Goal: Communication & Community: Answer question/provide support

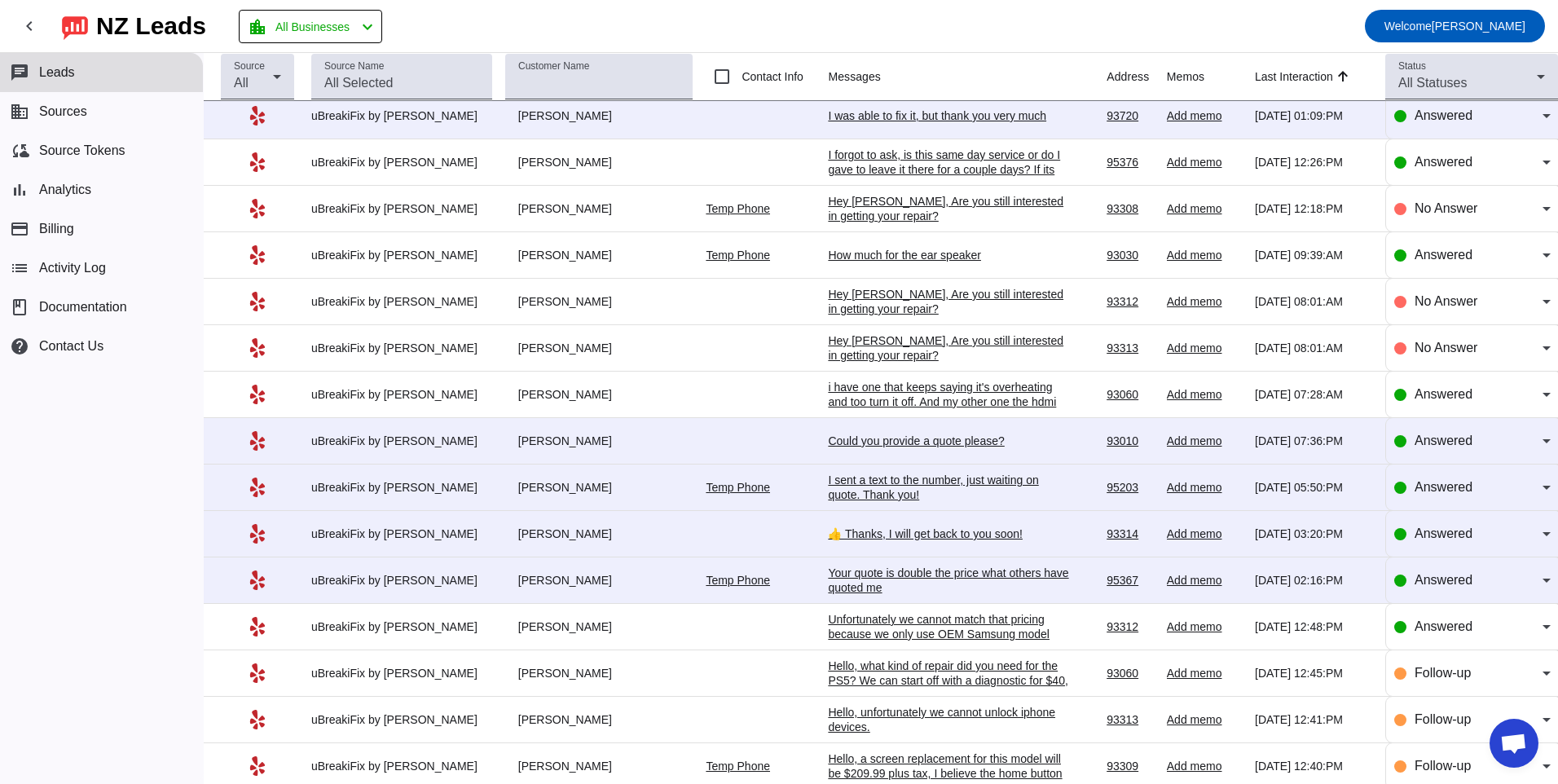
scroll to position [1232, 0]
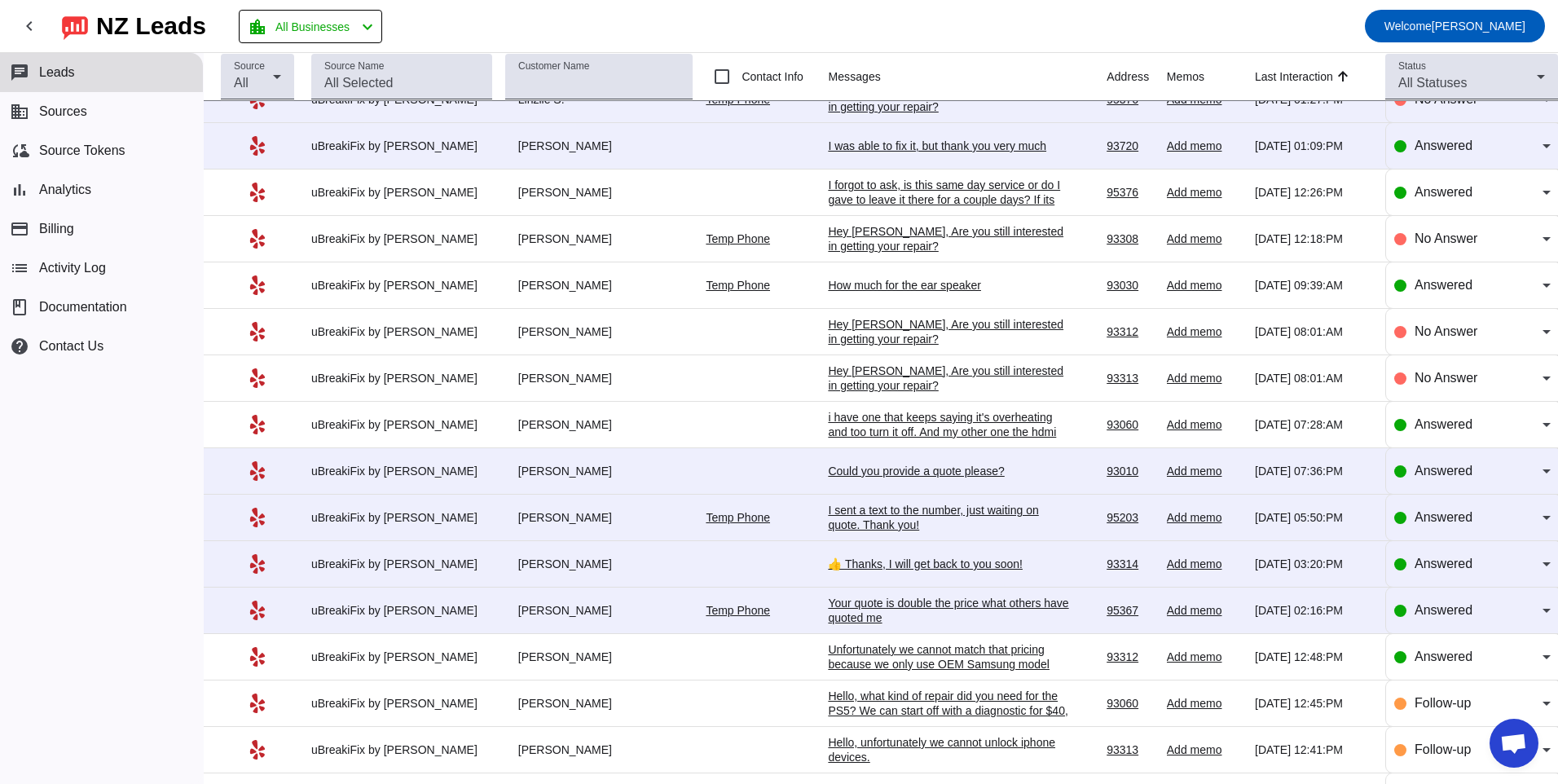
click at [882, 609] on div "Your quote is double the price what others have quoted me" at bounding box center [951, 610] width 245 height 29
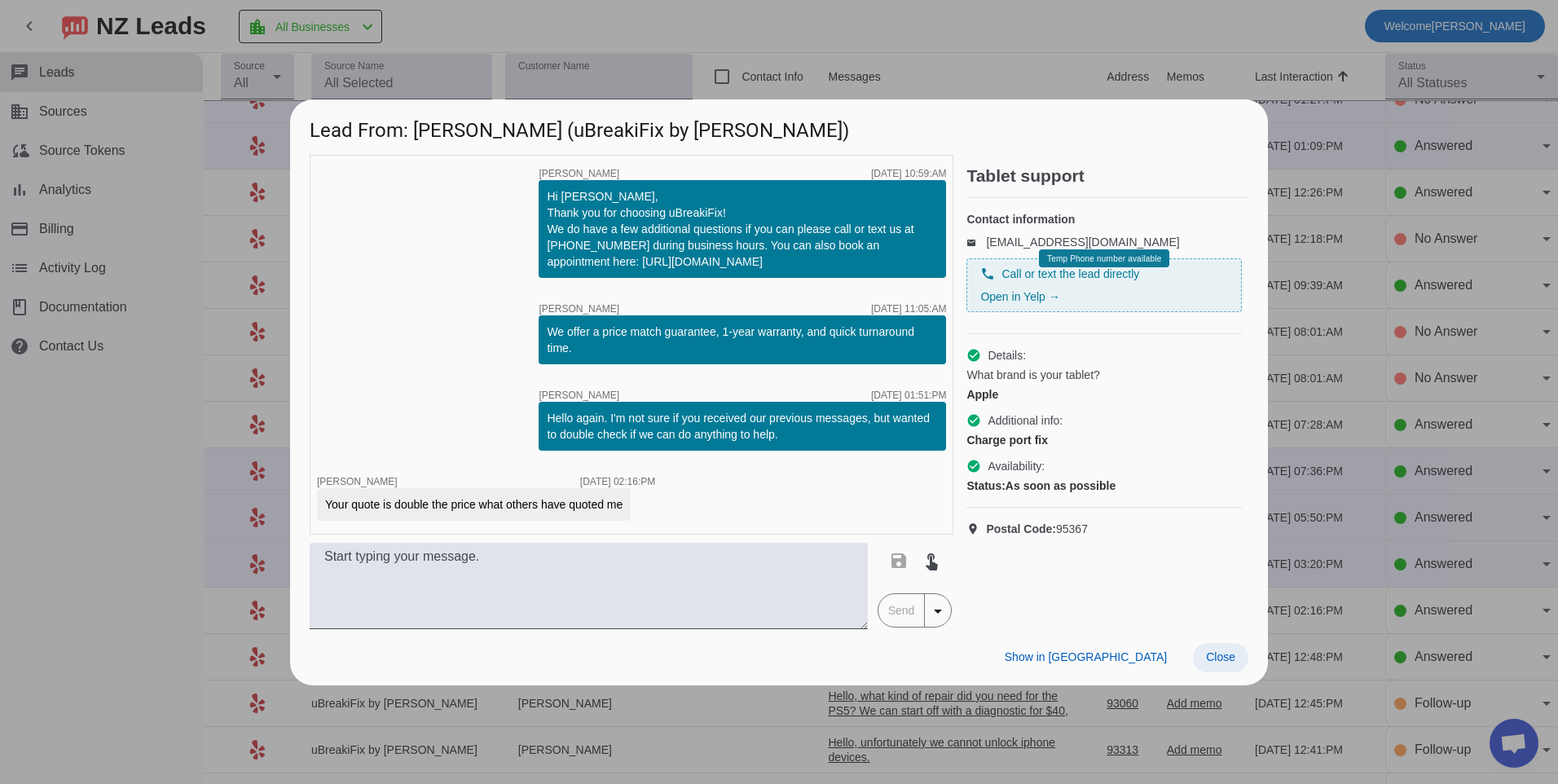
click at [1205, 663] on span at bounding box center [1221, 657] width 56 height 29
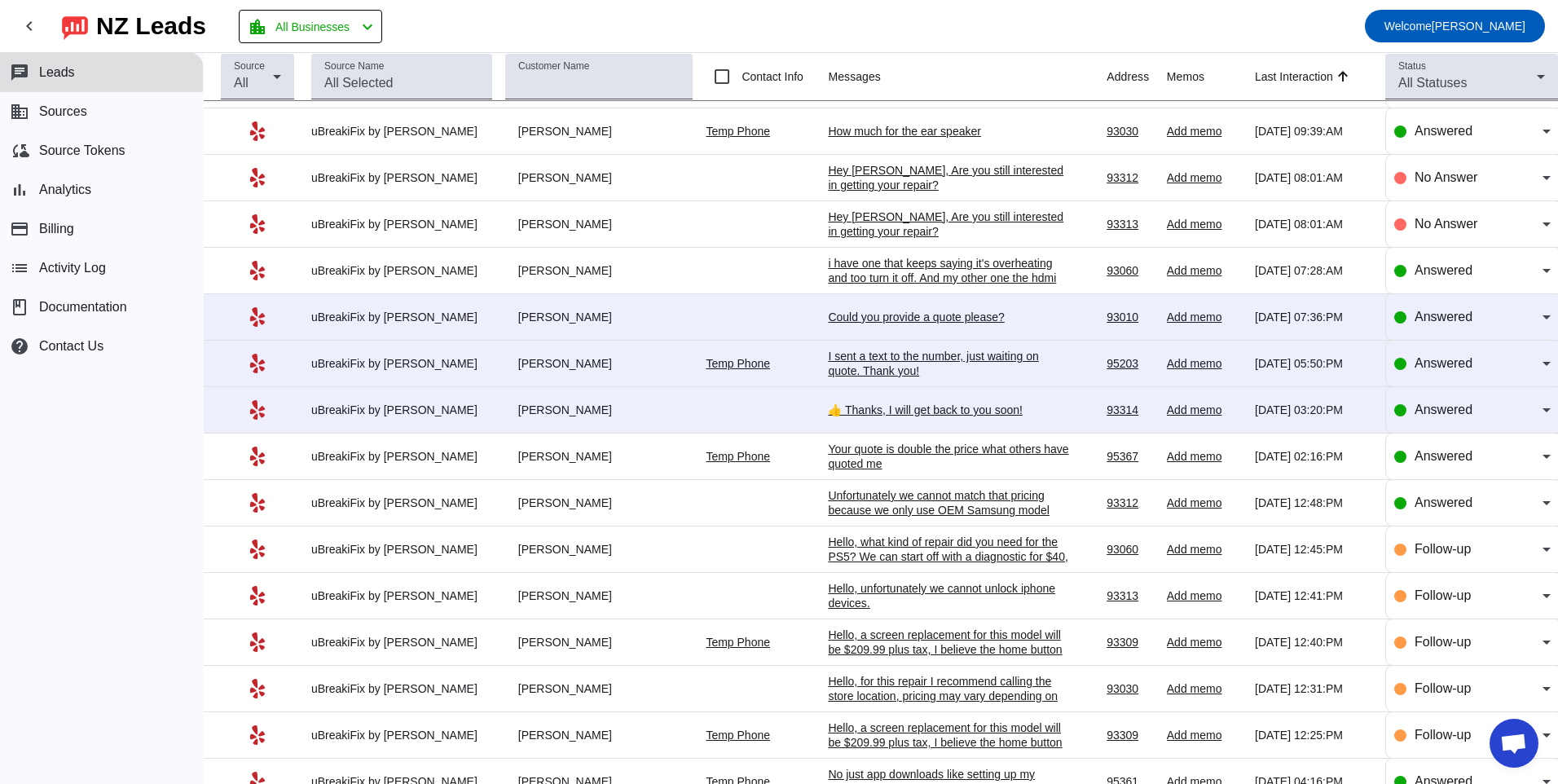
scroll to position [1395, 0]
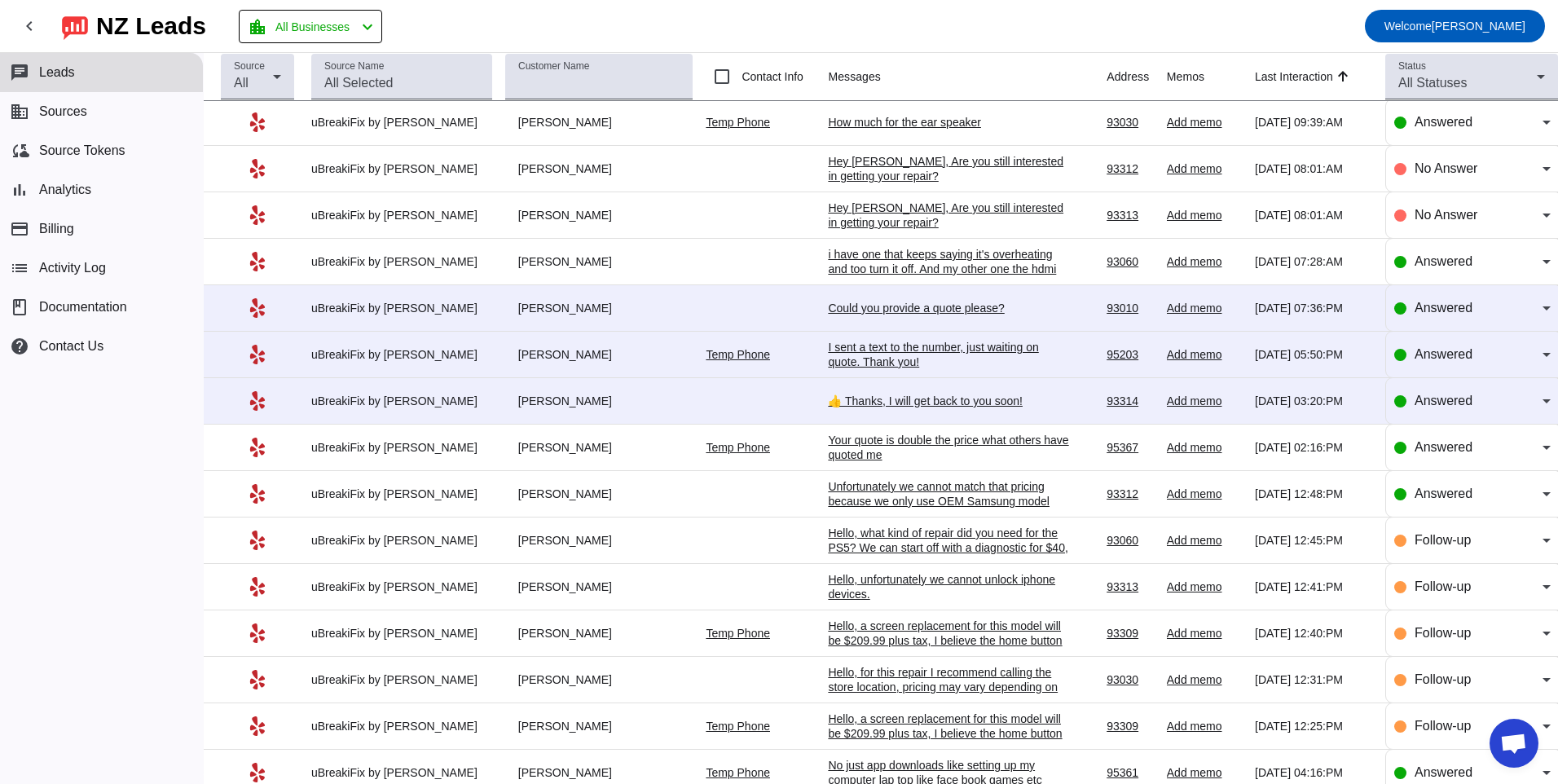
click at [854, 394] on div "👍 Thanks, I will get back to you soon!" at bounding box center [951, 400] width 245 height 15
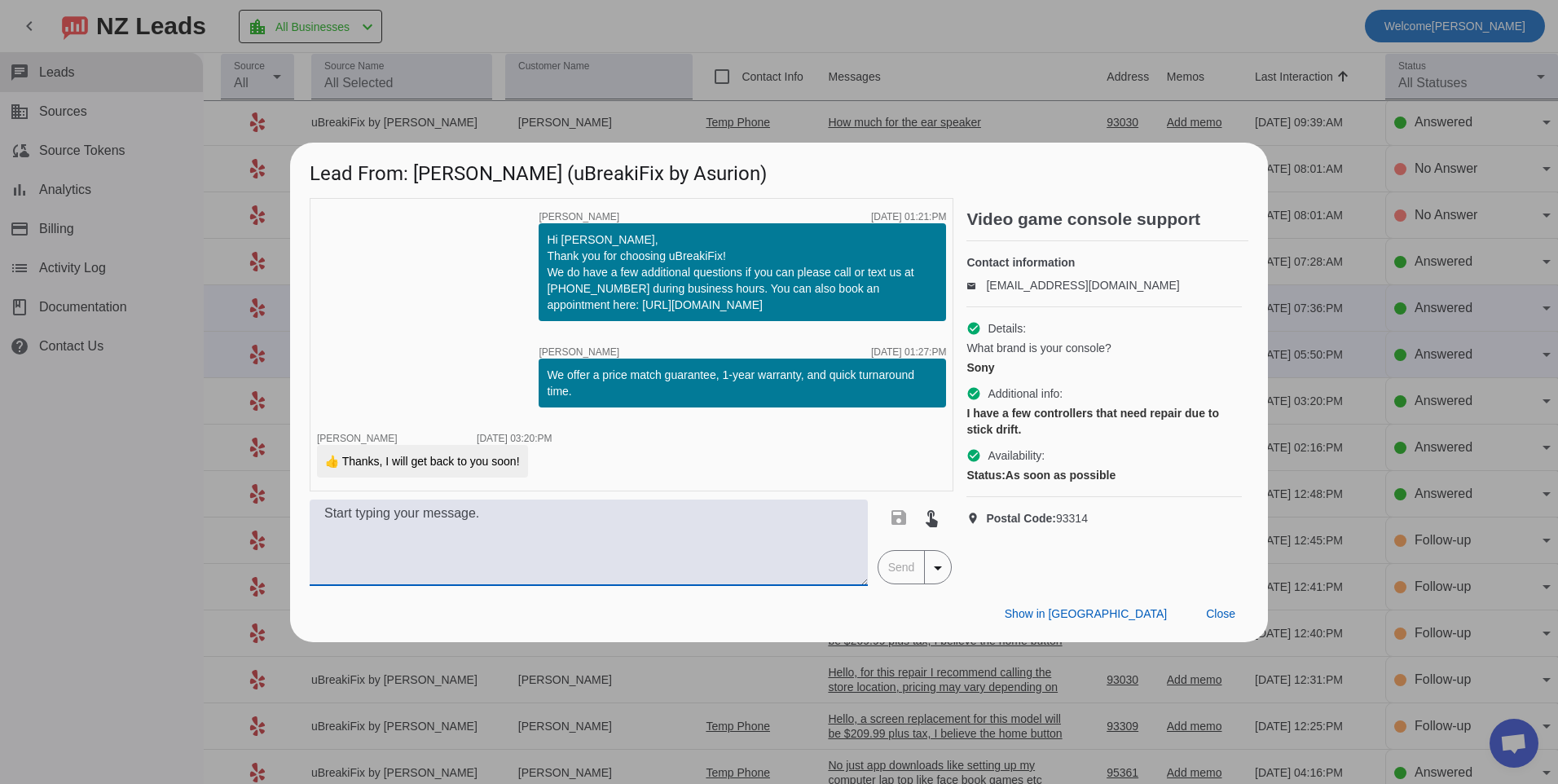
click at [608, 535] on textarea at bounding box center [589, 543] width 558 height 86
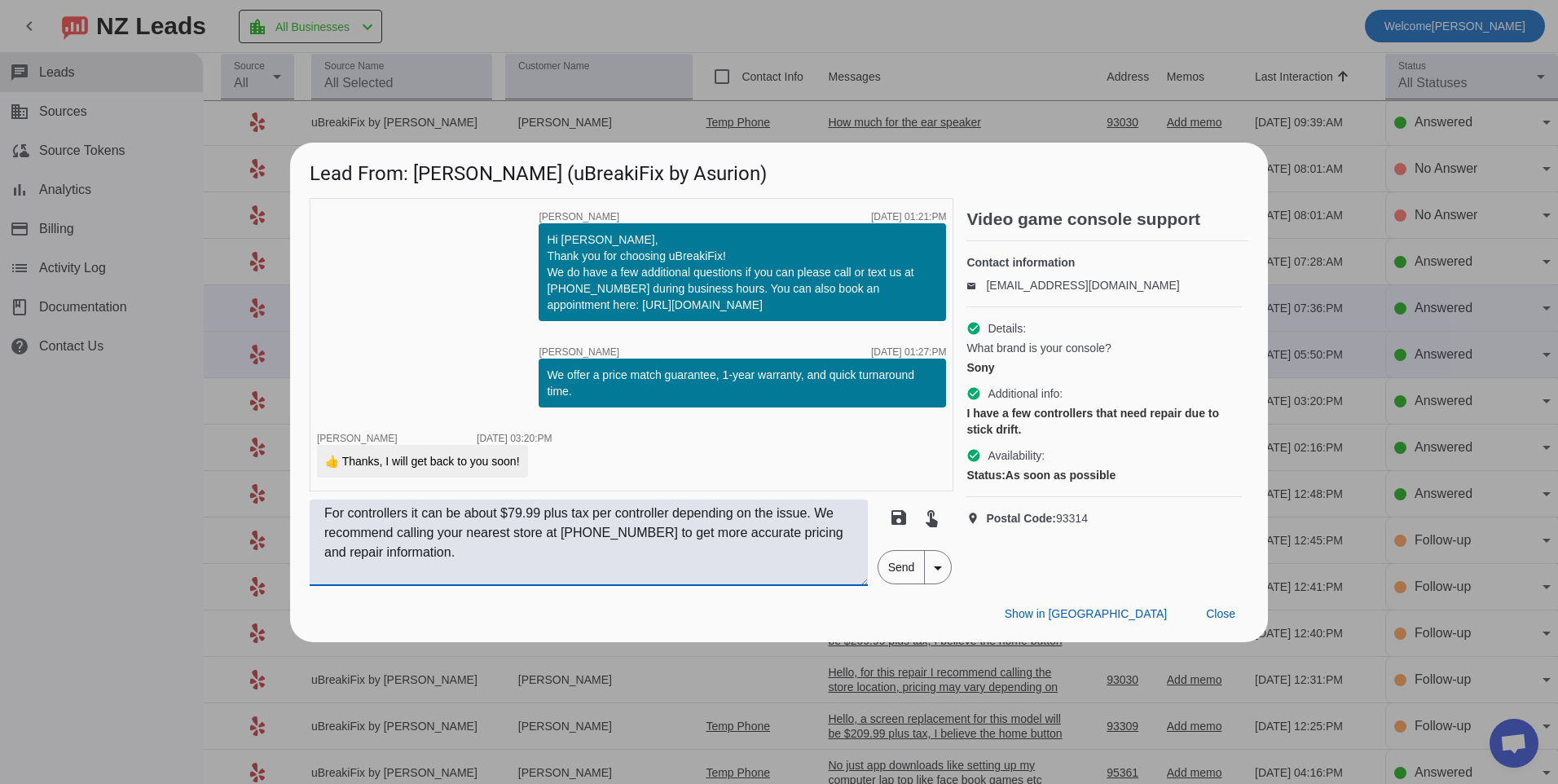
type textarea "For controllers it can be about $79.99 plus tax per controller depending on the…"
click at [897, 558] on span "Send" at bounding box center [901, 566] width 46 height 32
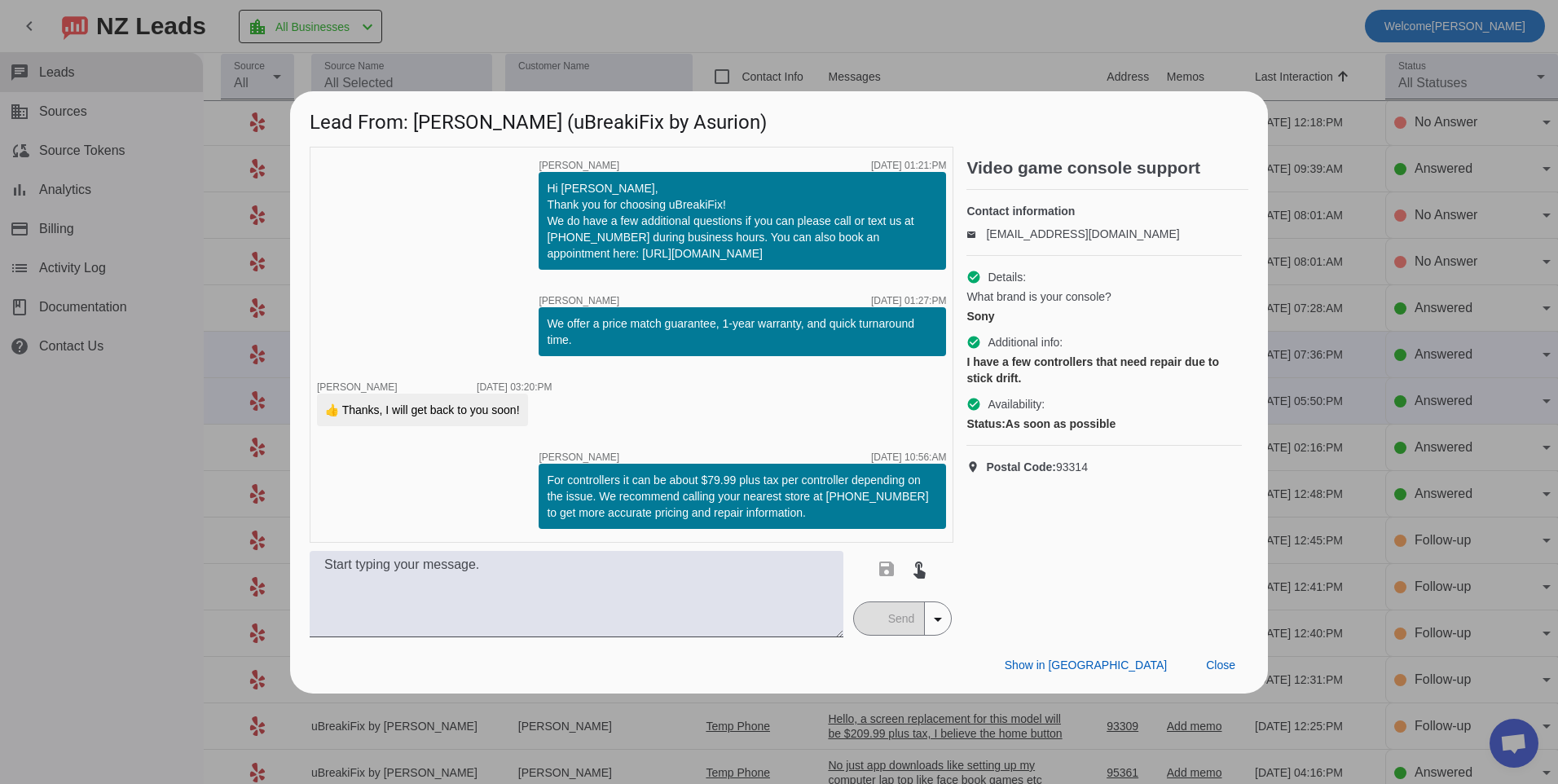
scroll to position [0, 0]
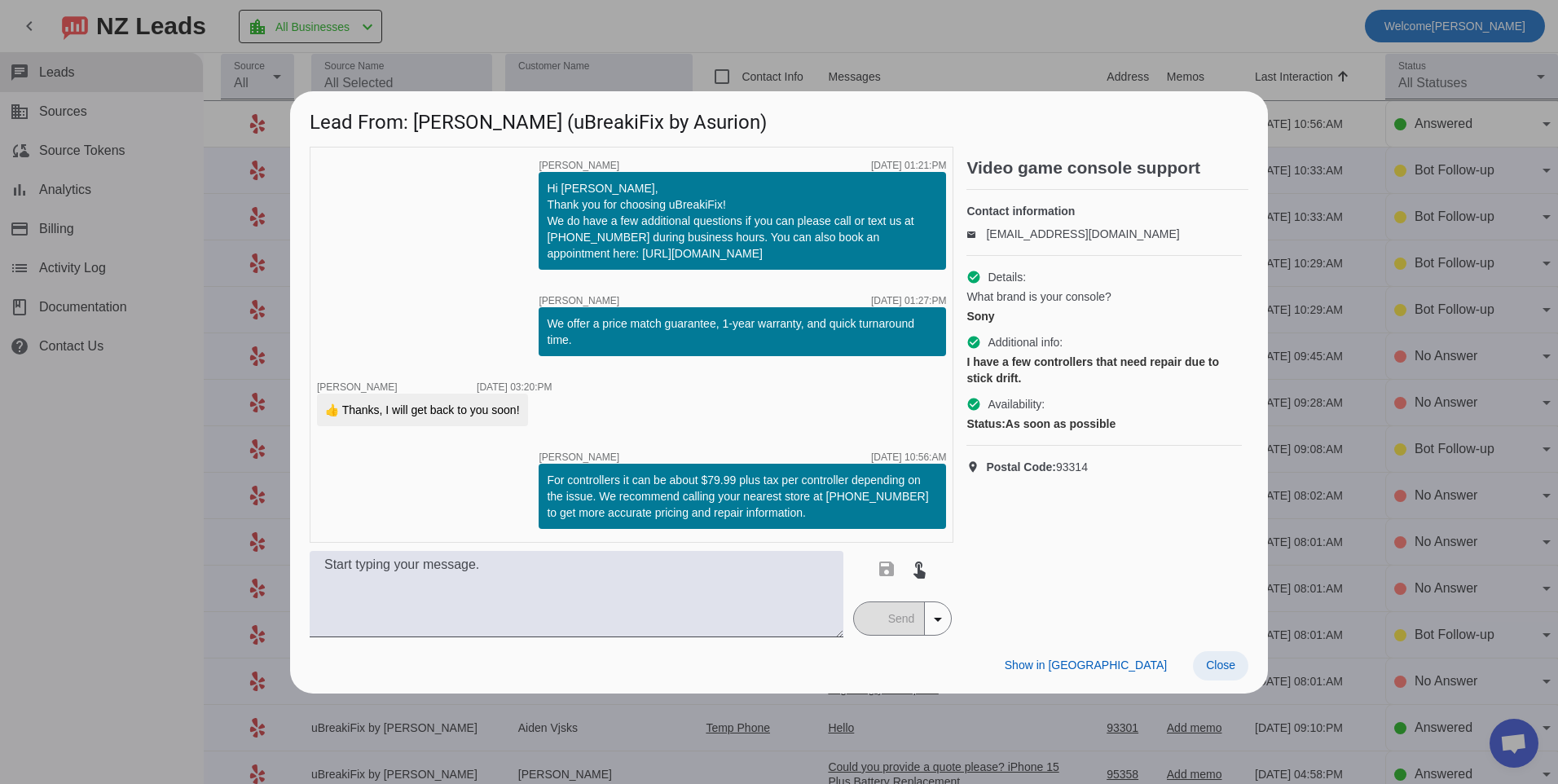
click at [1230, 671] on span "Close" at bounding box center [1221, 664] width 29 height 13
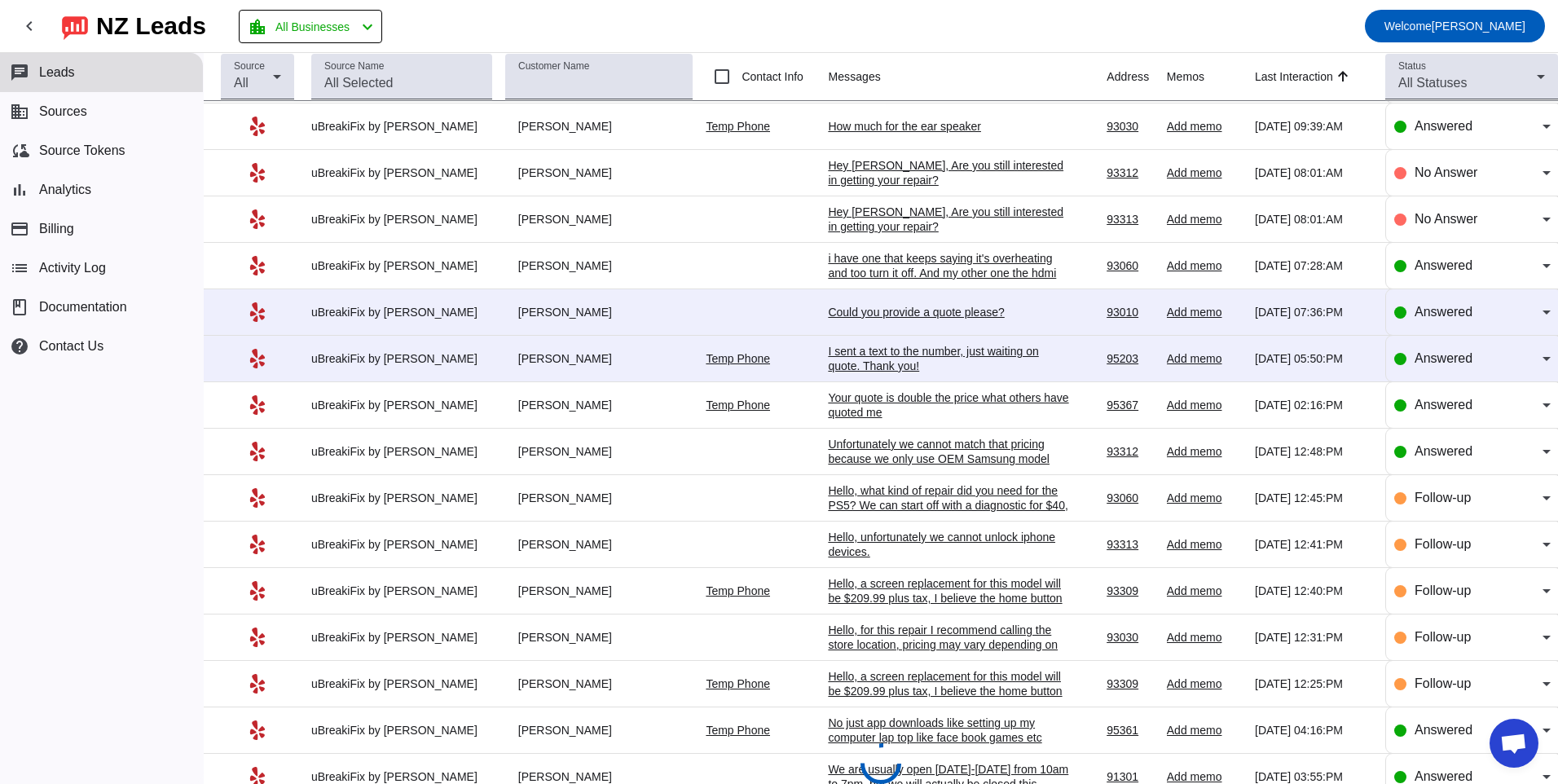
scroll to position [1395, 0]
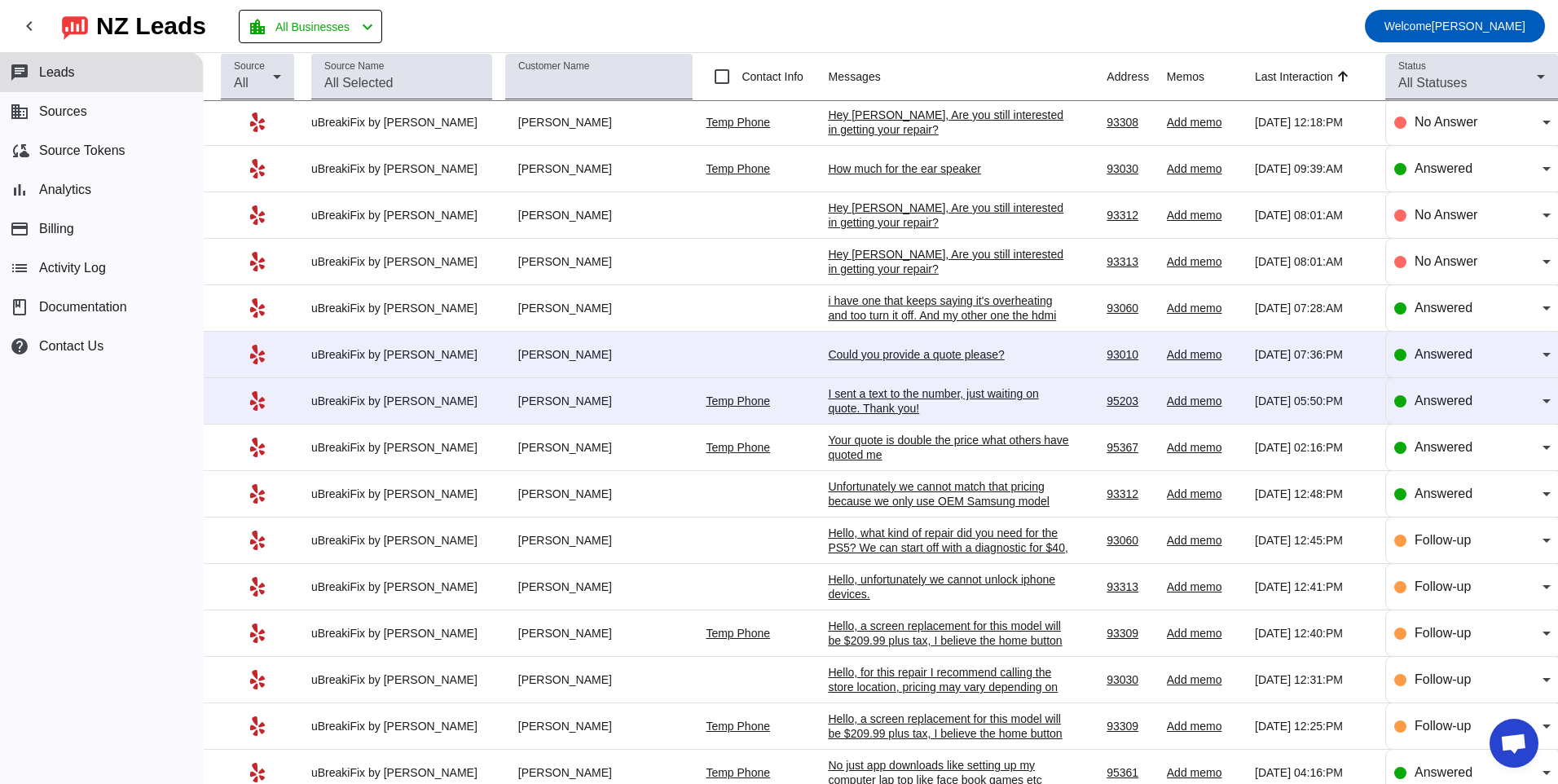
click at [904, 402] on div "I sent a text to the number, just waiting on quote. Thank you!" at bounding box center [951, 401] width 245 height 29
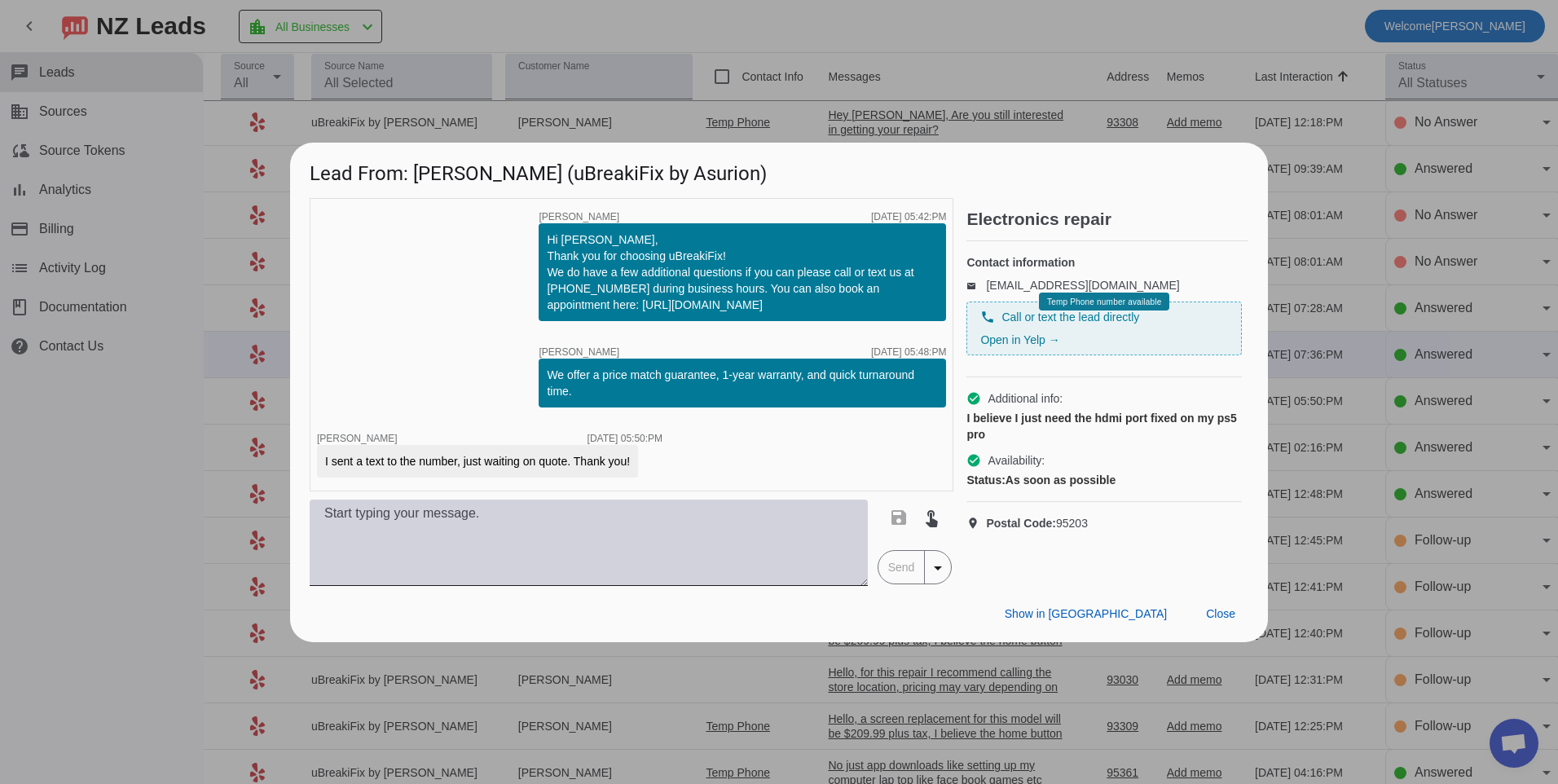
click at [714, 550] on textarea at bounding box center [589, 543] width 558 height 86
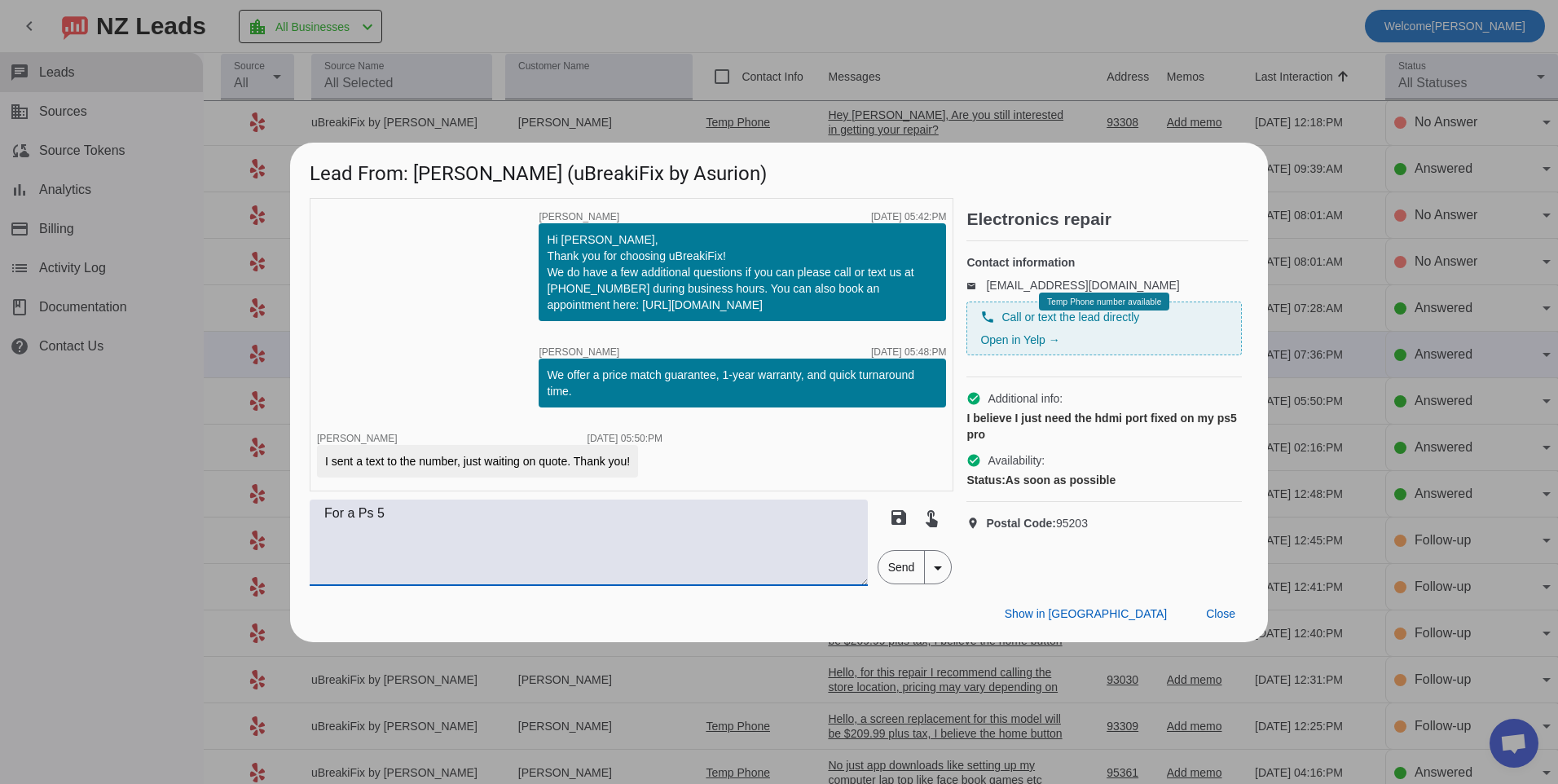
click at [466, 517] on textarea "For a Ps 5" at bounding box center [589, 543] width 558 height 86
click at [543, 520] on textarea "For a Ps 5" at bounding box center [589, 543] width 558 height 86
click at [701, 527] on textarea "For a Ps 5 HDMI port repair that is $199.99 plus tax" at bounding box center [589, 543] width 558 height 86
type textarea "For a Ps 5 HDMI port repair that is $199.99 plus tax."
click at [892, 569] on span "Send" at bounding box center [901, 566] width 46 height 32
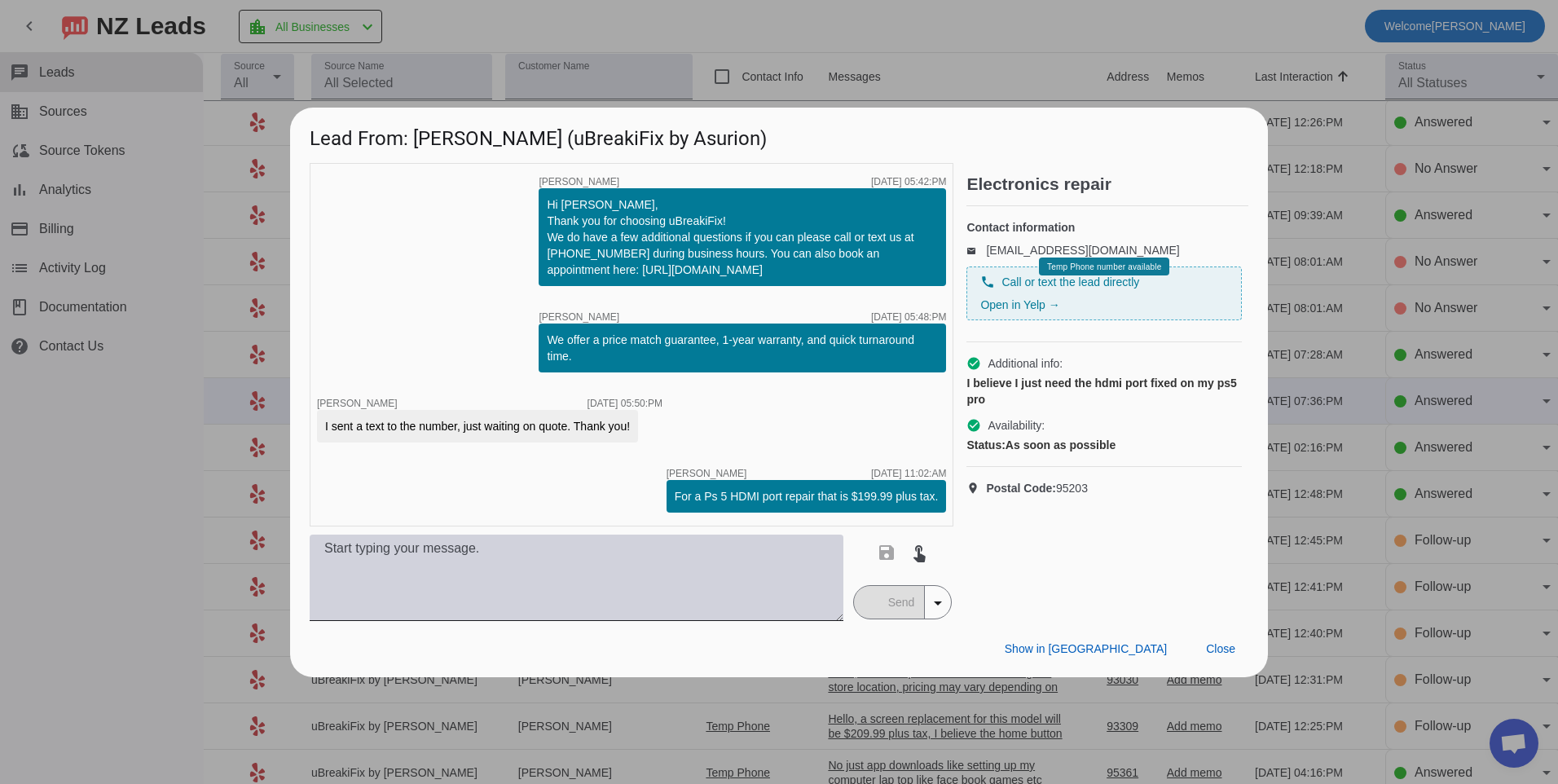
scroll to position [0, 0]
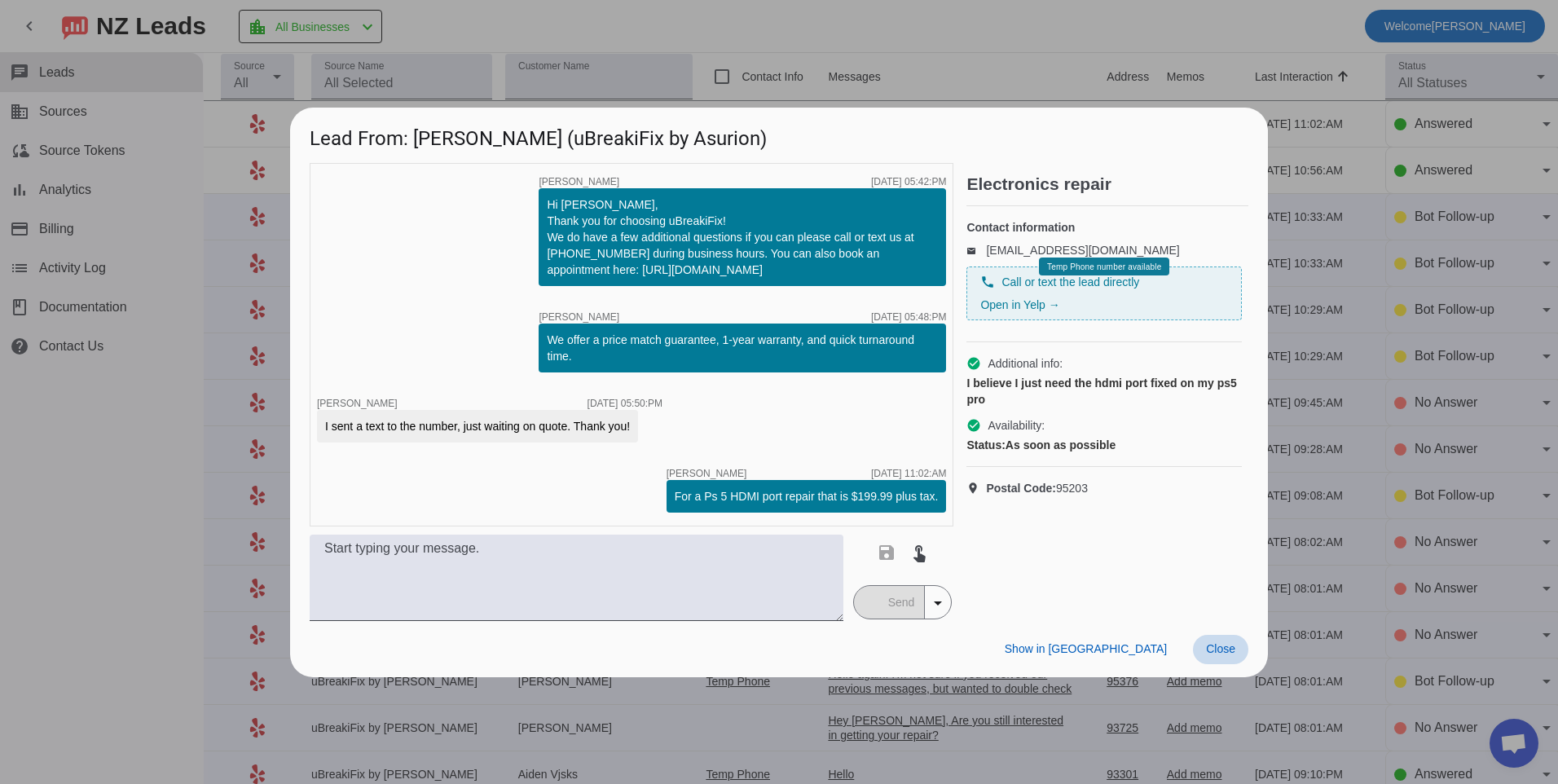
click at [1243, 659] on span at bounding box center [1221, 649] width 56 height 29
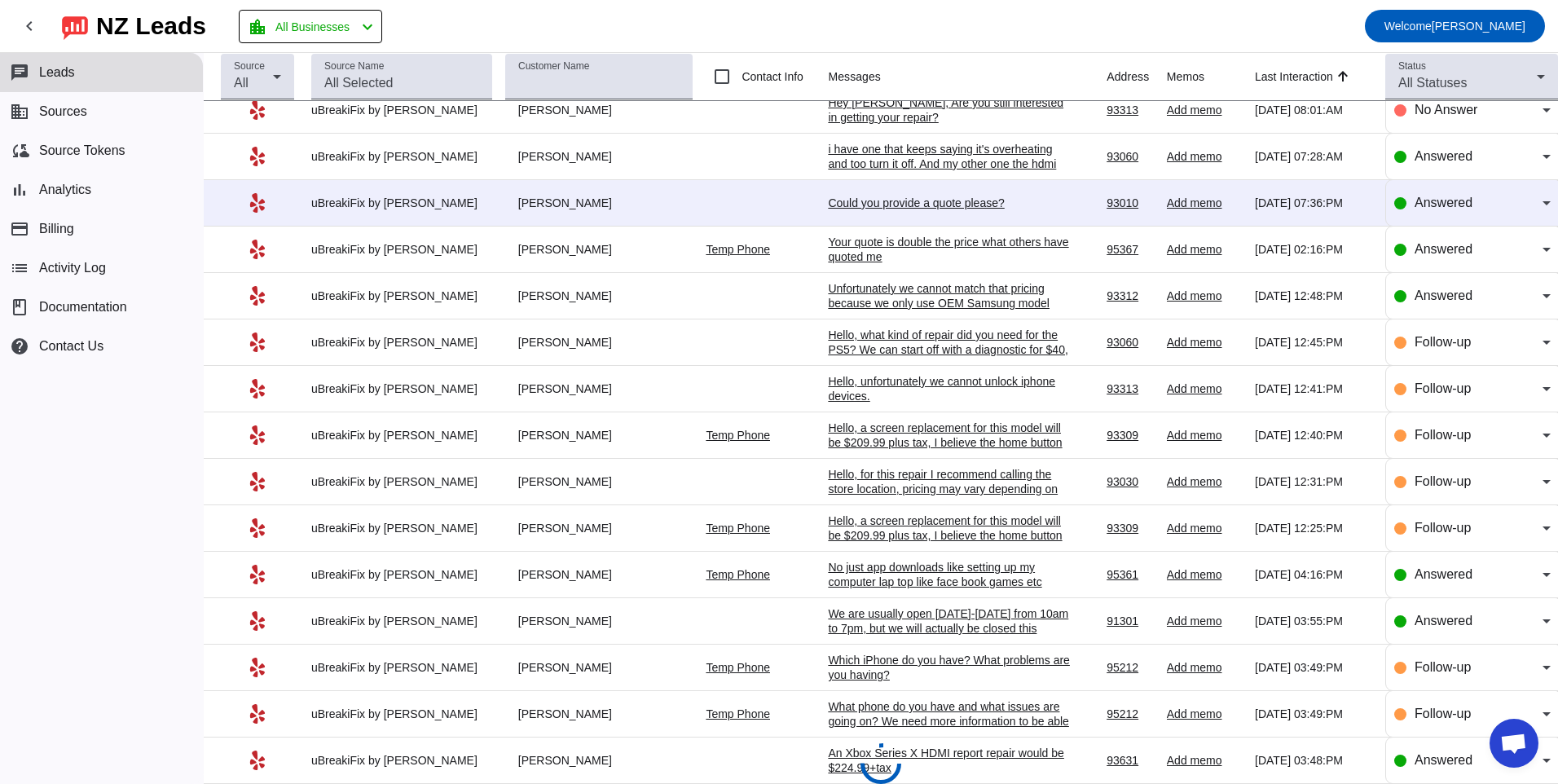
scroll to position [1185, 0]
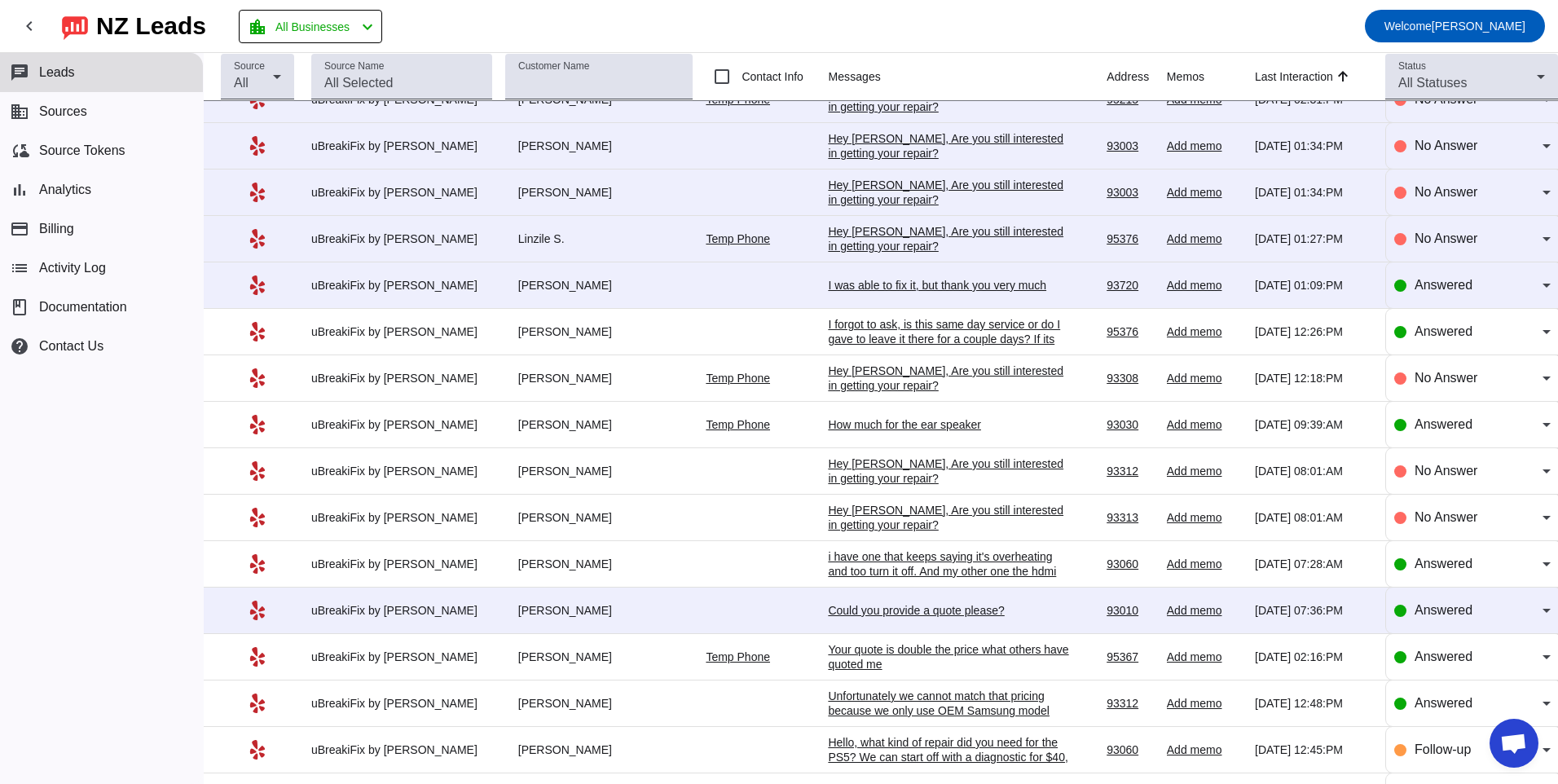
click at [901, 613] on div "Could you provide a quote please?" at bounding box center [951, 610] width 245 height 15
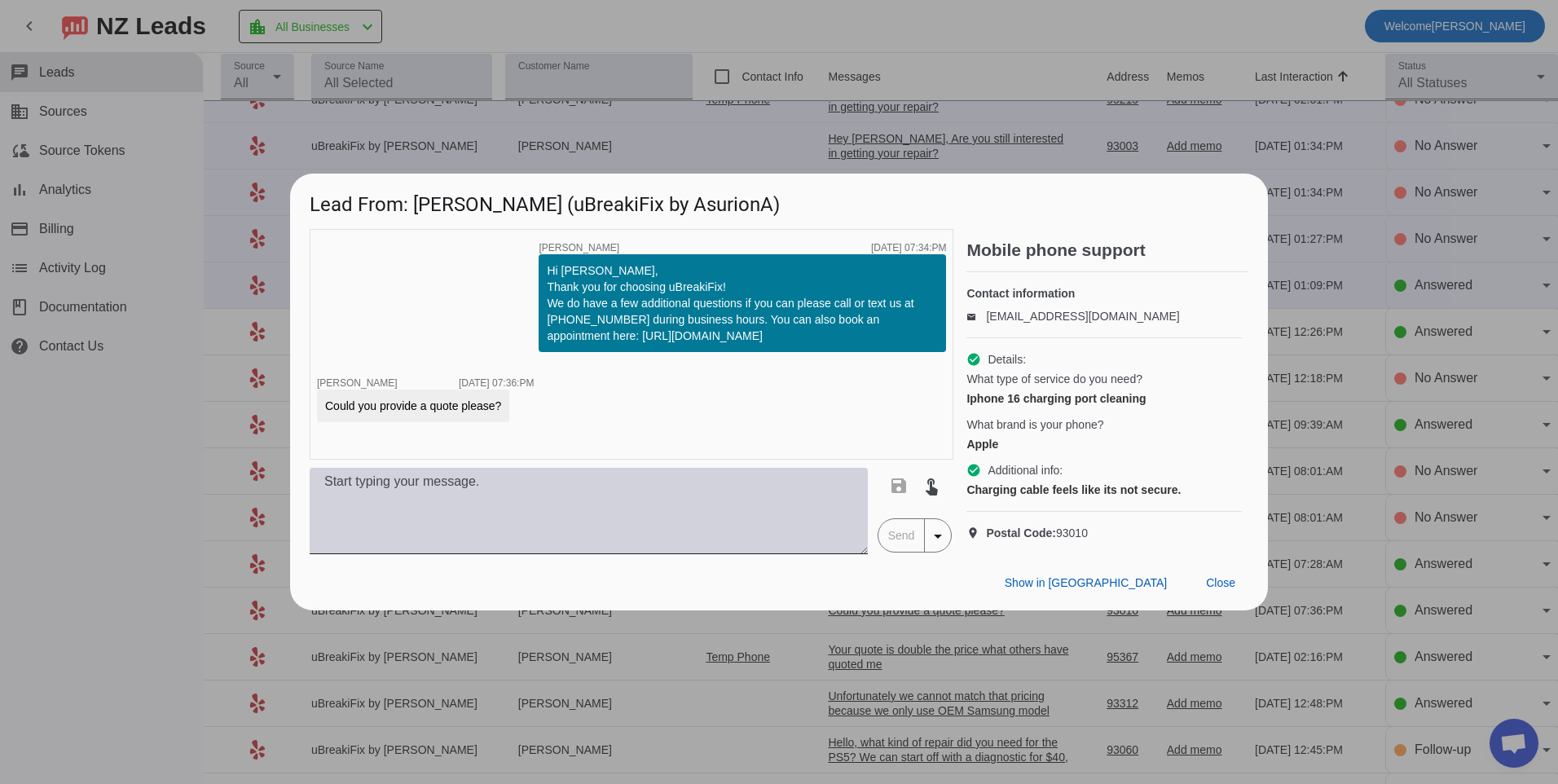
click at [425, 529] on textarea at bounding box center [589, 510] width 558 height 86
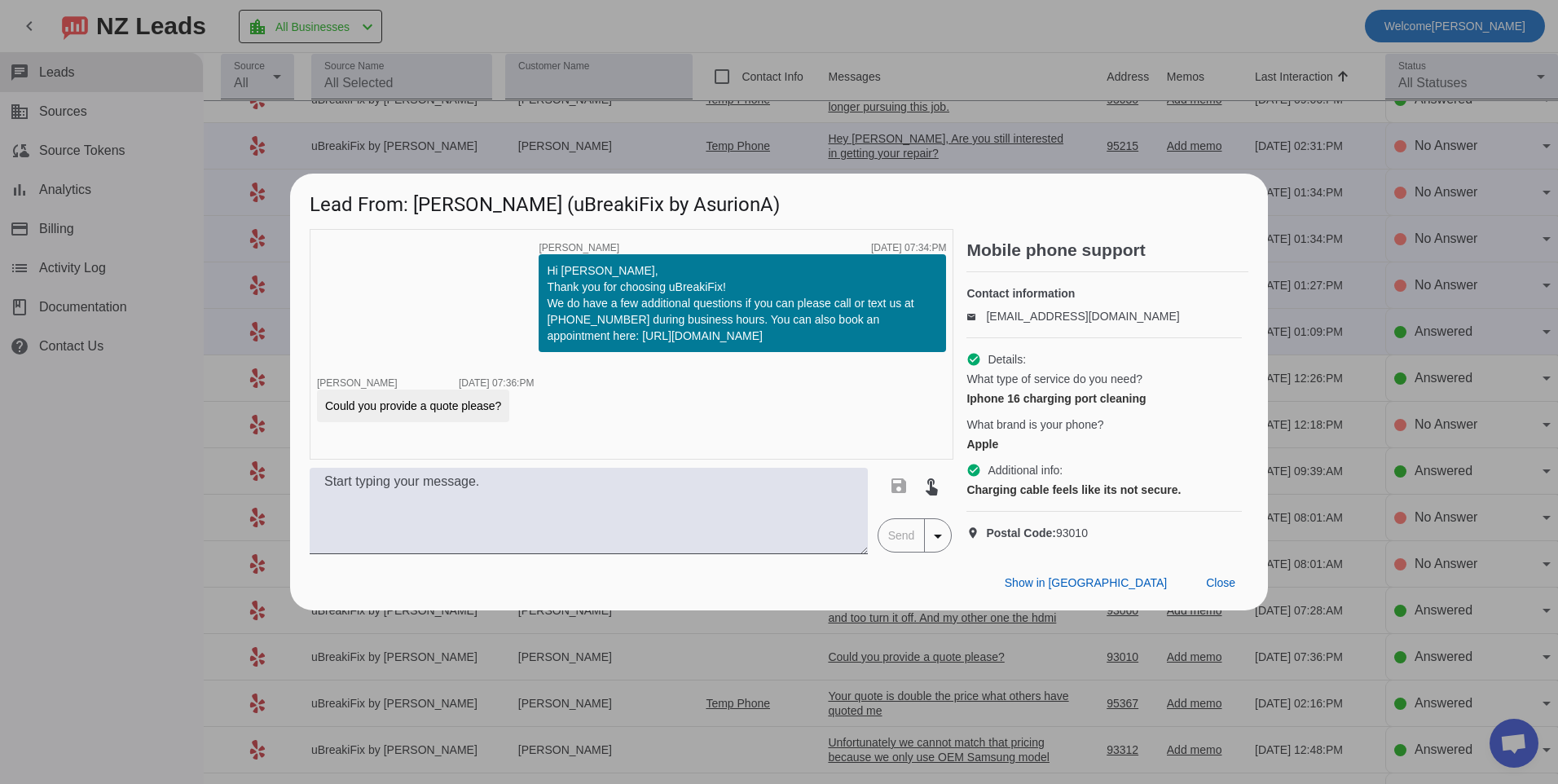
scroll to position [0, 0]
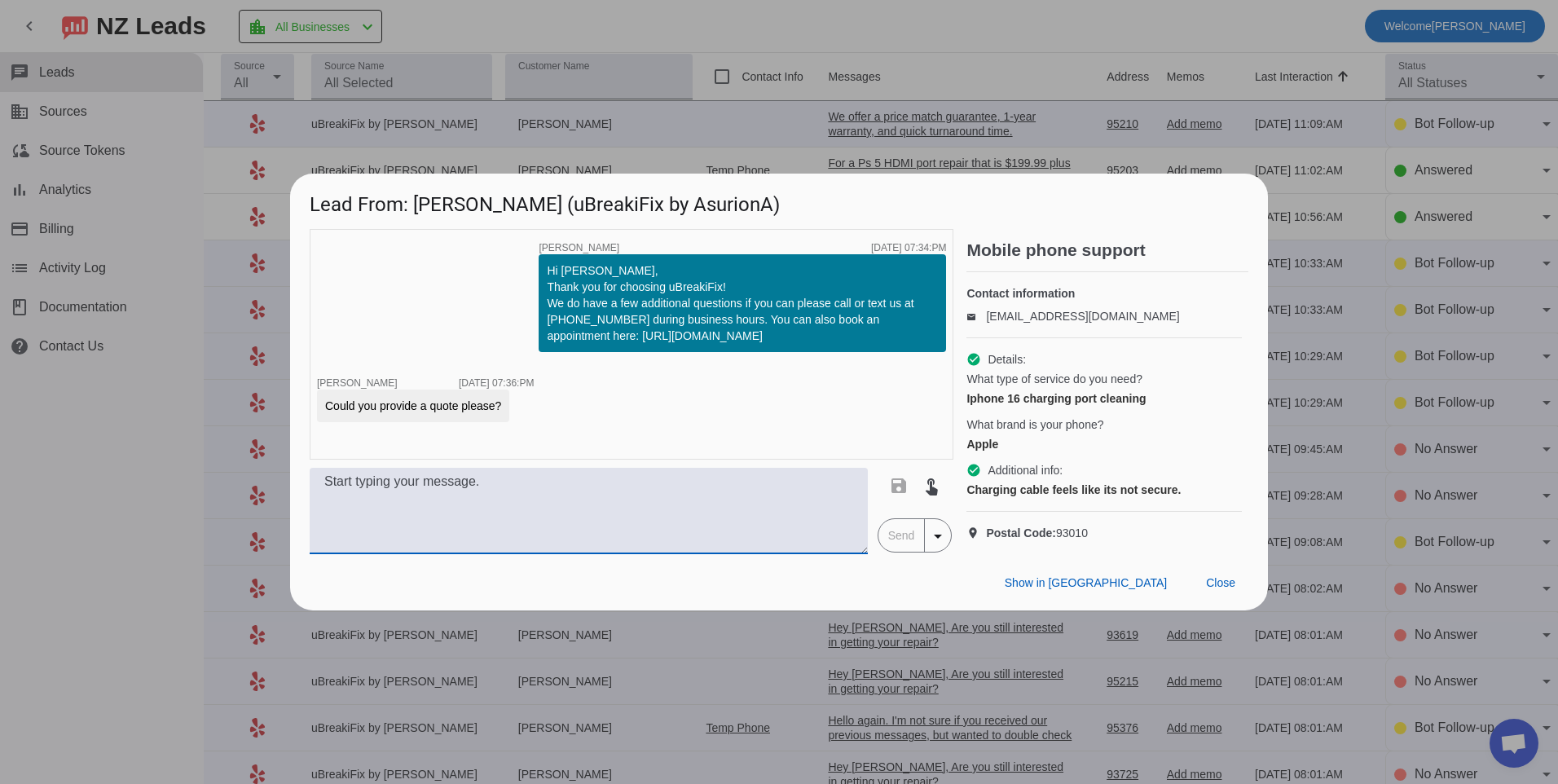
click at [732, 543] on textarea at bounding box center [589, 510] width 558 height 86
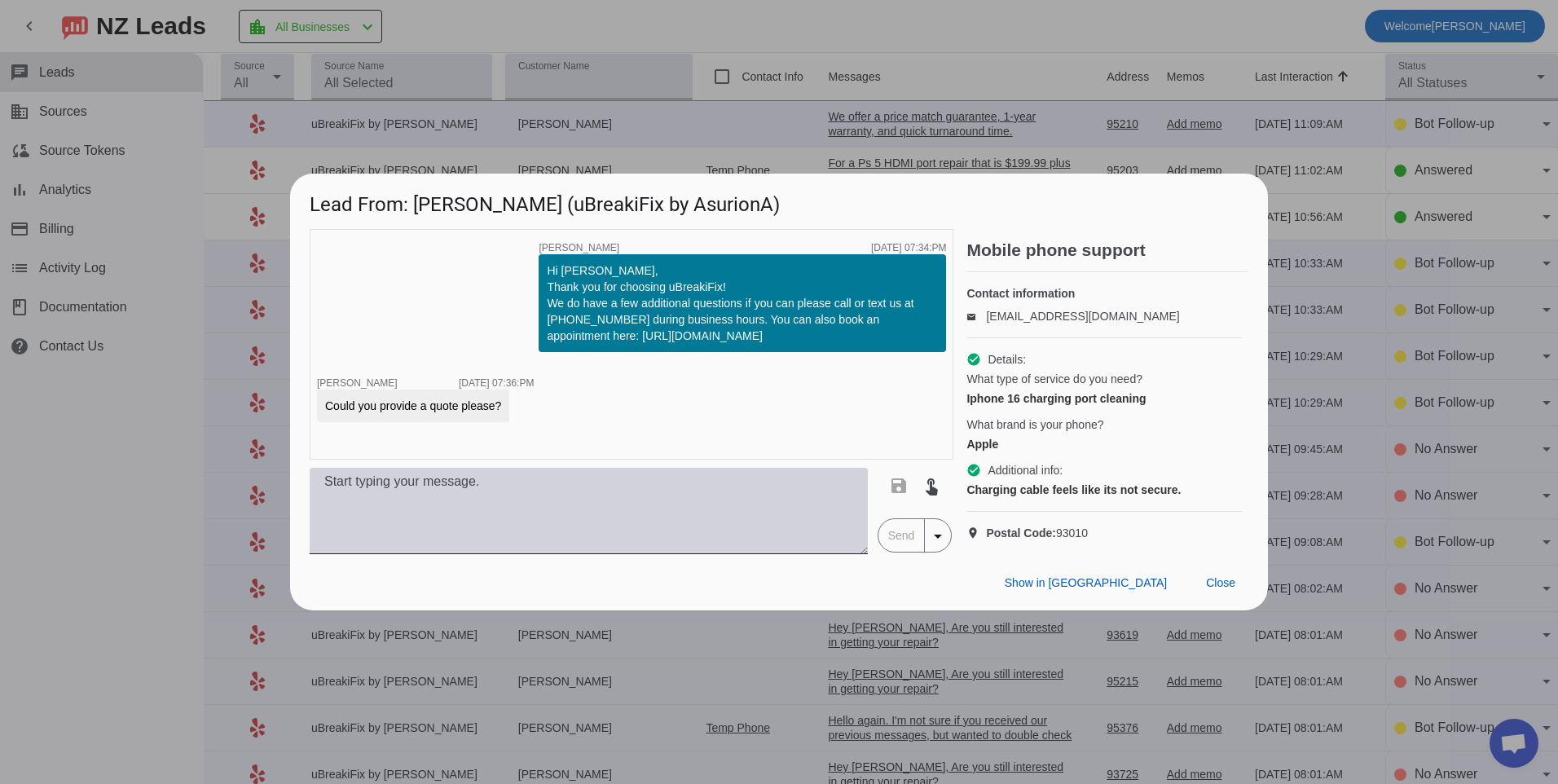
click at [696, 511] on textarea at bounding box center [589, 510] width 558 height 86
click at [786, 491] on textarea "For a cleaning that would start off at $30, if necessary we can also" at bounding box center [589, 510] width 558 height 86
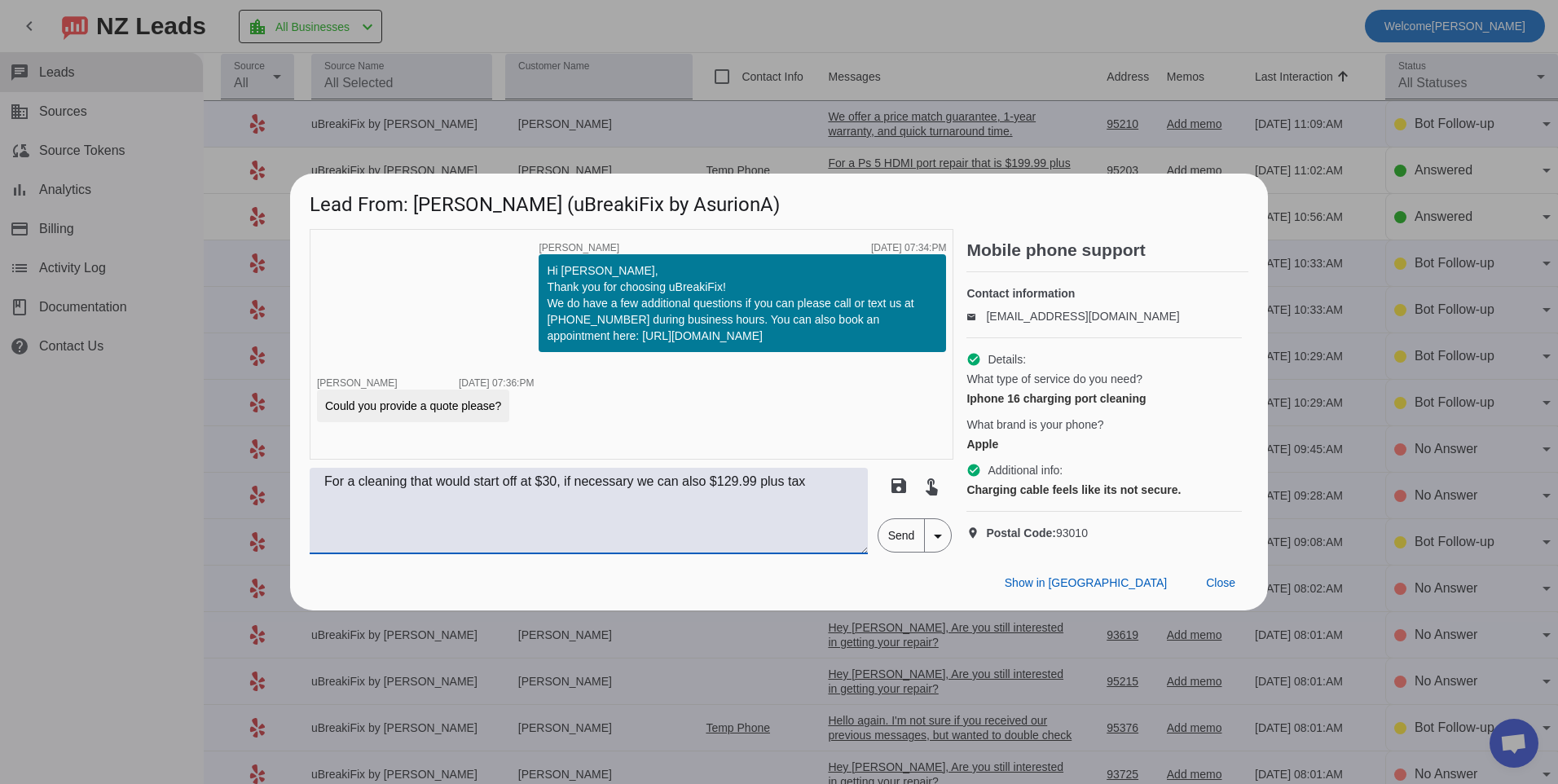
click at [707, 497] on textarea "For a cleaning that would start off at $30, if necessary we can also $129.99 pl…" at bounding box center [589, 510] width 558 height 86
type textarea "For a cleaning that would start off at $30, if necessary we can also replace th…"
click at [905, 544] on span "Send" at bounding box center [901, 535] width 46 height 32
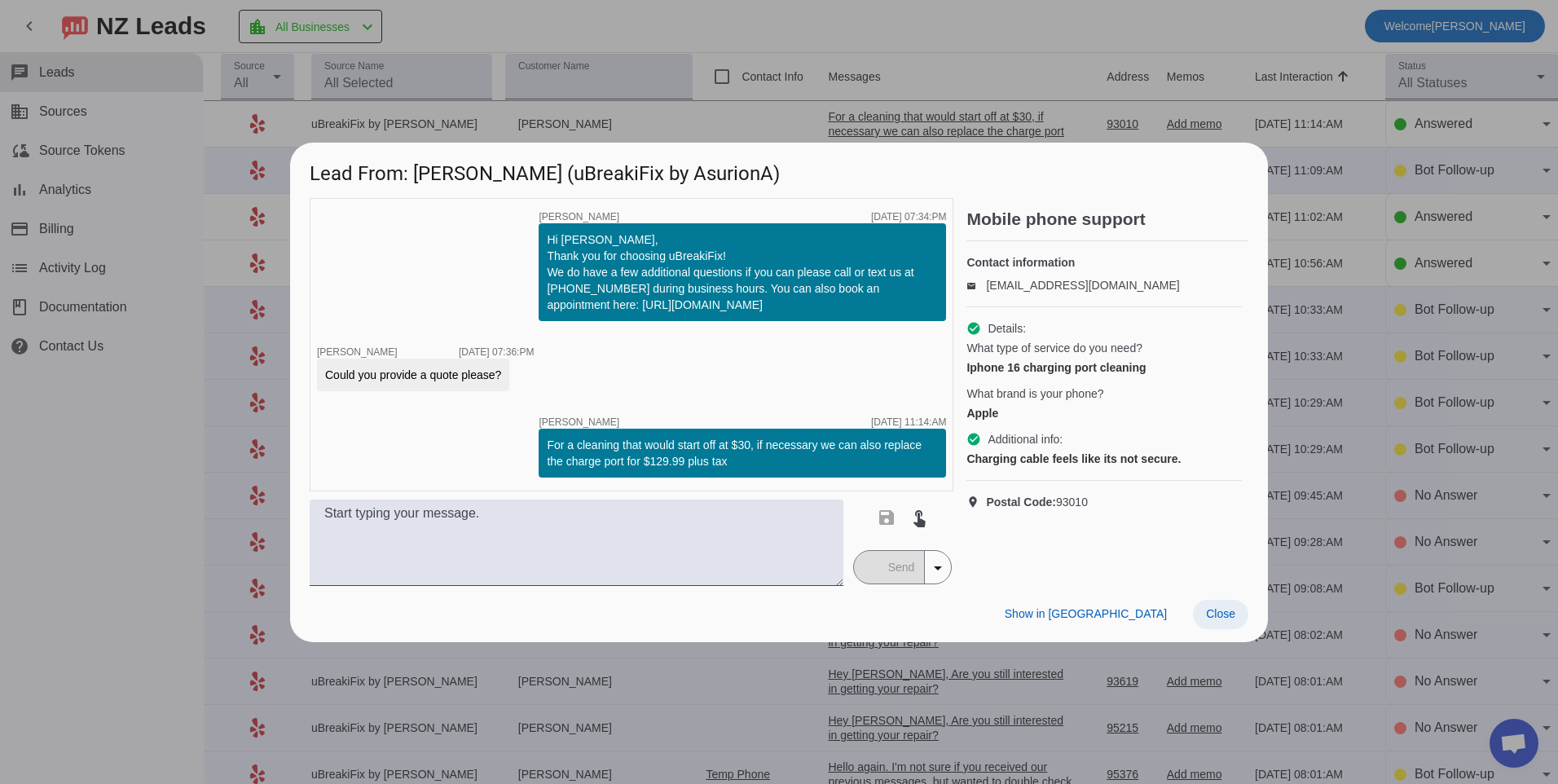
click at [1231, 616] on span "Close" at bounding box center [1221, 613] width 29 height 13
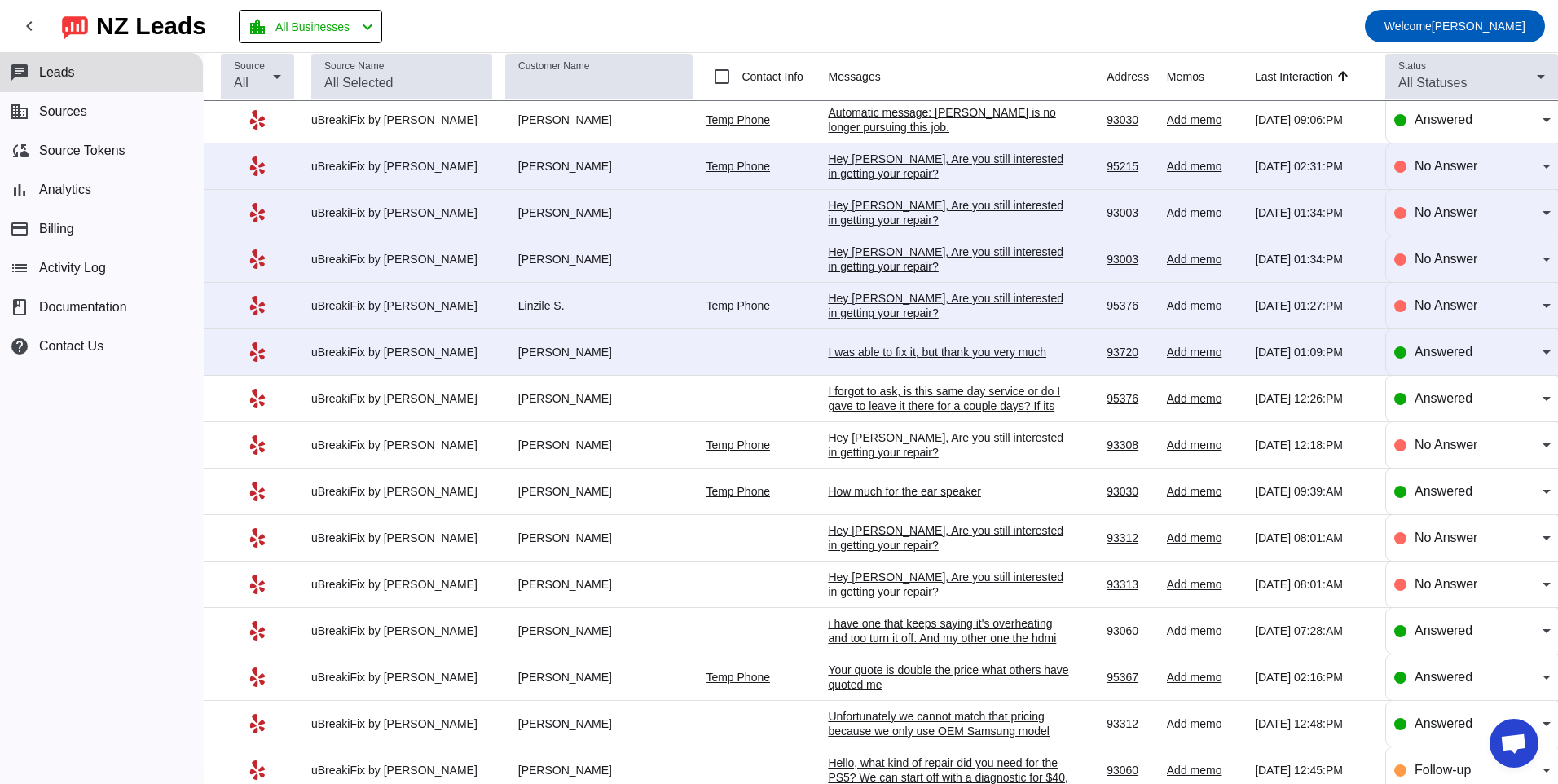
scroll to position [1214, 0]
click at [895, 353] on div "I was able to fix it, but thank you very much" at bounding box center [951, 349] width 245 height 15
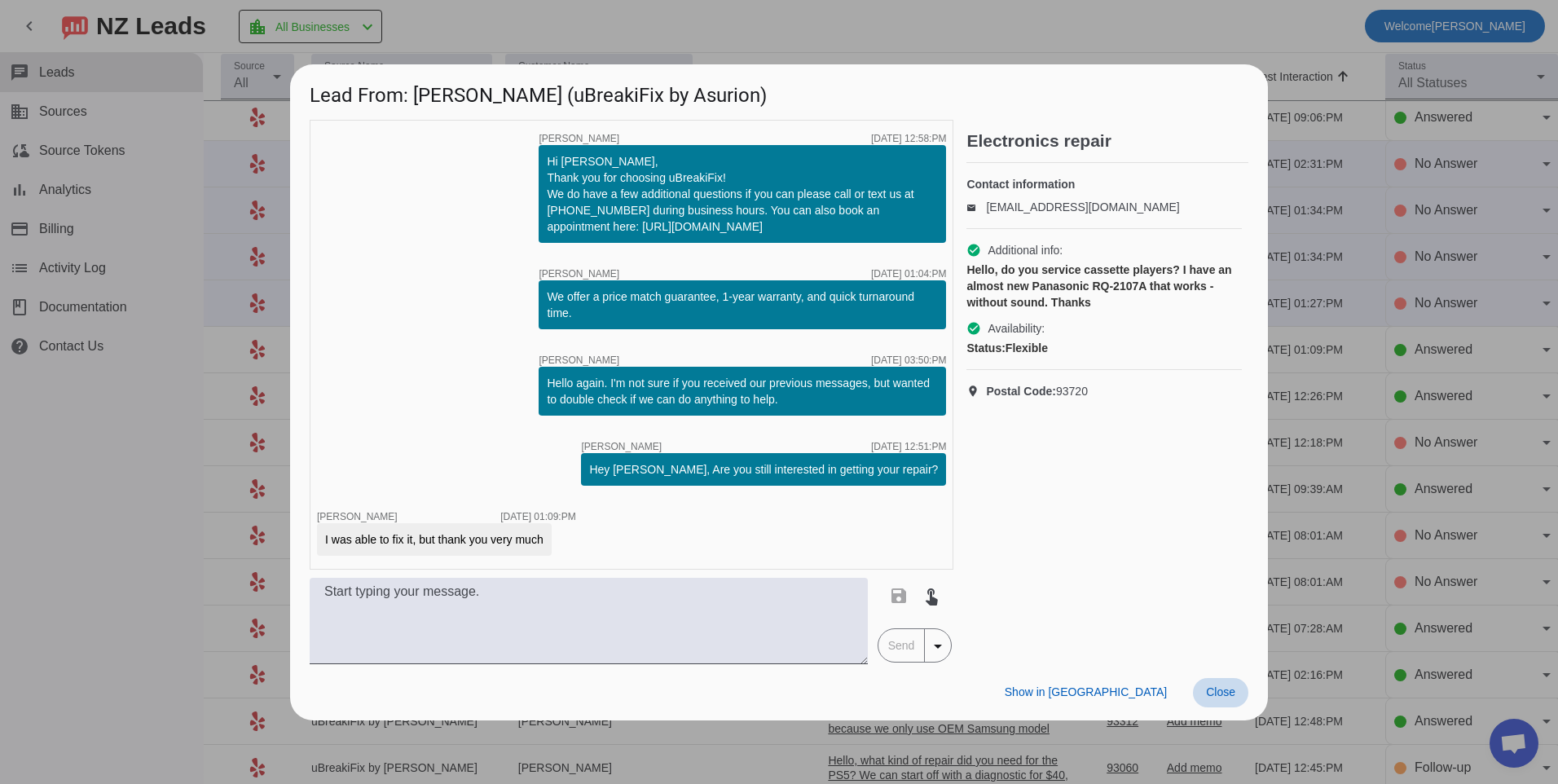
click at [1207, 694] on span "Close" at bounding box center [1221, 691] width 29 height 13
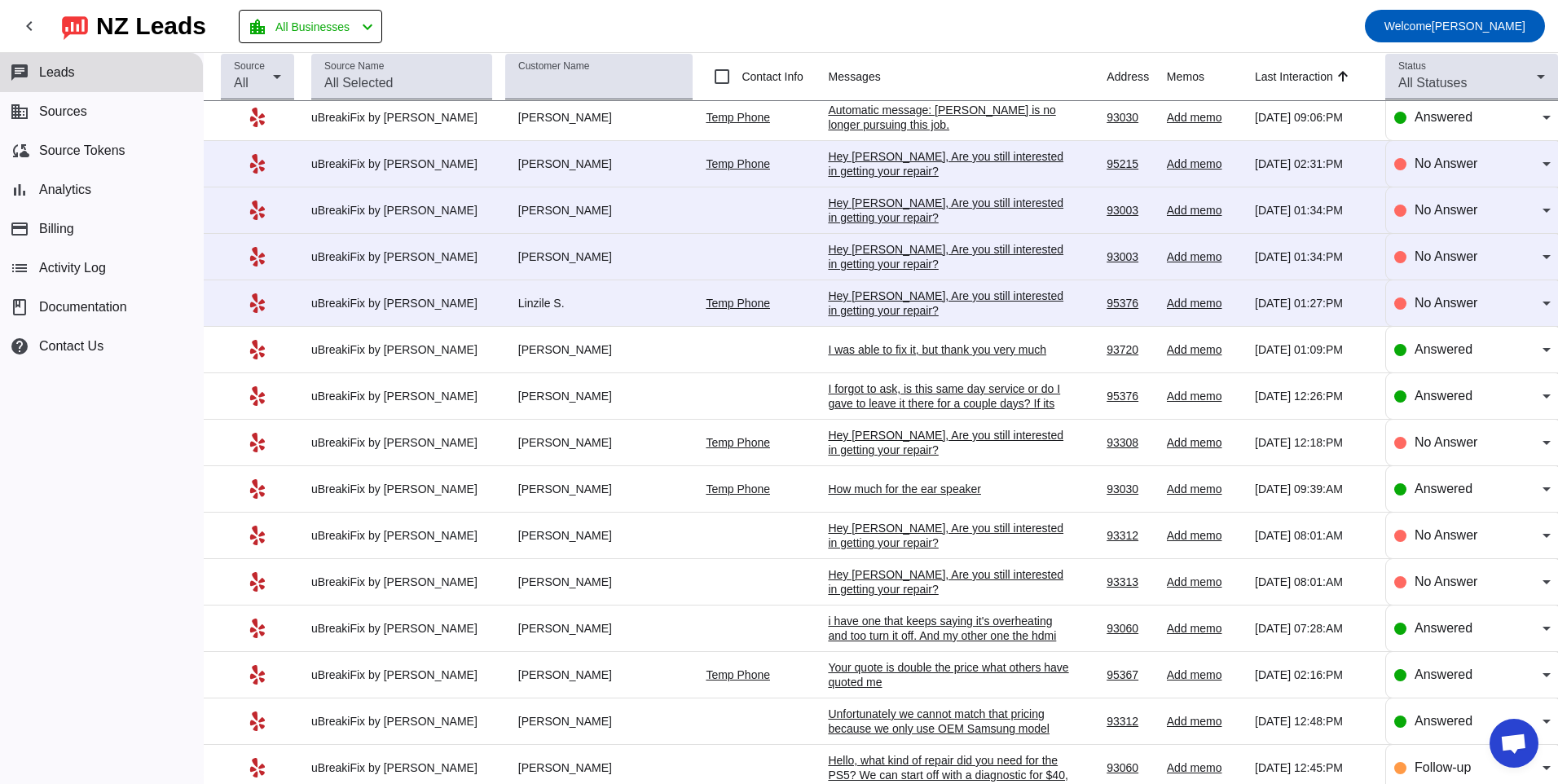
click at [914, 311] on div "Hey [PERSON_NAME], Are you still interested in getting your repair?​" at bounding box center [951, 303] width 245 height 29
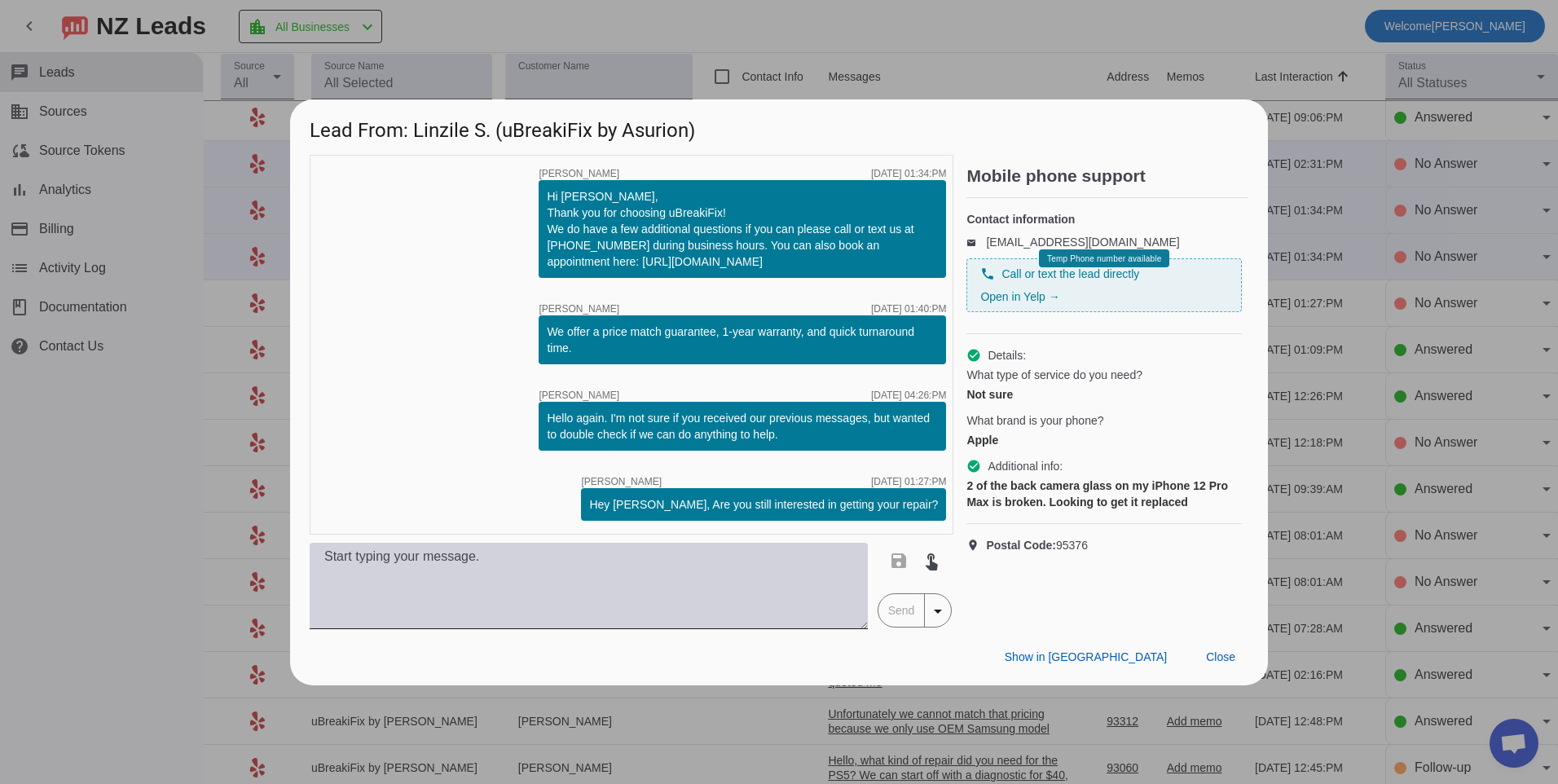
click at [496, 571] on textarea at bounding box center [589, 586] width 558 height 86
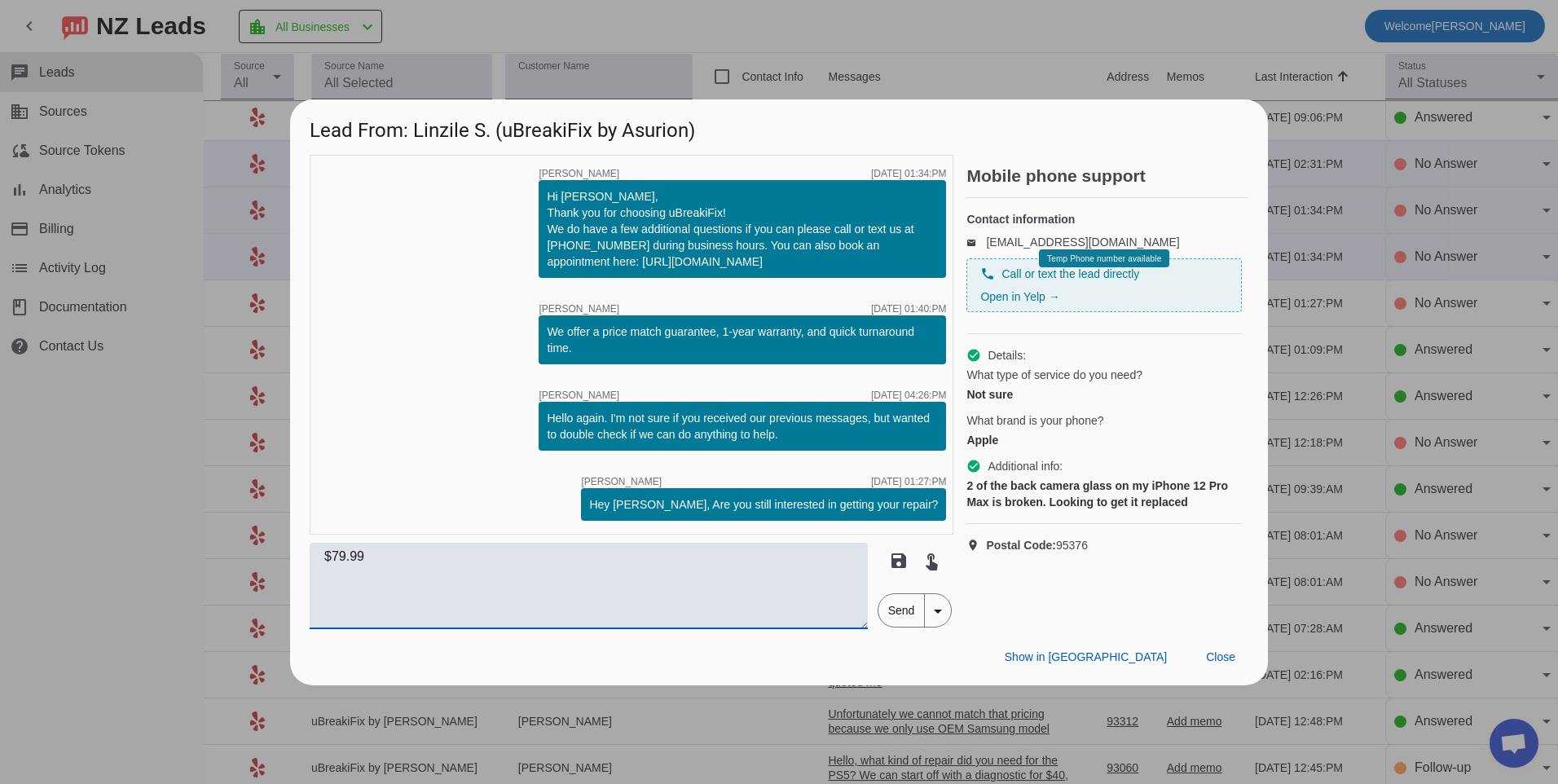
click at [321, 558] on textarea "$79.99" at bounding box center [589, 586] width 558 height 86
click at [776, 560] on textarea "The back camera glass for an iphone 12 pro max would be $79.99" at bounding box center [589, 586] width 558 height 86
type textarea "The back camera glass for an iphone 12 pro max would be $79.99 plus tax."
click at [885, 618] on span "Send" at bounding box center [901, 609] width 46 height 32
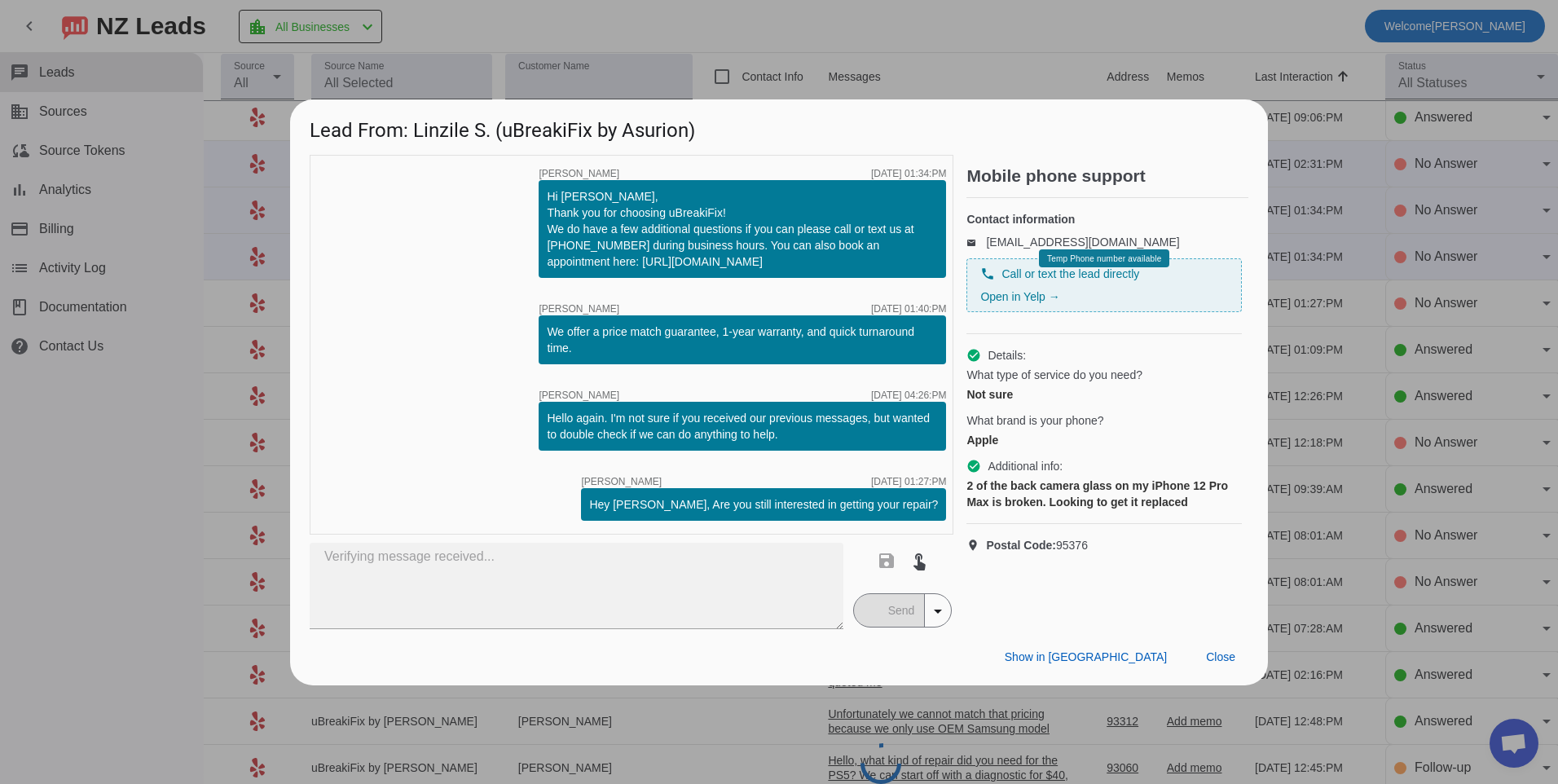
click at [684, 466] on div "timer close [PERSON_NAME] [DATE] 01:34:PM Hi [PERSON_NAME], Thank you for choos…" at bounding box center [632, 344] width 644 height 379
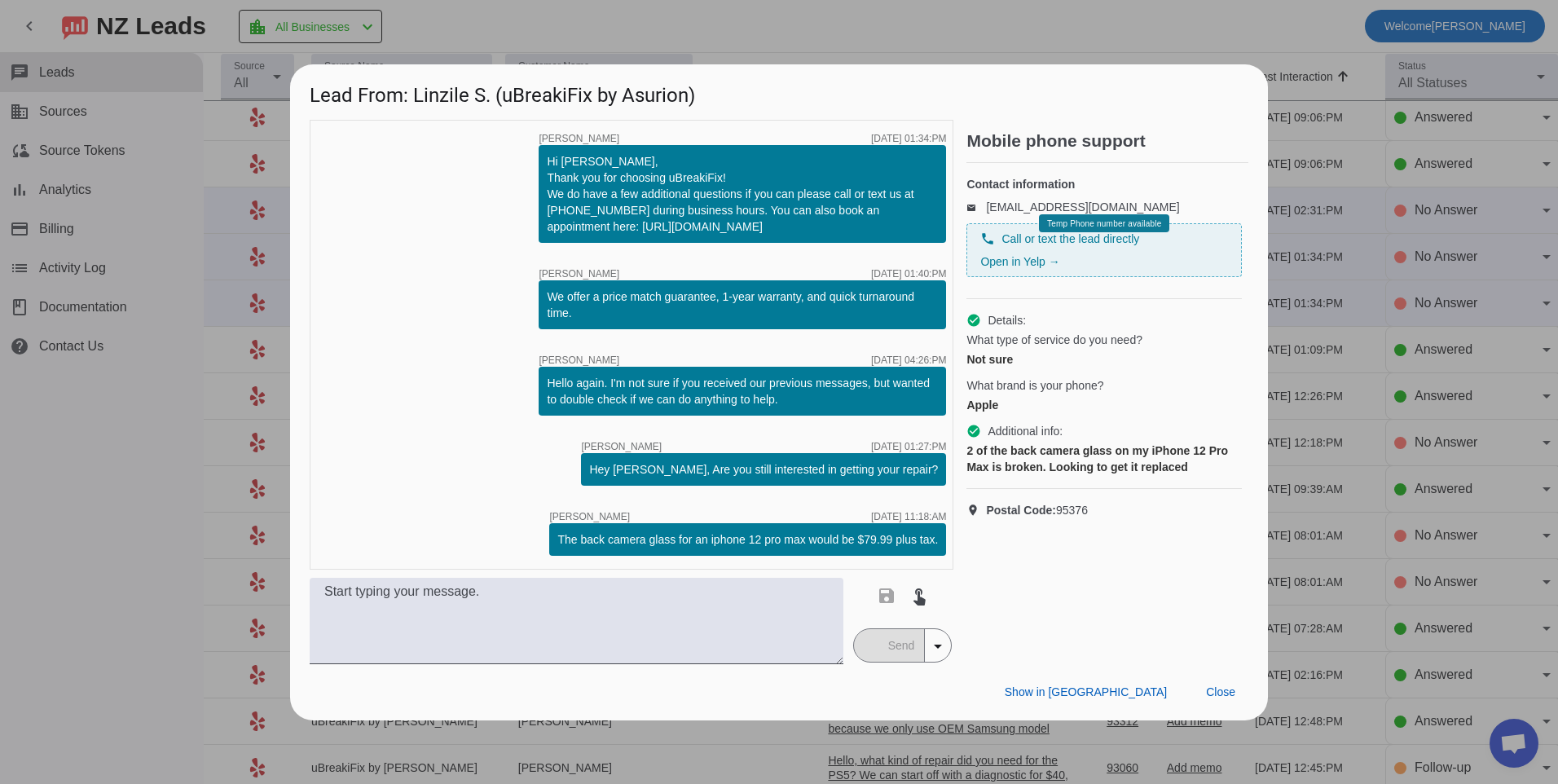
scroll to position [0, 0]
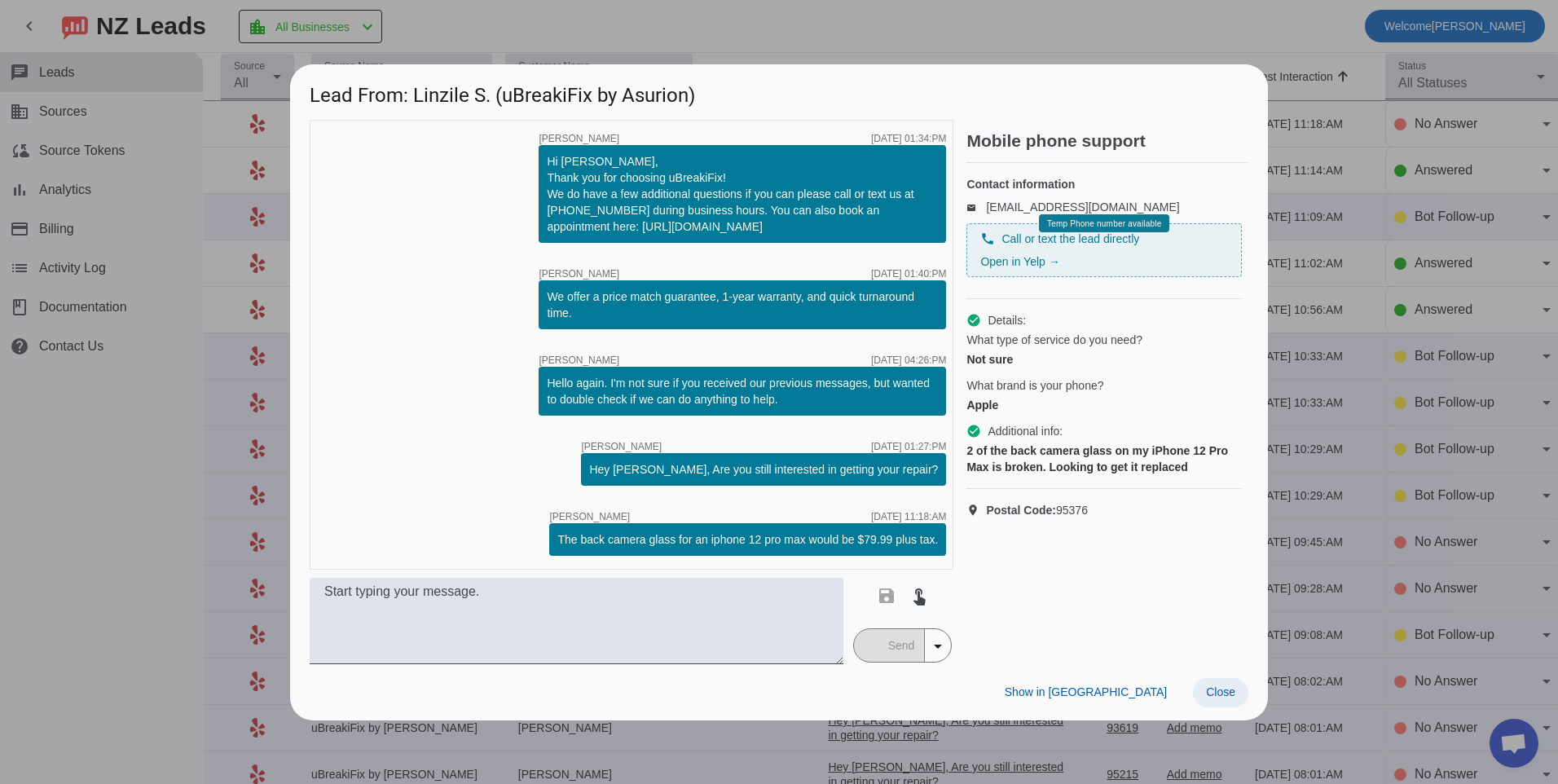
click at [1223, 687] on span "Close" at bounding box center [1221, 691] width 29 height 13
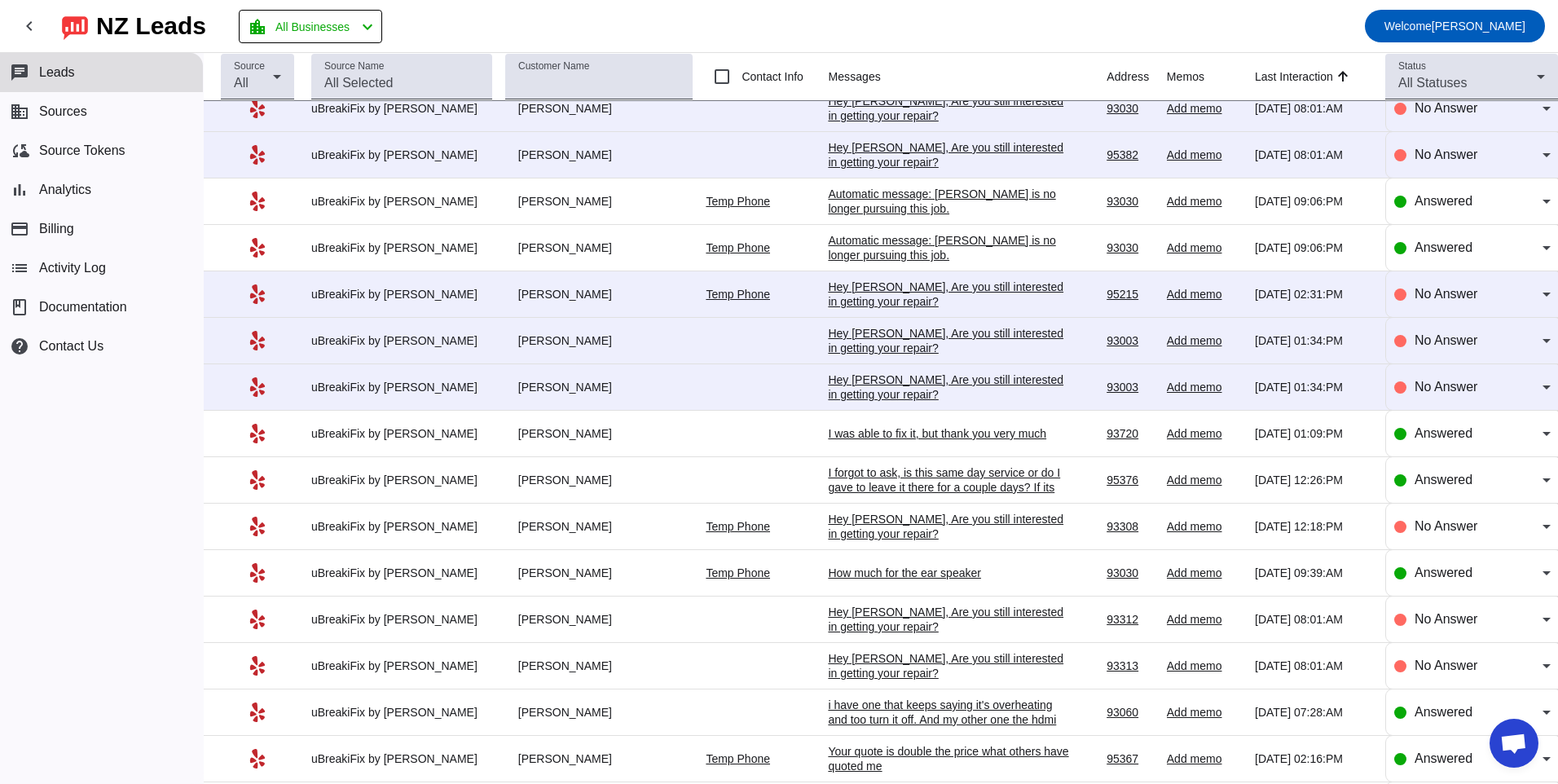
scroll to position [1048, 0]
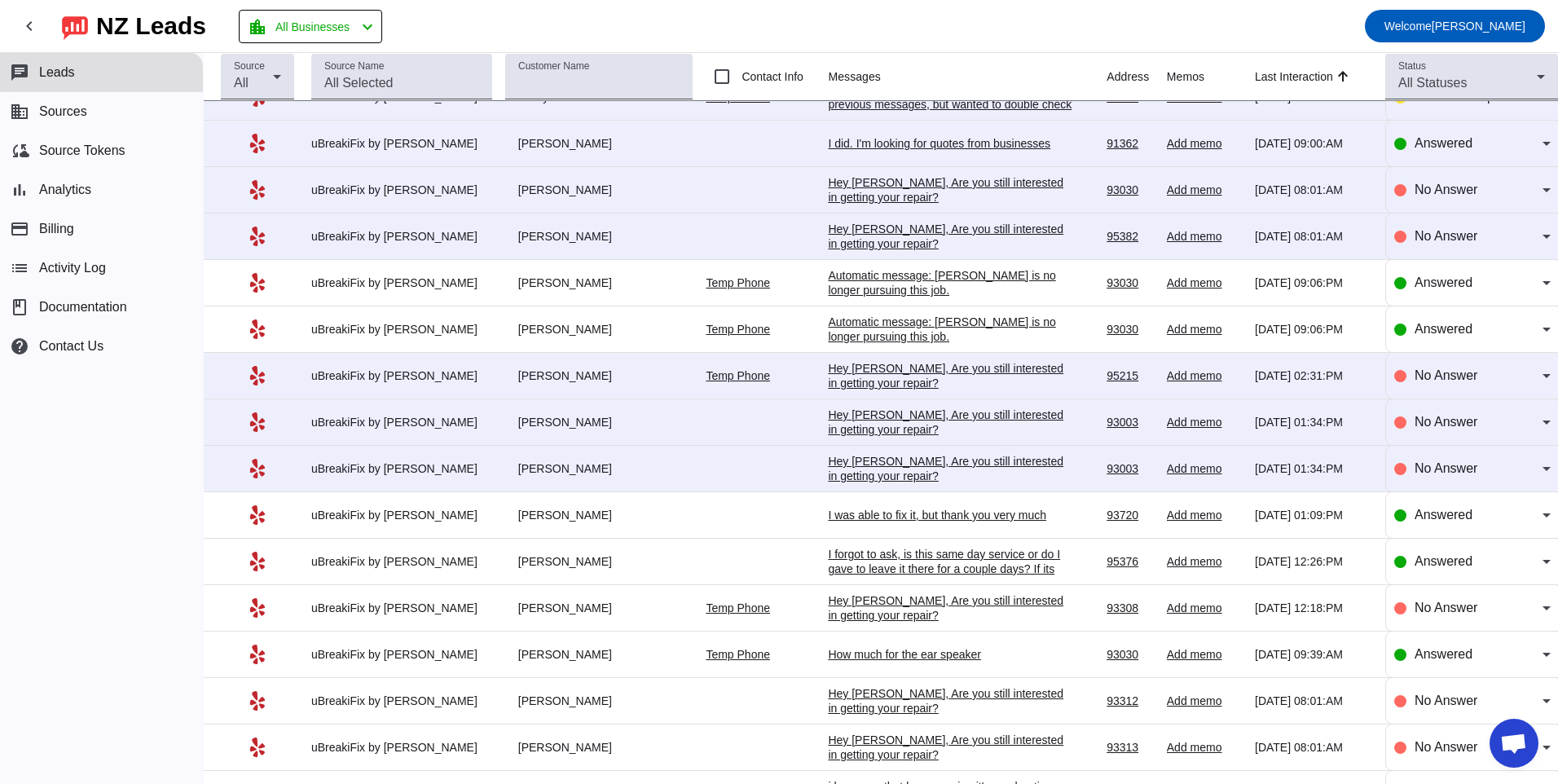
click at [868, 471] on div "Hey [PERSON_NAME], Are you still interested in getting your repair?​" at bounding box center [951, 468] width 245 height 29
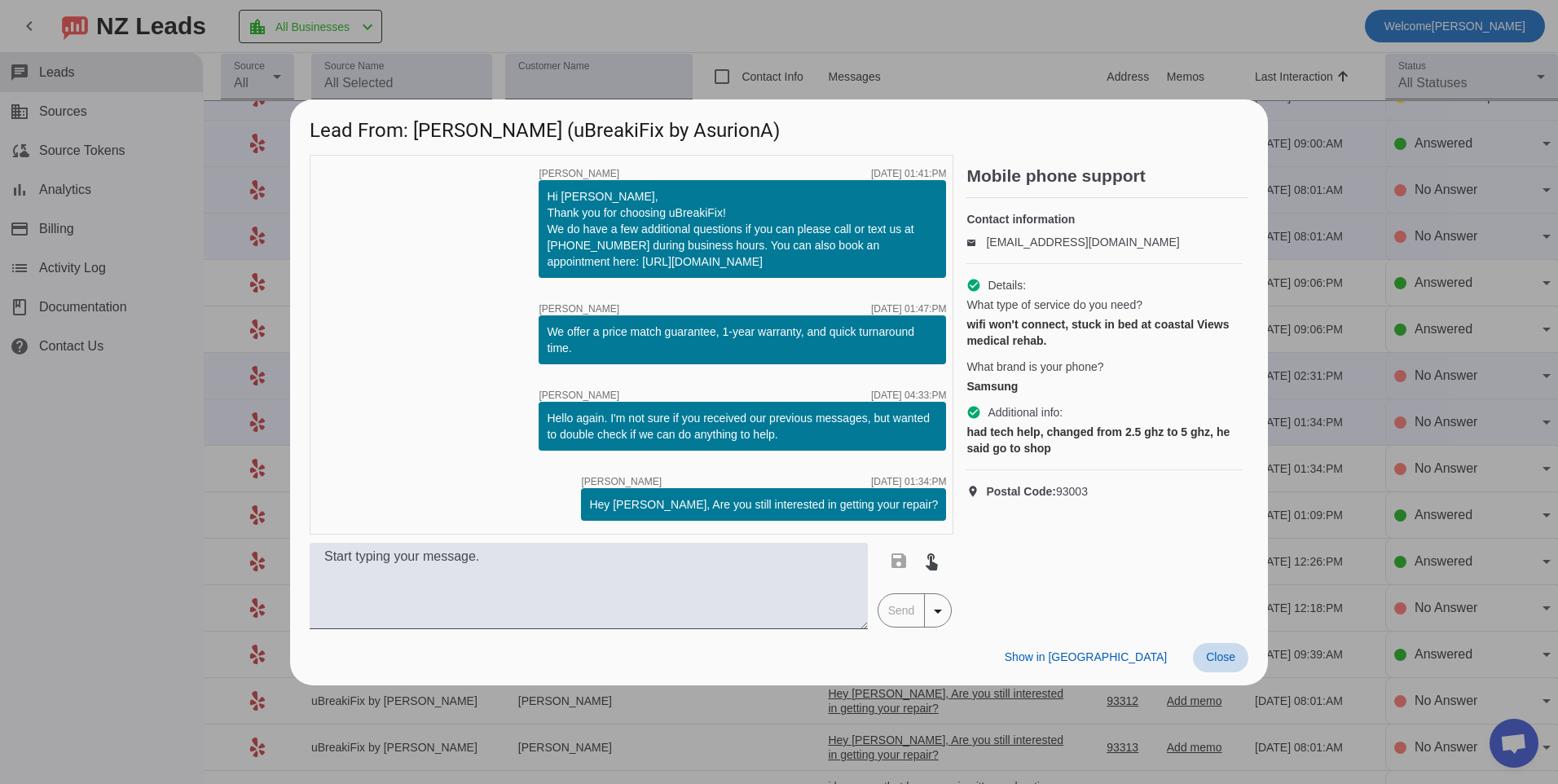
click at [1223, 664] on span at bounding box center [1221, 657] width 56 height 29
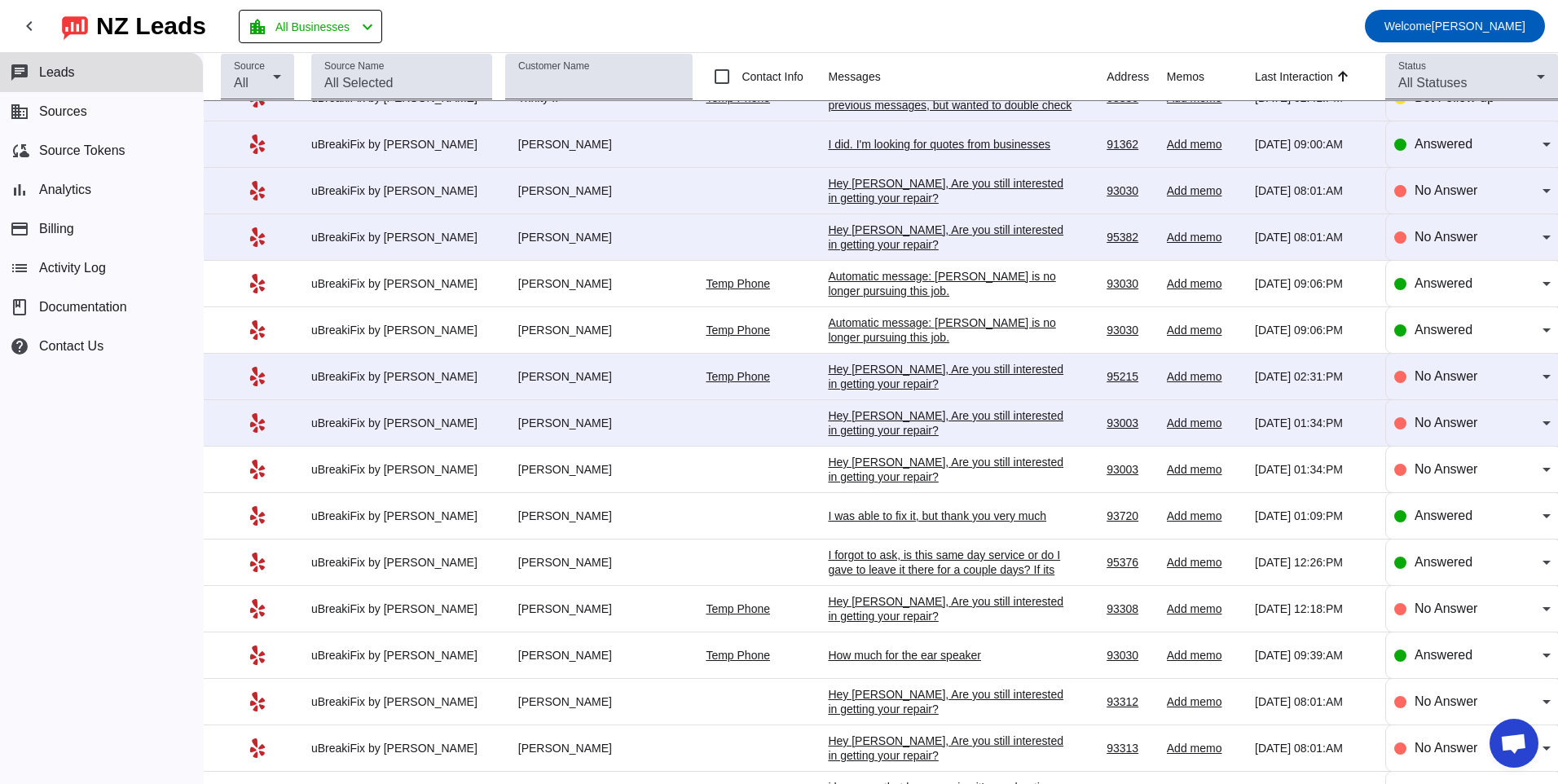
scroll to position [1059, 0]
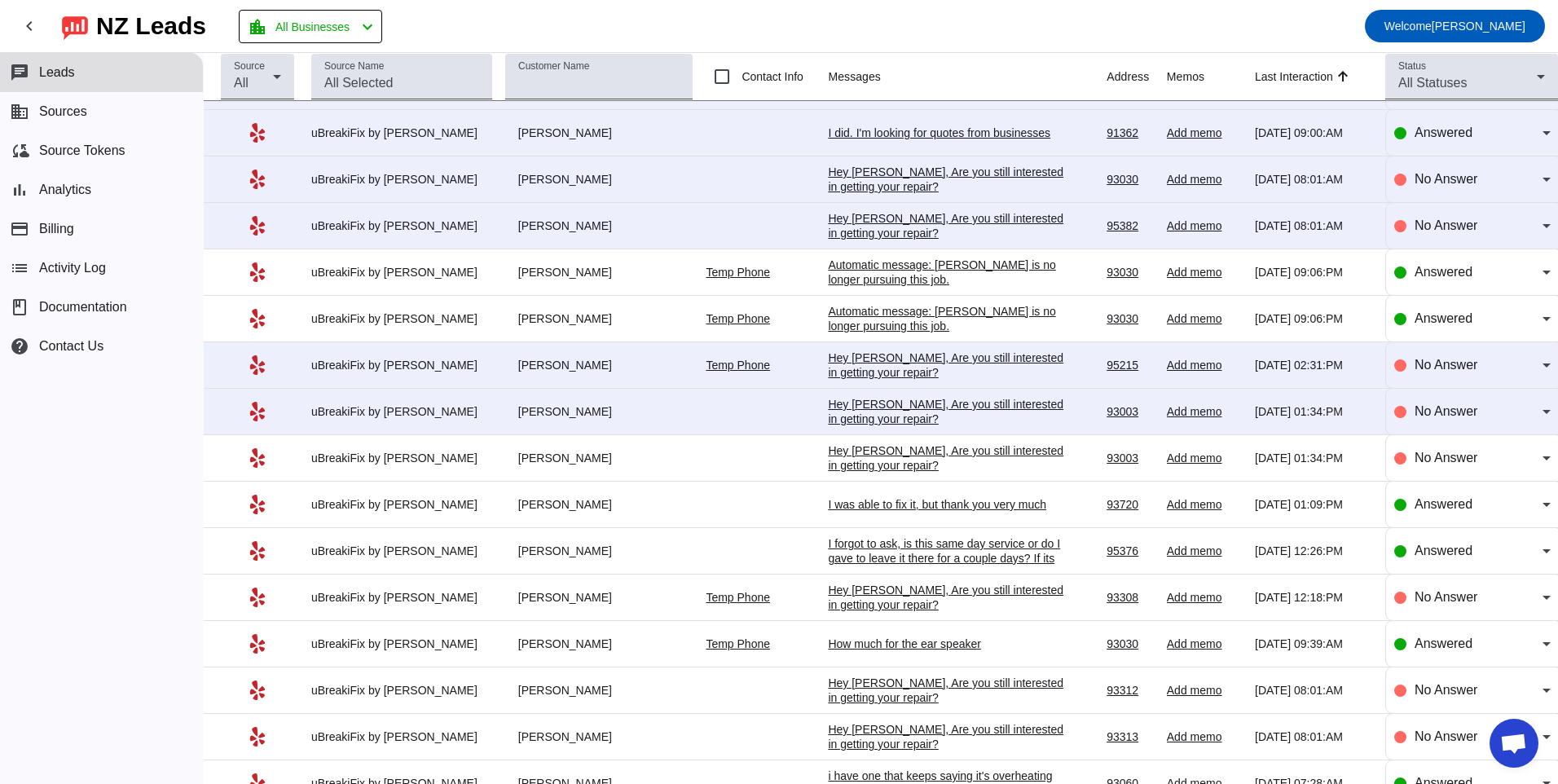
click at [868, 415] on div "Hey [PERSON_NAME], Are you still interested in getting your repair?​" at bounding box center [951, 412] width 245 height 29
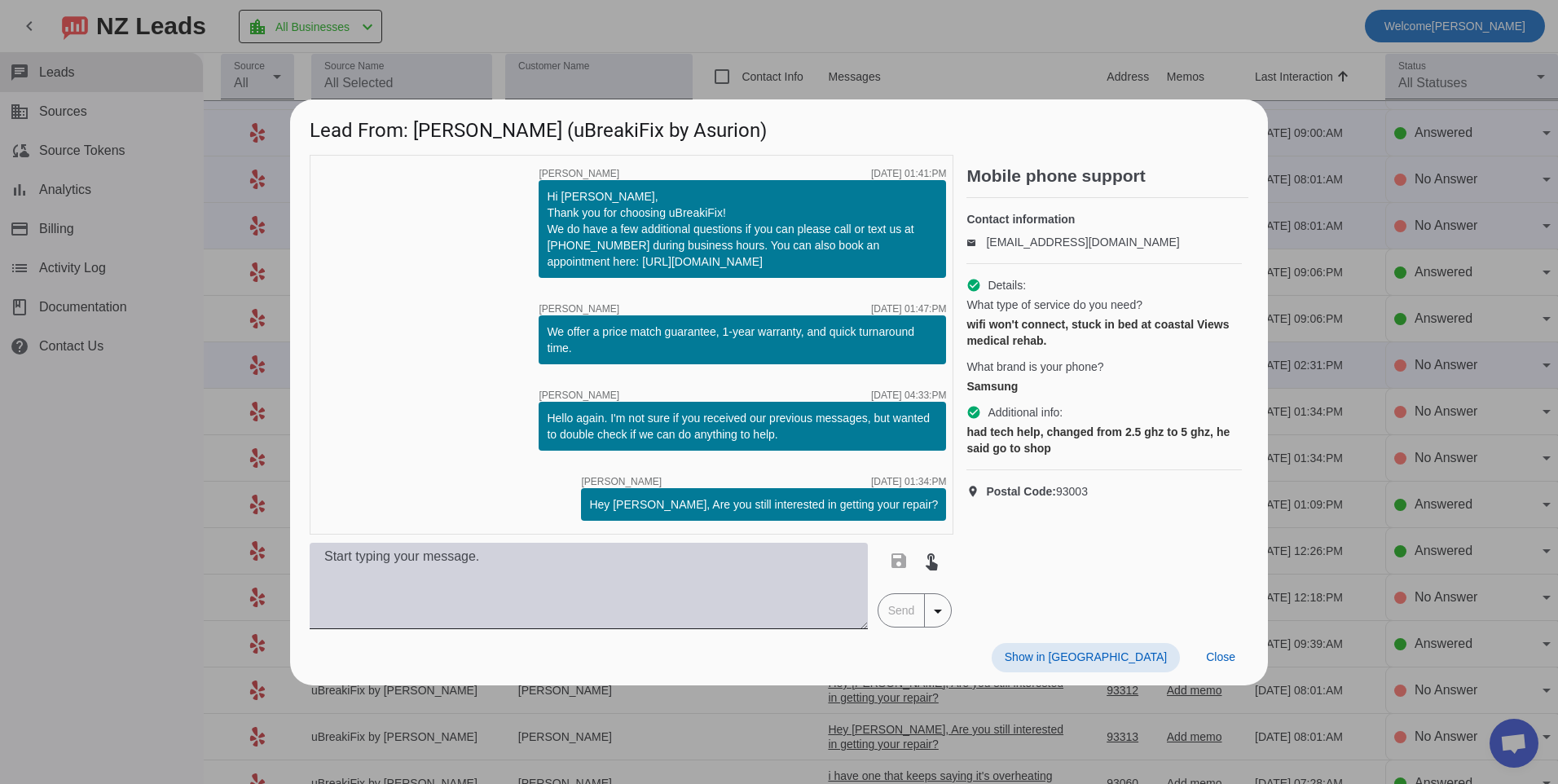
click at [570, 577] on textarea at bounding box center [589, 586] width 558 height 86
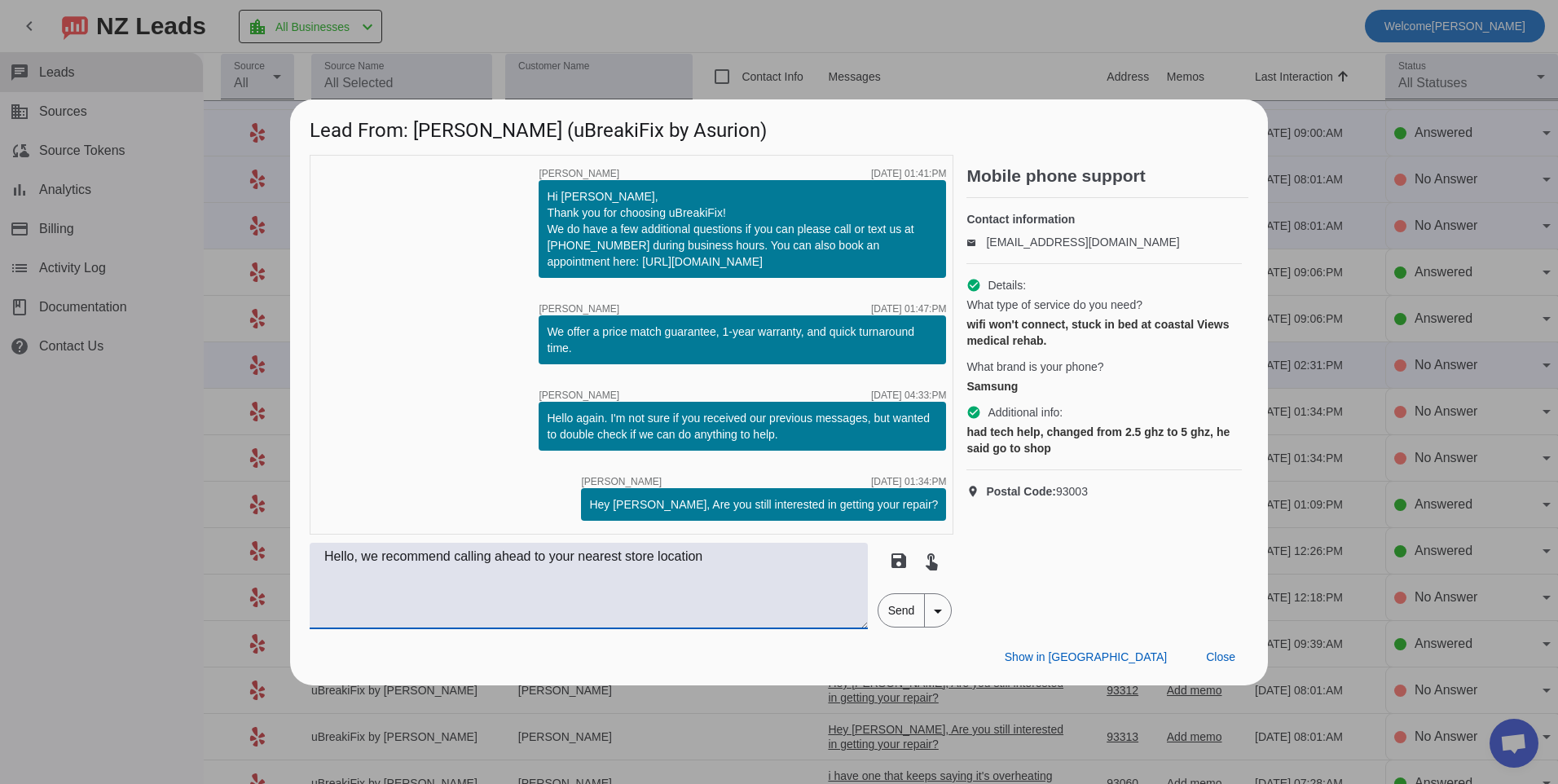
click at [761, 566] on textarea "Hello, we recommend calling ahead to your nearest store location" at bounding box center [589, 586] width 558 height 86
type textarea "Hello, we recommend calling ahead to your nearest store location at [PHONE_NUMB…"
click at [886, 606] on span "Send" at bounding box center [901, 609] width 46 height 32
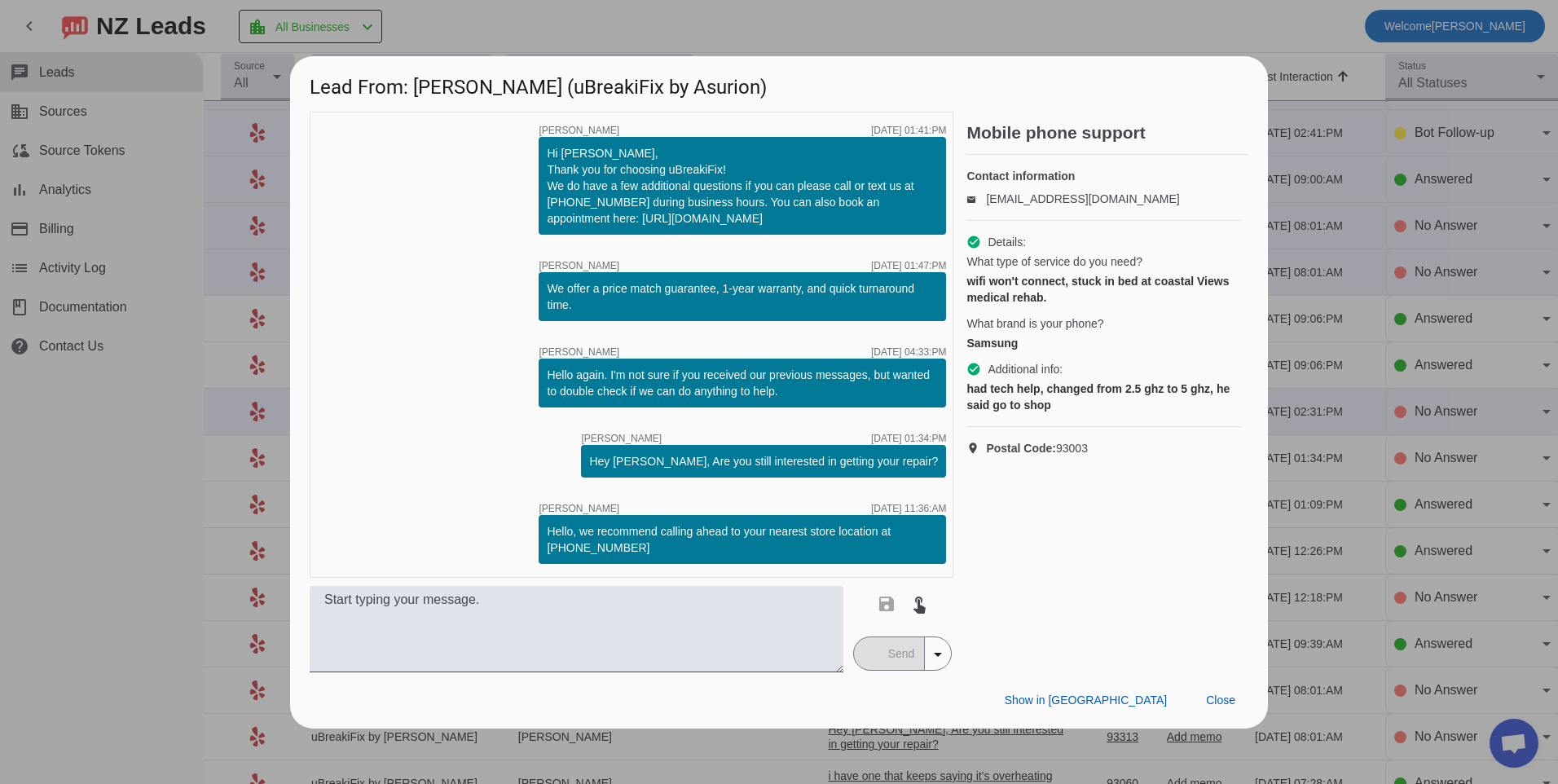
scroll to position [0, 0]
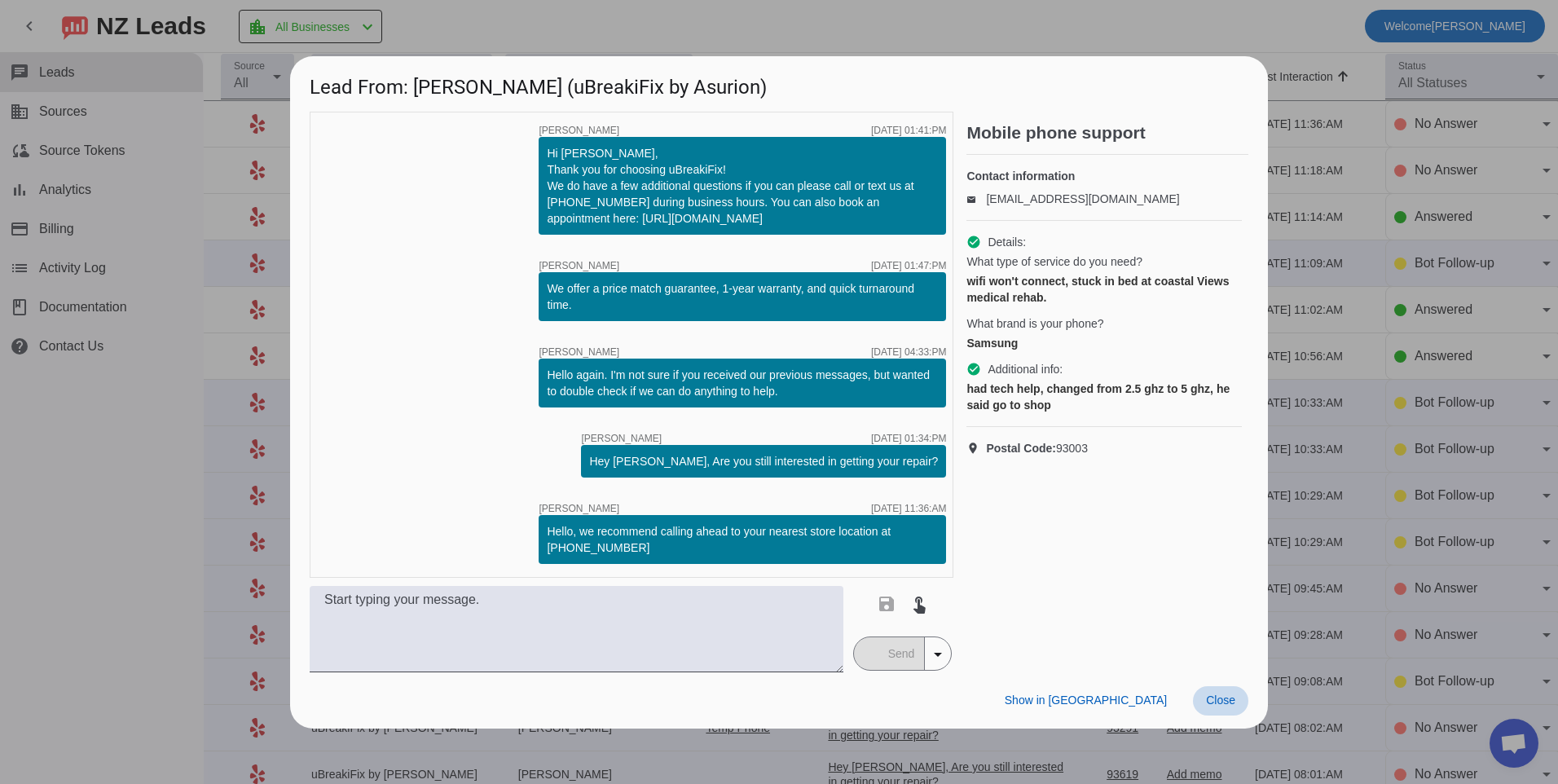
click at [1217, 703] on span "Close" at bounding box center [1221, 699] width 29 height 13
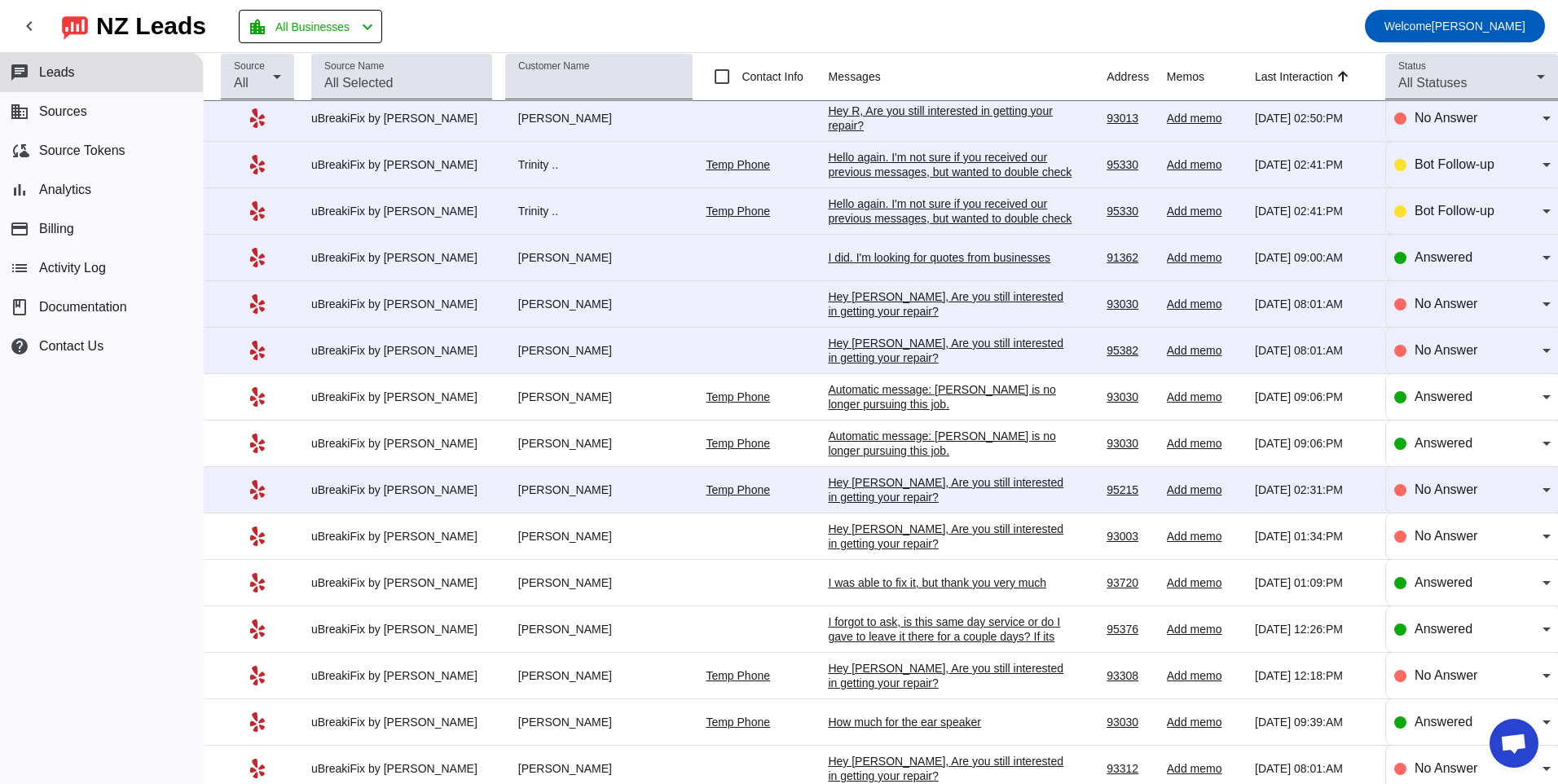
scroll to position [967, 0]
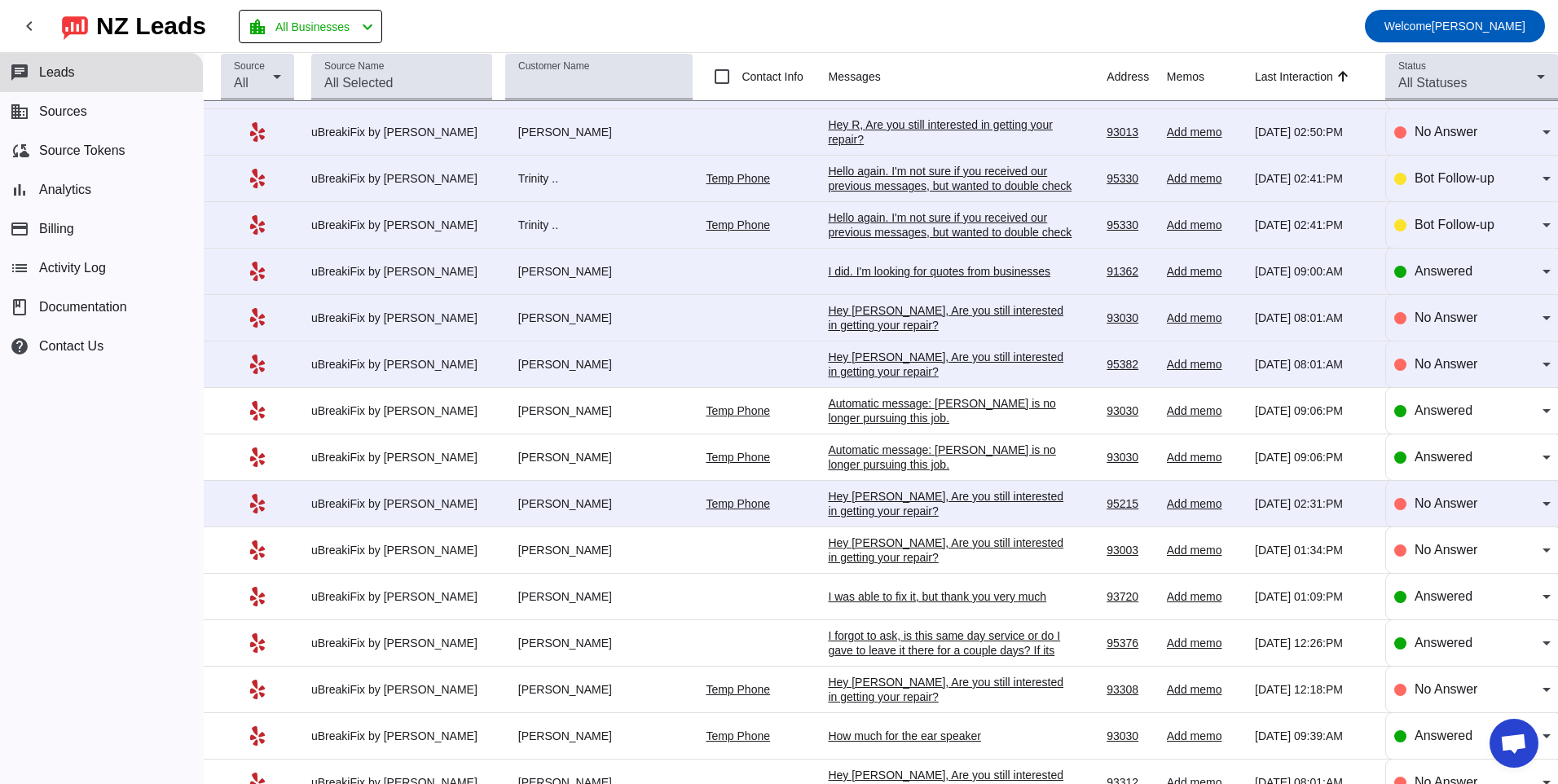
click at [921, 500] on div "Hey [PERSON_NAME], Are you still interested in getting your repair?​" at bounding box center [951, 503] width 245 height 29
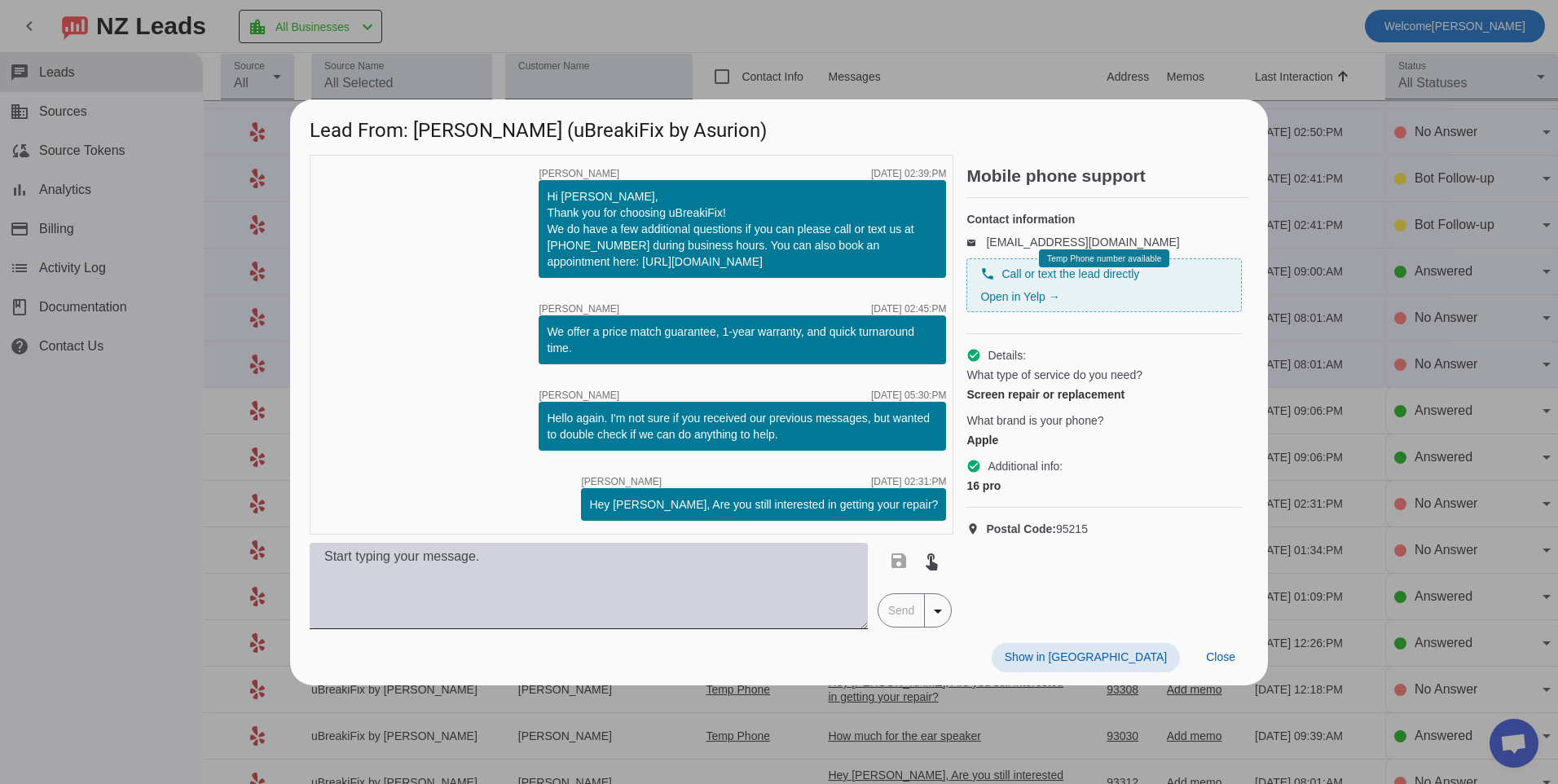
click at [806, 554] on textarea at bounding box center [589, 586] width 558 height 86
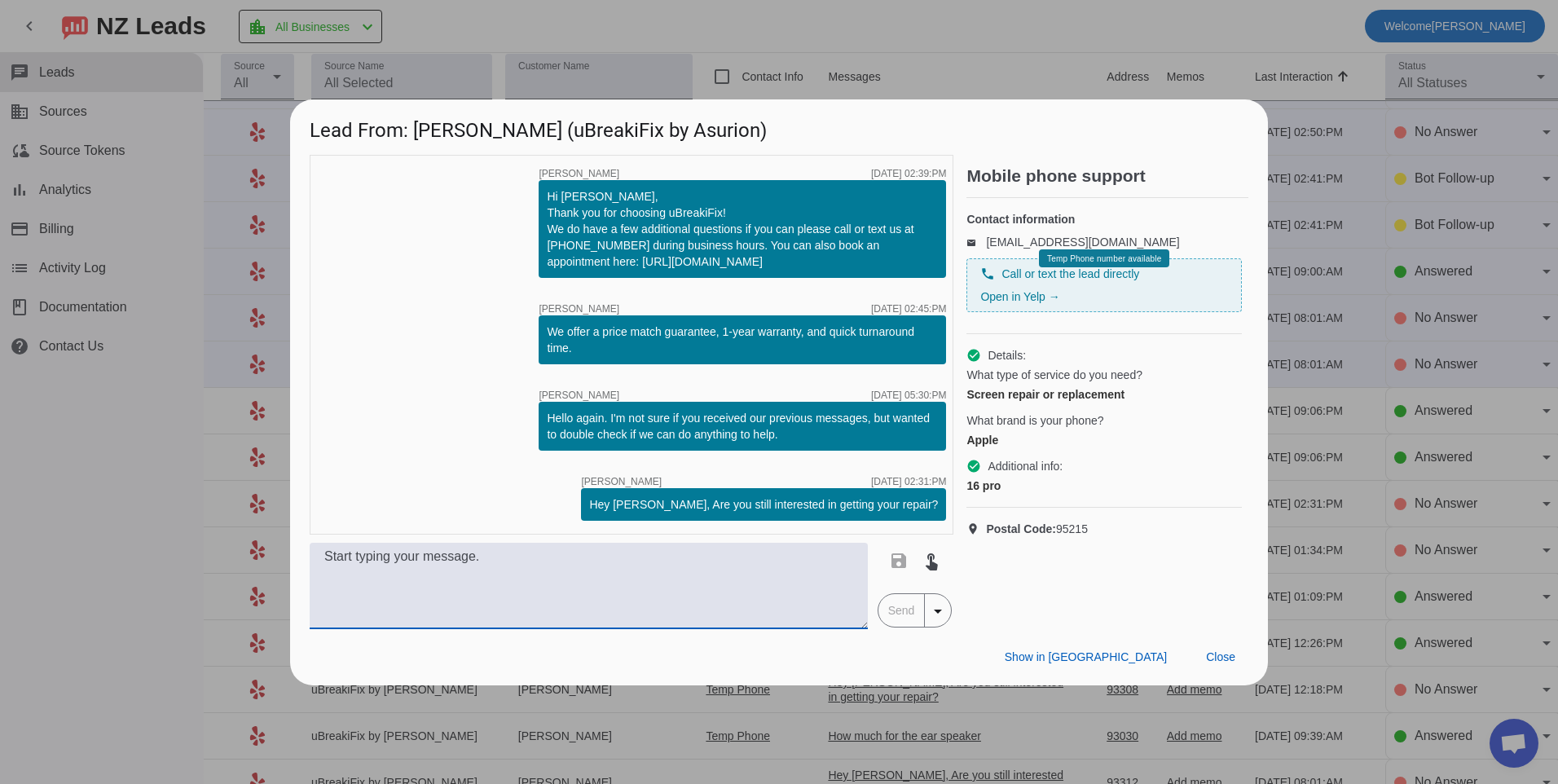
click at [509, 588] on textarea at bounding box center [589, 586] width 558 height 86
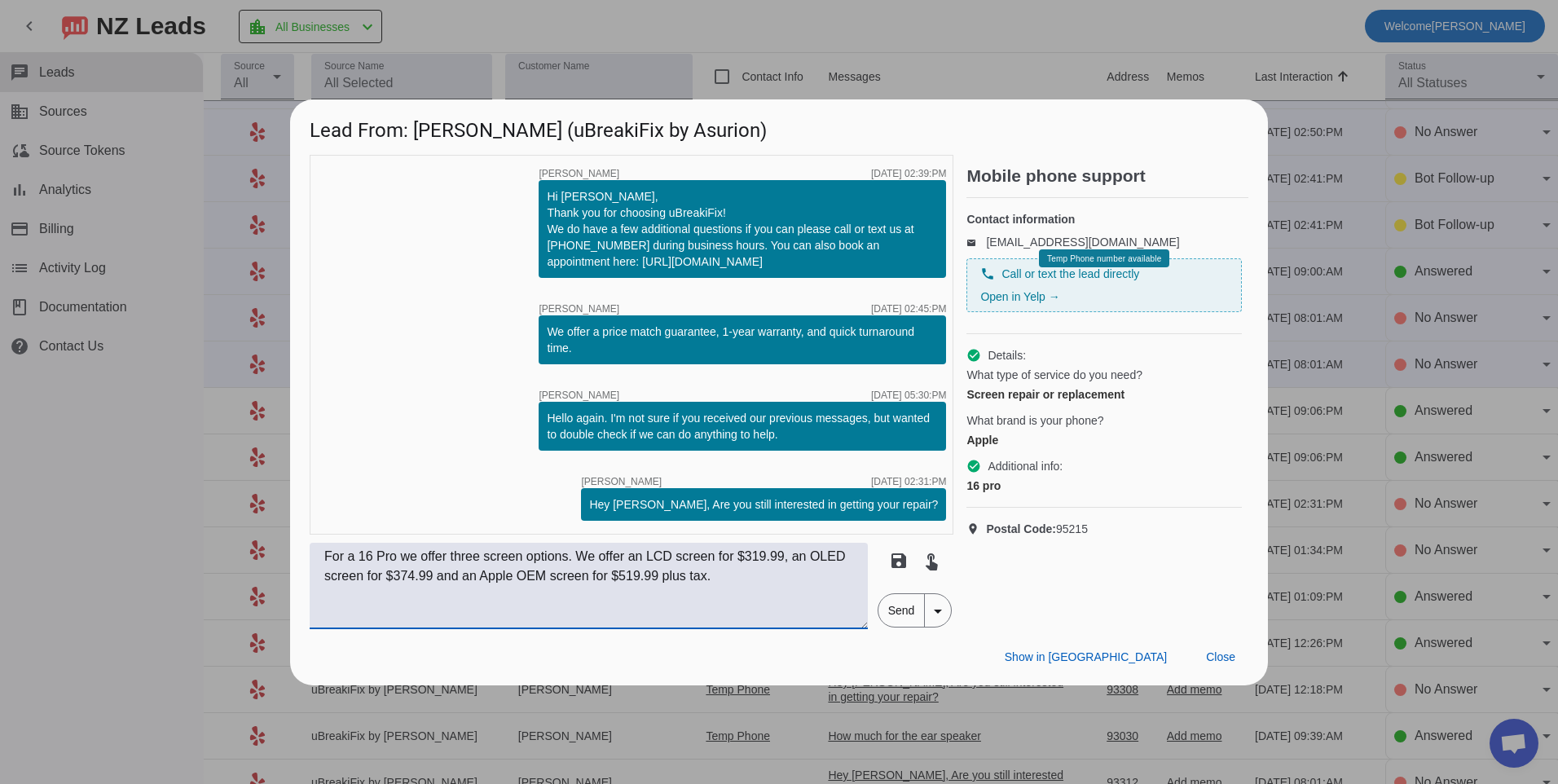
type textarea "For a 16 Pro we offer three screen options. We offer an LCD screen for $319.99,…"
click at [897, 618] on span "Send" at bounding box center [901, 609] width 46 height 32
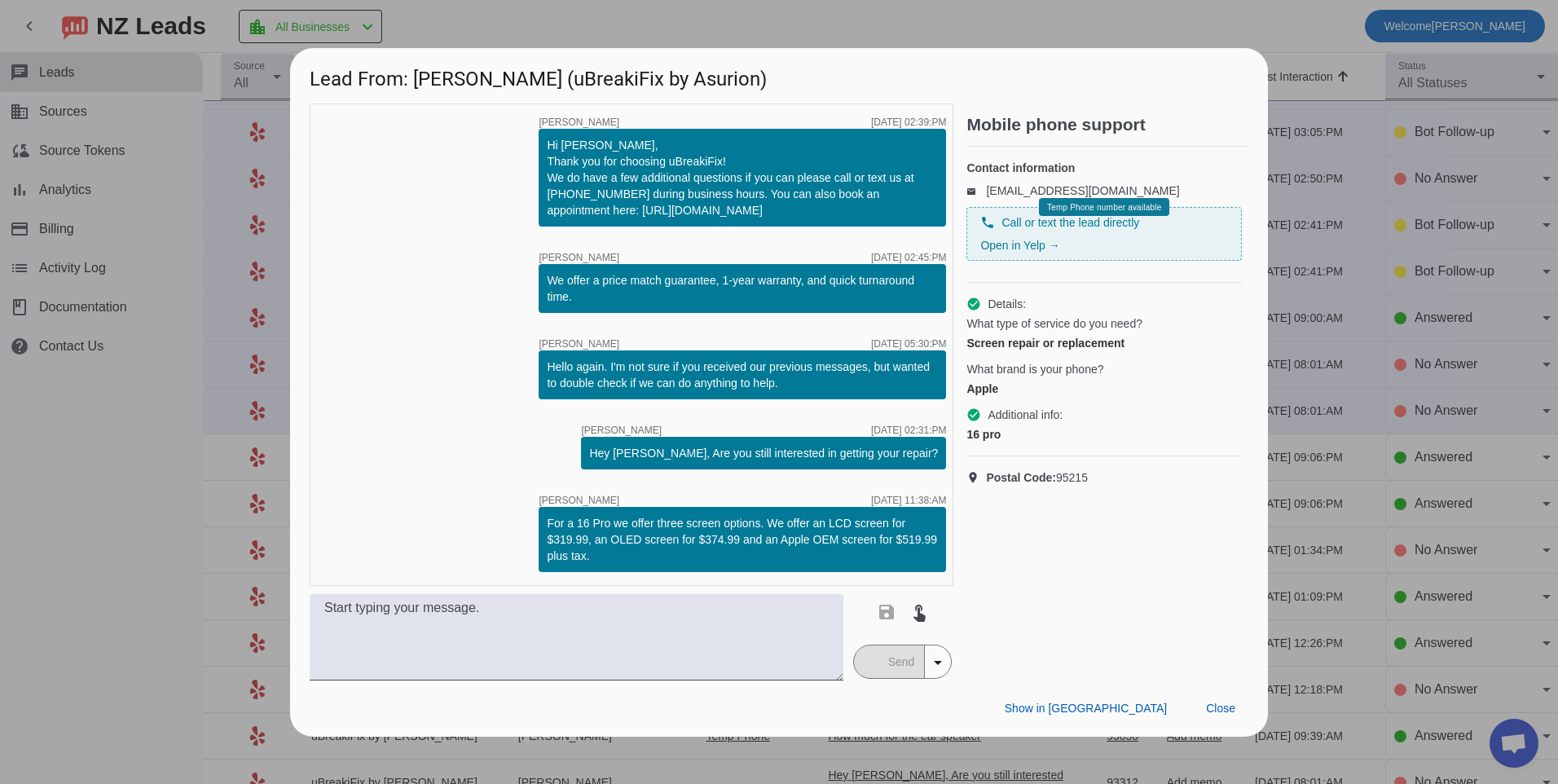
scroll to position [0, 0]
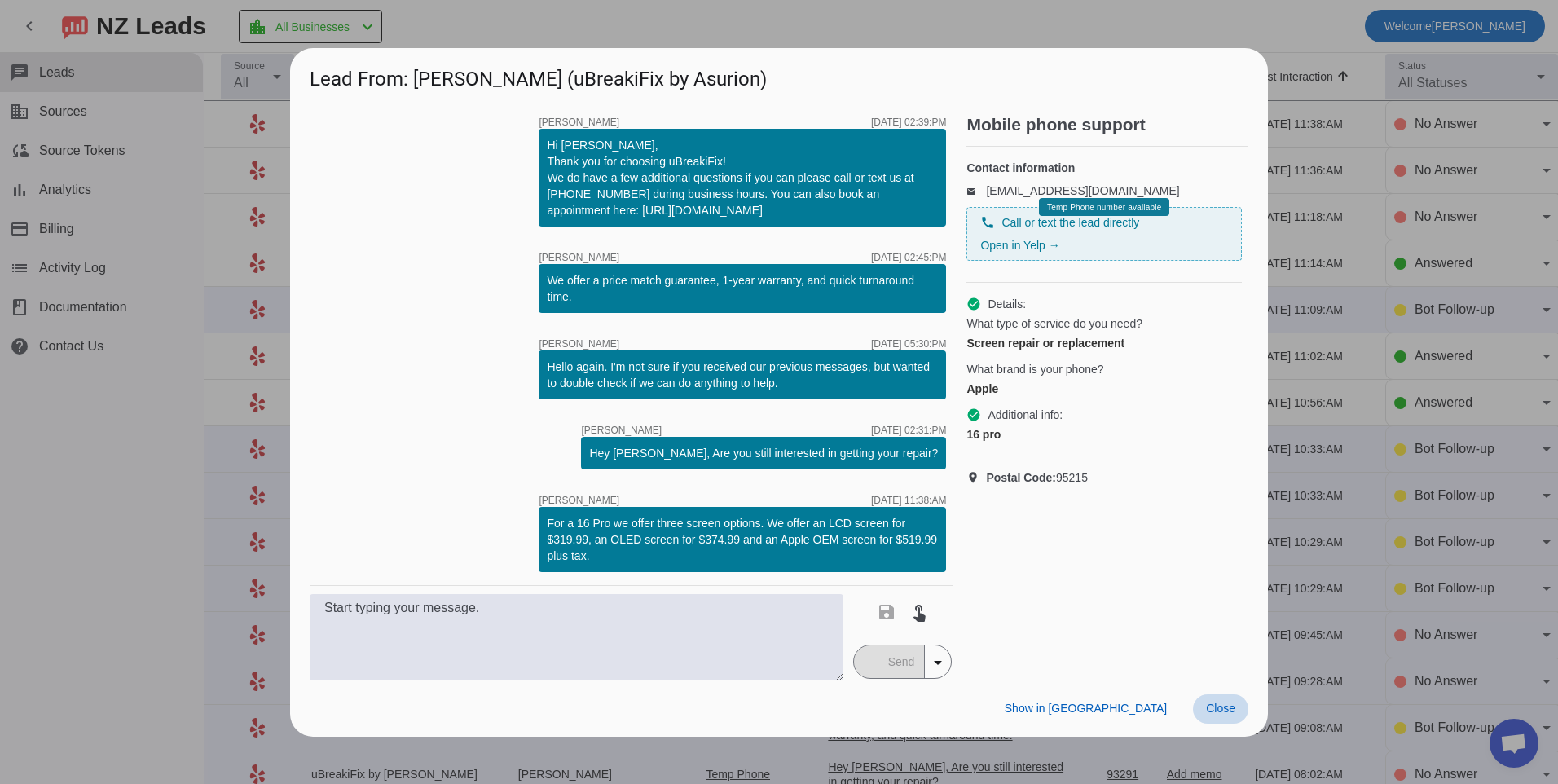
click at [1215, 707] on span "Close" at bounding box center [1221, 707] width 29 height 13
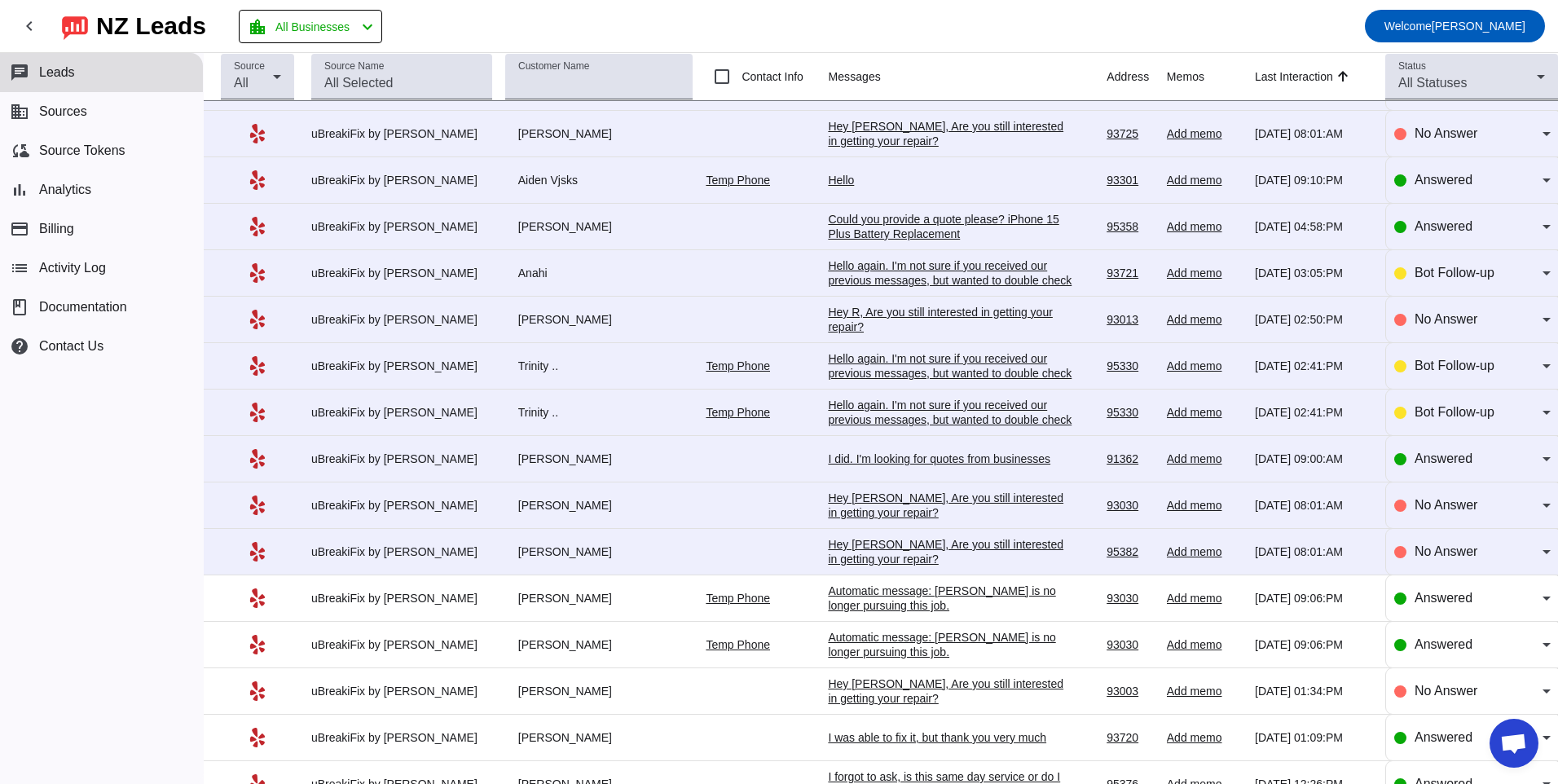
scroll to position [814, 0]
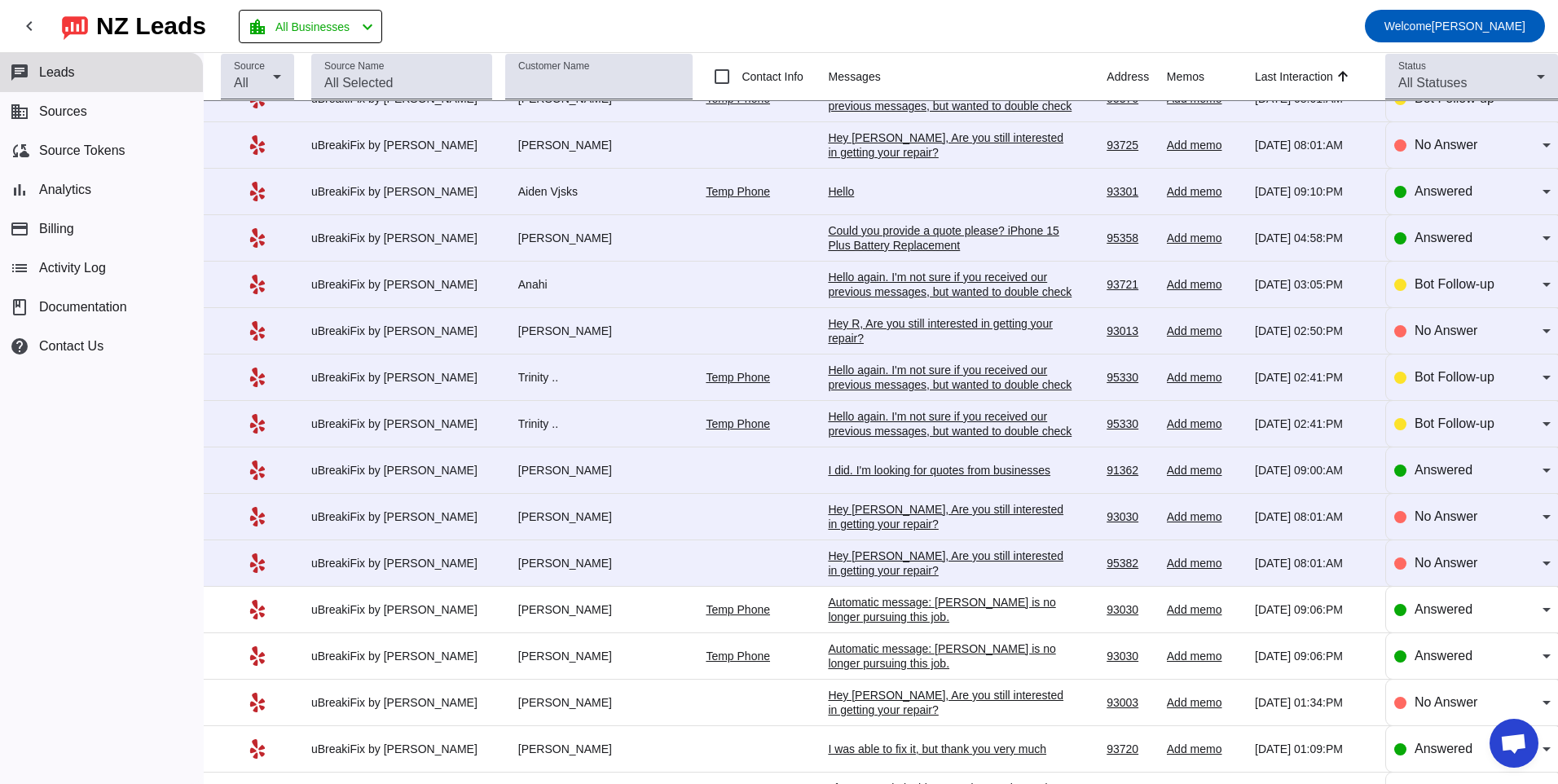
click at [873, 568] on div "Hey [PERSON_NAME], Are you still interested in getting your repair?​" at bounding box center [951, 563] width 245 height 29
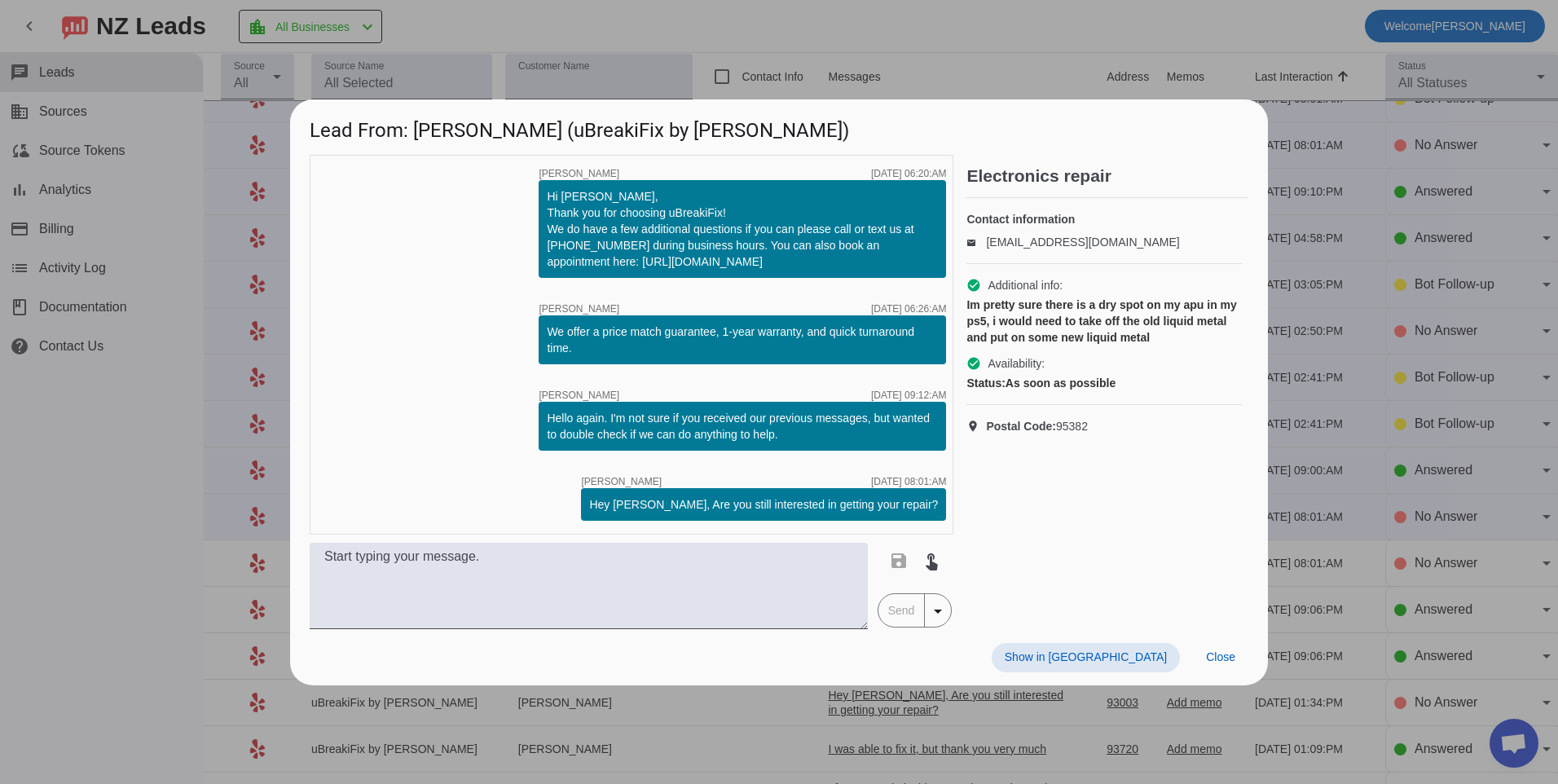
scroll to position [0, 0]
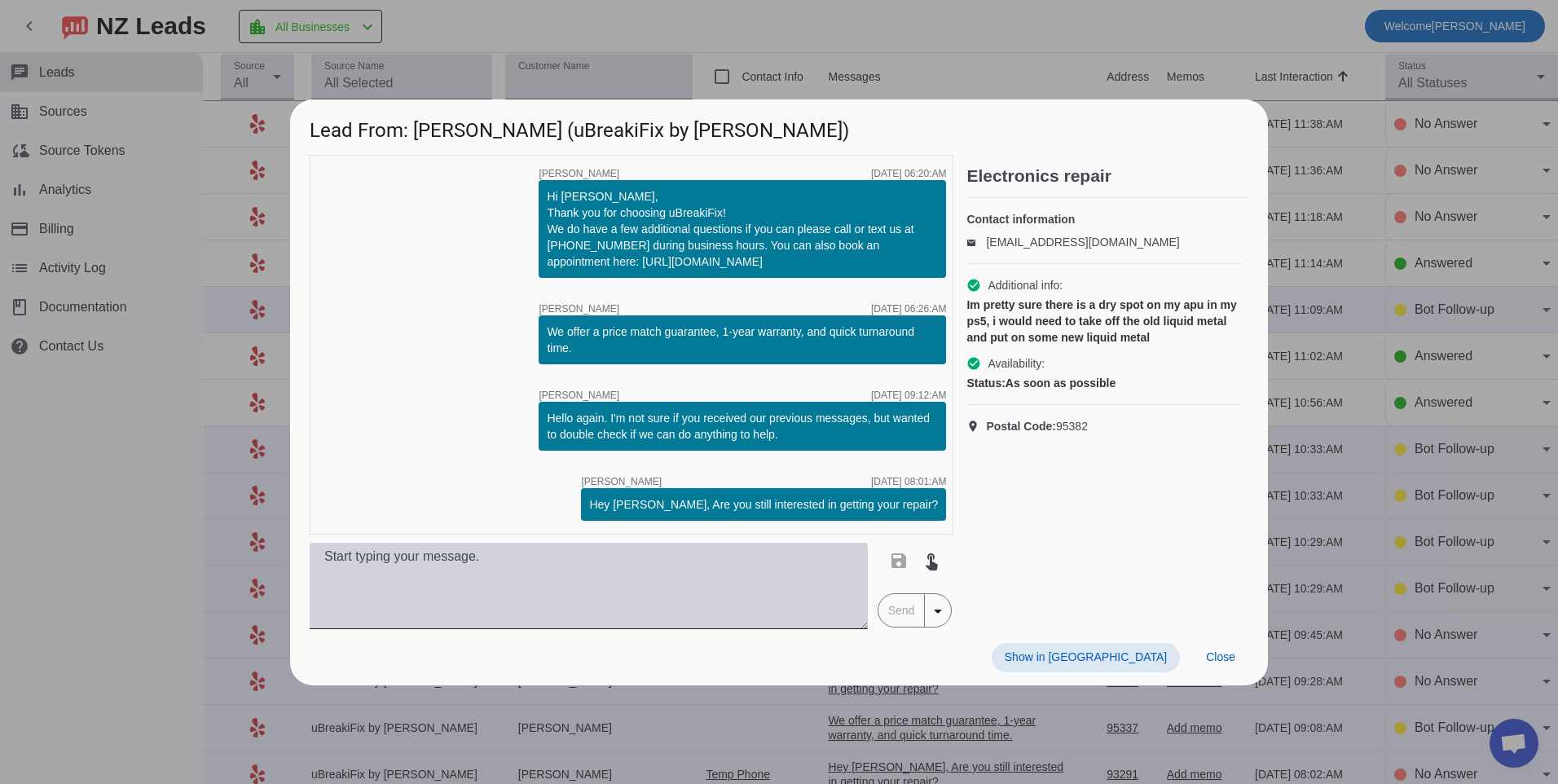
click at [591, 594] on textarea at bounding box center [589, 586] width 558 height 86
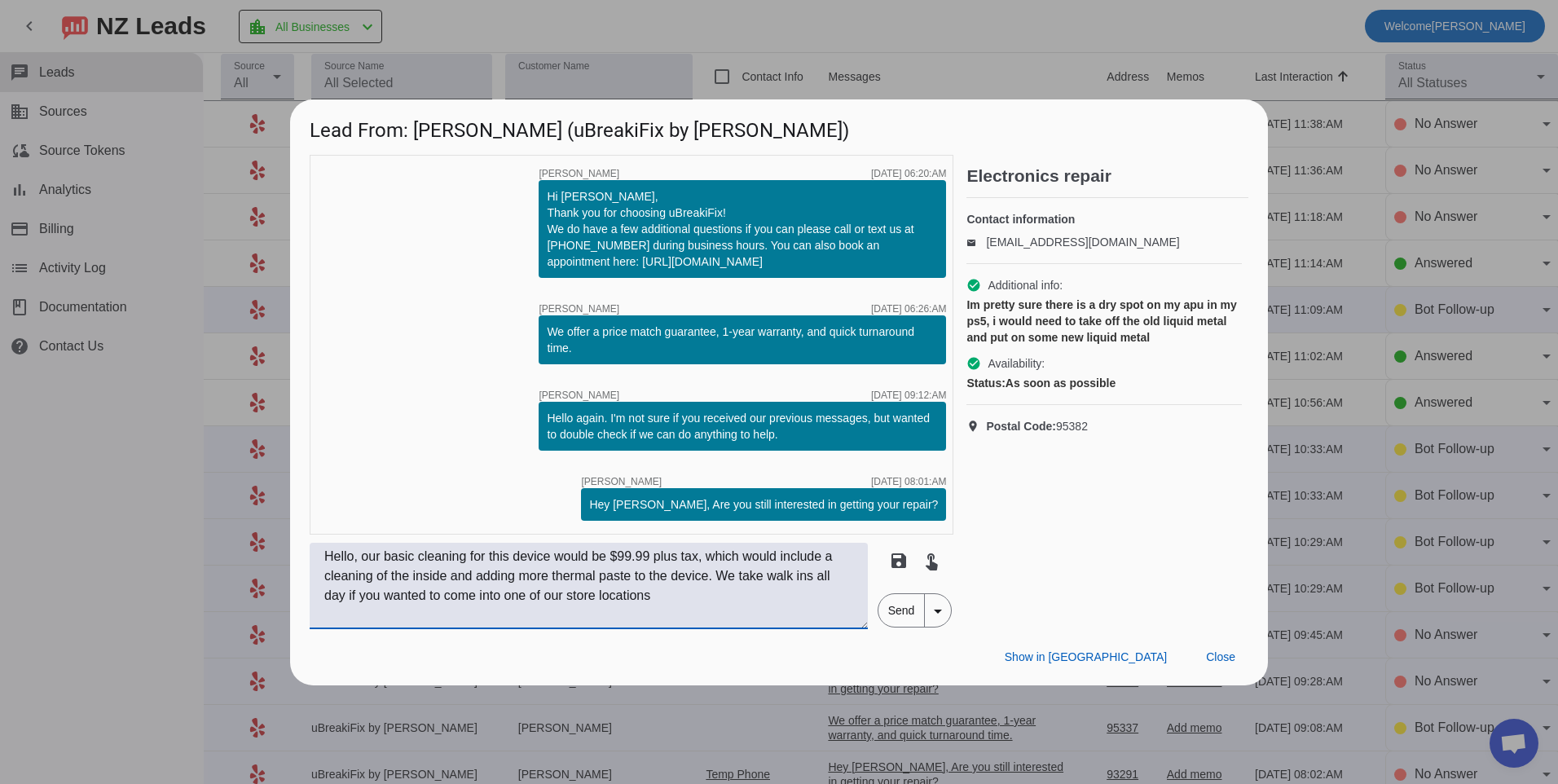
click at [691, 594] on textarea "Hello, our basic cleaning for this device would be $99.99 plus tax, which would…" at bounding box center [589, 586] width 558 height 86
type textarea "Hello, our basic cleaning for this device would be $99.99 plus tax, which would…"
click at [901, 608] on span "Send" at bounding box center [901, 609] width 46 height 32
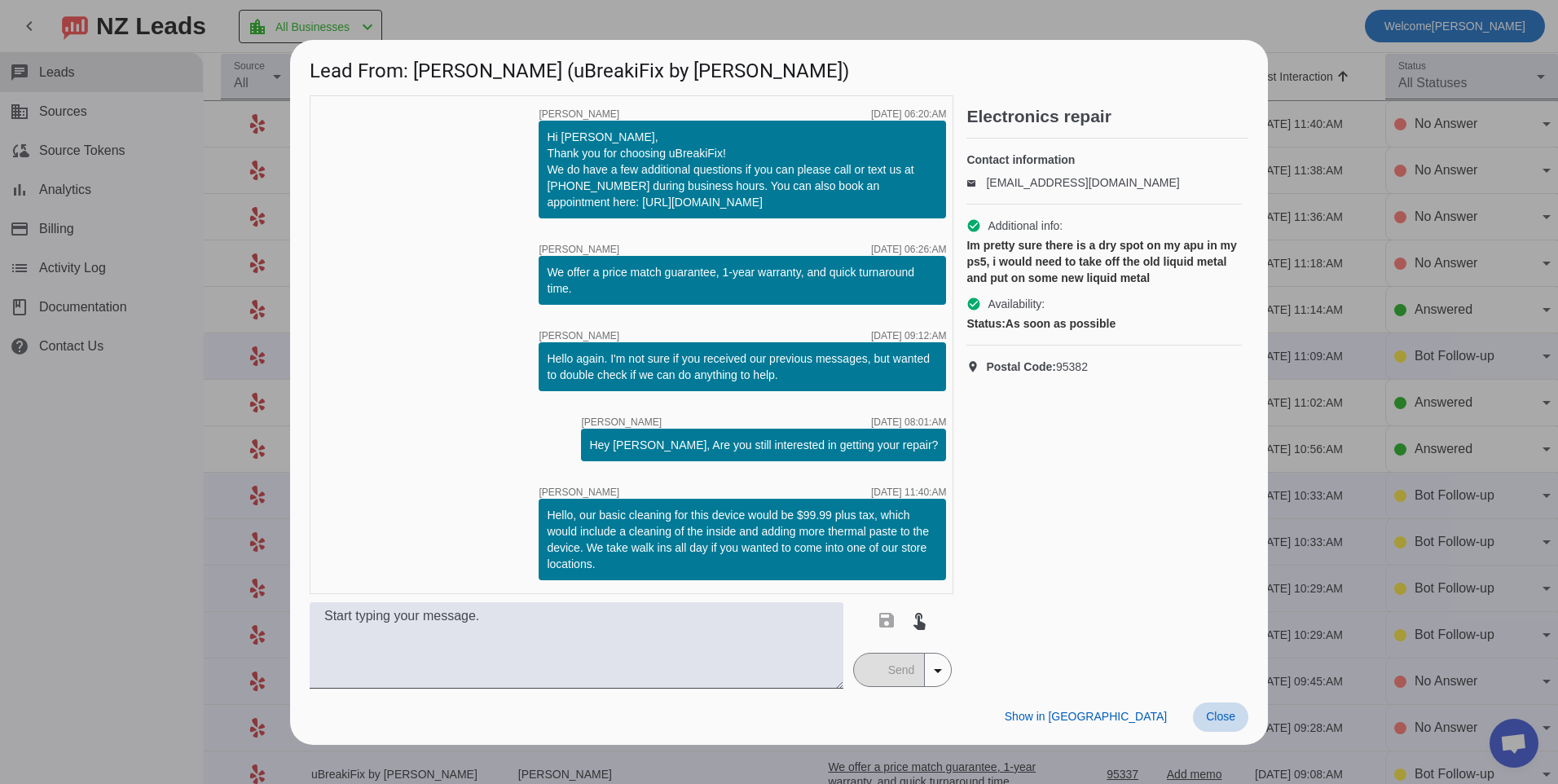
click at [1221, 716] on span "Close" at bounding box center [1221, 716] width 29 height 13
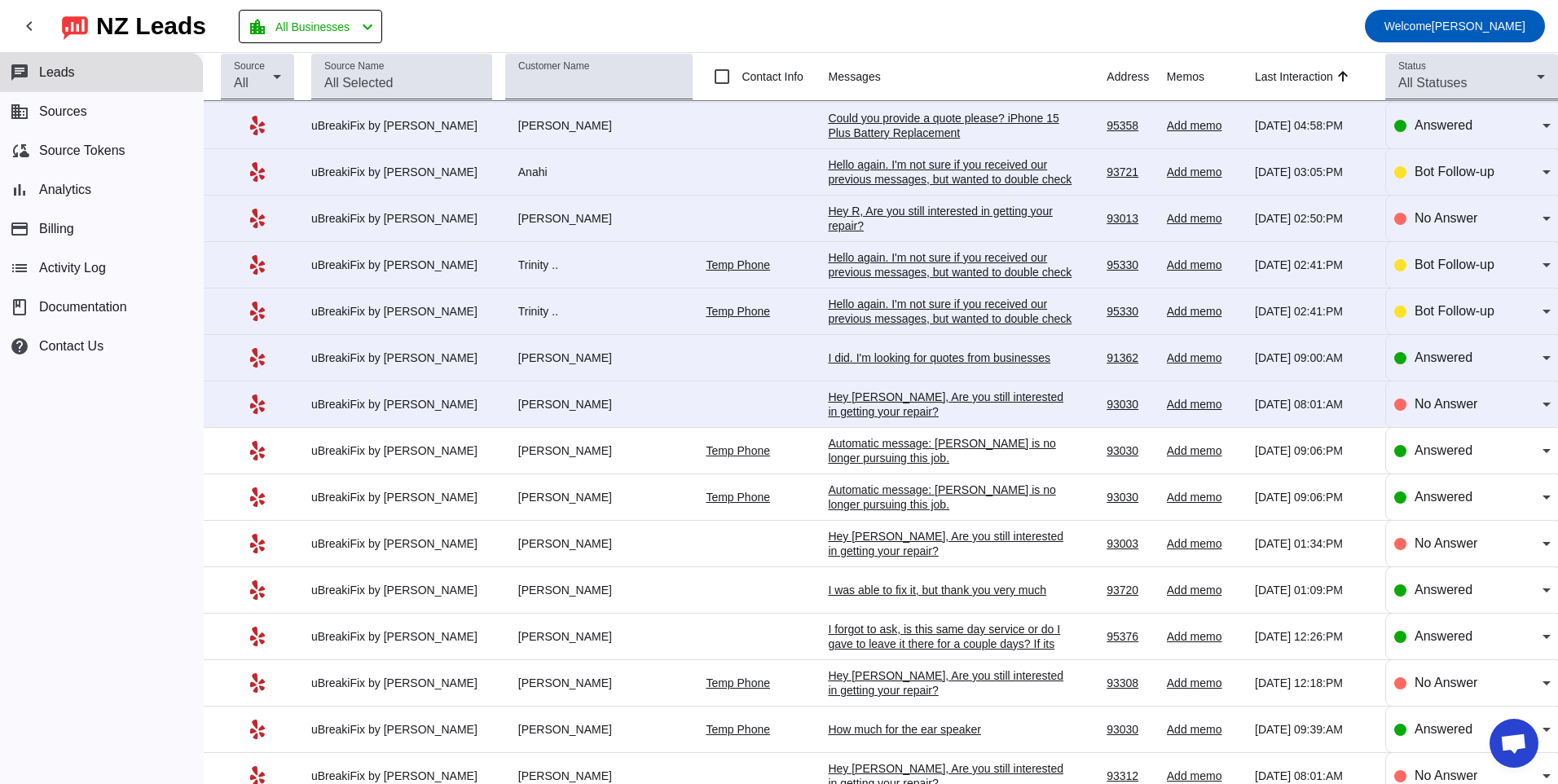
scroll to position [978, 0]
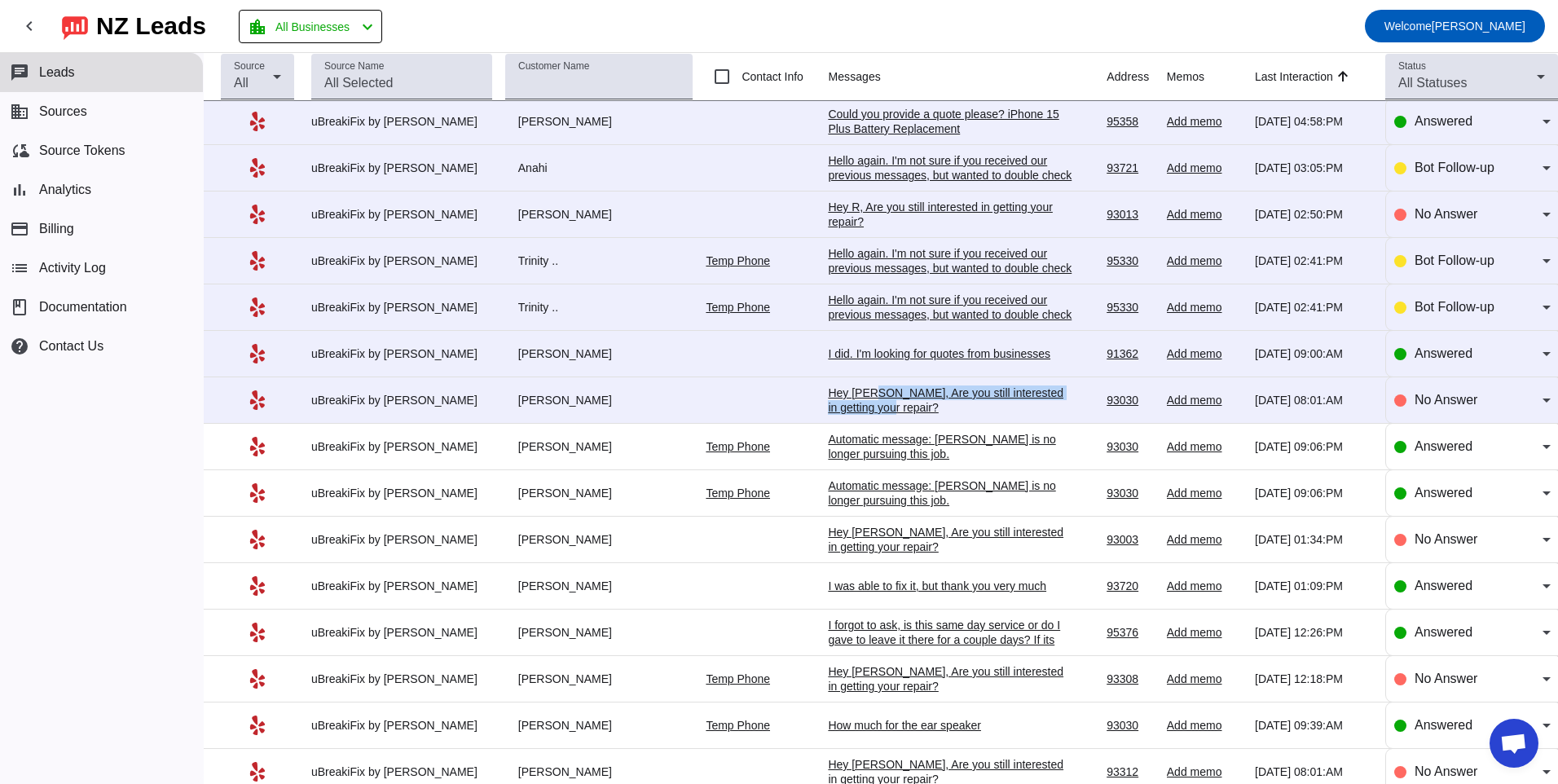
click at [863, 403] on div "Hey [PERSON_NAME], Are you still interested in getting your repair?​" at bounding box center [951, 400] width 245 height 29
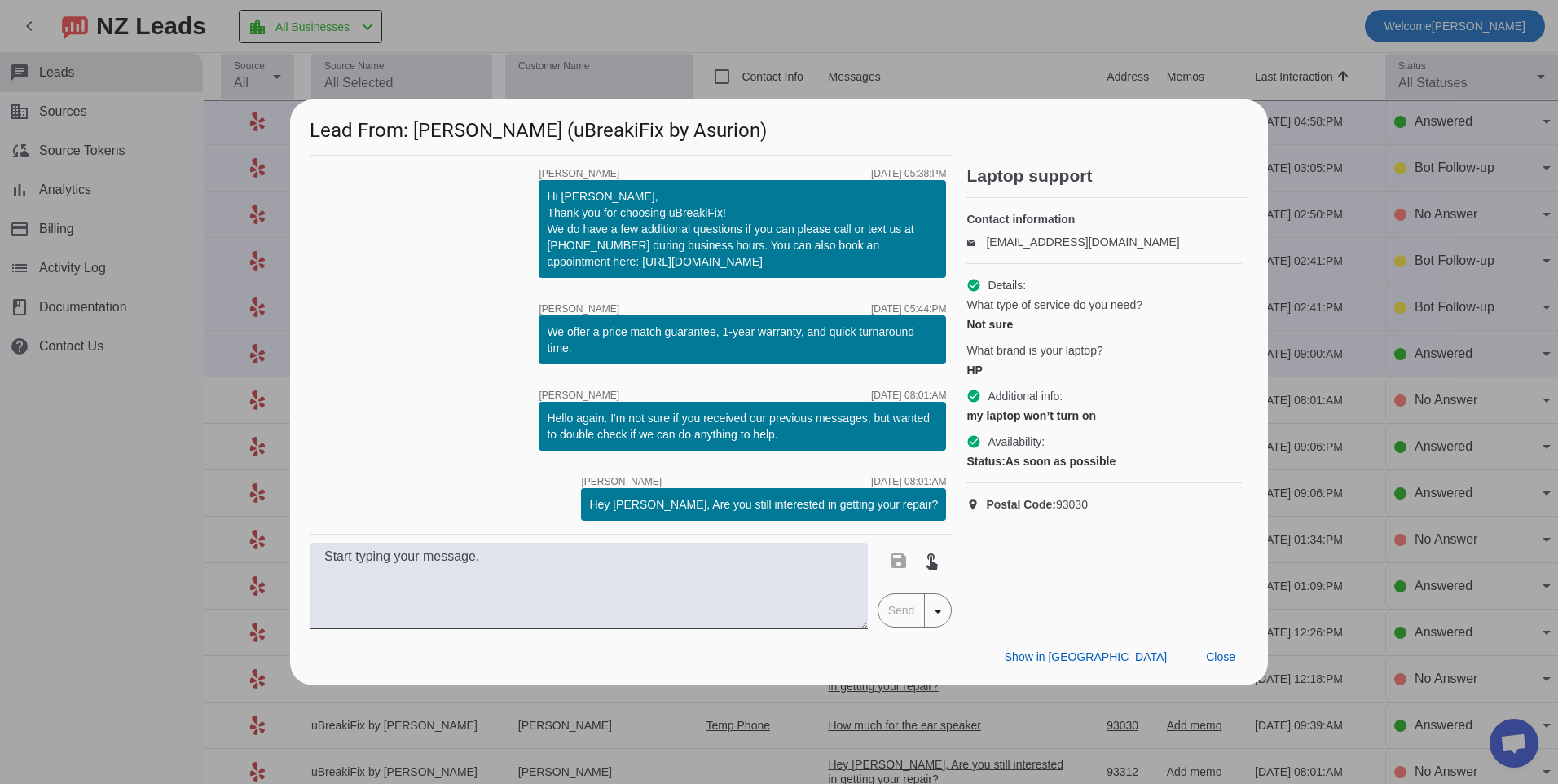
click at [622, 455] on div "timer close [PERSON_NAME] [DATE] 05:38:PM Hi [PERSON_NAME], Thank you for choos…" at bounding box center [632, 344] width 644 height 379
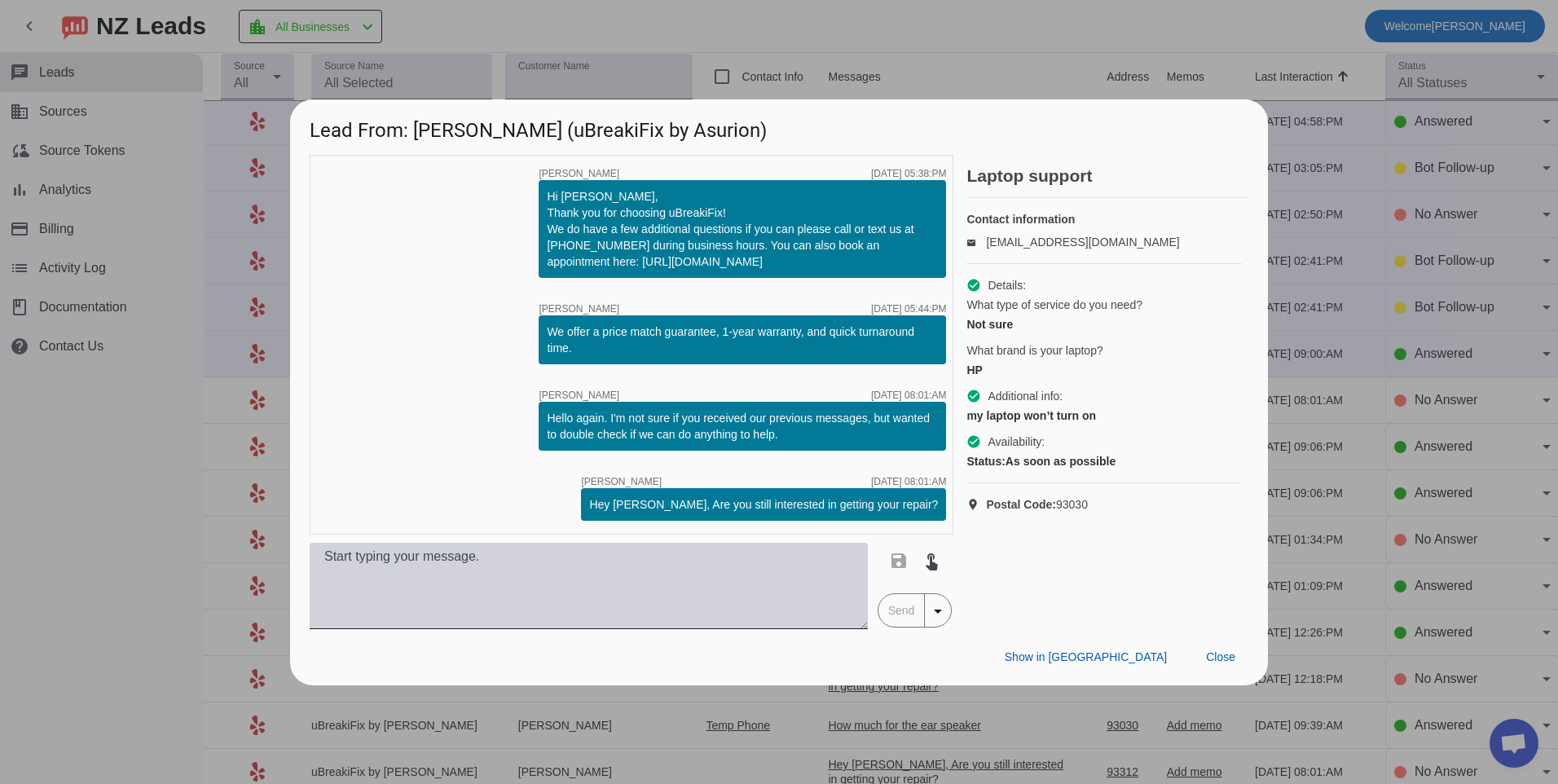
click at [643, 600] on textarea at bounding box center [589, 586] width 558 height 86
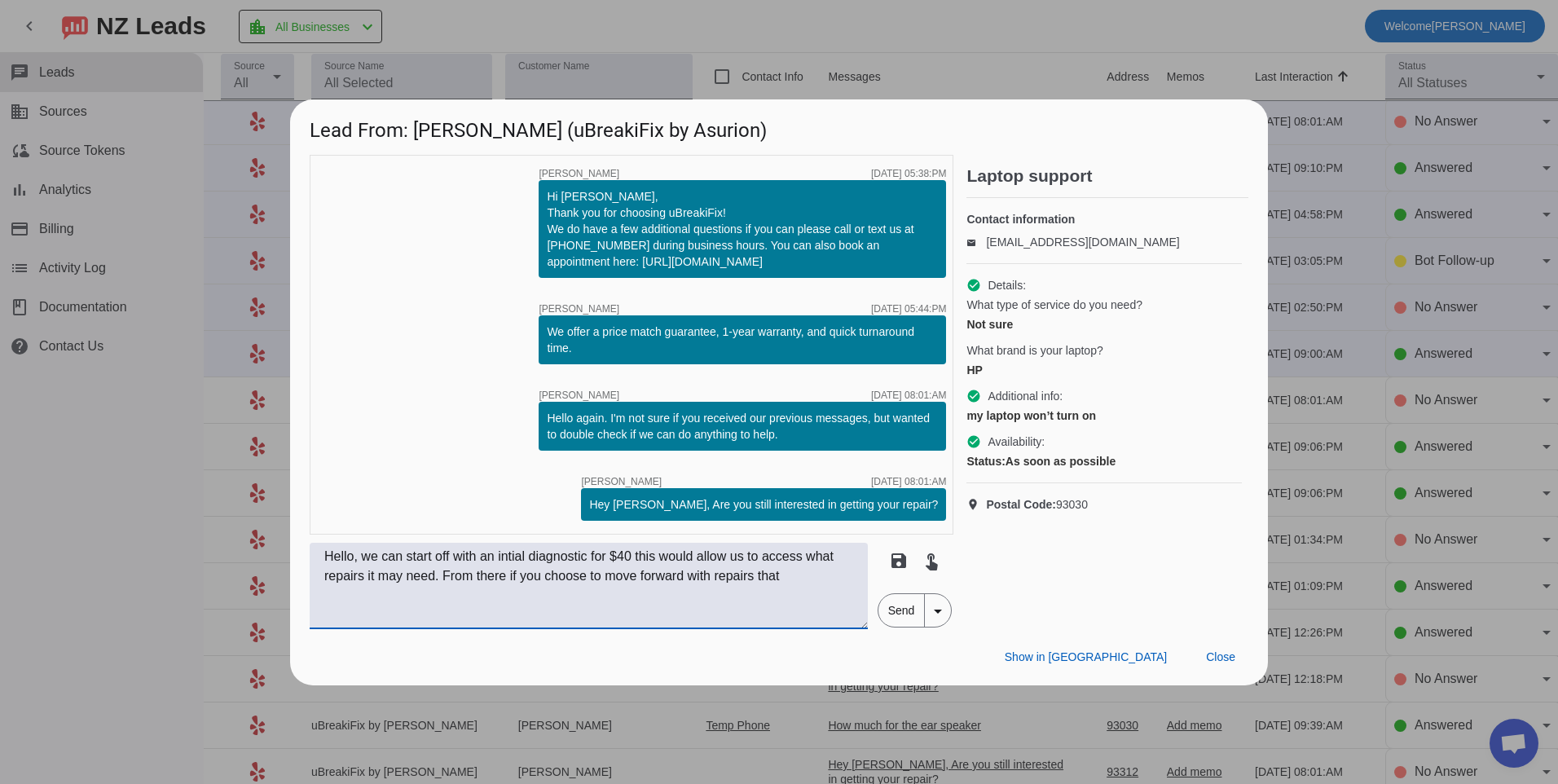
scroll to position [0, 0]
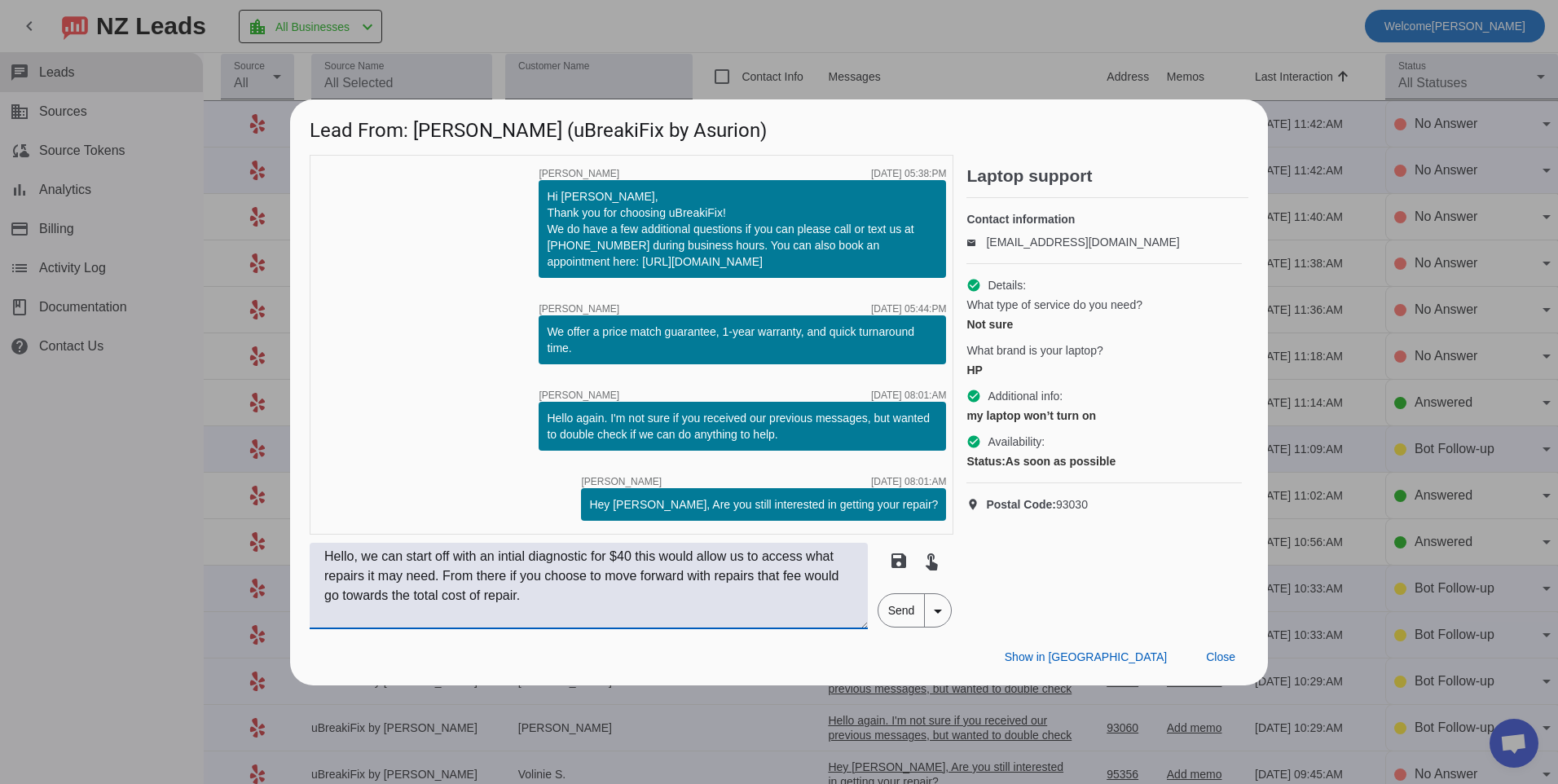
type textarea "Hello, we can start off with an intial diagnostic for $40 this would allow us t…"
click at [896, 626] on span "Send" at bounding box center [901, 609] width 46 height 32
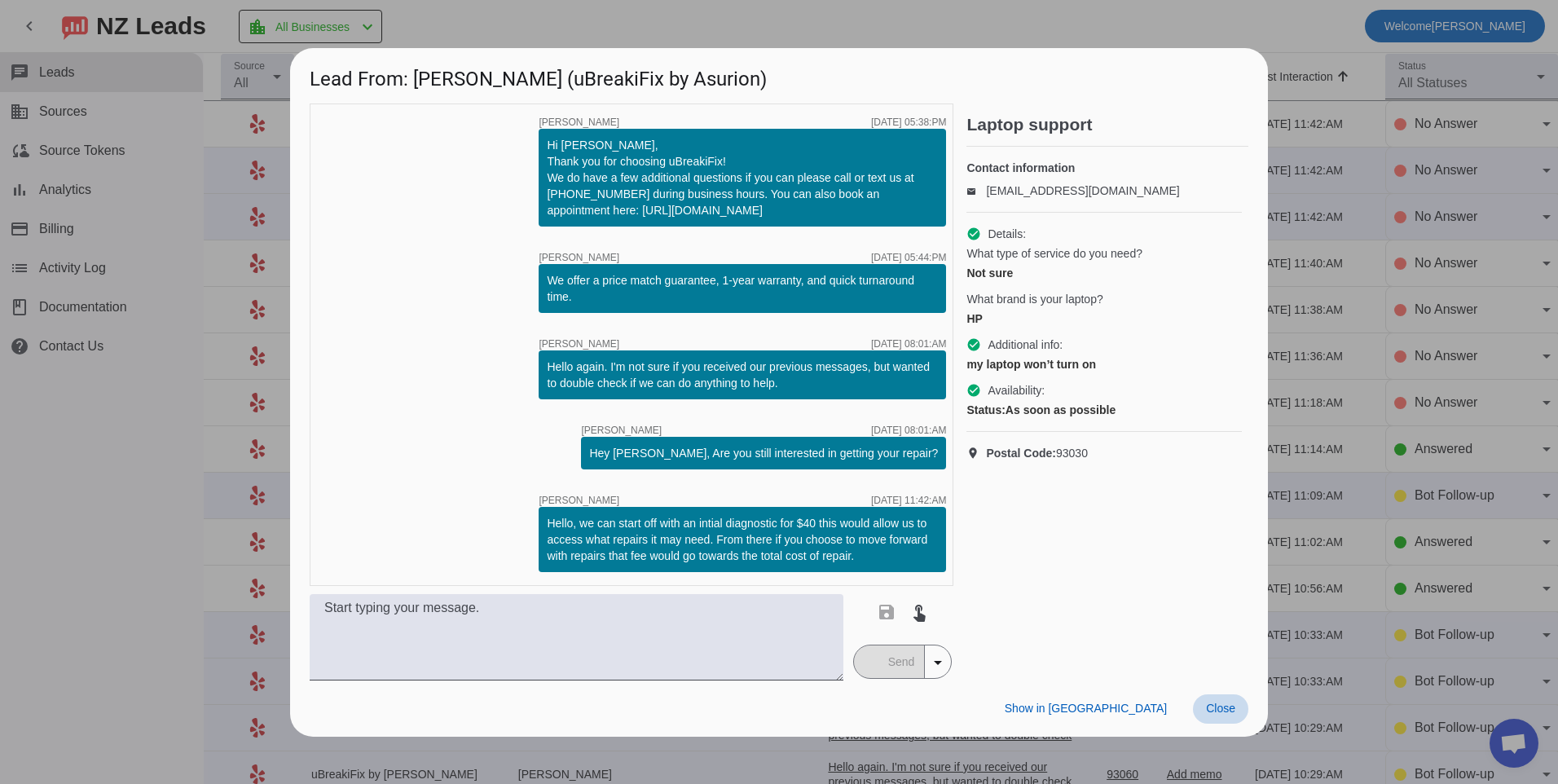
click at [1236, 696] on span at bounding box center [1221, 709] width 56 height 29
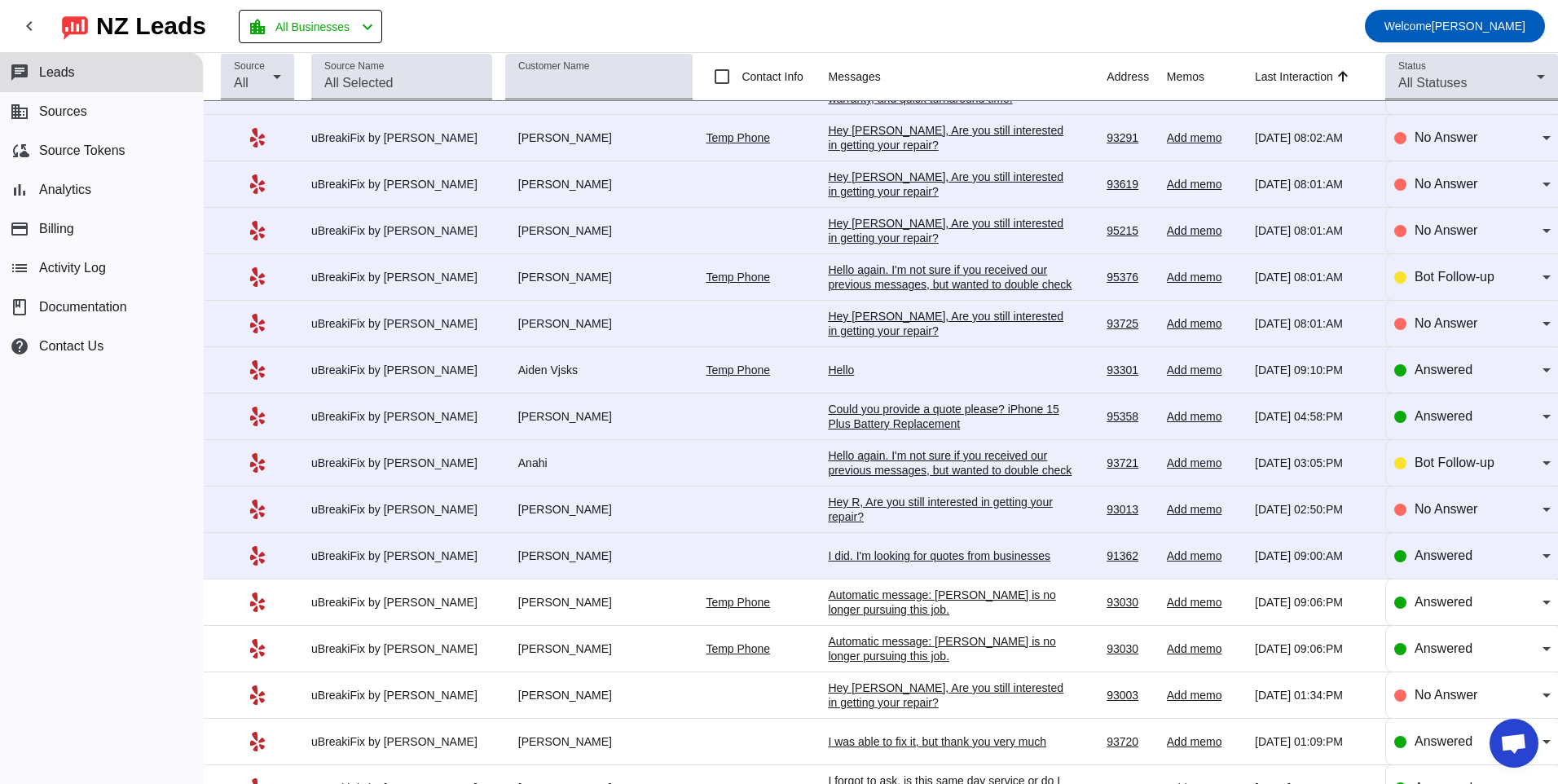
scroll to position [804, 0]
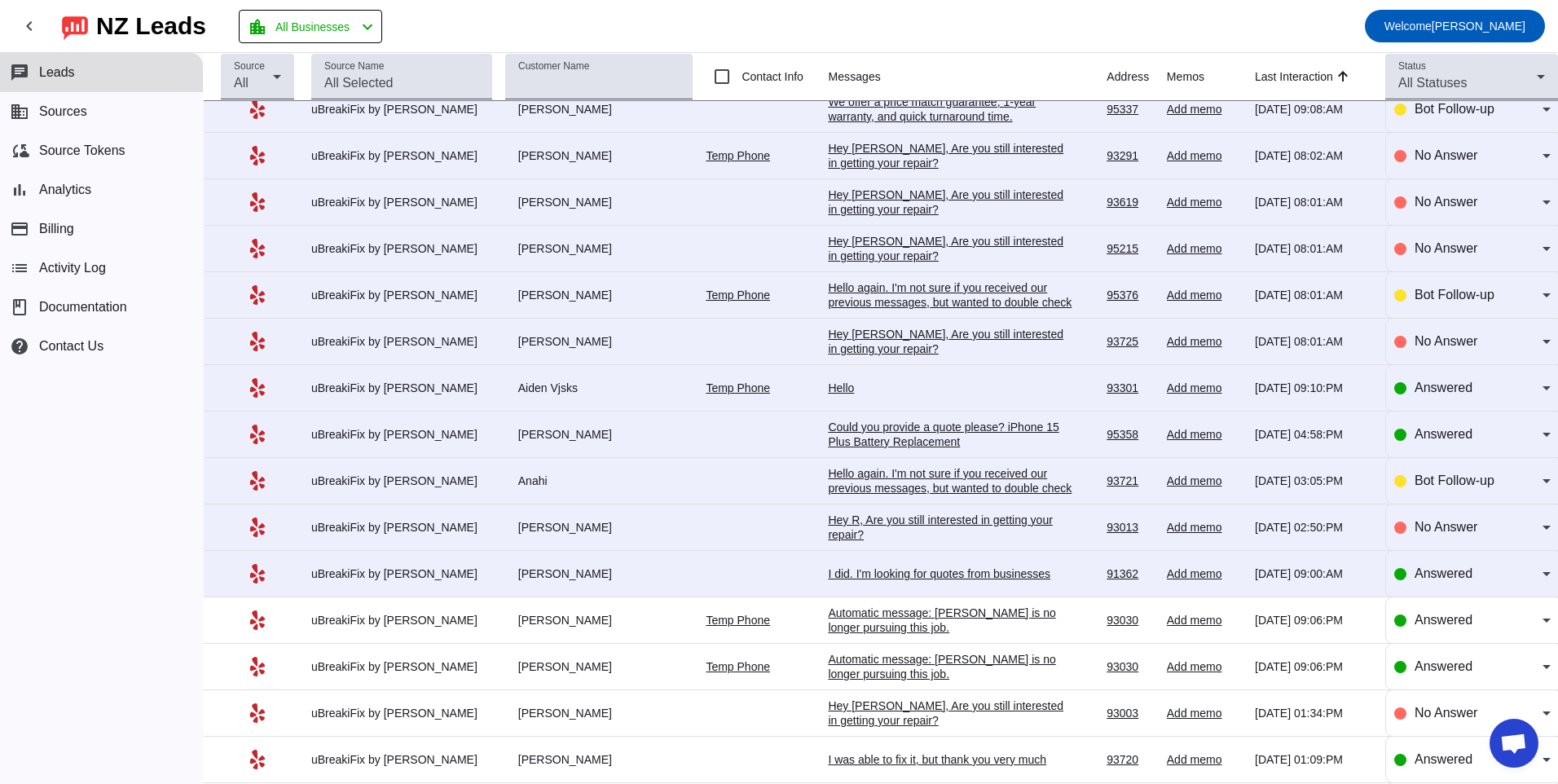
click at [888, 579] on div "I did. I'm looking for quotes from businesses" at bounding box center [951, 573] width 245 height 15
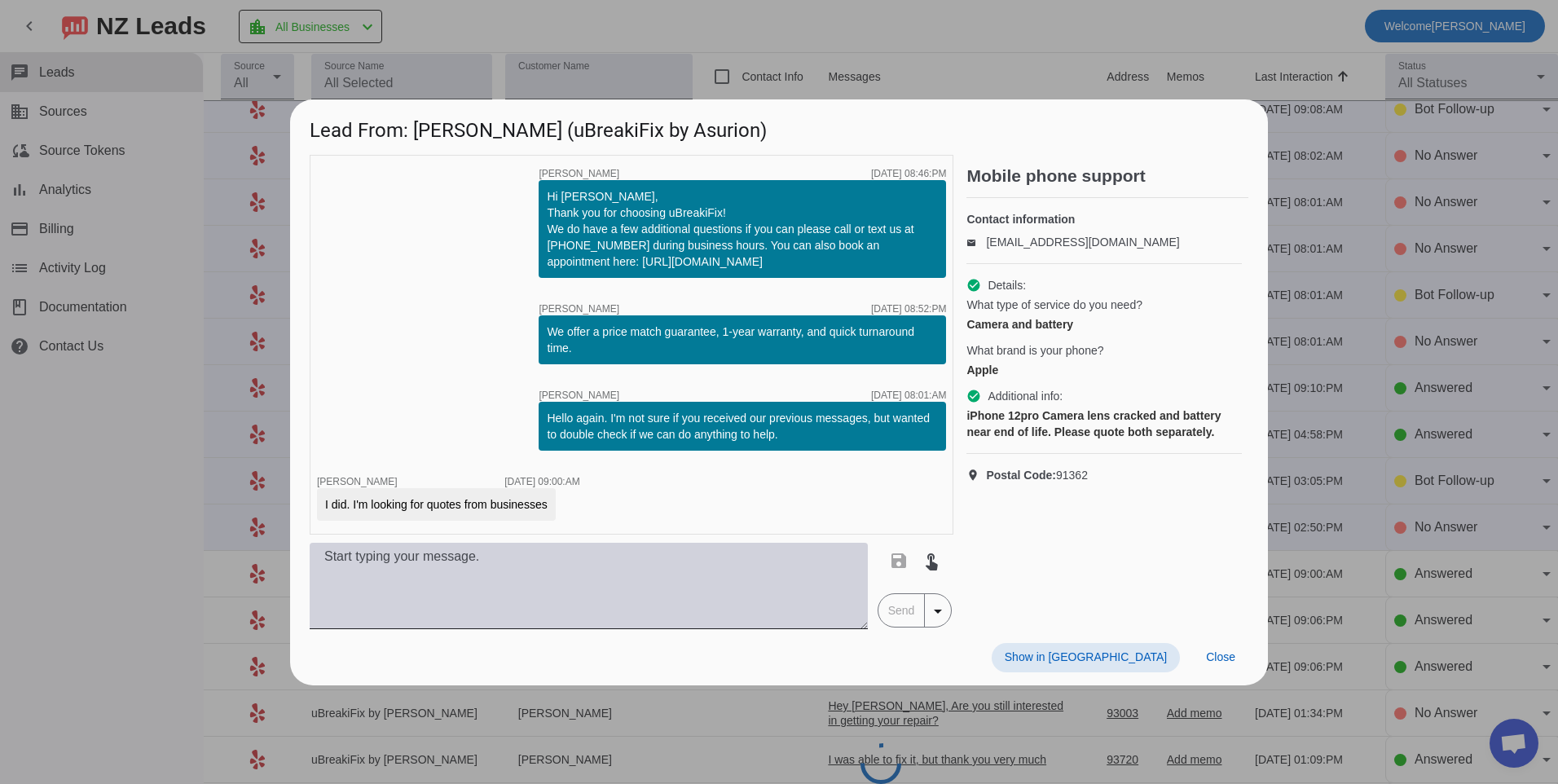
click at [577, 615] on textarea at bounding box center [589, 586] width 558 height 86
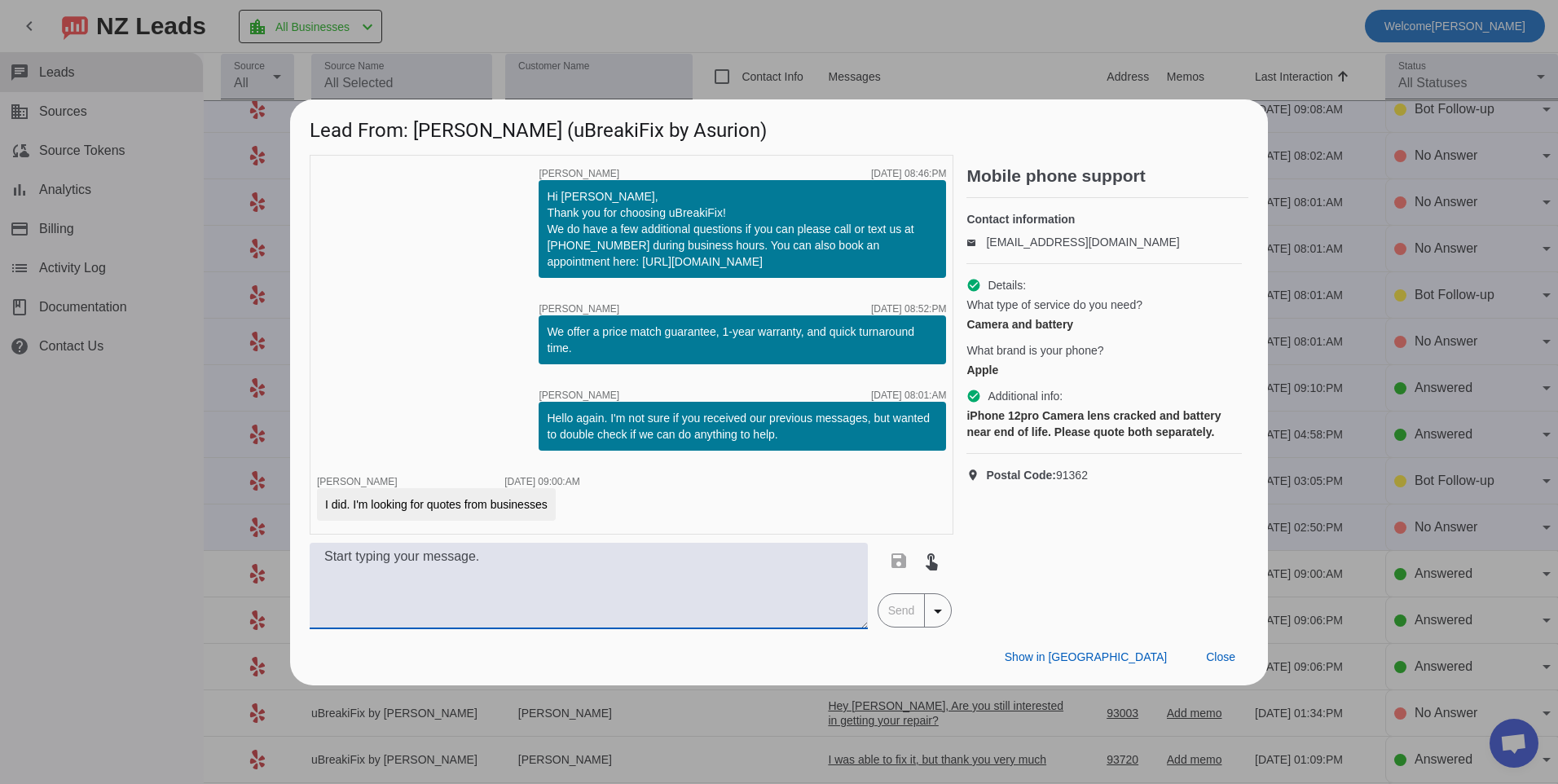
scroll to position [0, 0]
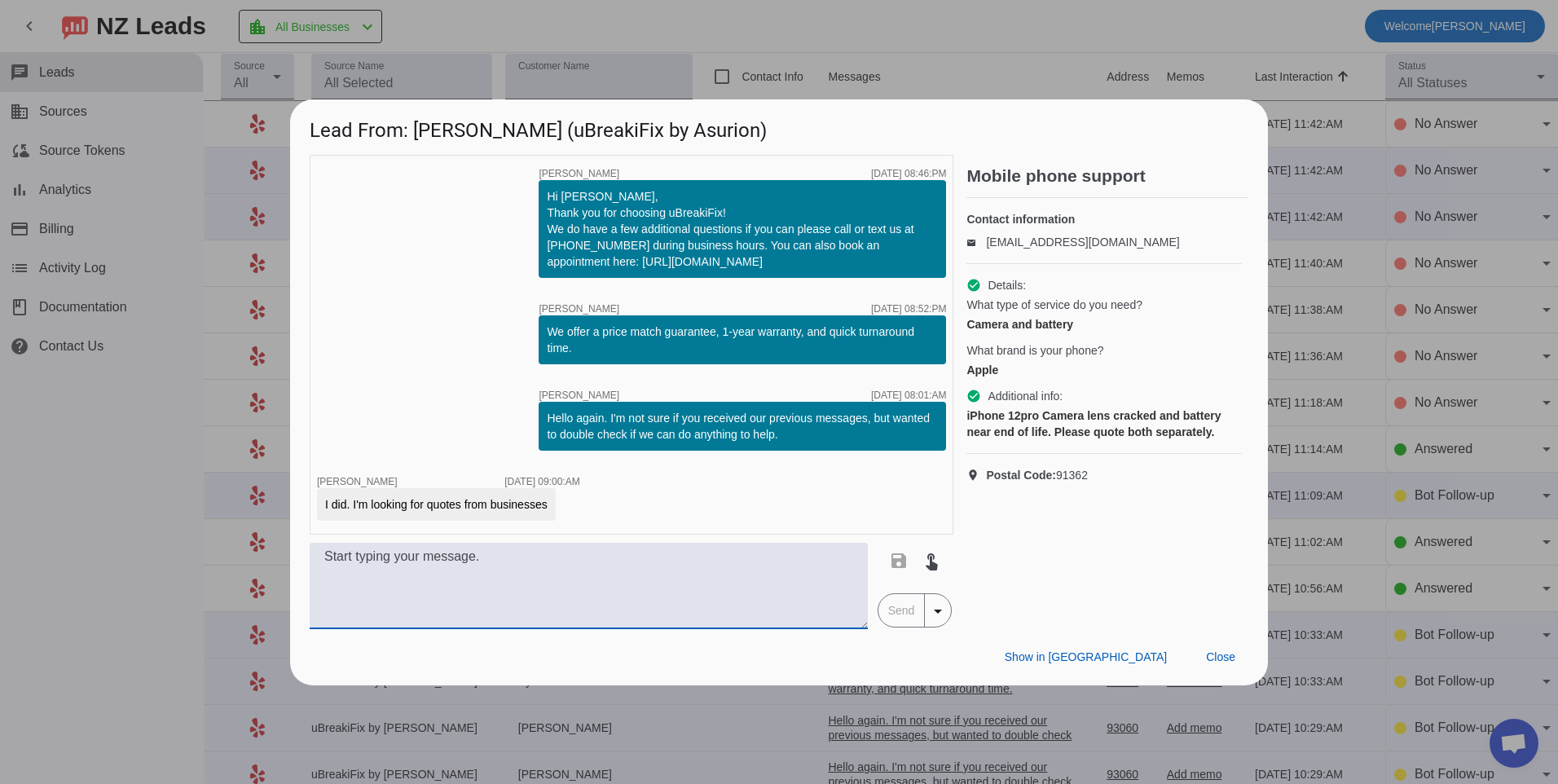
click at [562, 561] on textarea at bounding box center [589, 586] width 558 height 86
click at [613, 564] on textarea "For a 12 pro we can replace the battery for $" at bounding box center [589, 586] width 558 height 86
click at [752, 584] on textarea "For a 12 pro we can replace the battery for $99.99 plus tax and we can replace …" at bounding box center [589, 586] width 558 height 86
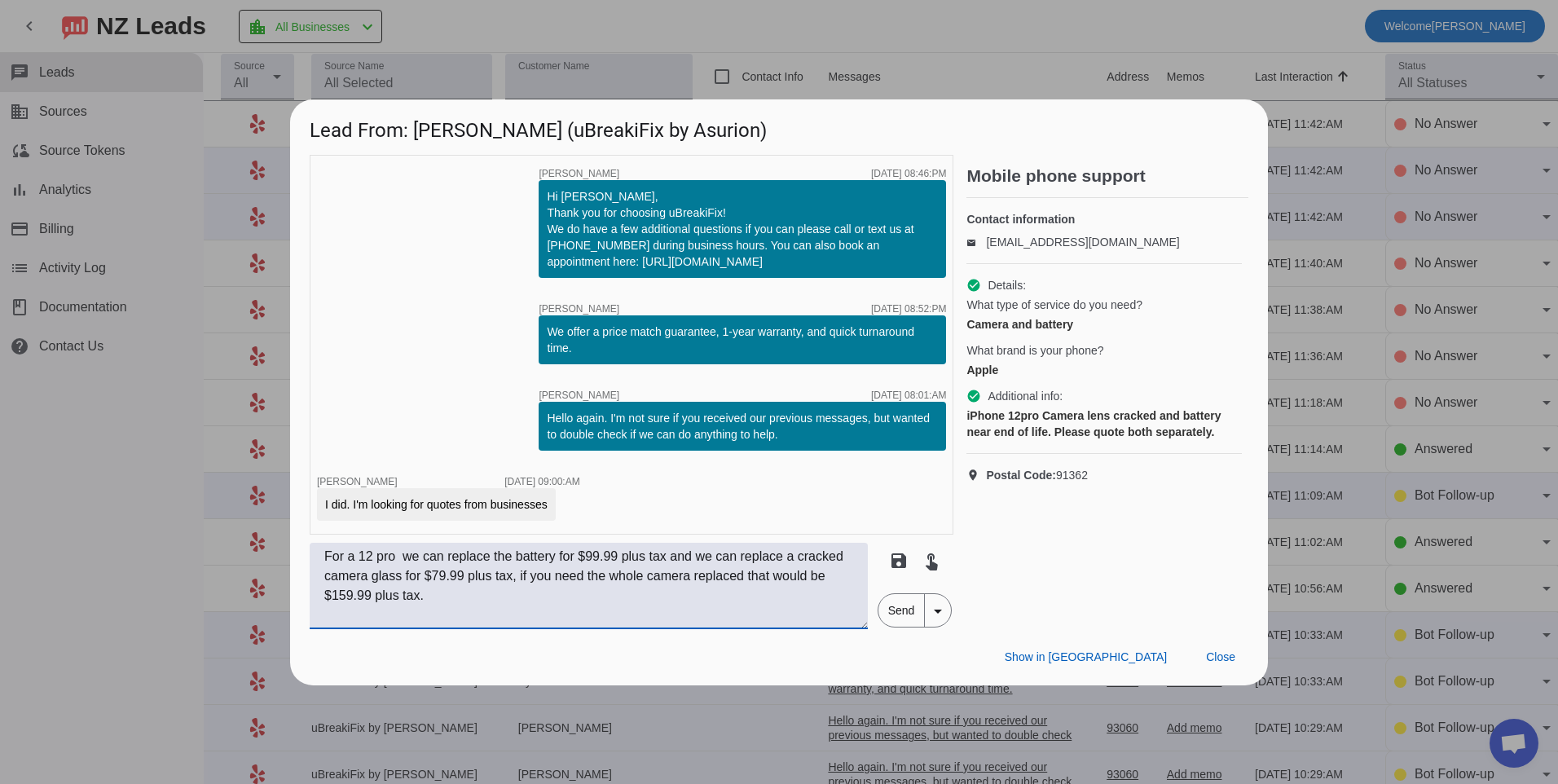
type textarea "For a 12 pro we can replace the battery for $99.99 plus tax and we can replace …"
click at [887, 614] on span "Send" at bounding box center [901, 609] width 46 height 32
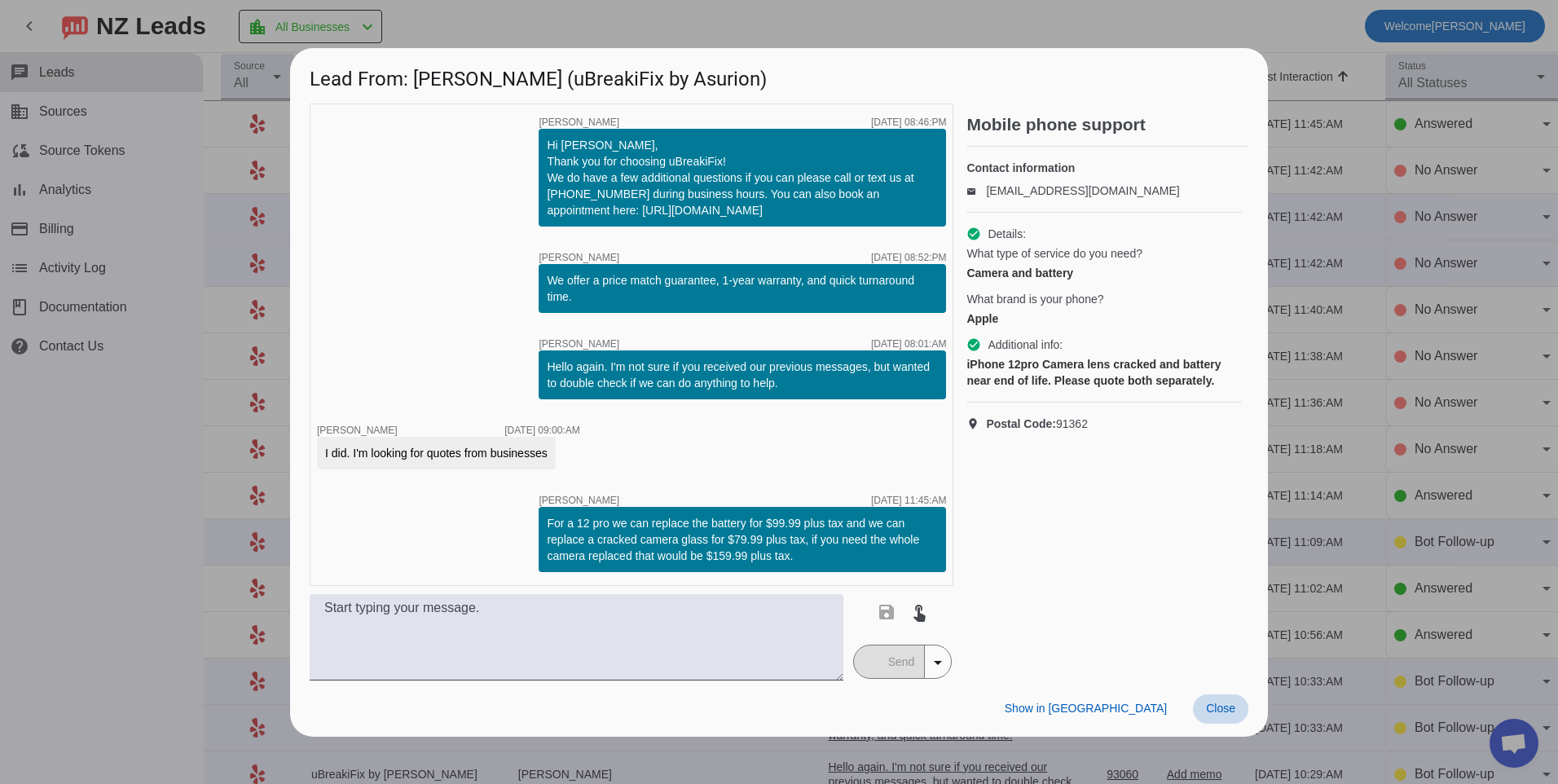
click at [1215, 716] on span at bounding box center [1221, 709] width 56 height 29
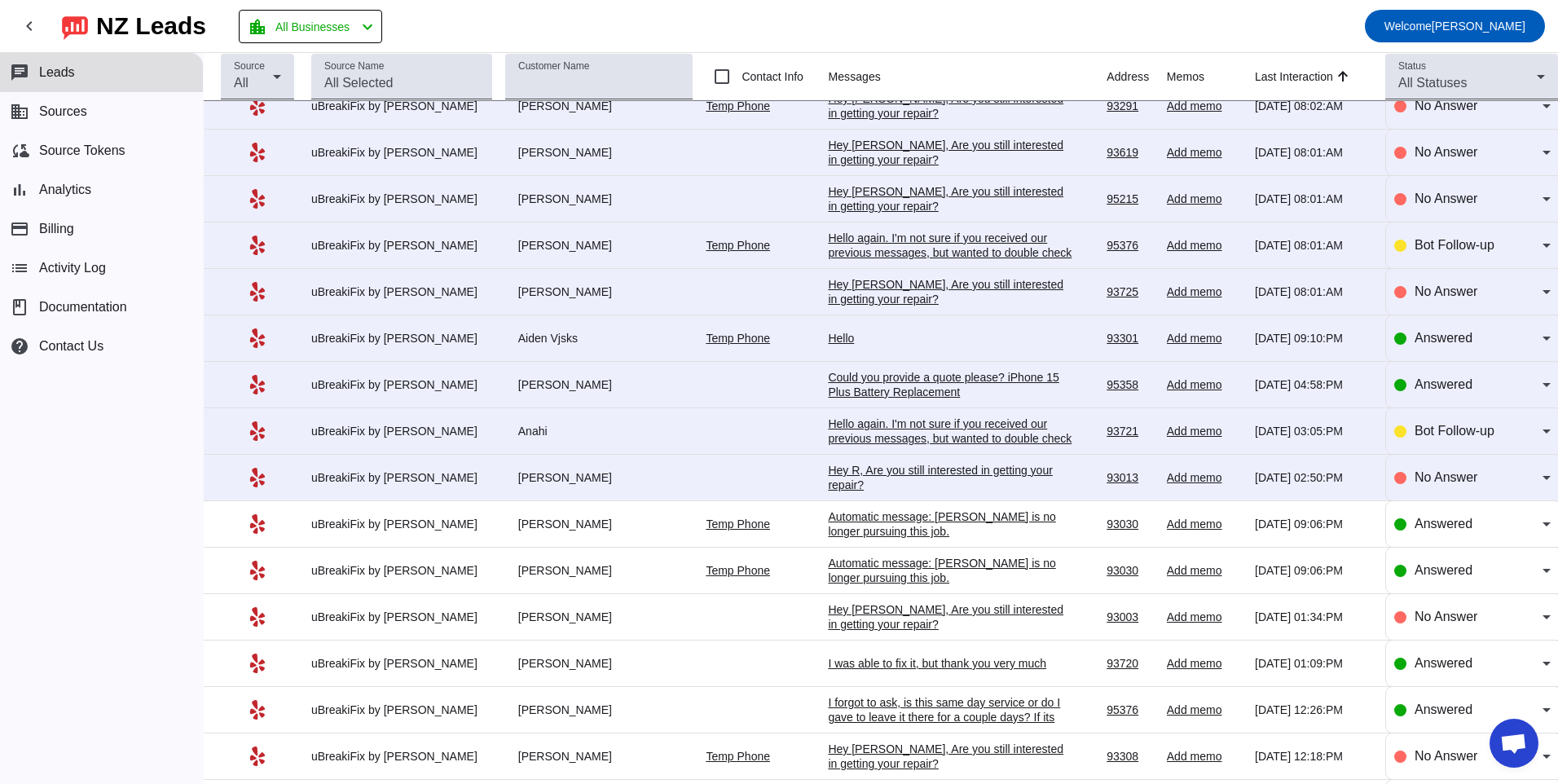
scroll to position [886, 0]
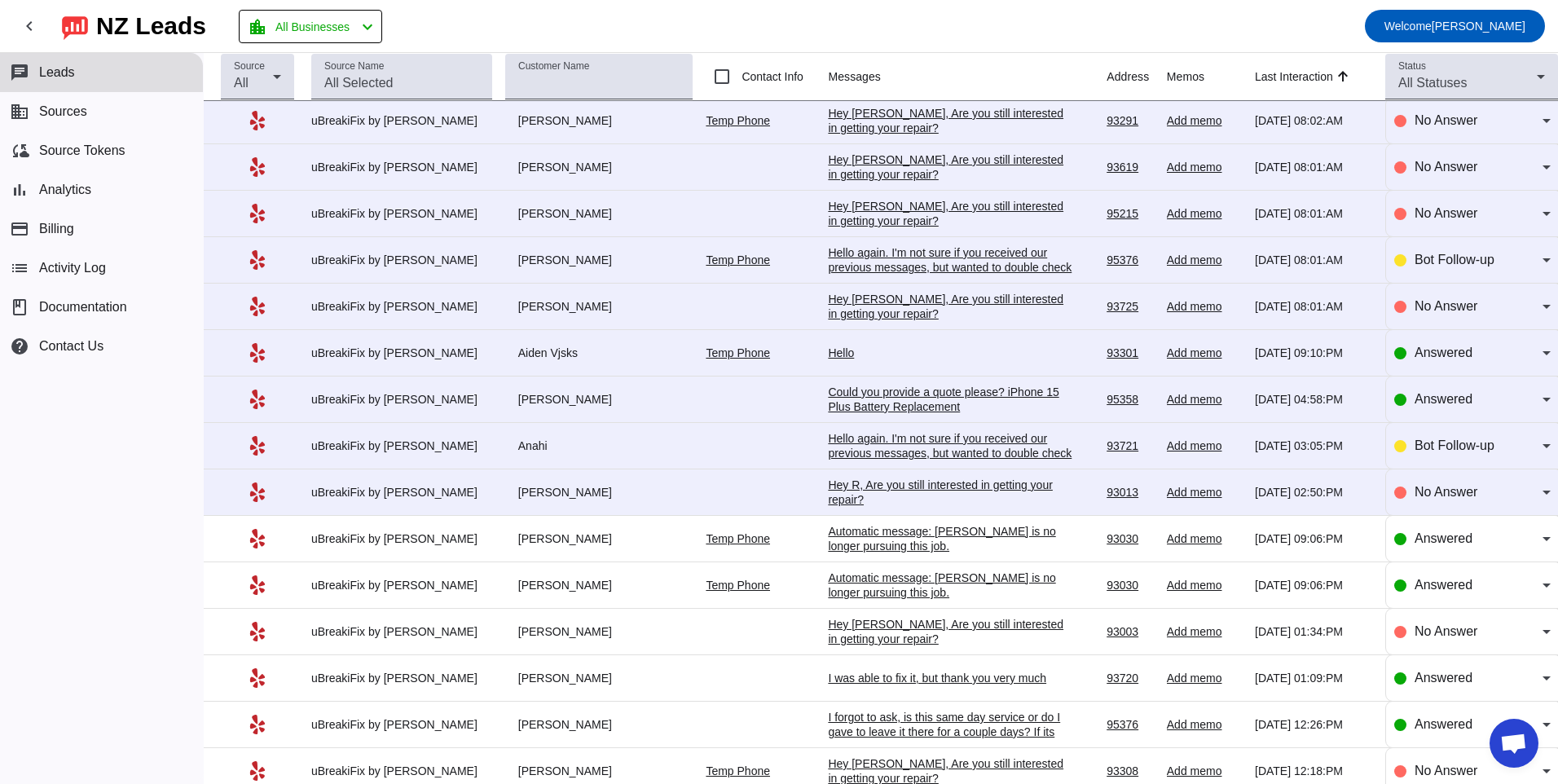
click at [856, 500] on div "Hey R, Are you still interested in getting your repair?​" at bounding box center [951, 492] width 245 height 29
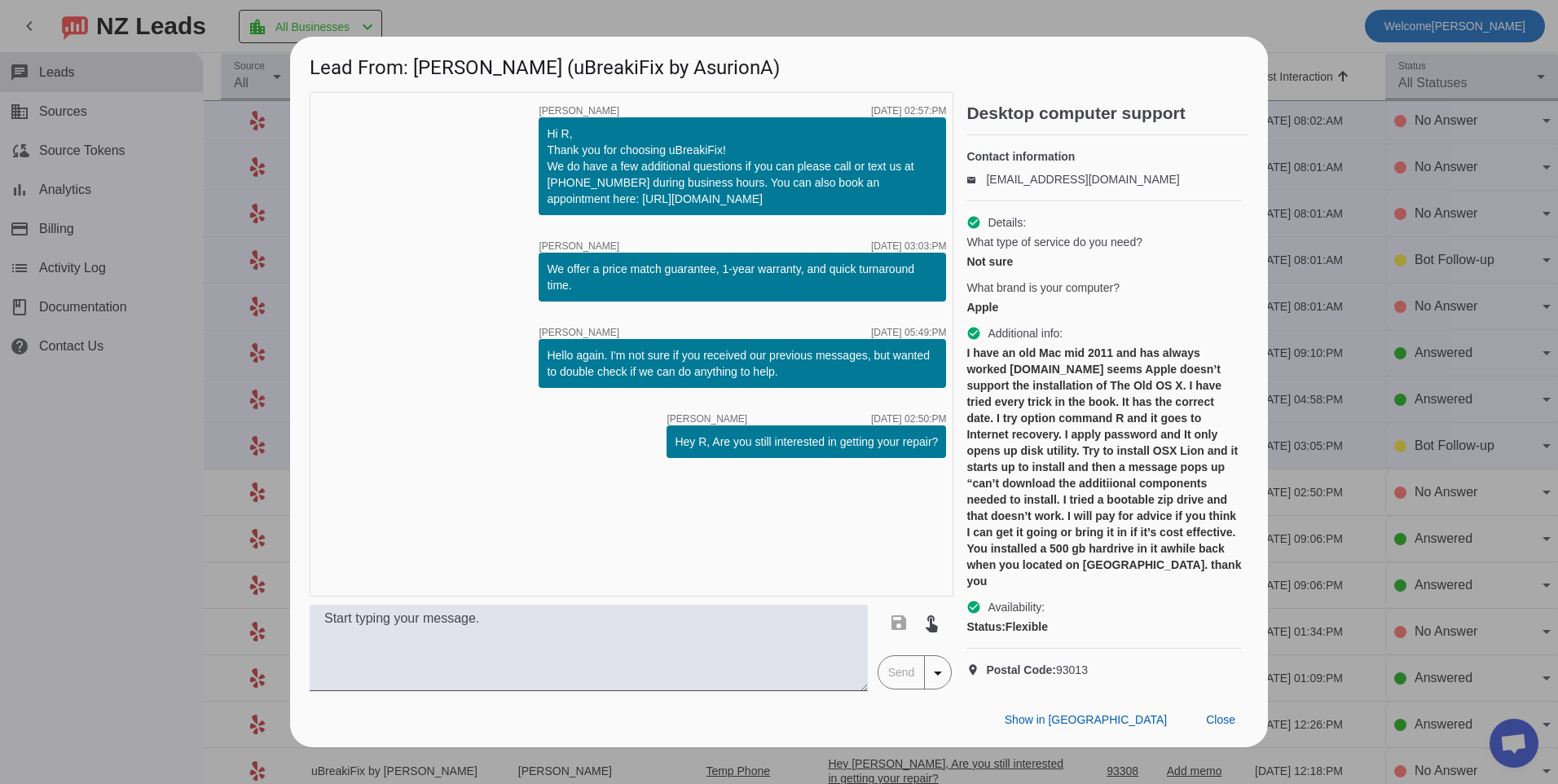
scroll to position [0, 0]
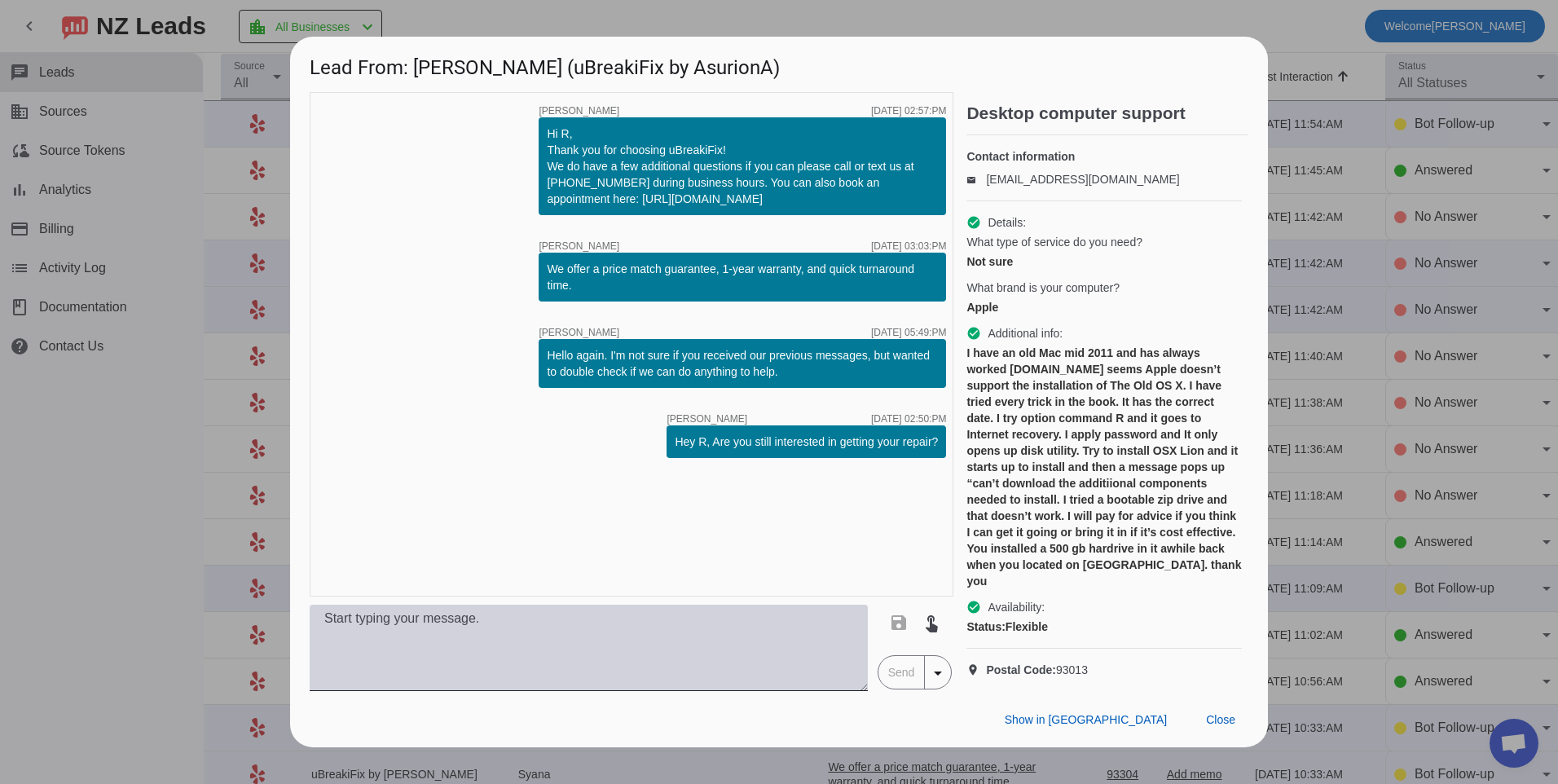
click at [745, 609] on div "timer close [PERSON_NAME] [DATE] 02:57:PM Hi R, Thank you for choosing uBreakiF…" at bounding box center [632, 391] width 644 height 598
click at [744, 638] on textarea at bounding box center [589, 647] width 558 height 86
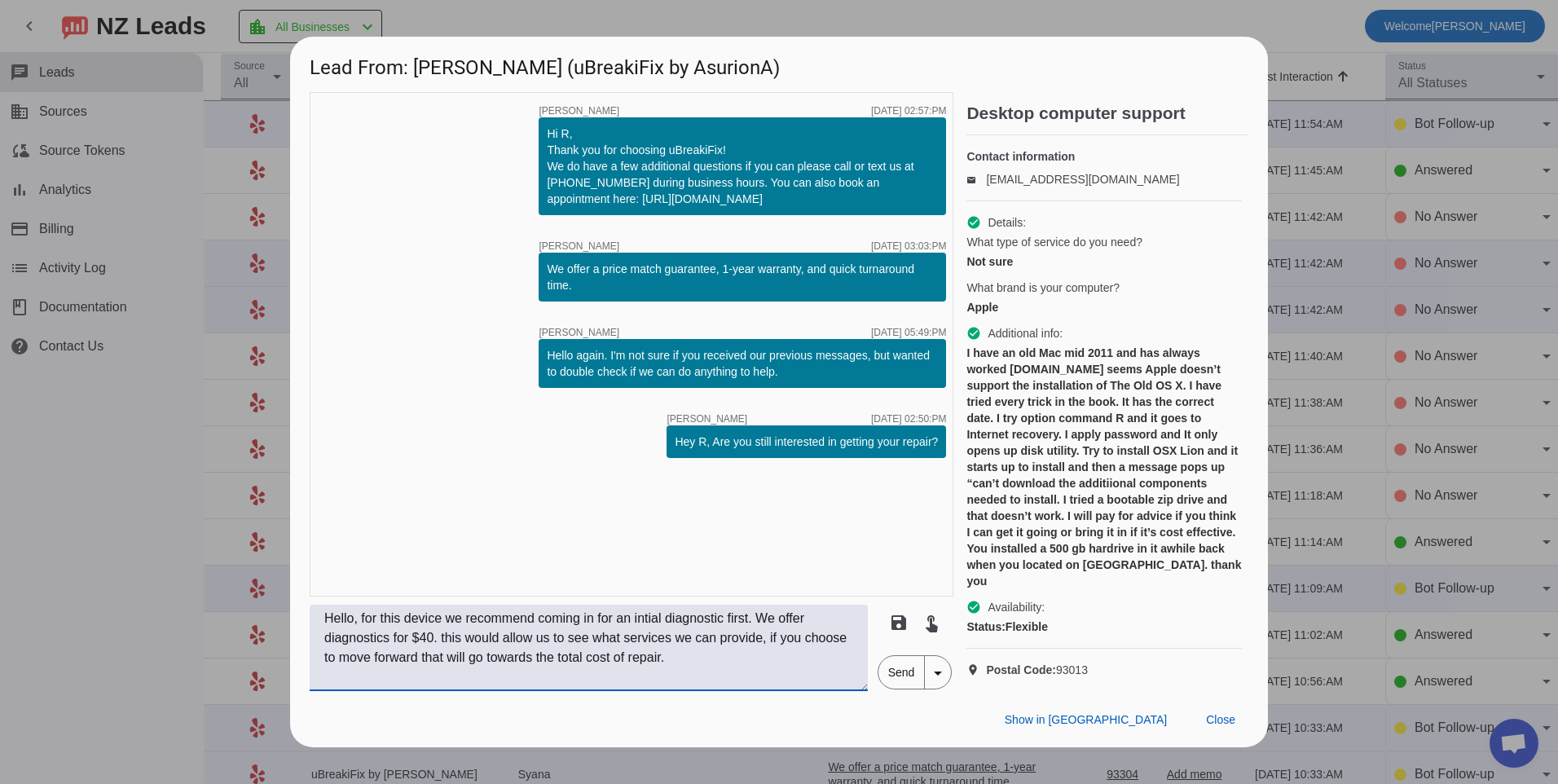
type textarea "Hello, for this device we recommend coming in for an intial diagnostic first. W…"
click at [904, 686] on span "Send" at bounding box center [901, 672] width 46 height 32
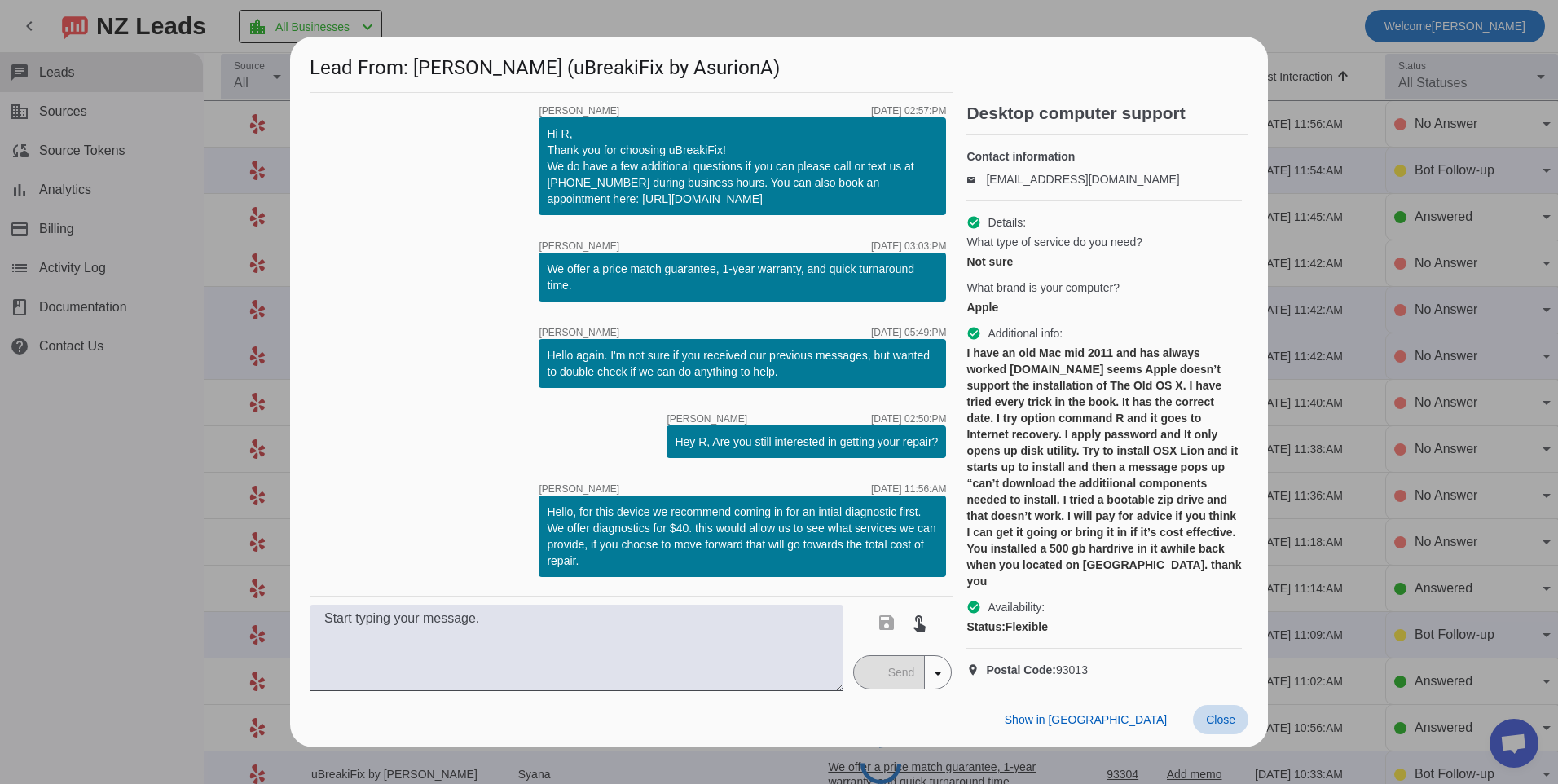
click at [1219, 725] on span "Close" at bounding box center [1221, 719] width 29 height 13
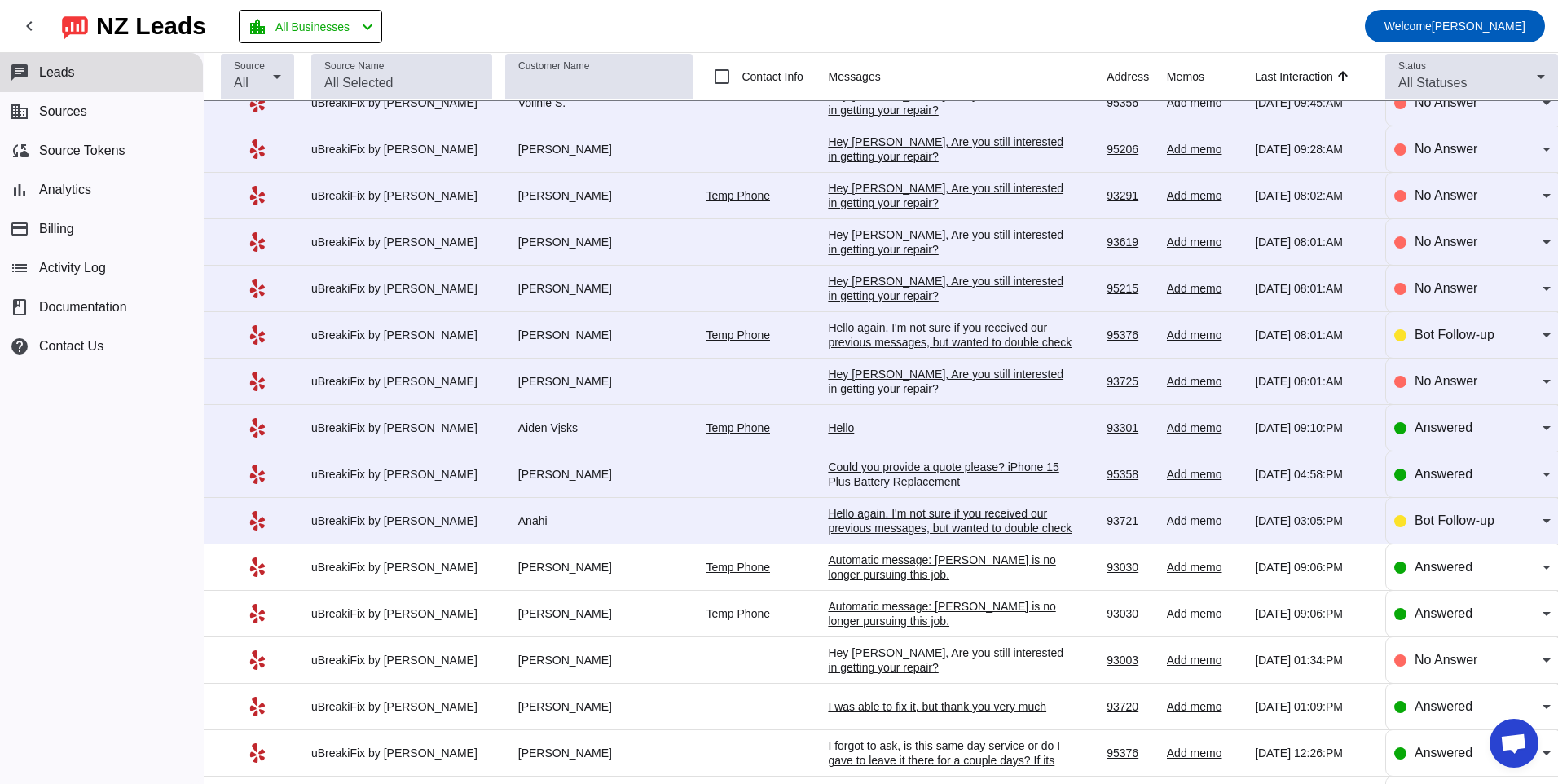
scroll to position [886, 0]
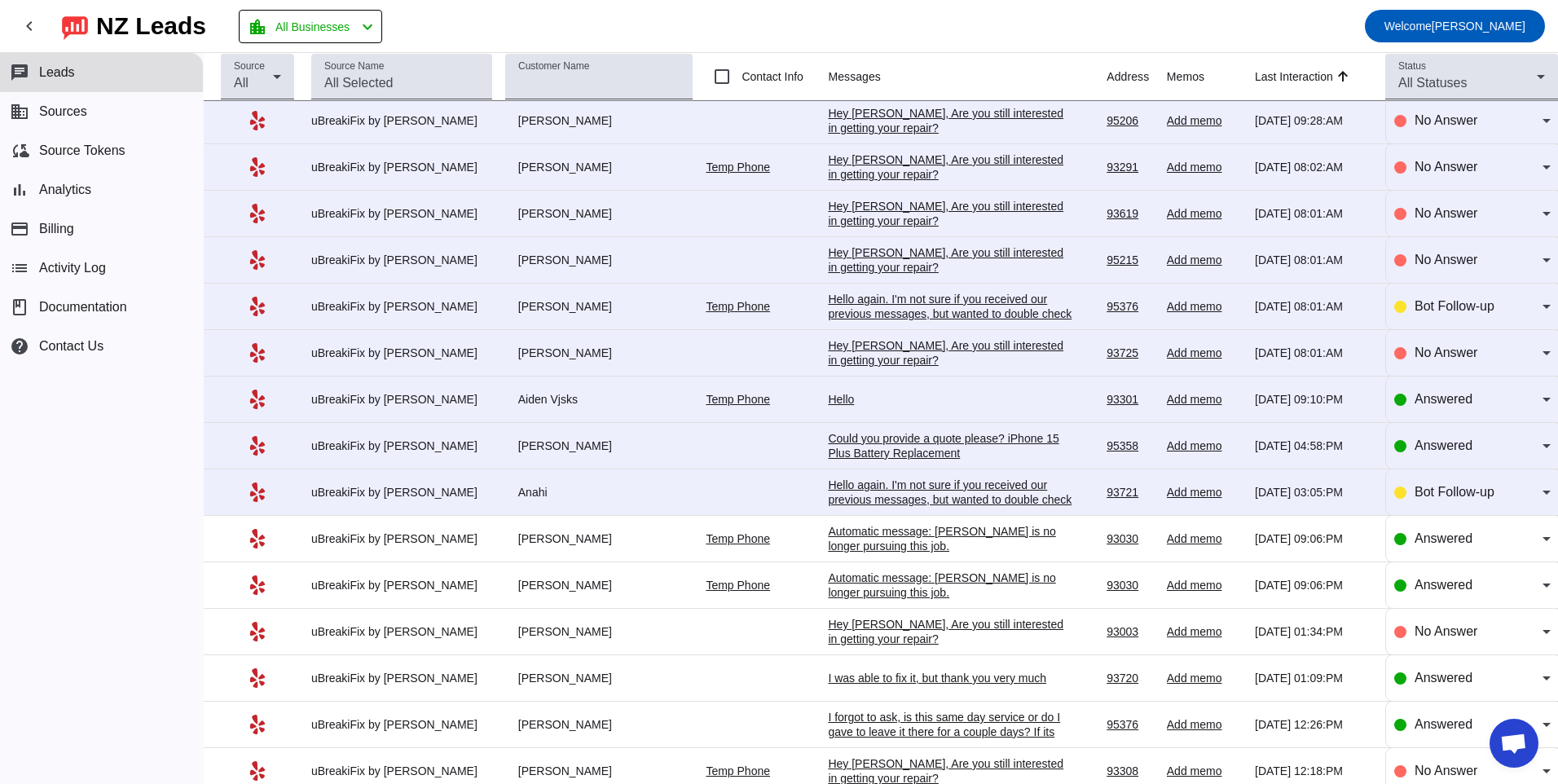
click at [932, 486] on div "Hello again. I'm not sure if you received our previous messages, but wanted to …" at bounding box center [951, 499] width 245 height 44
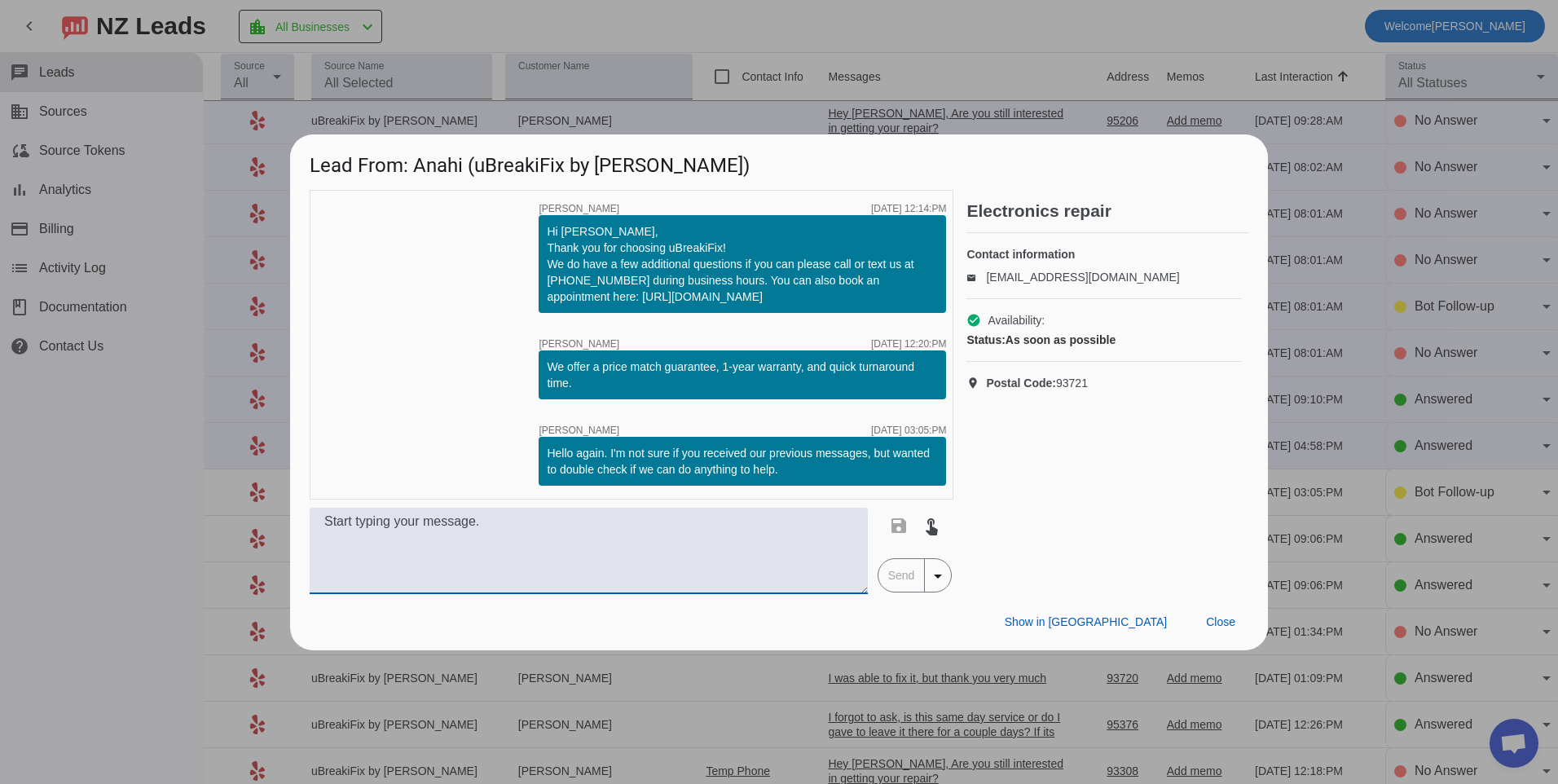
click at [640, 532] on textarea at bounding box center [589, 550] width 558 height 86
type textarea "h"
type textarea "Hello, what kind of device do you have?"
click at [902, 584] on span "Send" at bounding box center [901, 575] width 46 height 32
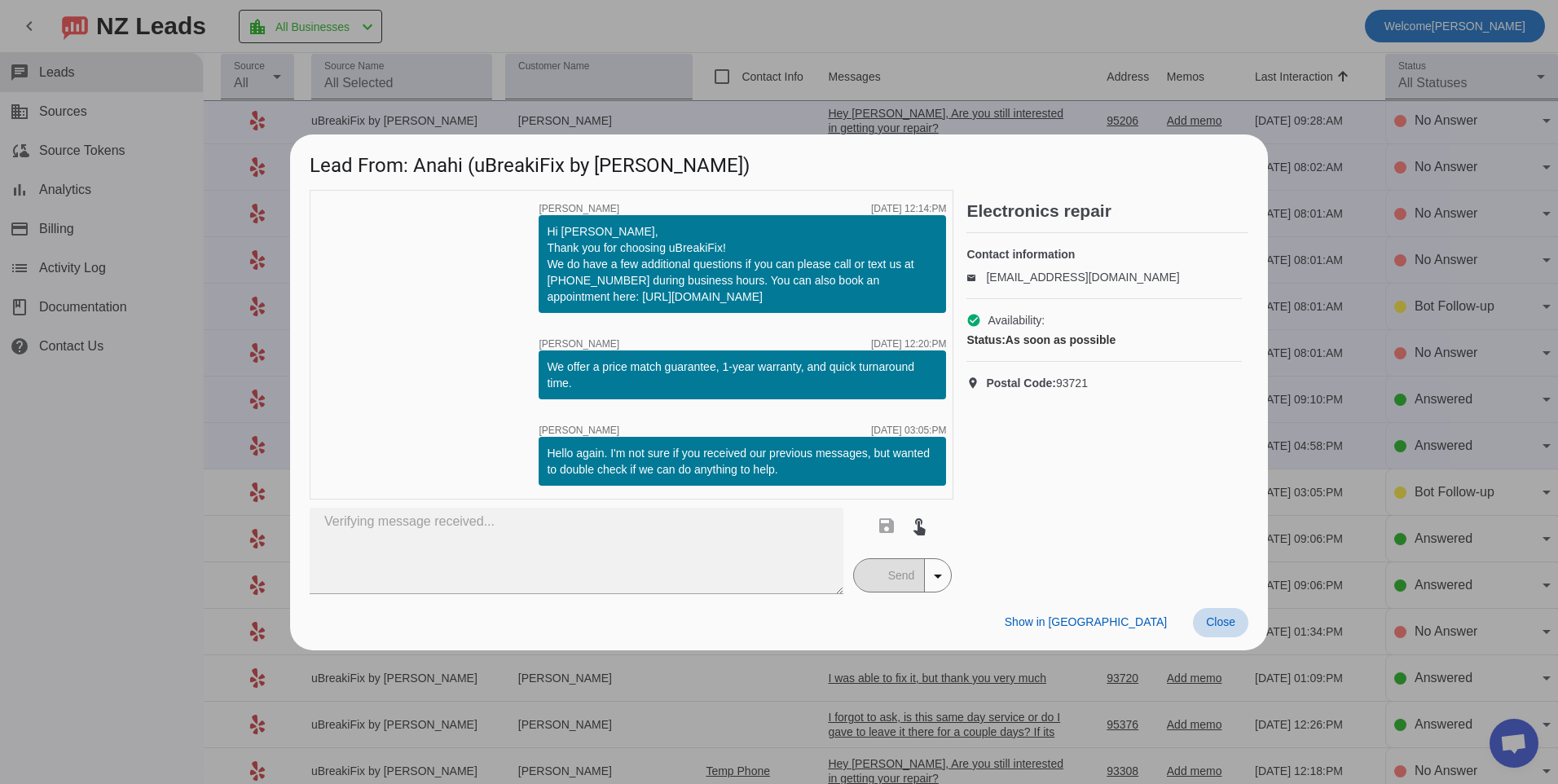
click at [1235, 616] on span at bounding box center [1221, 623] width 56 height 29
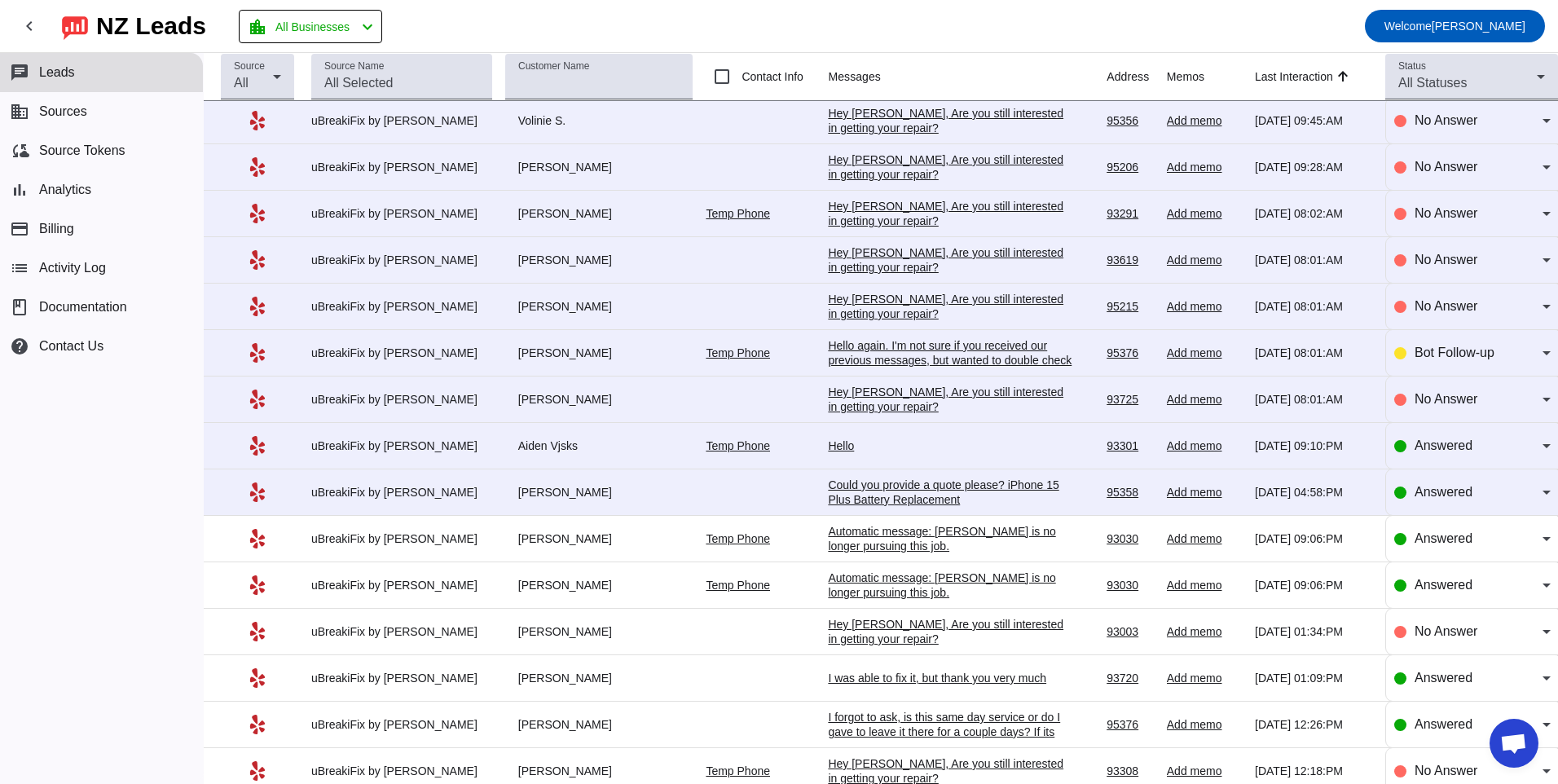
scroll to position [0, 0]
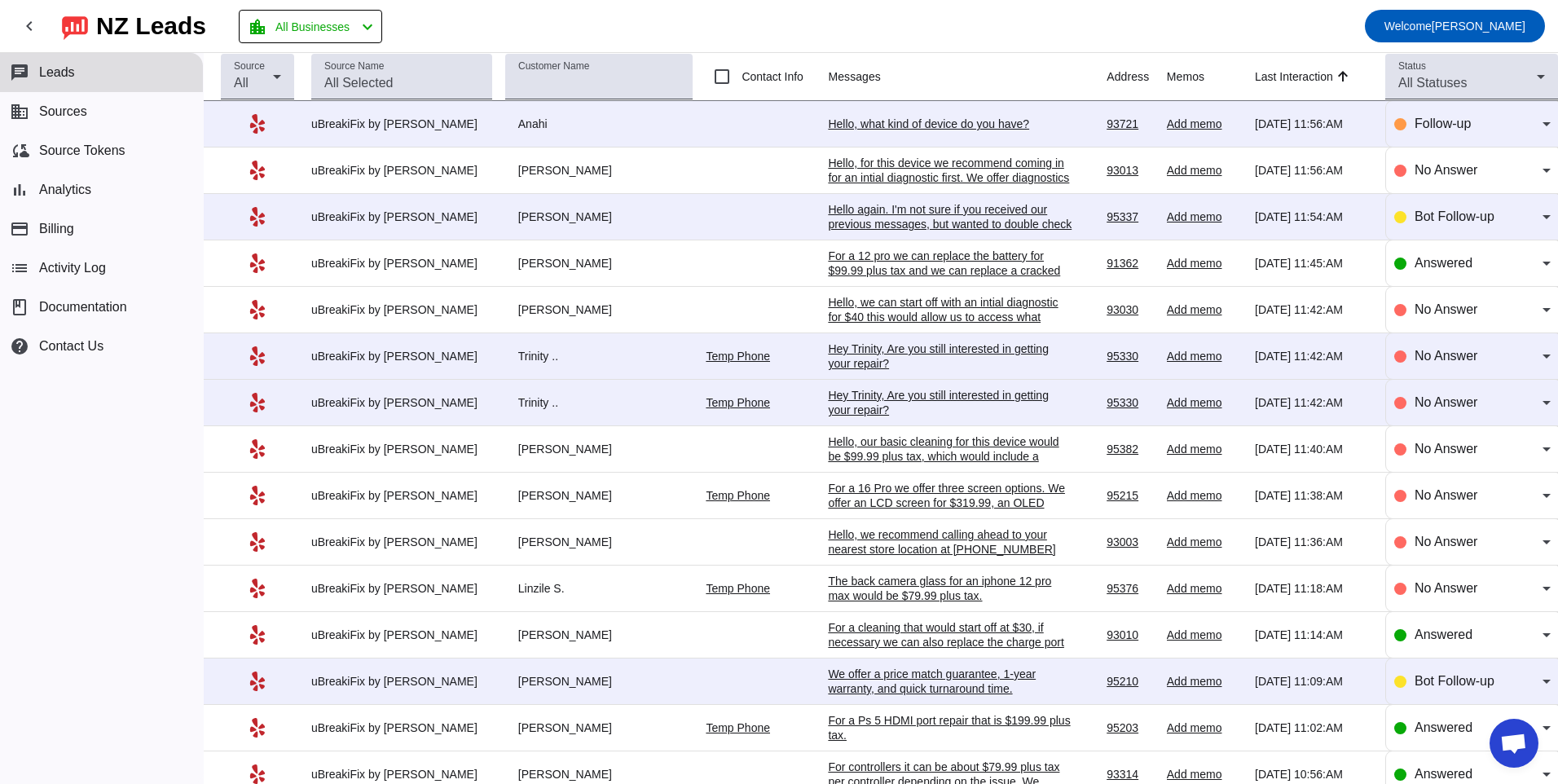
click at [828, 440] on div "Hello, our basic cleaning for this device would be $99.99 plus tax, which would…" at bounding box center [951, 478] width 245 height 88
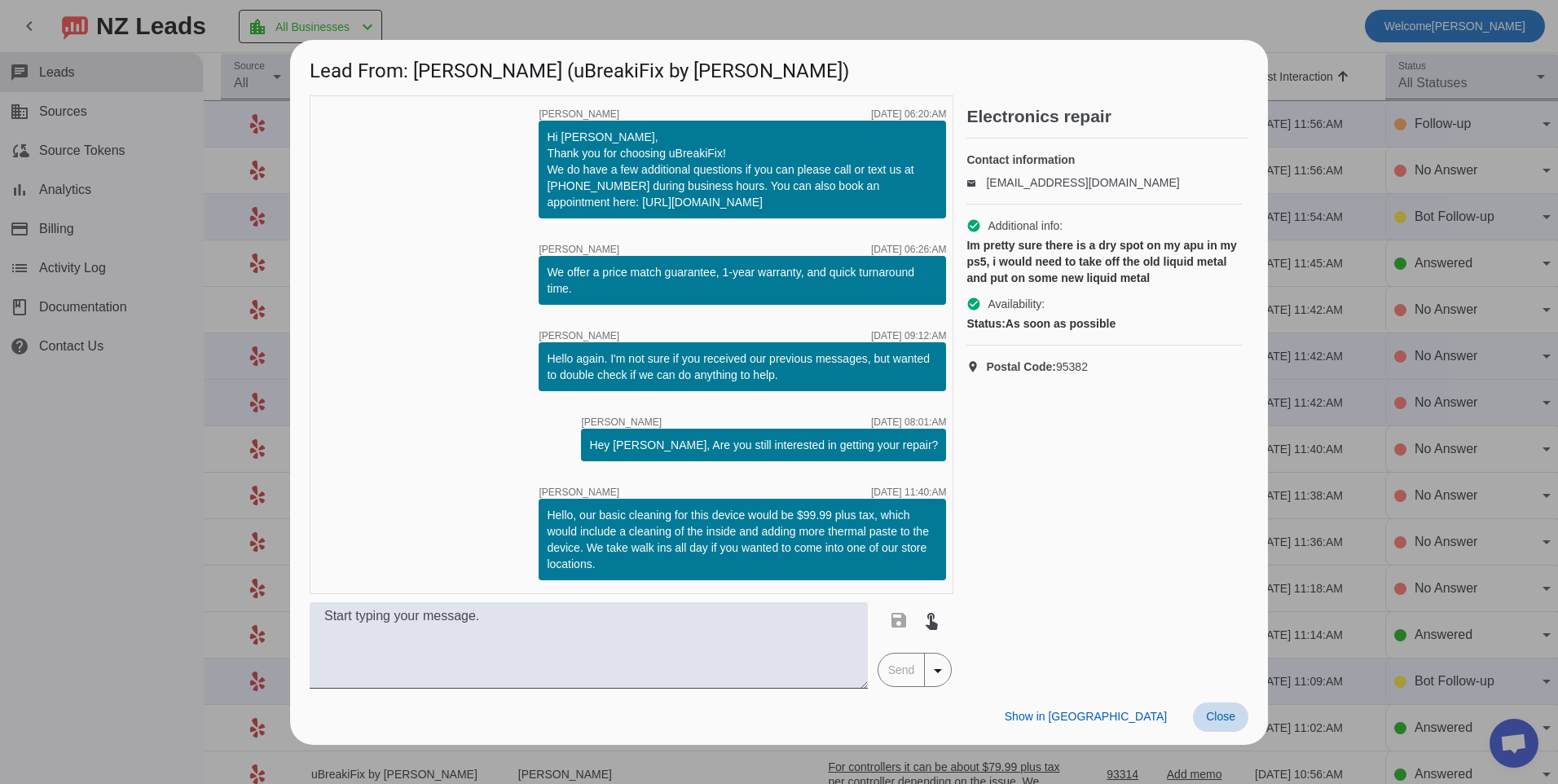
click at [1228, 723] on span at bounding box center [1221, 717] width 56 height 29
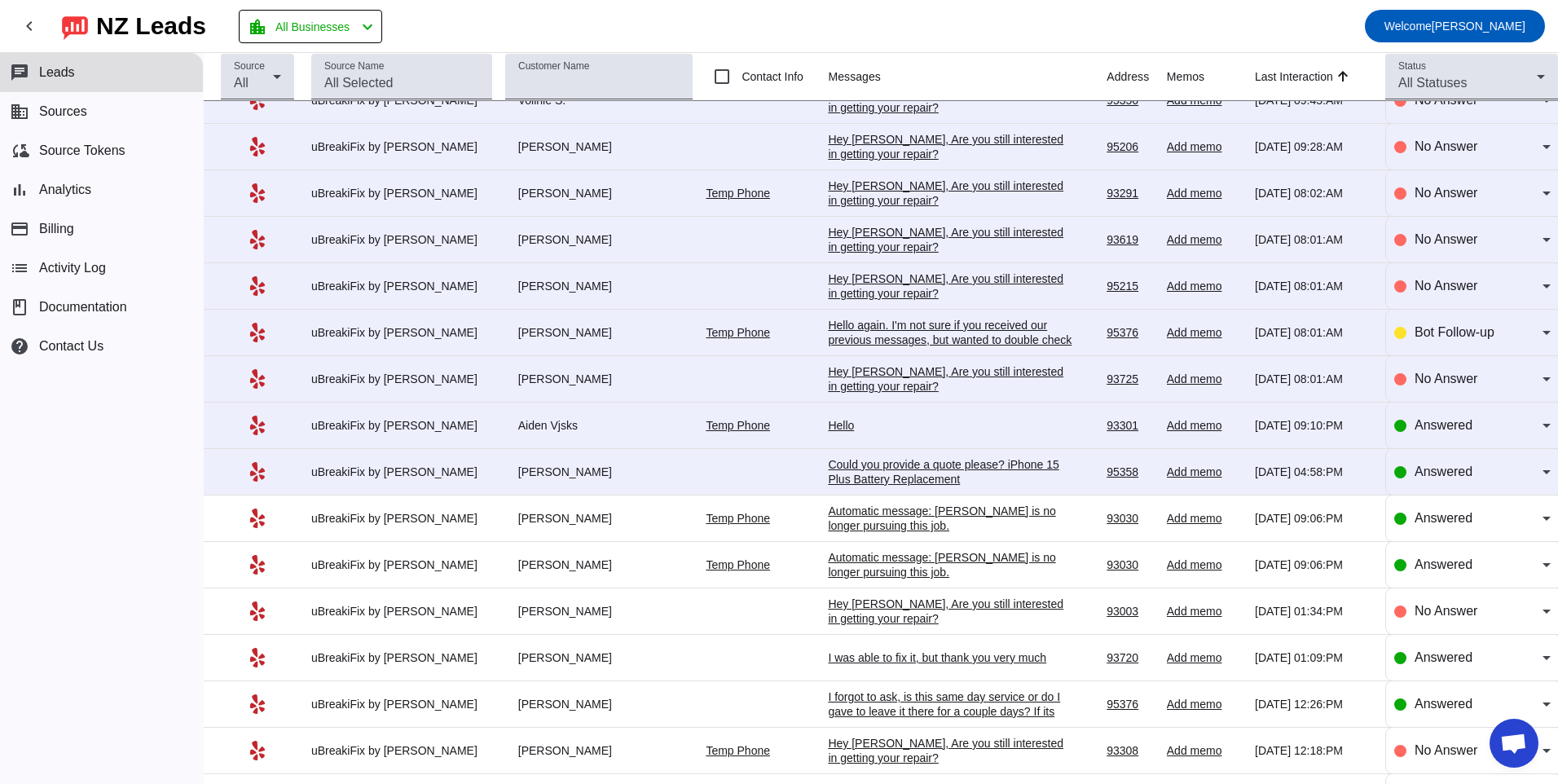
scroll to position [886, 0]
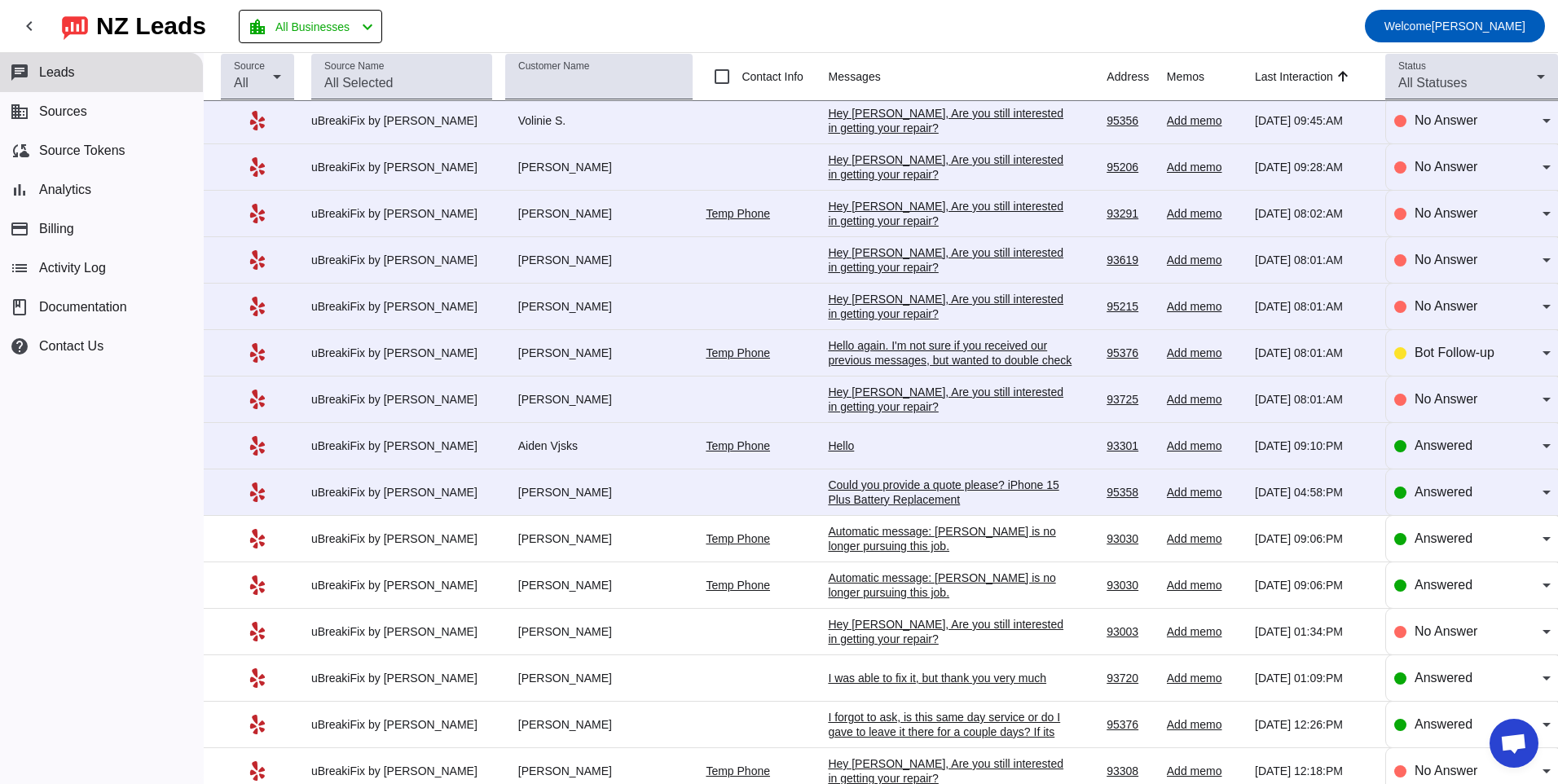
click at [895, 492] on div "Could you provide a quote please? iPhone 15 Plus Battery Replacement" at bounding box center [951, 492] width 245 height 29
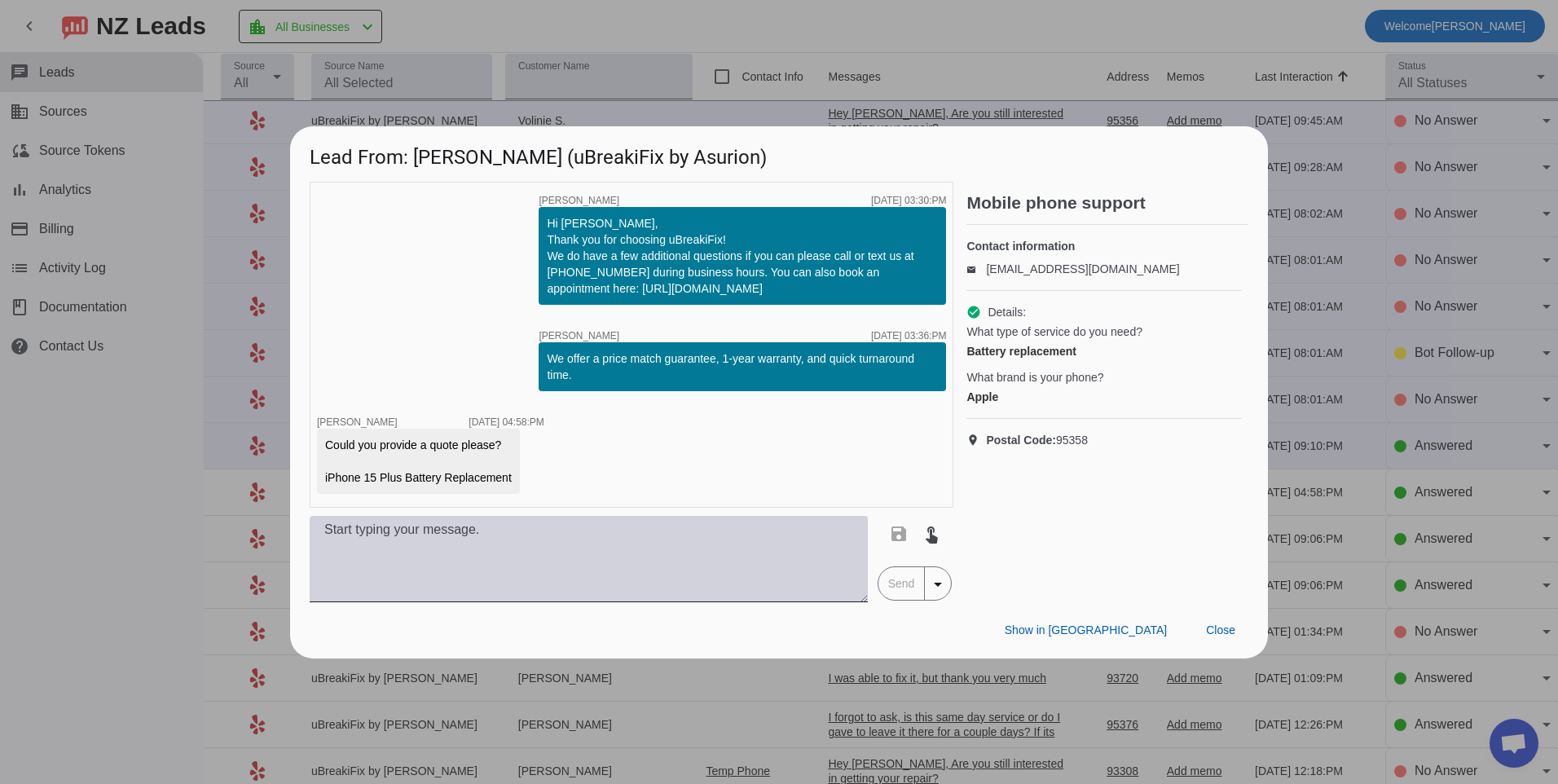
click at [638, 531] on textarea at bounding box center [589, 558] width 558 height 86
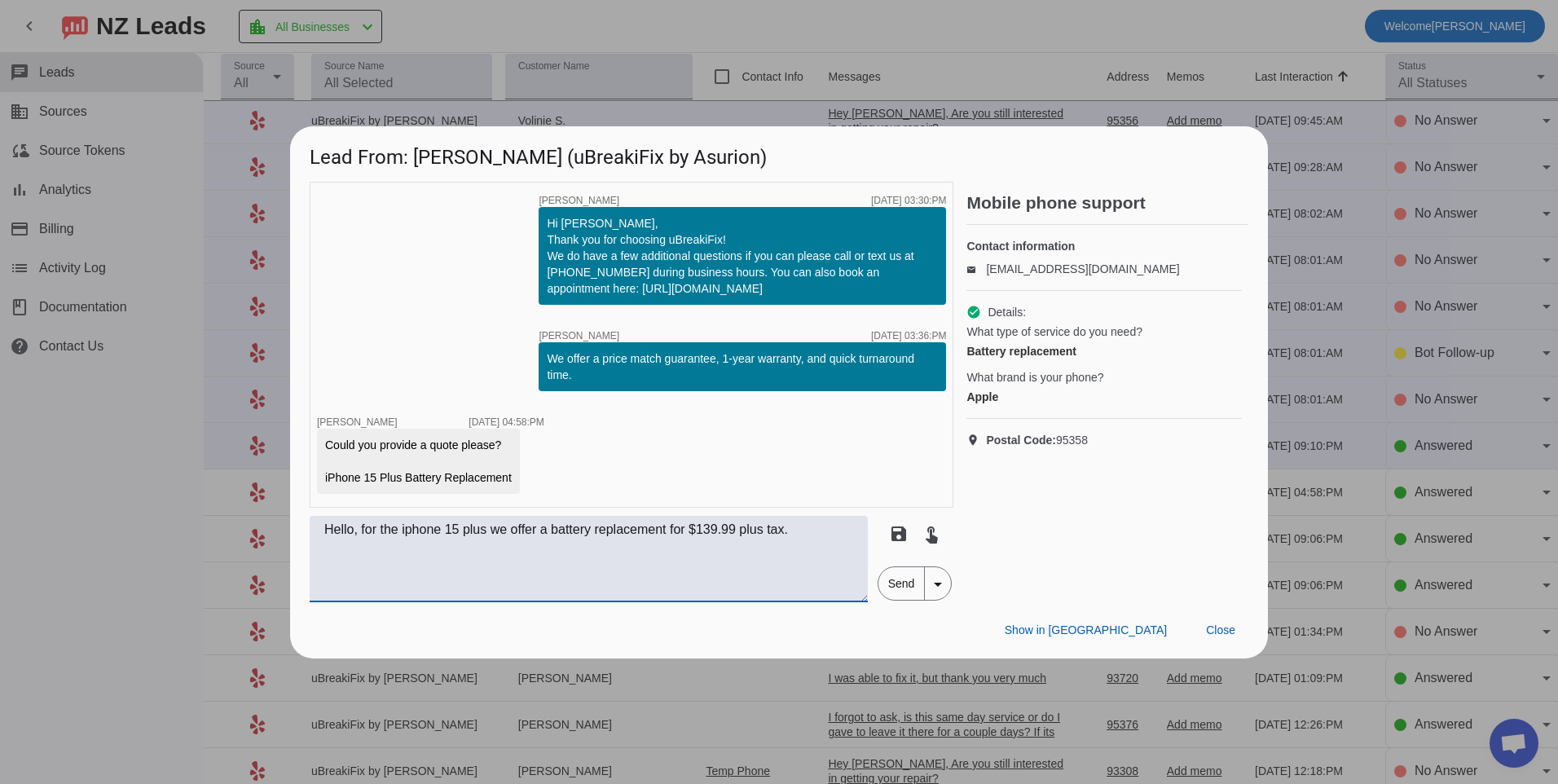
type textarea "Hello, for the iphone 15 plus we offer a battery replacement for $139.99 plus t…"
click at [905, 582] on span "Send" at bounding box center [901, 583] width 46 height 32
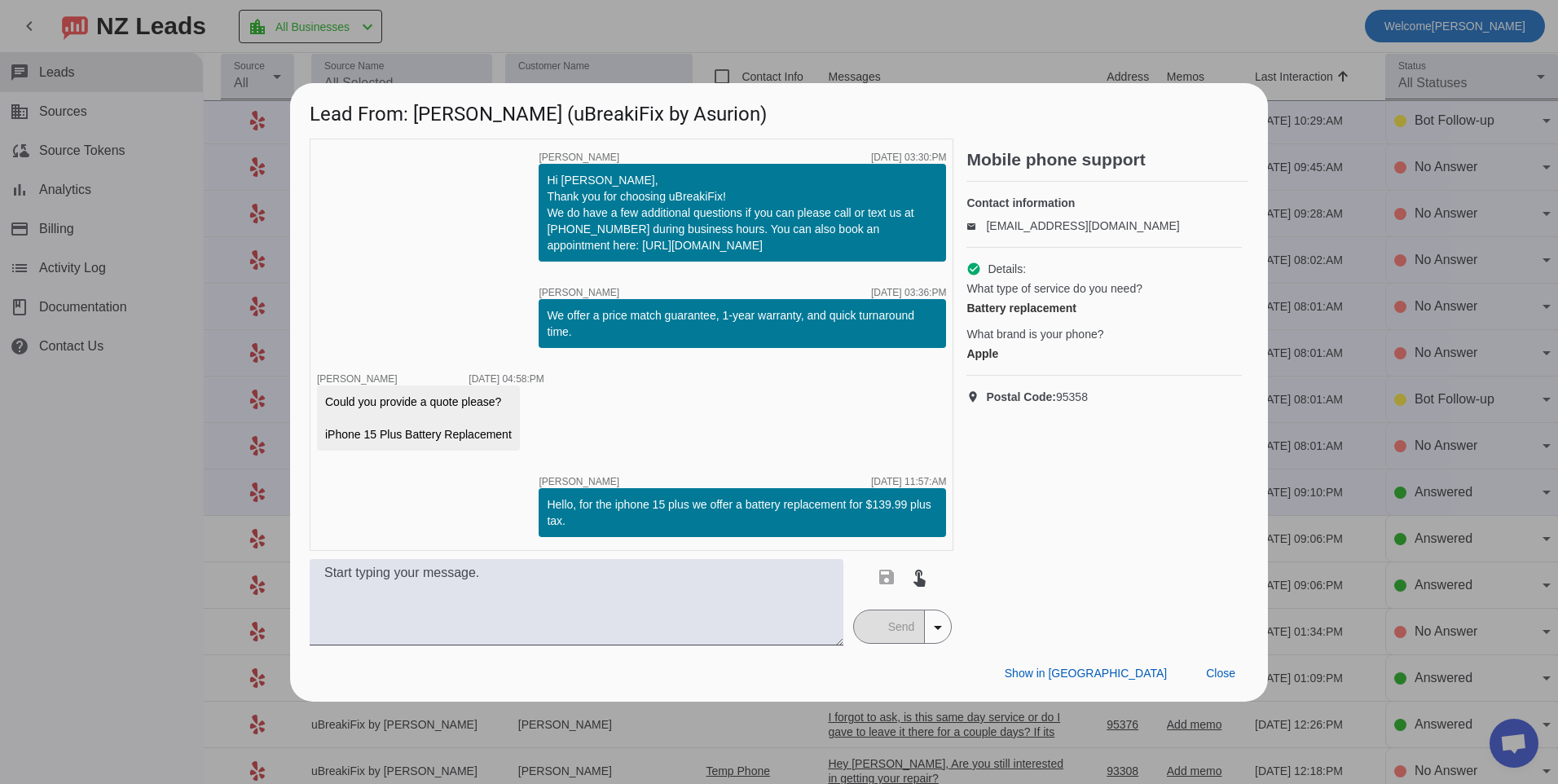
scroll to position [0, 0]
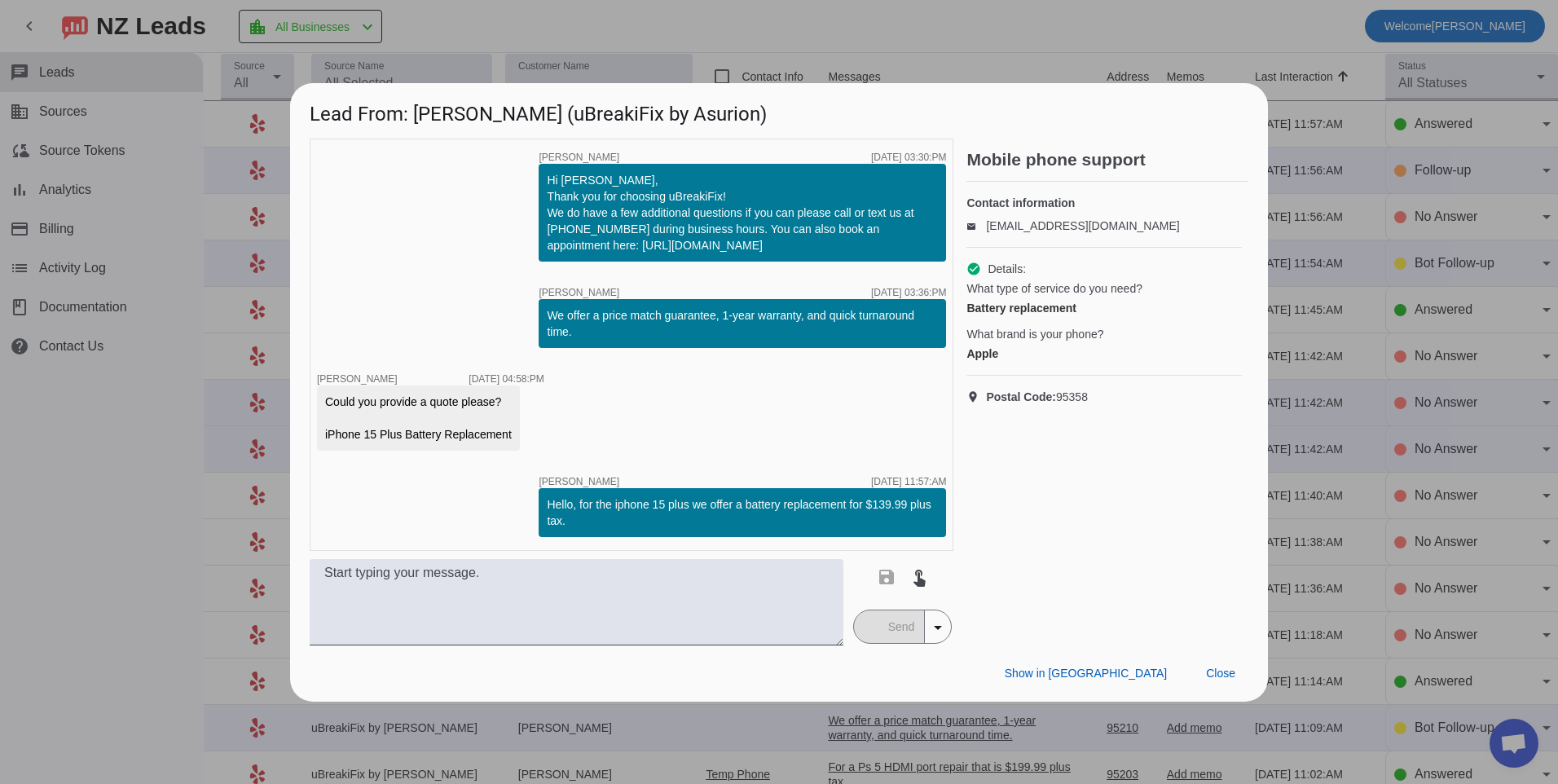
click at [832, 496] on div "Hello, for the iphone 15 plus we offer a battery replacement for $139.99 plus t…" at bounding box center [742, 511] width 391 height 32
click at [759, 441] on div "timer close [PERSON_NAME] [DATE] 03:30:PM Hi [PERSON_NAME], Thank you for choos…" at bounding box center [632, 345] width 644 height 413
click at [1217, 669] on span "Close" at bounding box center [1221, 673] width 29 height 13
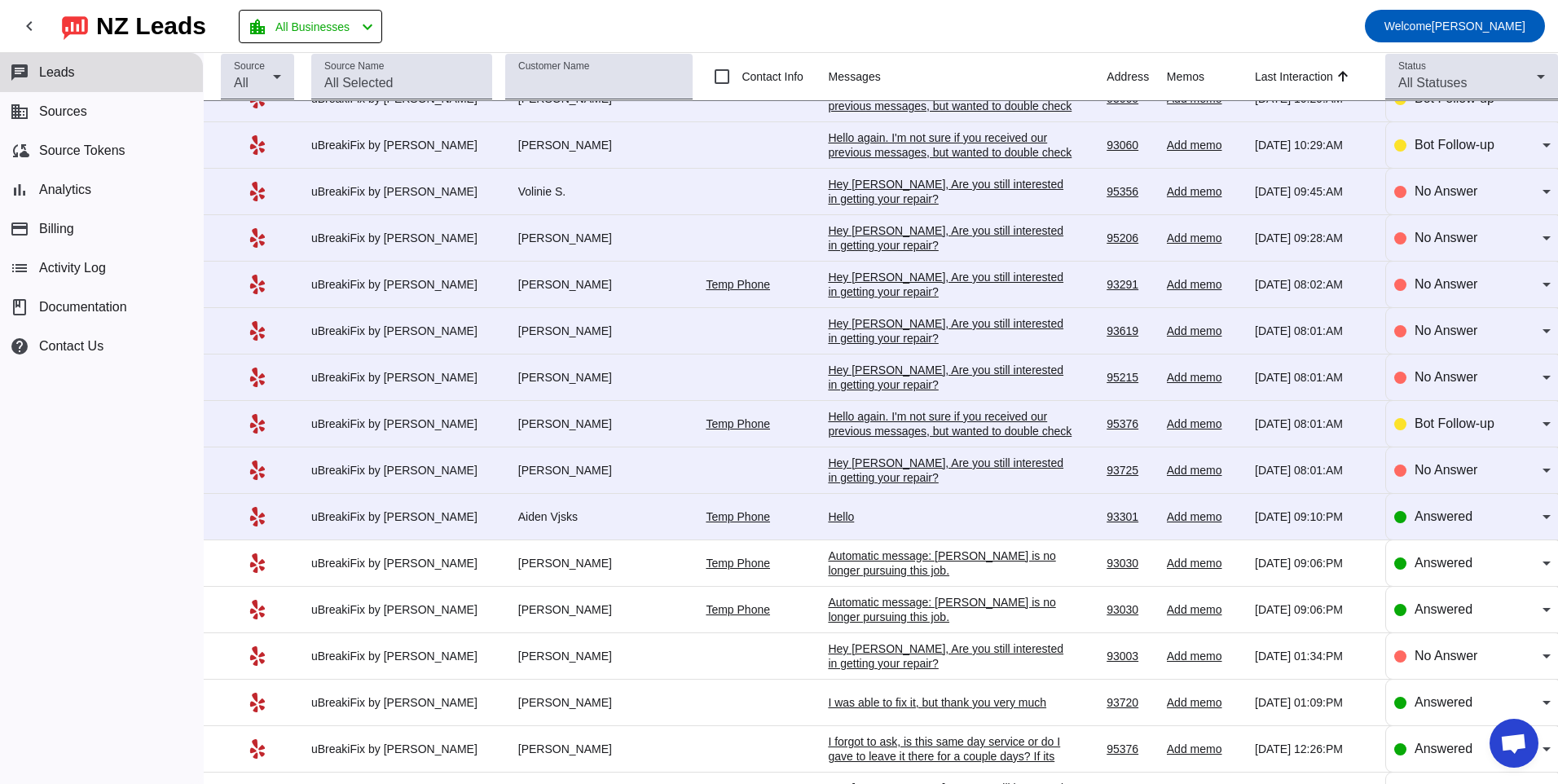
scroll to position [804, 0]
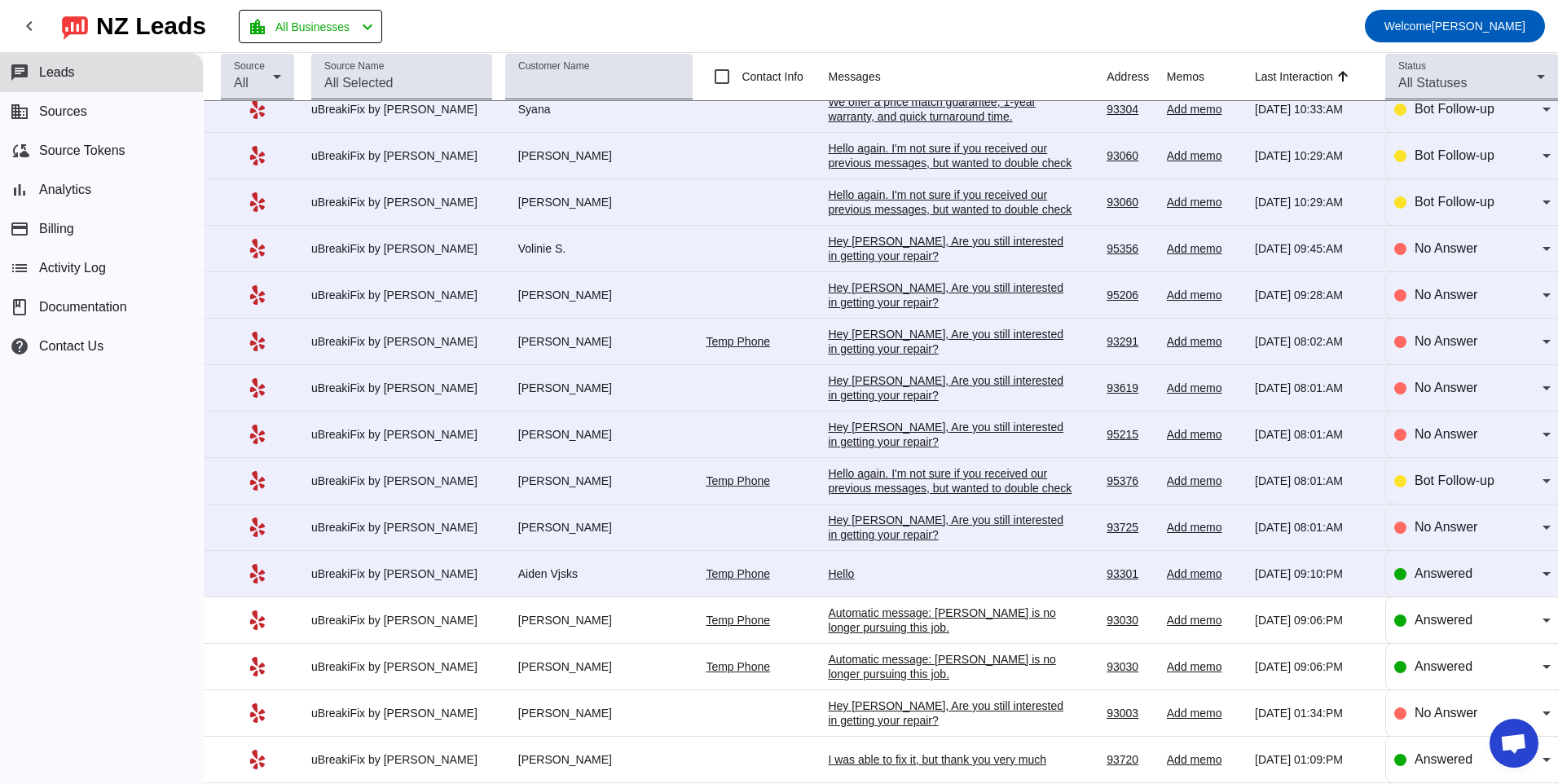
click at [921, 575] on div "Hello" at bounding box center [951, 573] width 245 height 15
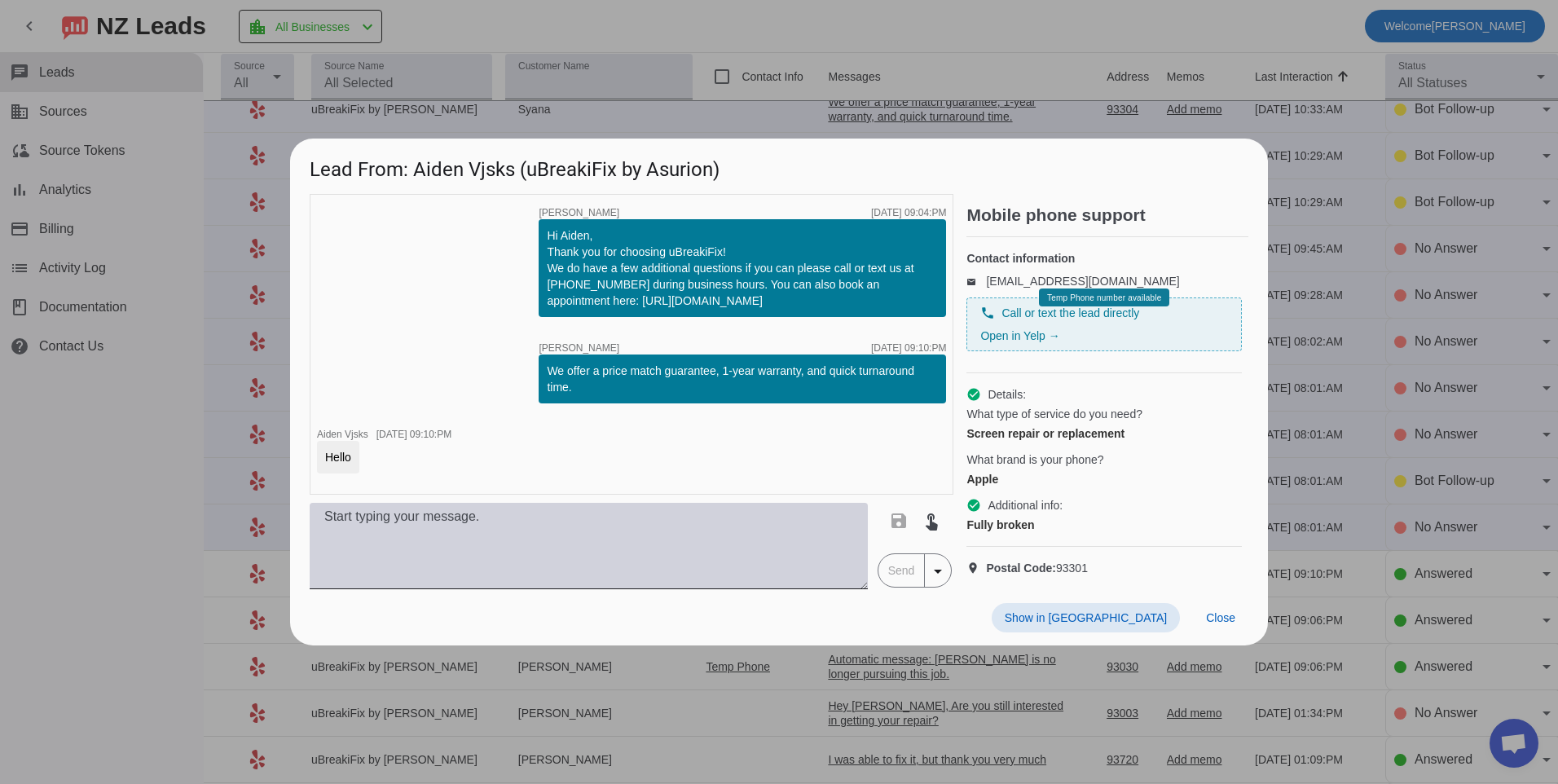
click at [569, 533] on textarea at bounding box center [589, 545] width 558 height 86
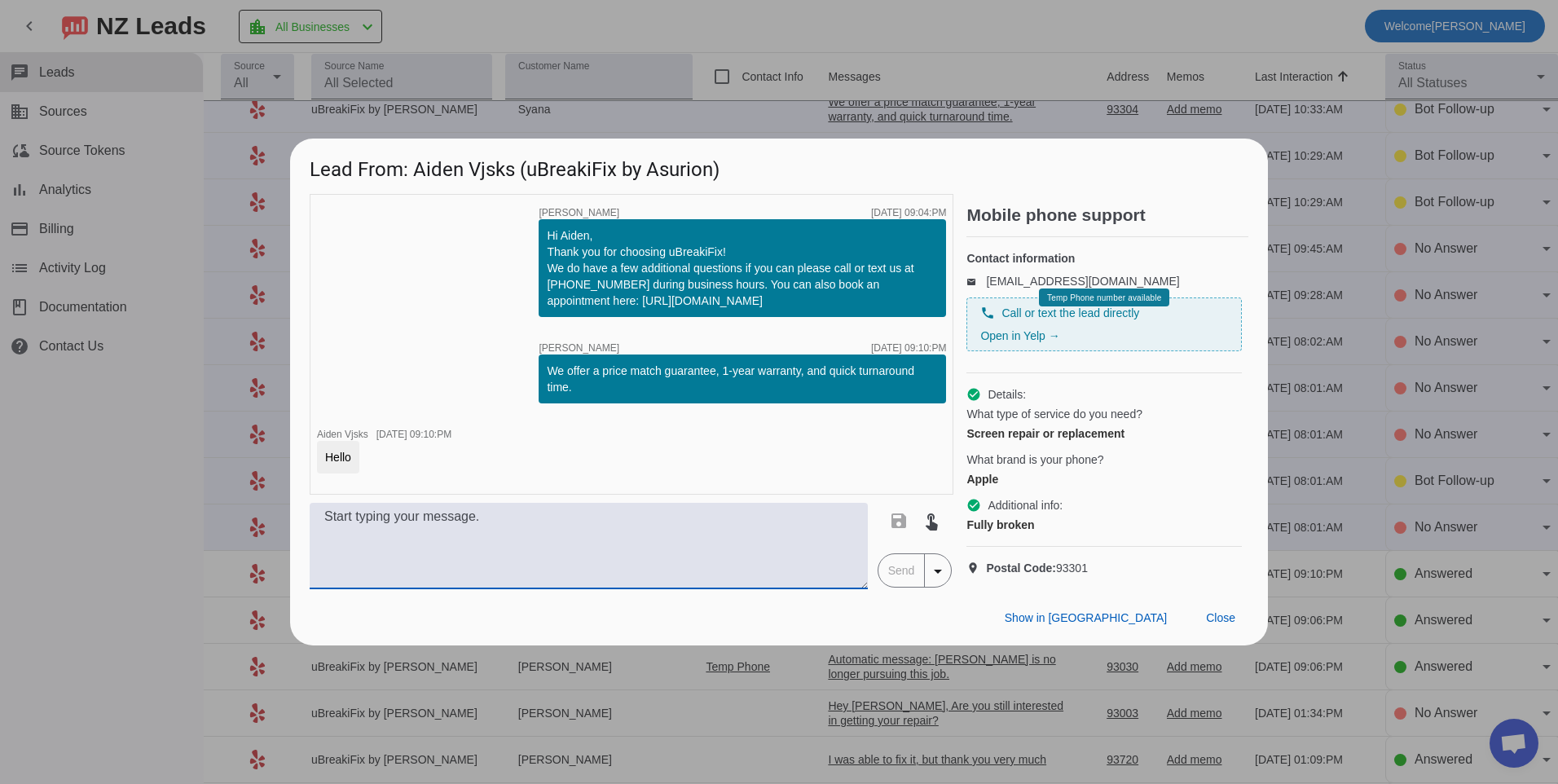
click at [403, 529] on textarea at bounding box center [589, 545] width 558 height 86
type textarea "What model of iphone do you have? Our pricing will vary depending on the model."
click at [890, 575] on span "Send" at bounding box center [901, 570] width 46 height 32
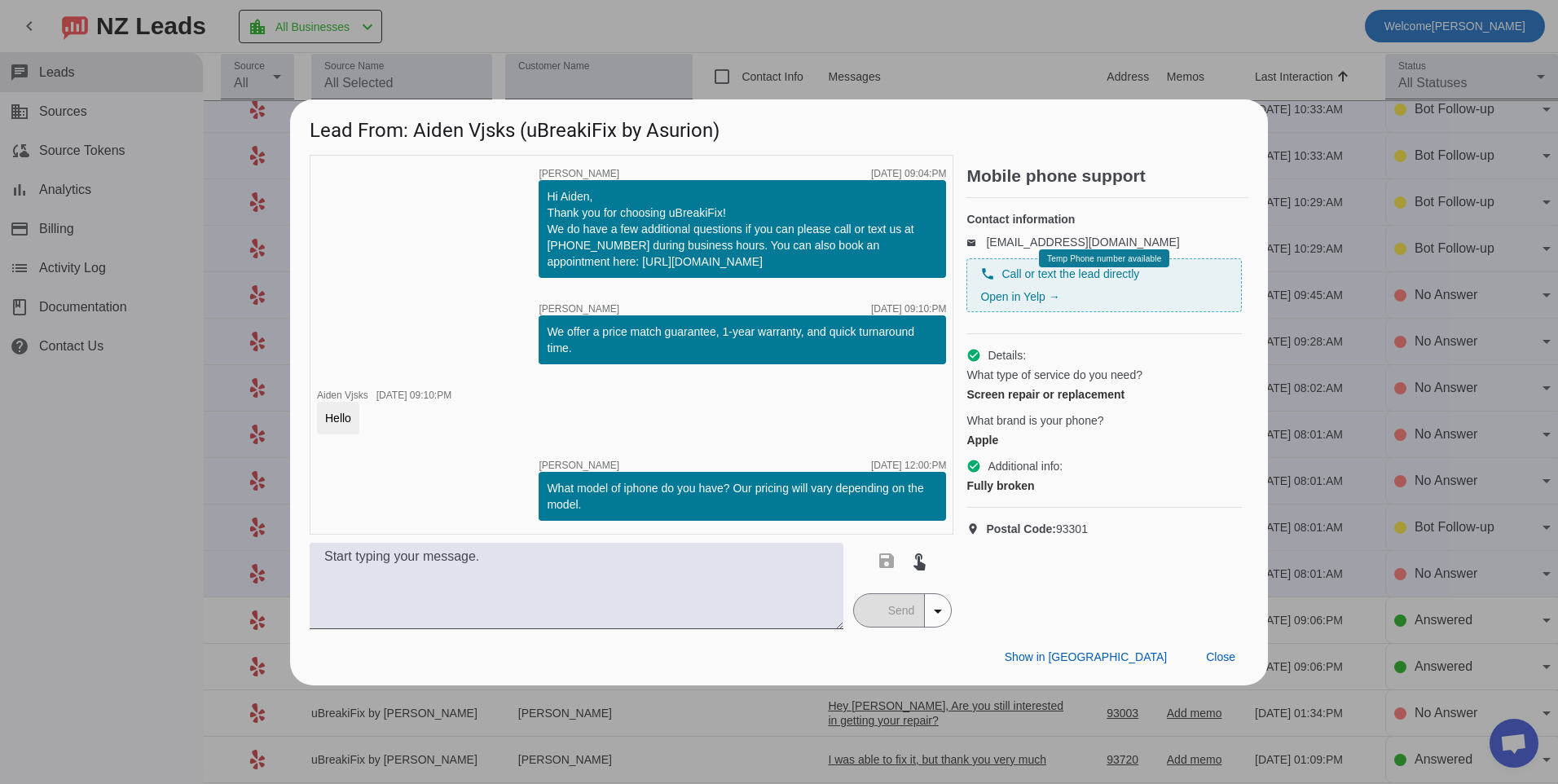
scroll to position [0, 0]
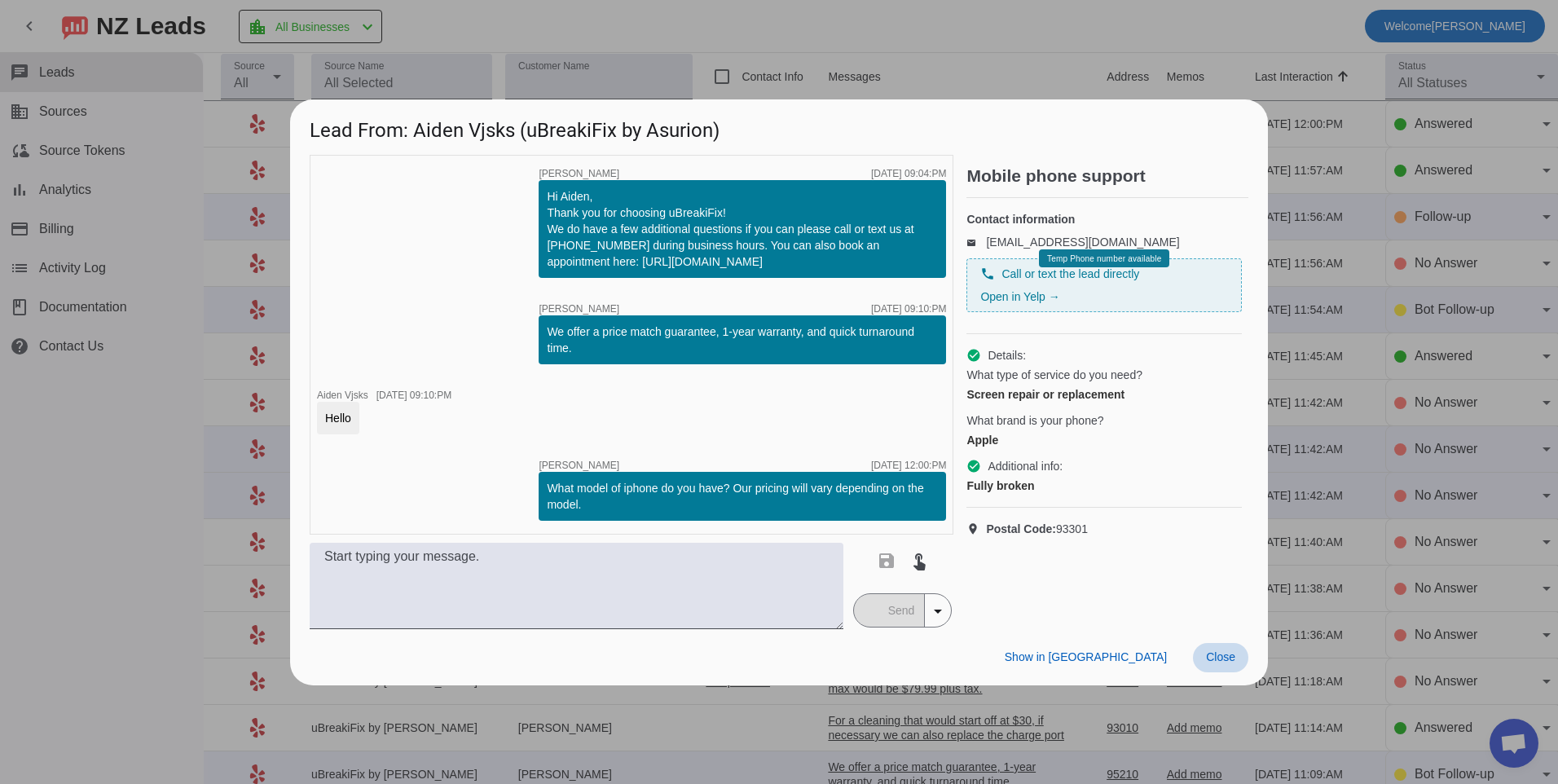
click at [1234, 659] on span "Close" at bounding box center [1221, 656] width 29 height 13
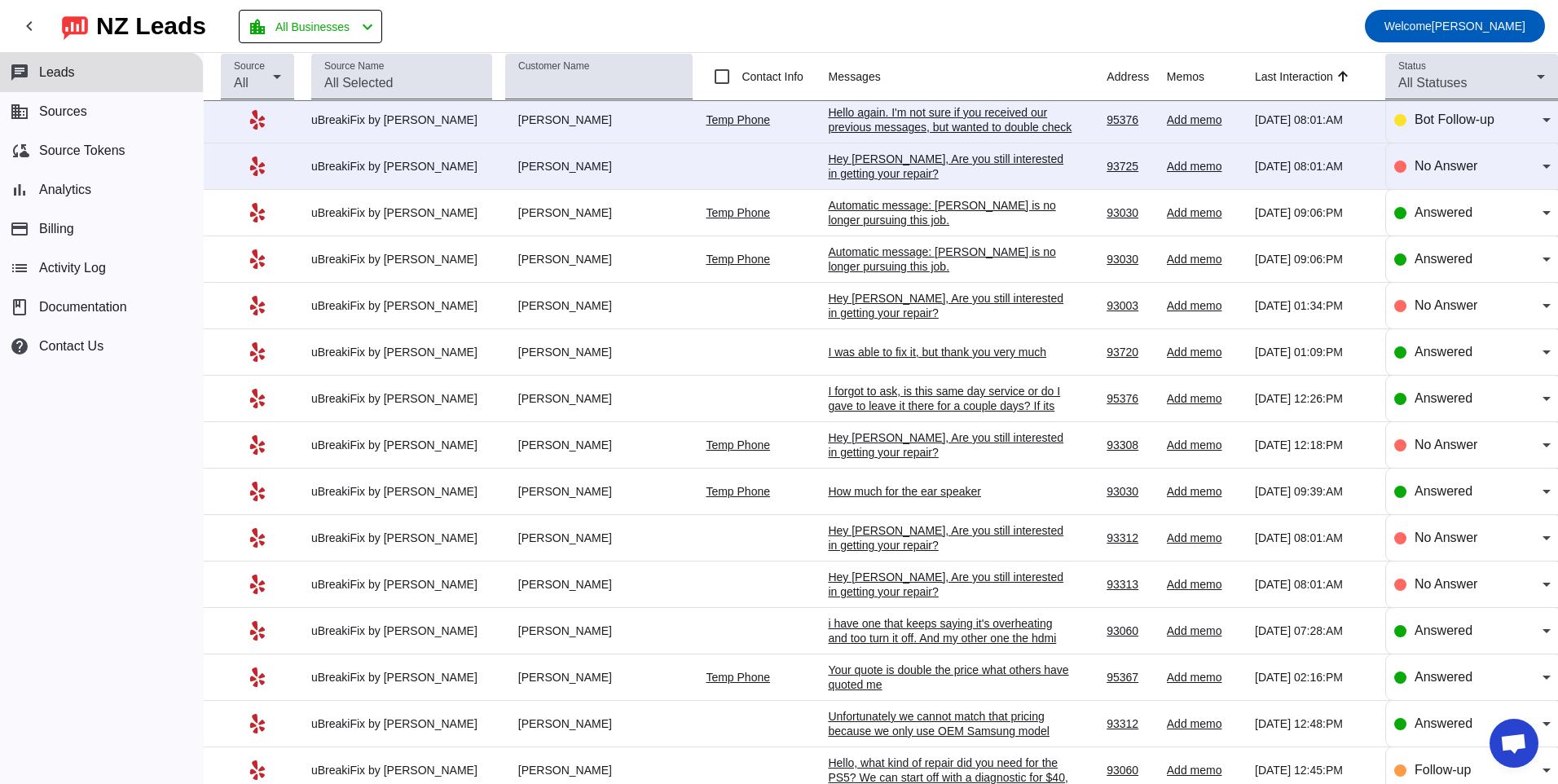
scroll to position [804, 0]
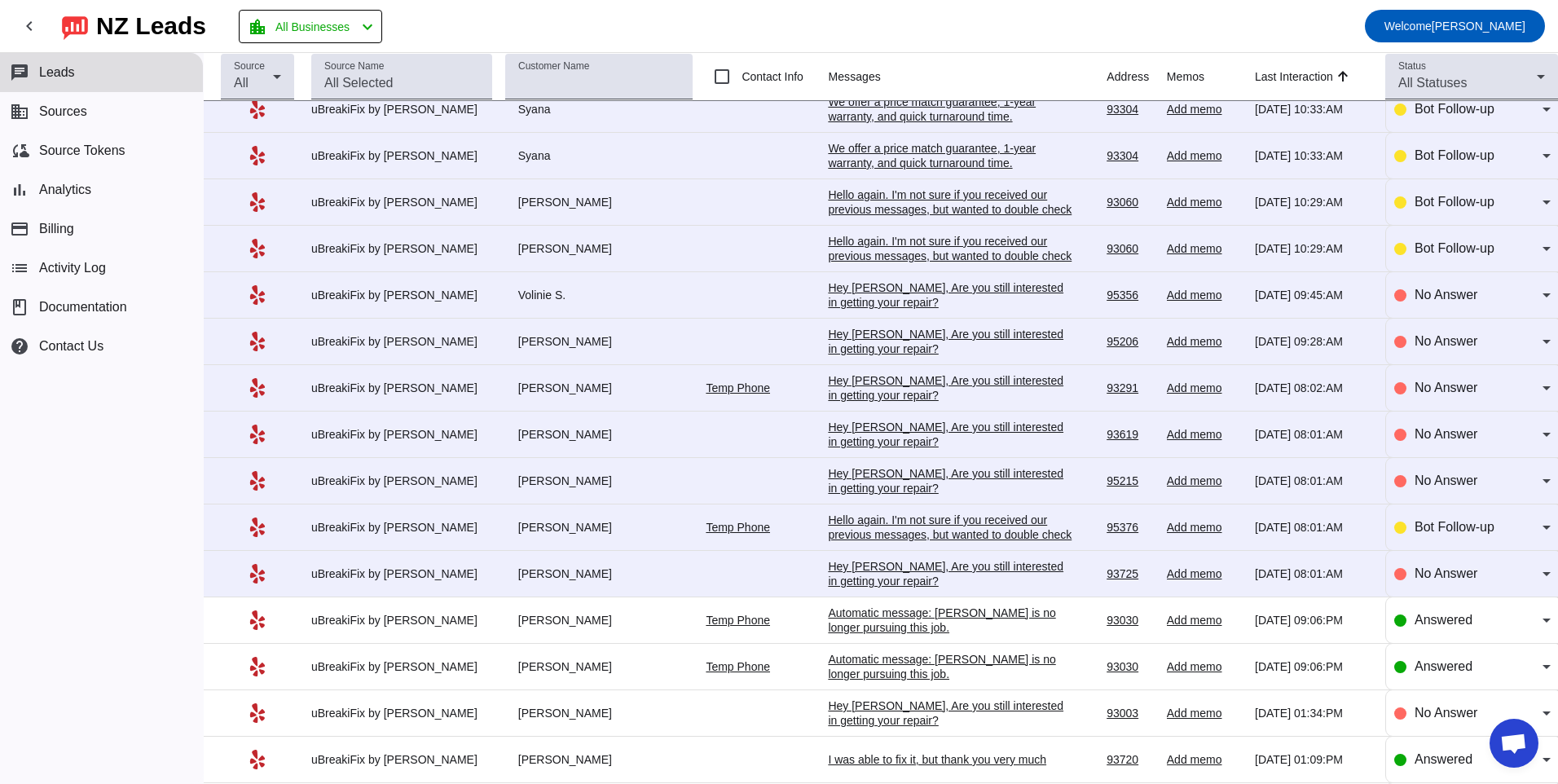
click at [842, 569] on div "Hey [PERSON_NAME], Are you still interested in getting your repair?​" at bounding box center [951, 574] width 245 height 29
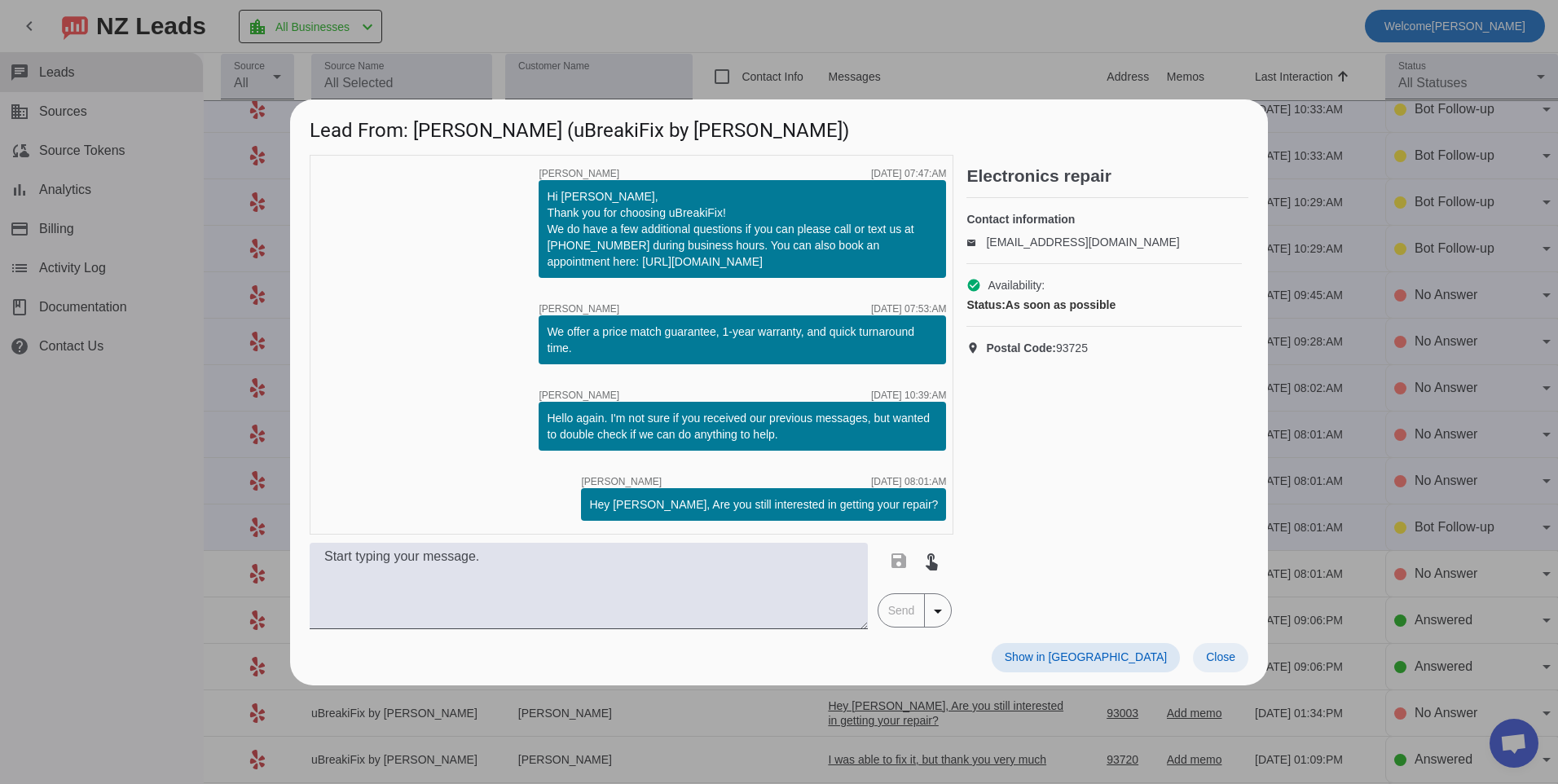
click at [1234, 660] on span "Close" at bounding box center [1221, 656] width 29 height 13
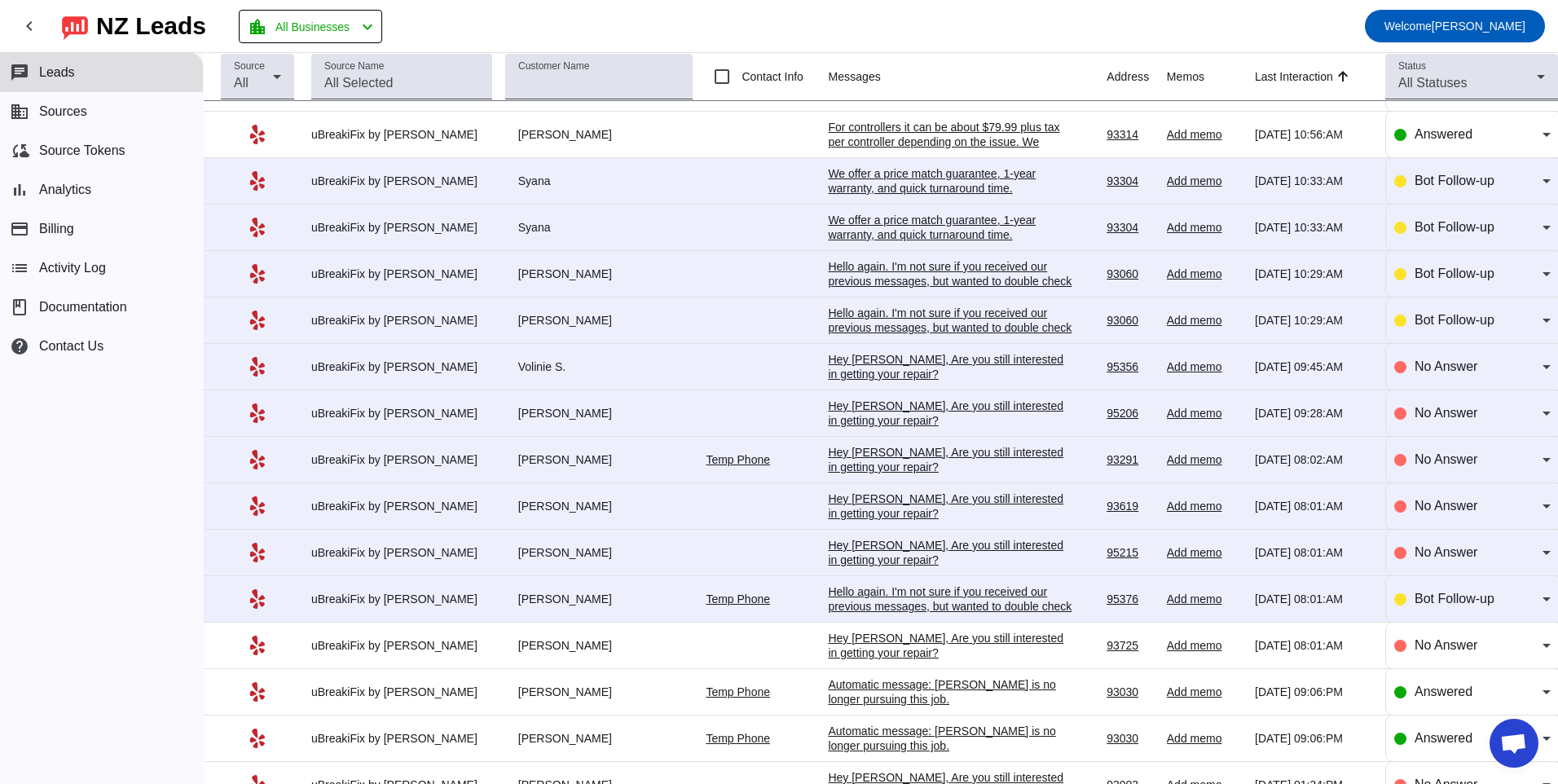
scroll to position [733, 0]
click at [876, 588] on div "Hello again. I'm not sure if you received our previous messages, but wanted to …" at bounding box center [951, 605] width 245 height 44
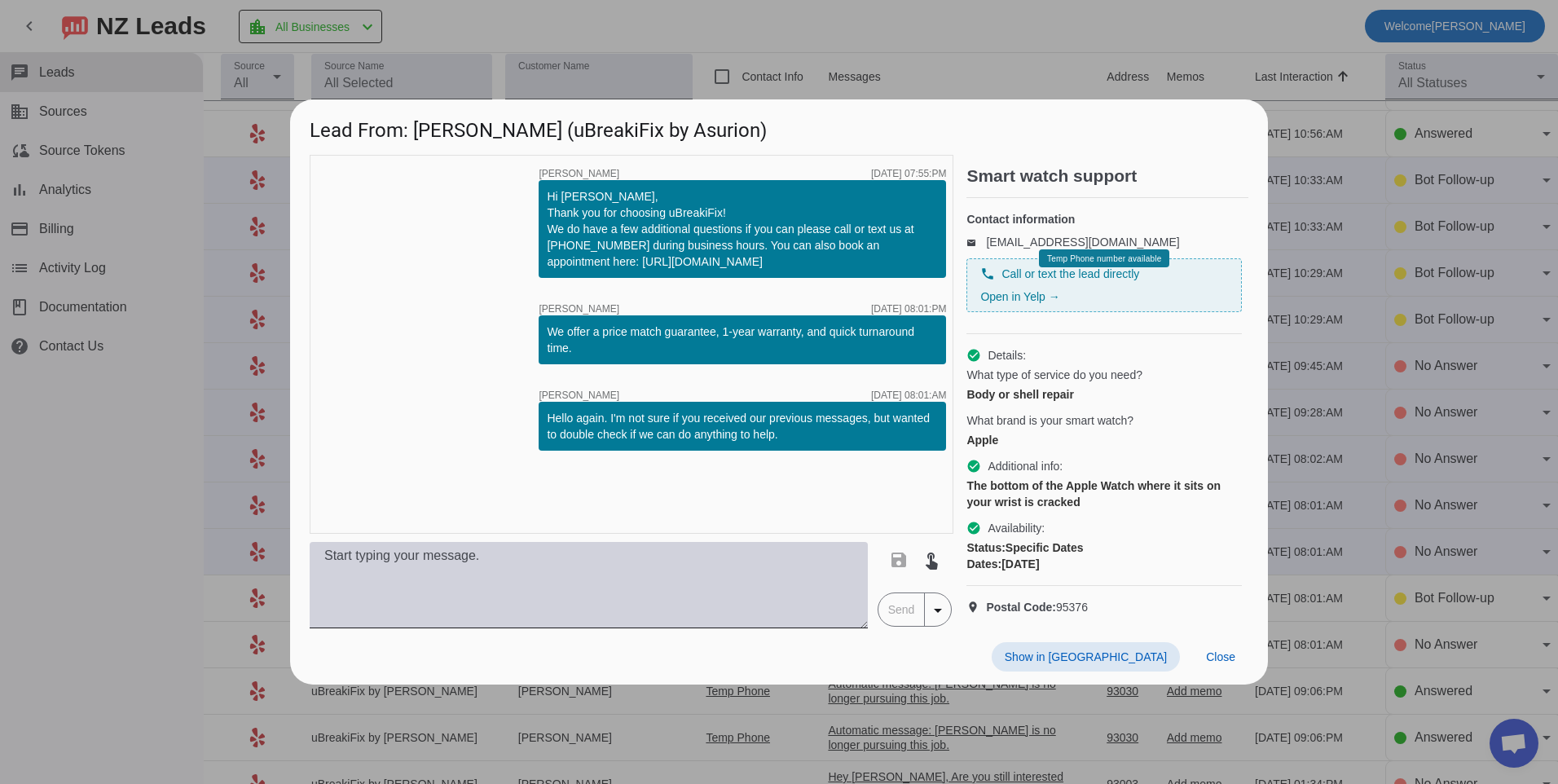
click at [755, 569] on textarea at bounding box center [589, 585] width 558 height 86
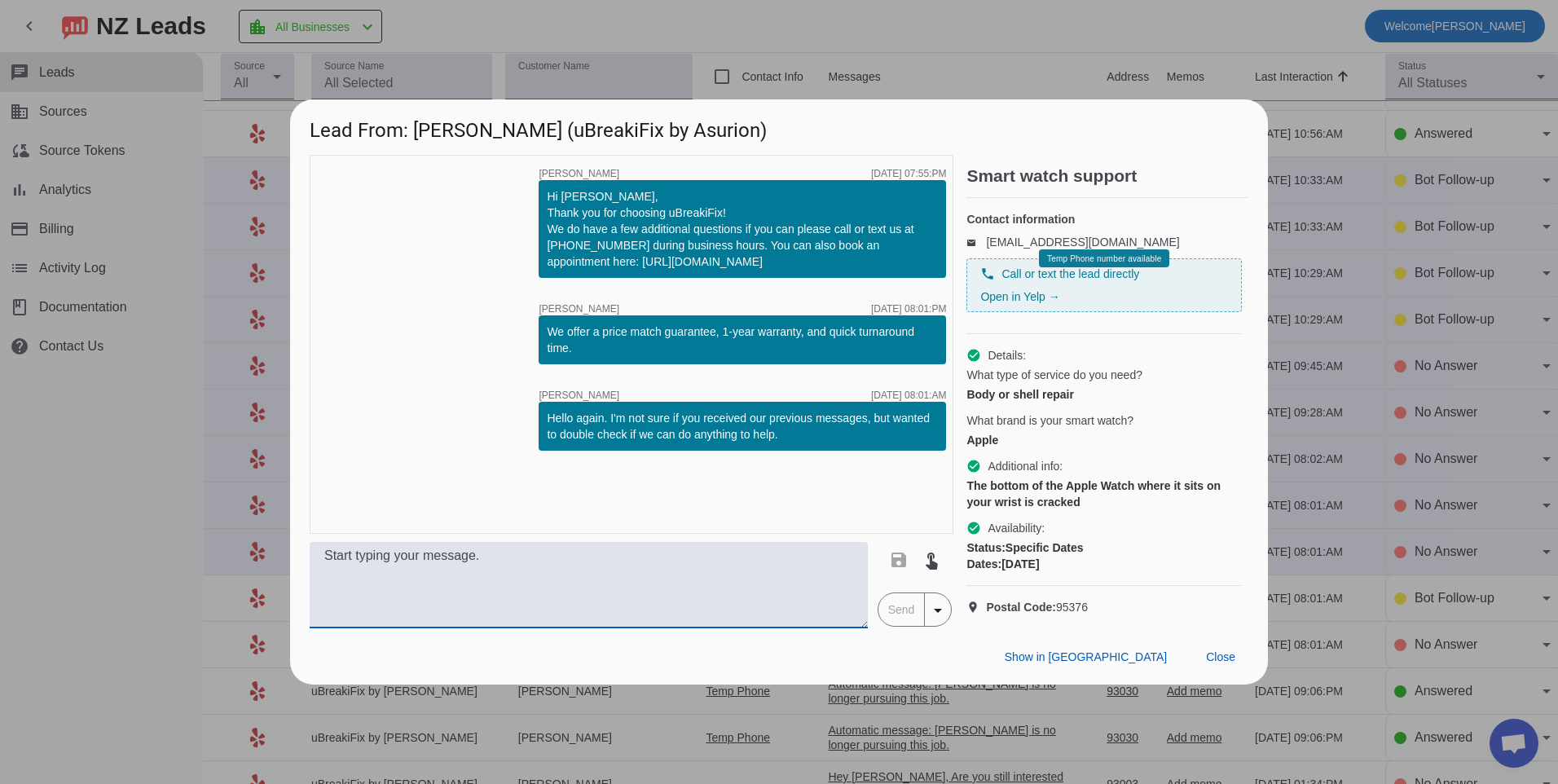
click at [658, 581] on textarea at bounding box center [589, 585] width 558 height 86
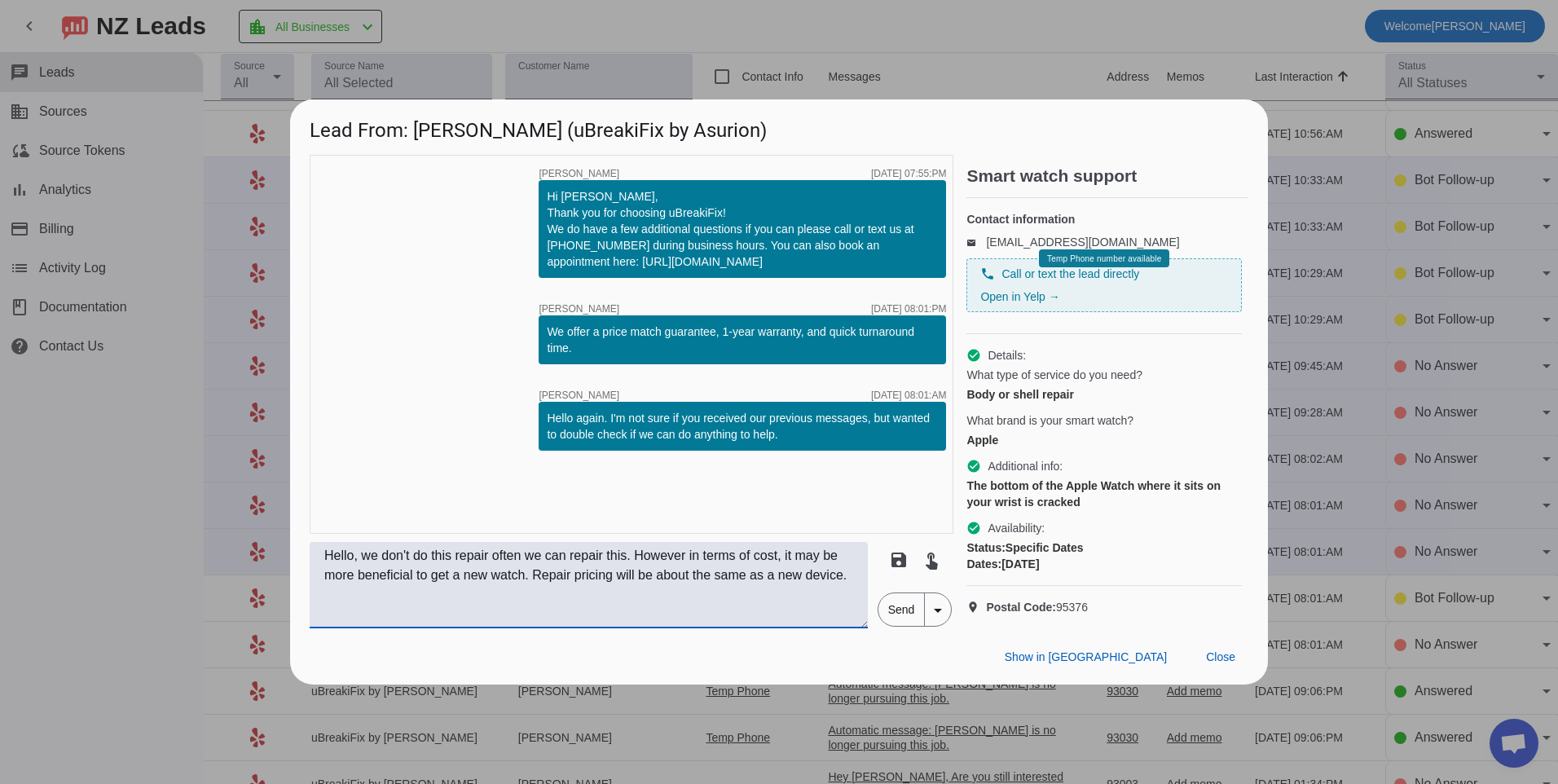
type textarea "Hello, we don't do this repair often we can repair this. However in terms of co…"
click at [888, 626] on span "Send" at bounding box center [901, 609] width 46 height 32
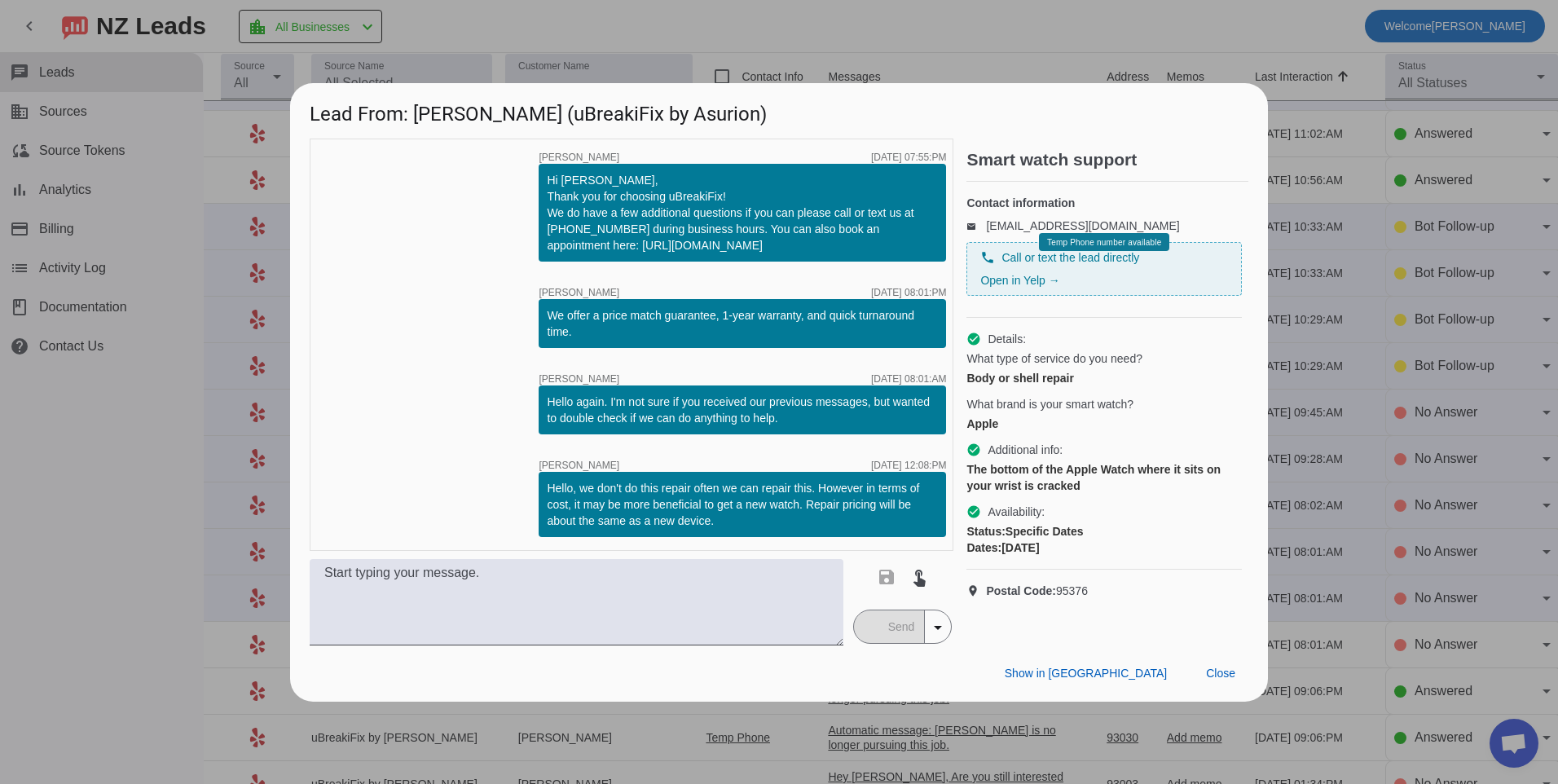
scroll to position [0, 0]
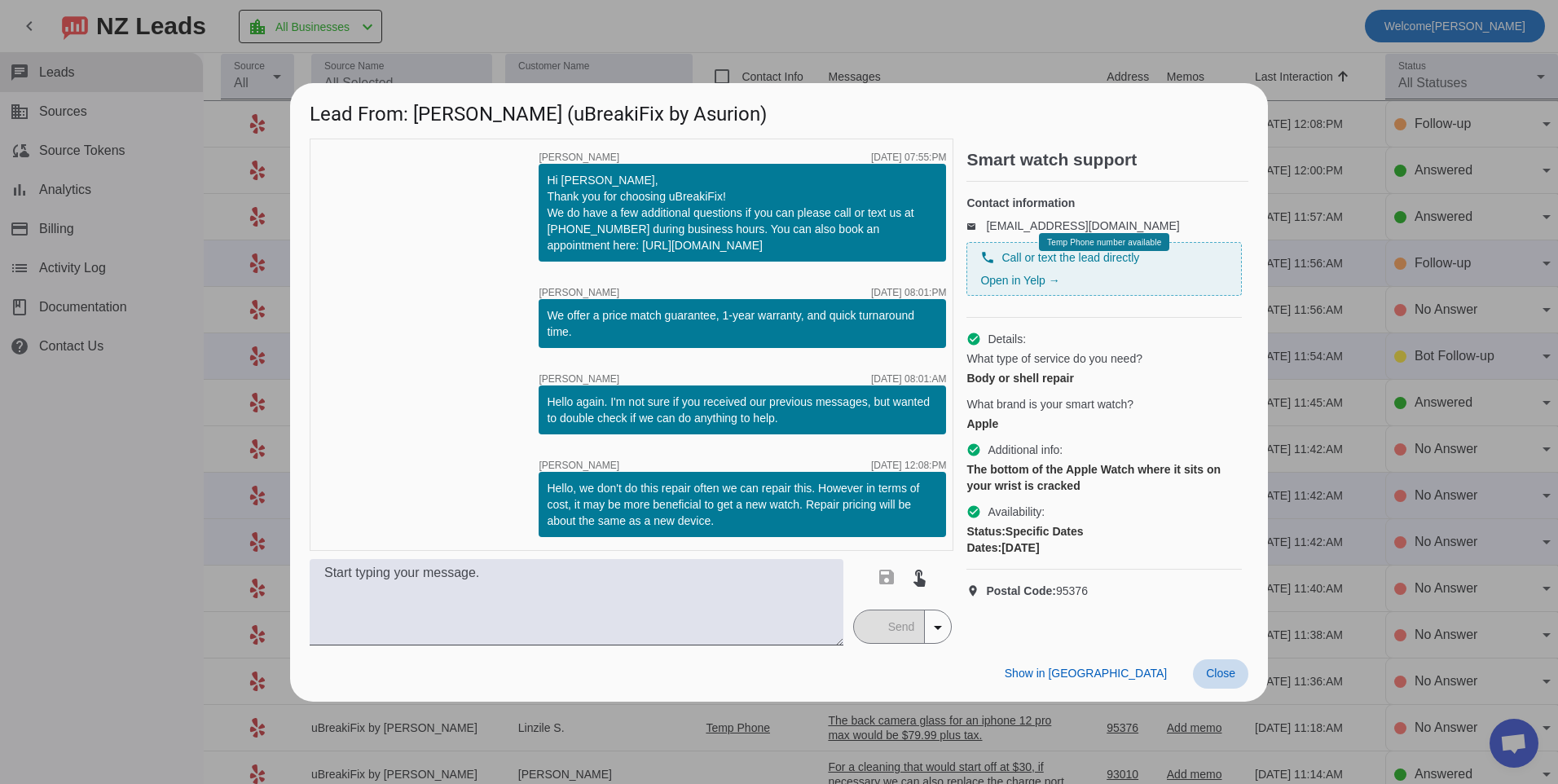
click at [1225, 676] on span "Close" at bounding box center [1221, 673] width 29 height 13
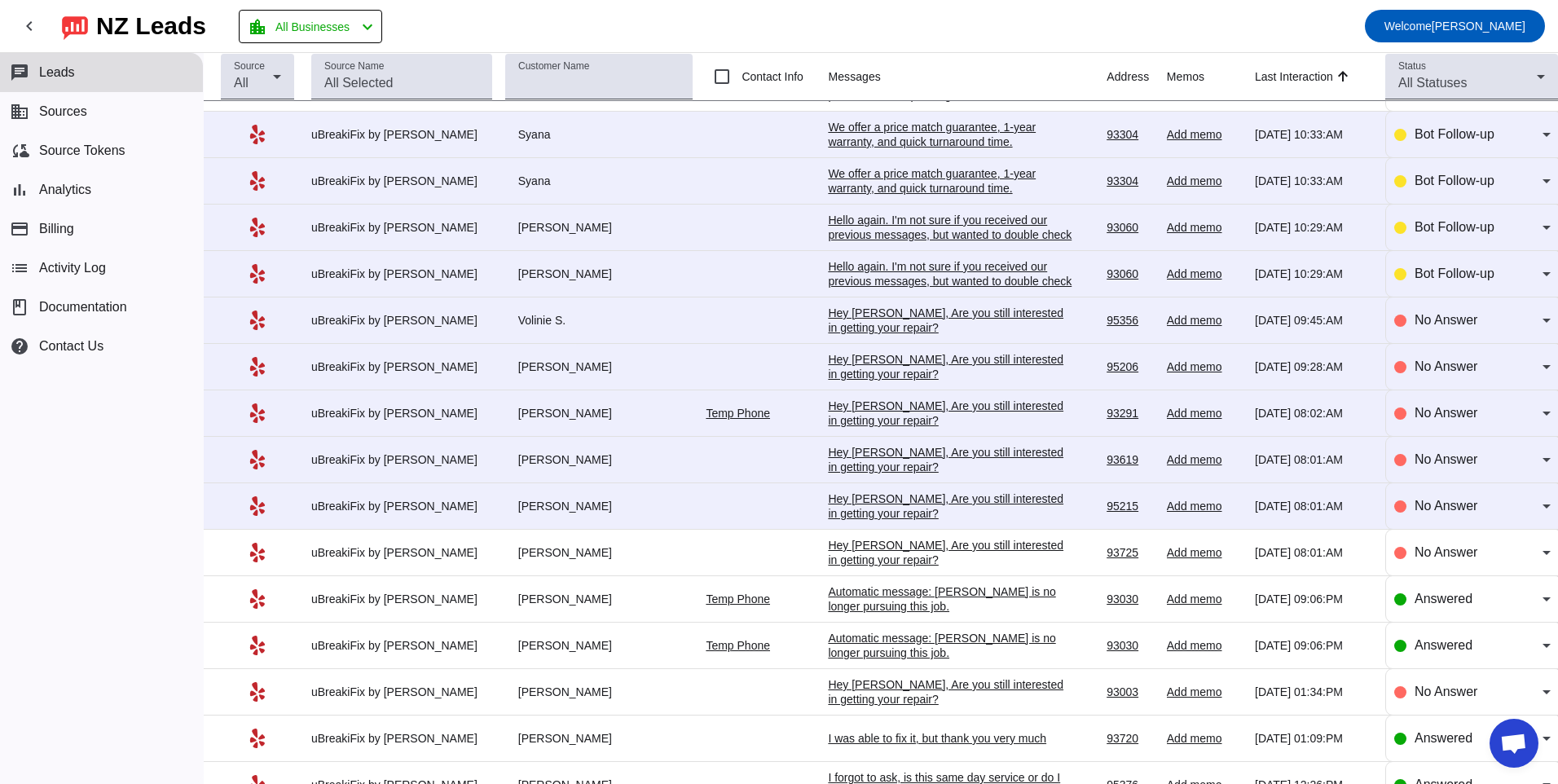
scroll to position [804, 0]
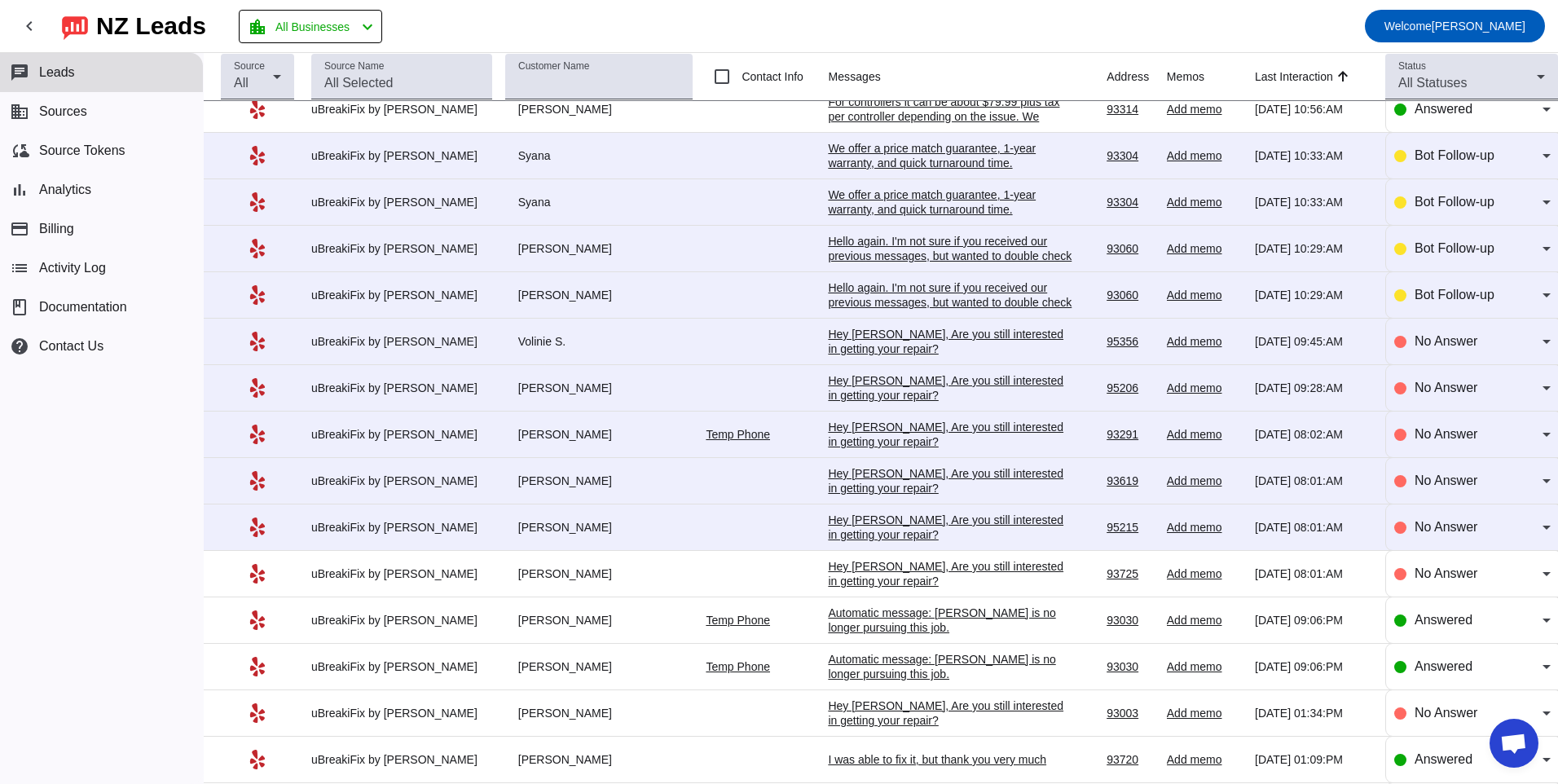
click at [927, 513] on div "Hey [PERSON_NAME], Are you still interested in getting your repair?​" at bounding box center [951, 527] width 245 height 29
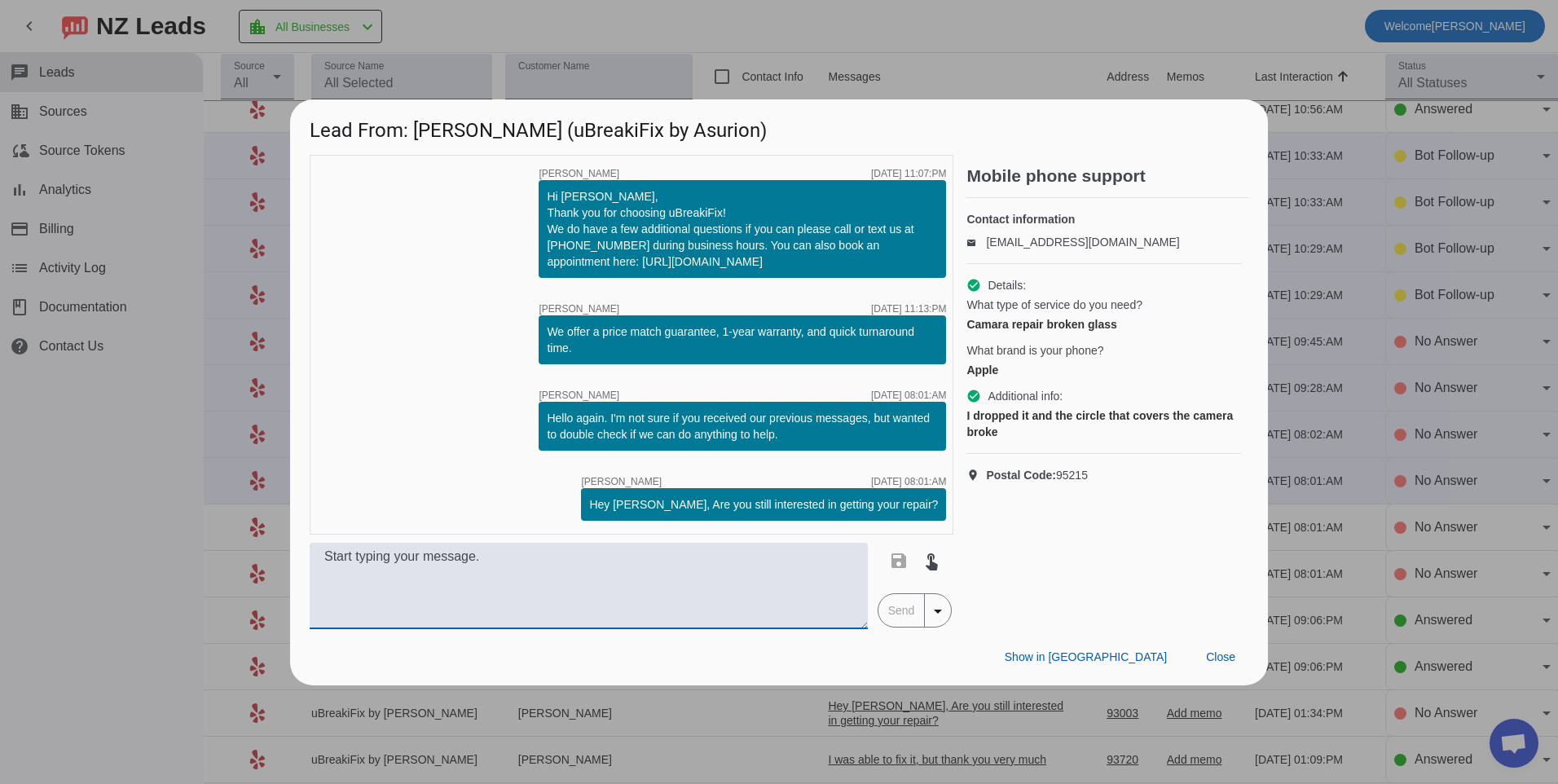
click at [707, 566] on textarea at bounding box center [589, 586] width 558 height 86
type textarea "What model of iphone do you have? pricing will vary depending on the model"
click at [910, 598] on span "Send" at bounding box center [901, 609] width 46 height 32
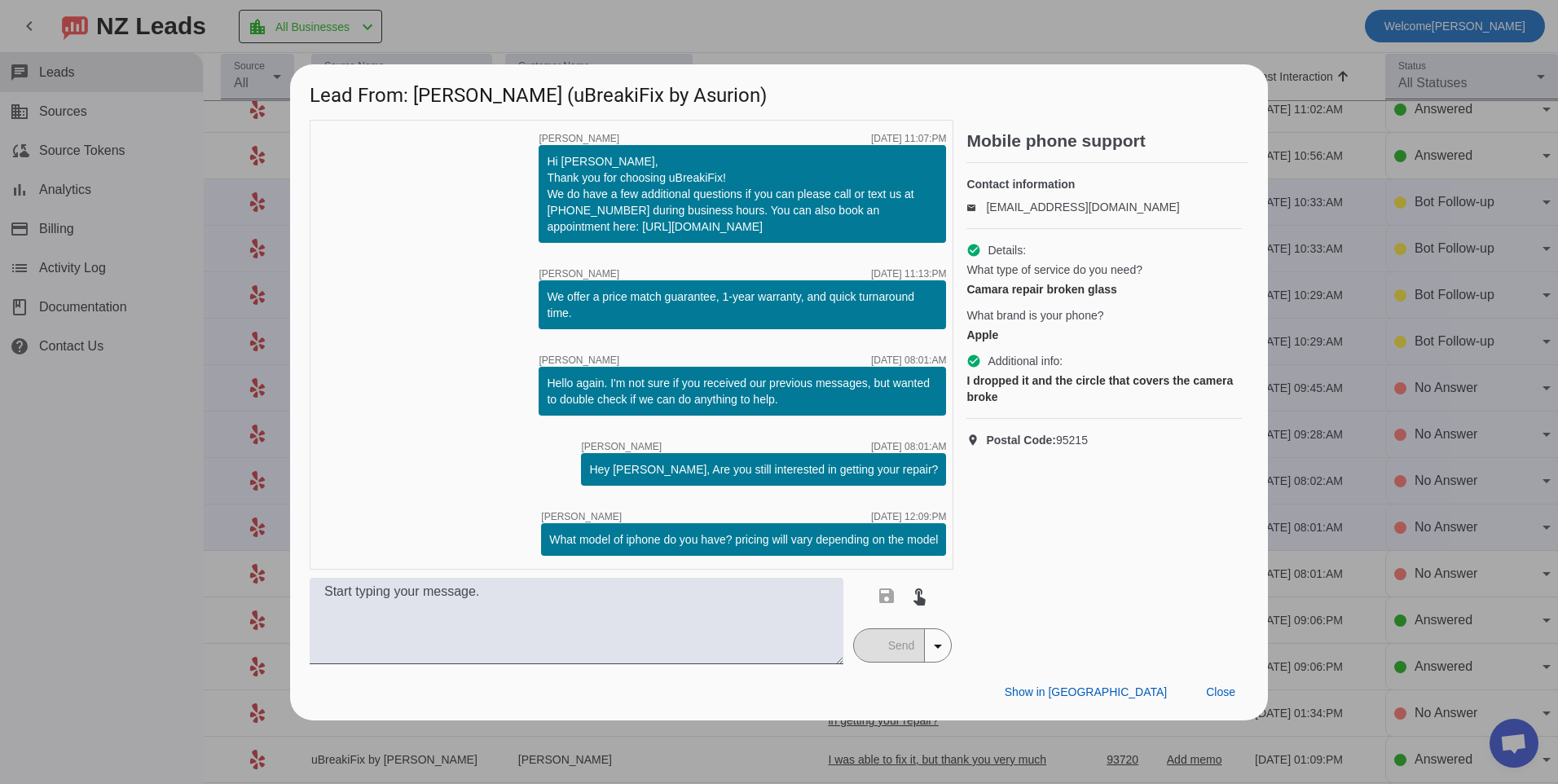
scroll to position [0, 0]
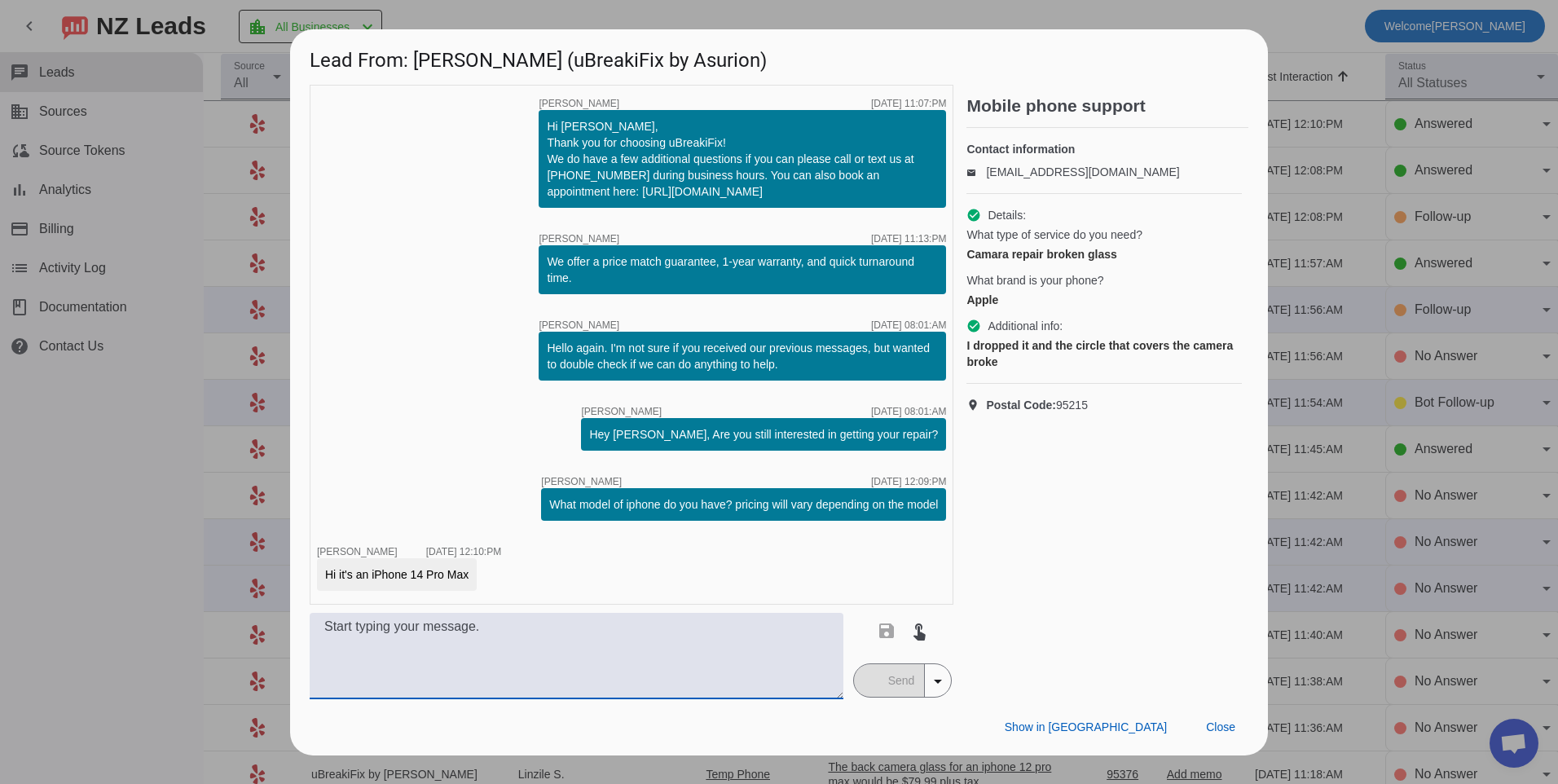
click at [684, 648] on textarea at bounding box center [577, 656] width 534 height 86
click at [467, 636] on textarea at bounding box center [577, 656] width 534 height 86
click at [579, 655] on textarea at bounding box center [577, 656] width 534 height 86
type textarea "If it is only the rear camera glass that would be $99.99 plus tax for replaceme…"
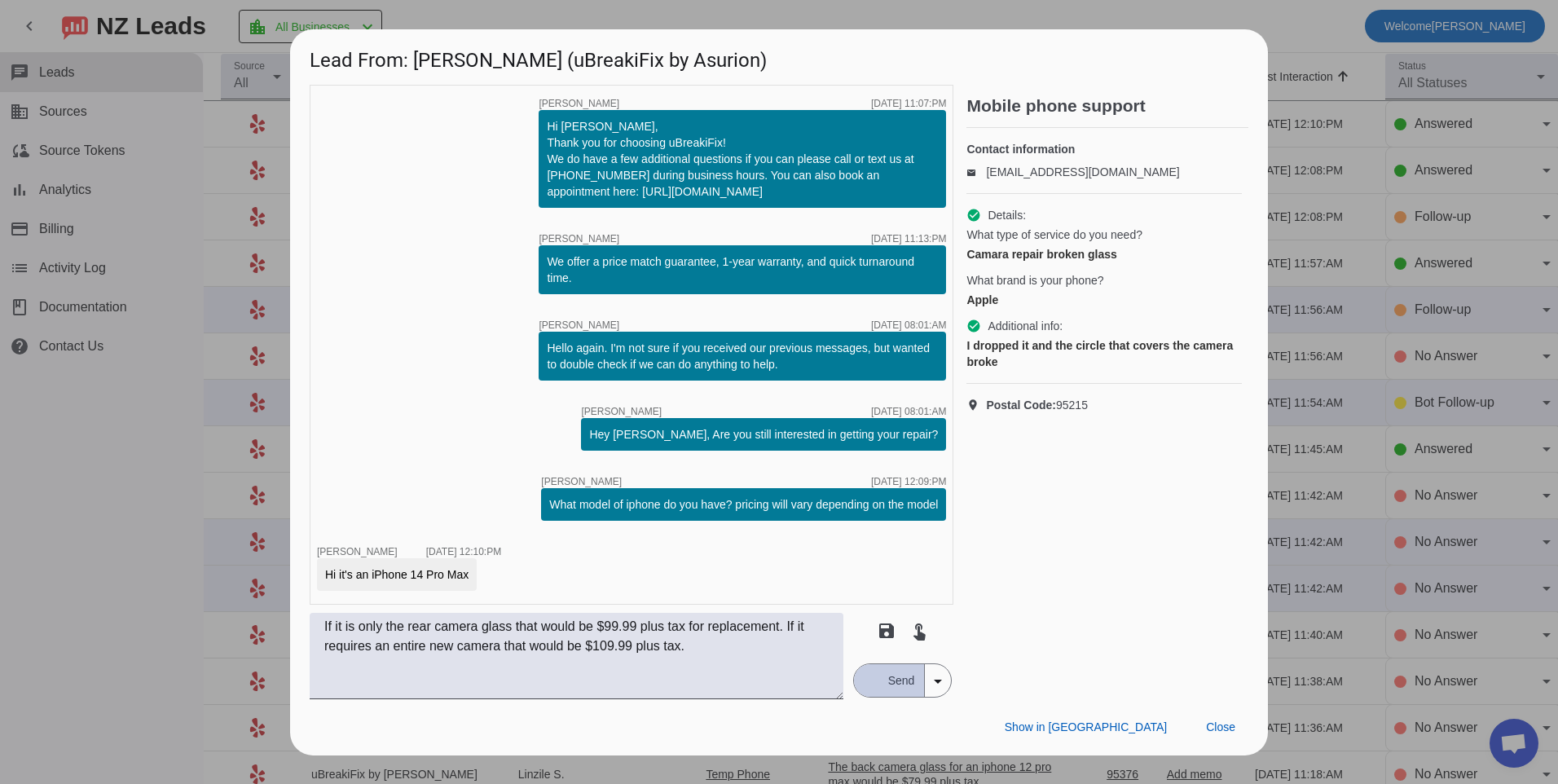
click at [879, 680] on span "Send" at bounding box center [901, 679] width 46 height 32
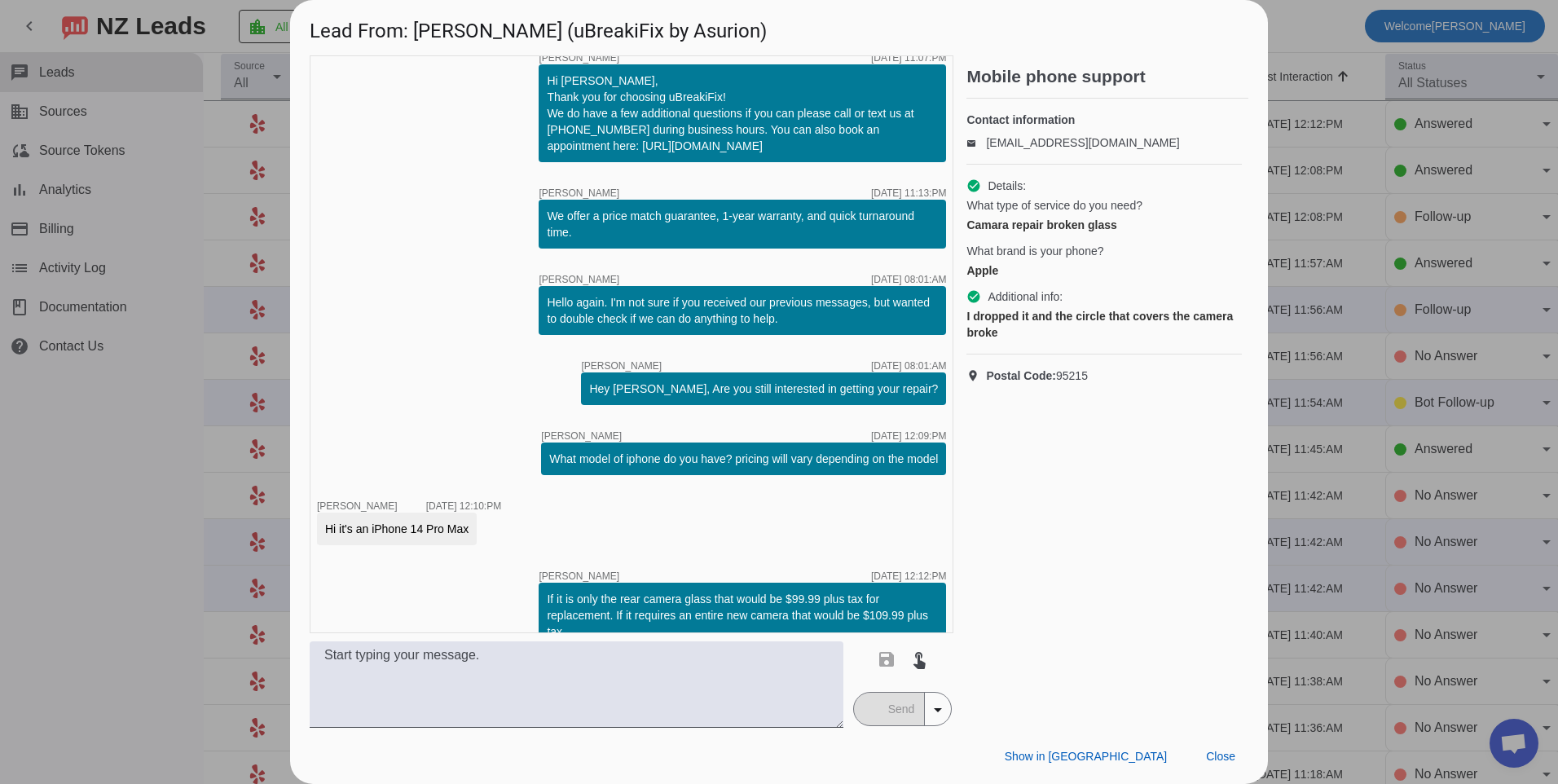
scroll to position [45, 0]
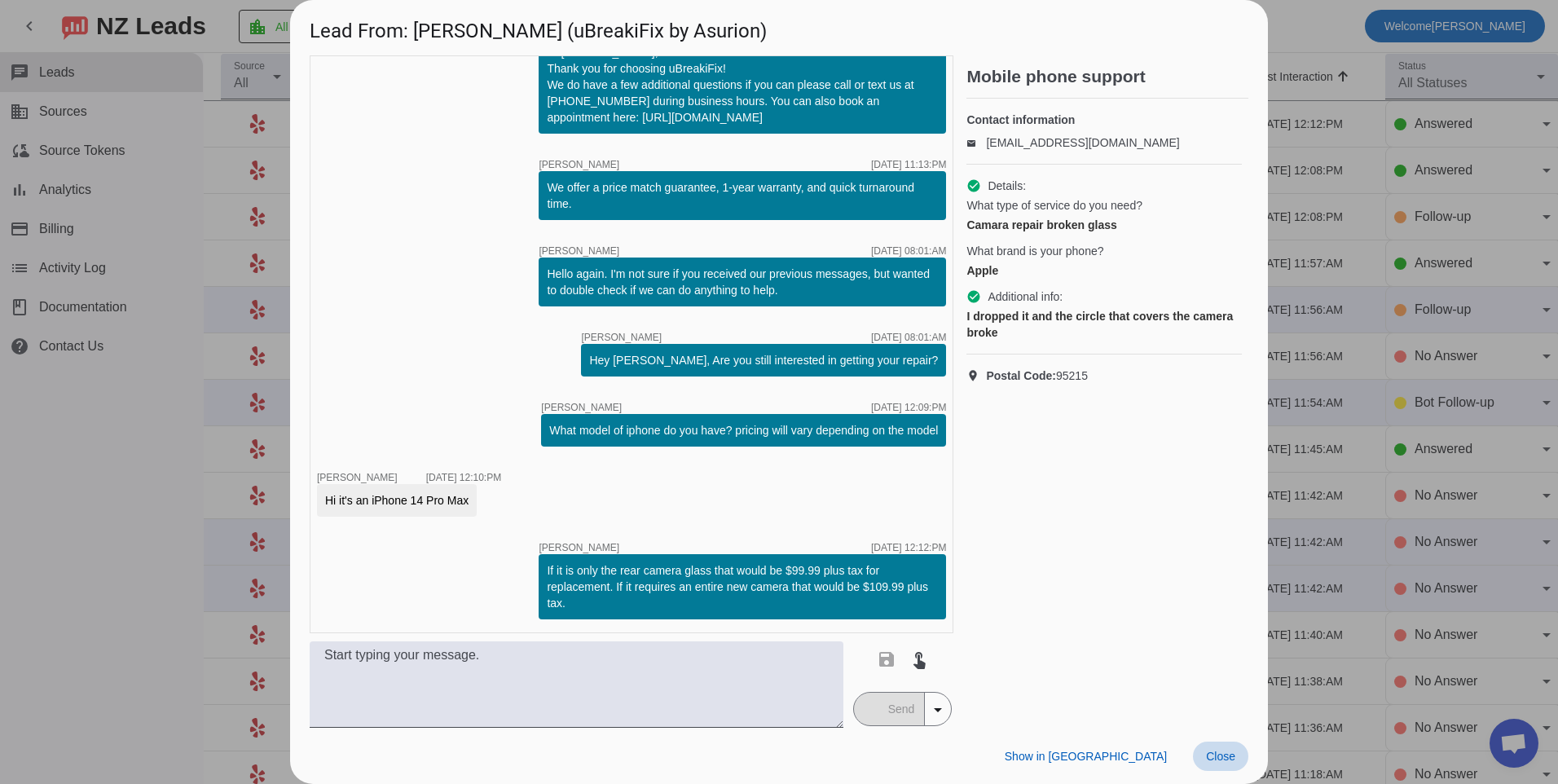
click at [1222, 757] on span "Close" at bounding box center [1221, 756] width 29 height 13
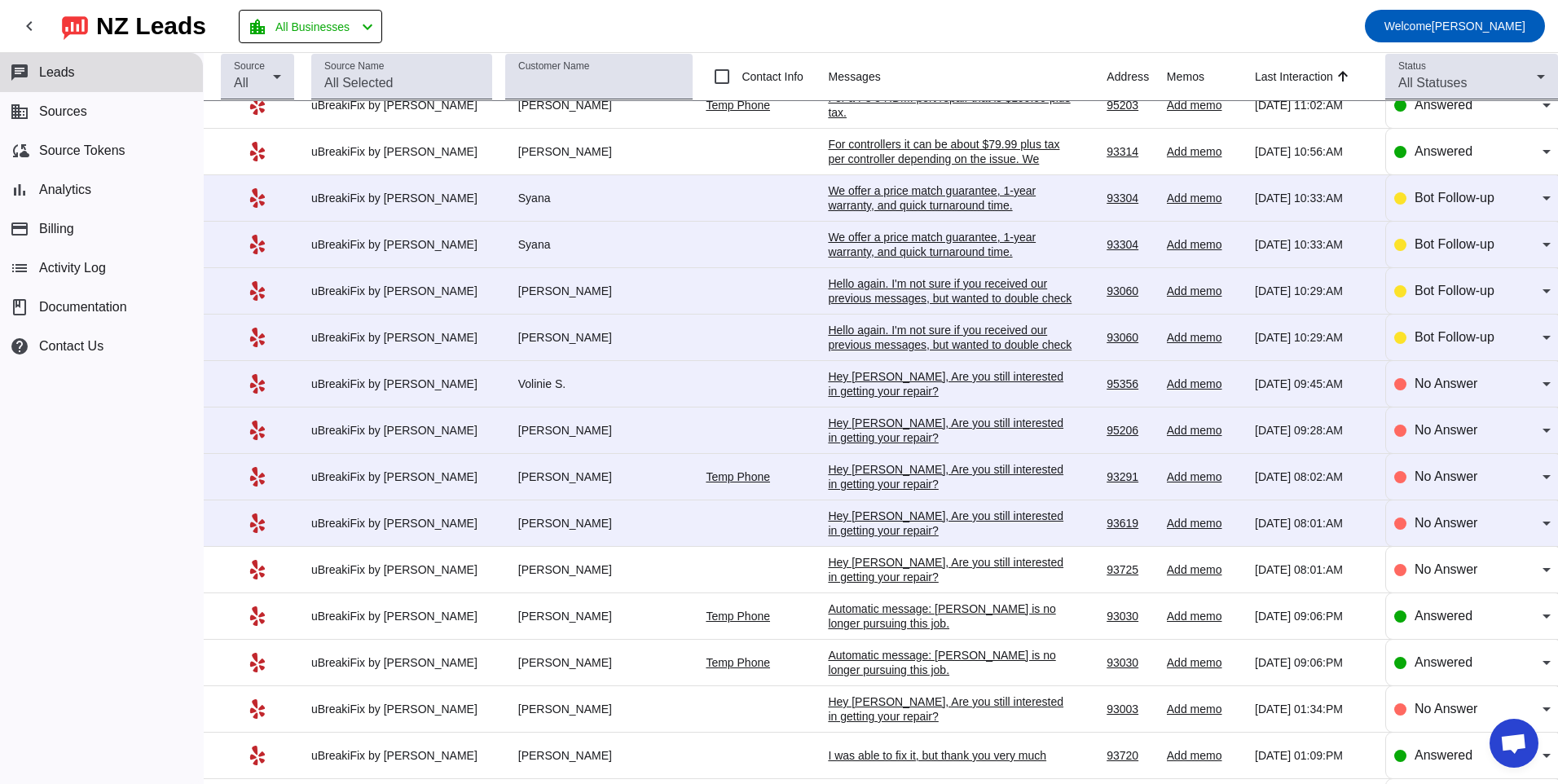
scroll to position [804, 0]
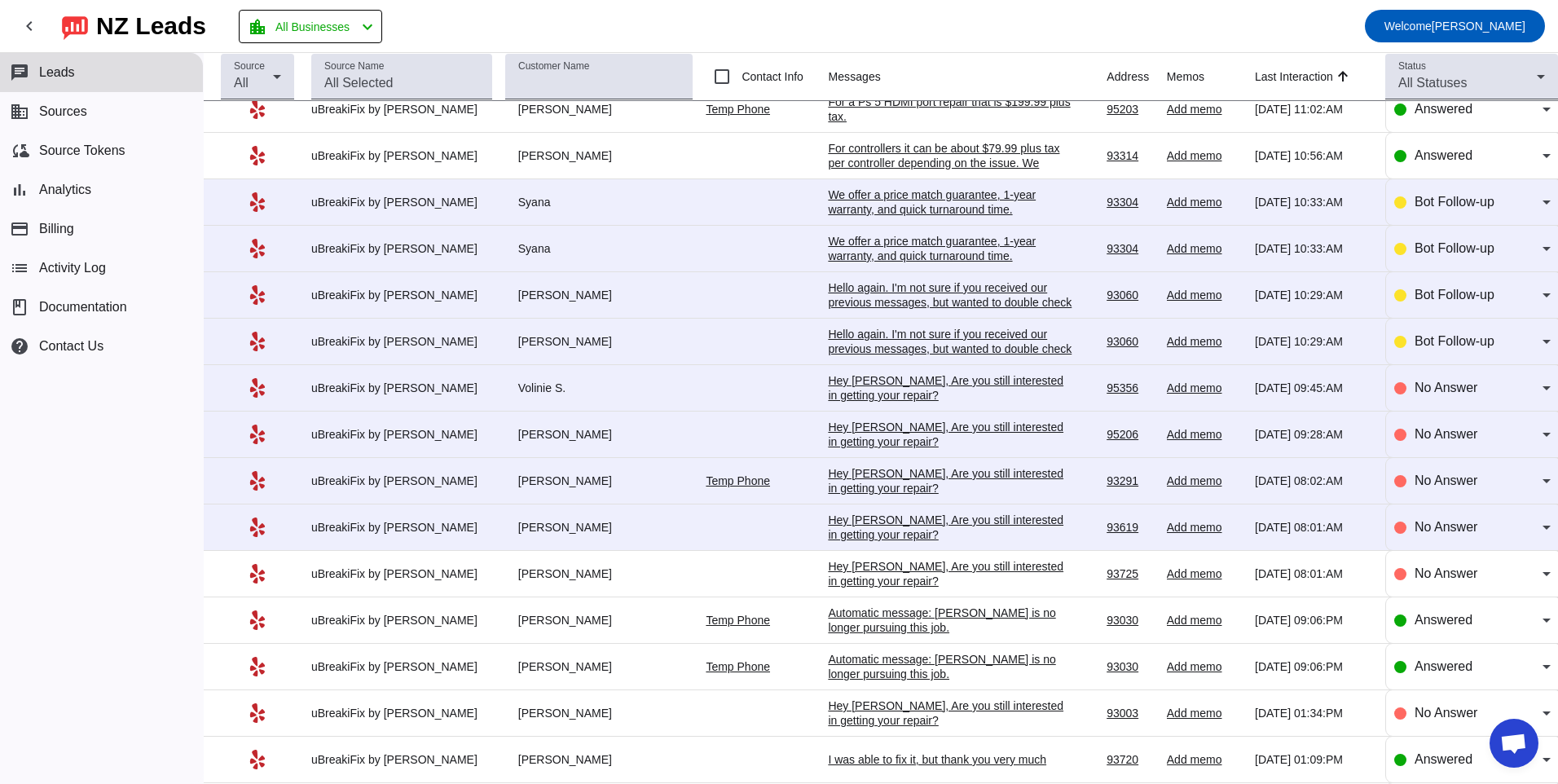
click at [863, 520] on div "Hey [PERSON_NAME], Are you still interested in getting your repair?​" at bounding box center [951, 527] width 245 height 29
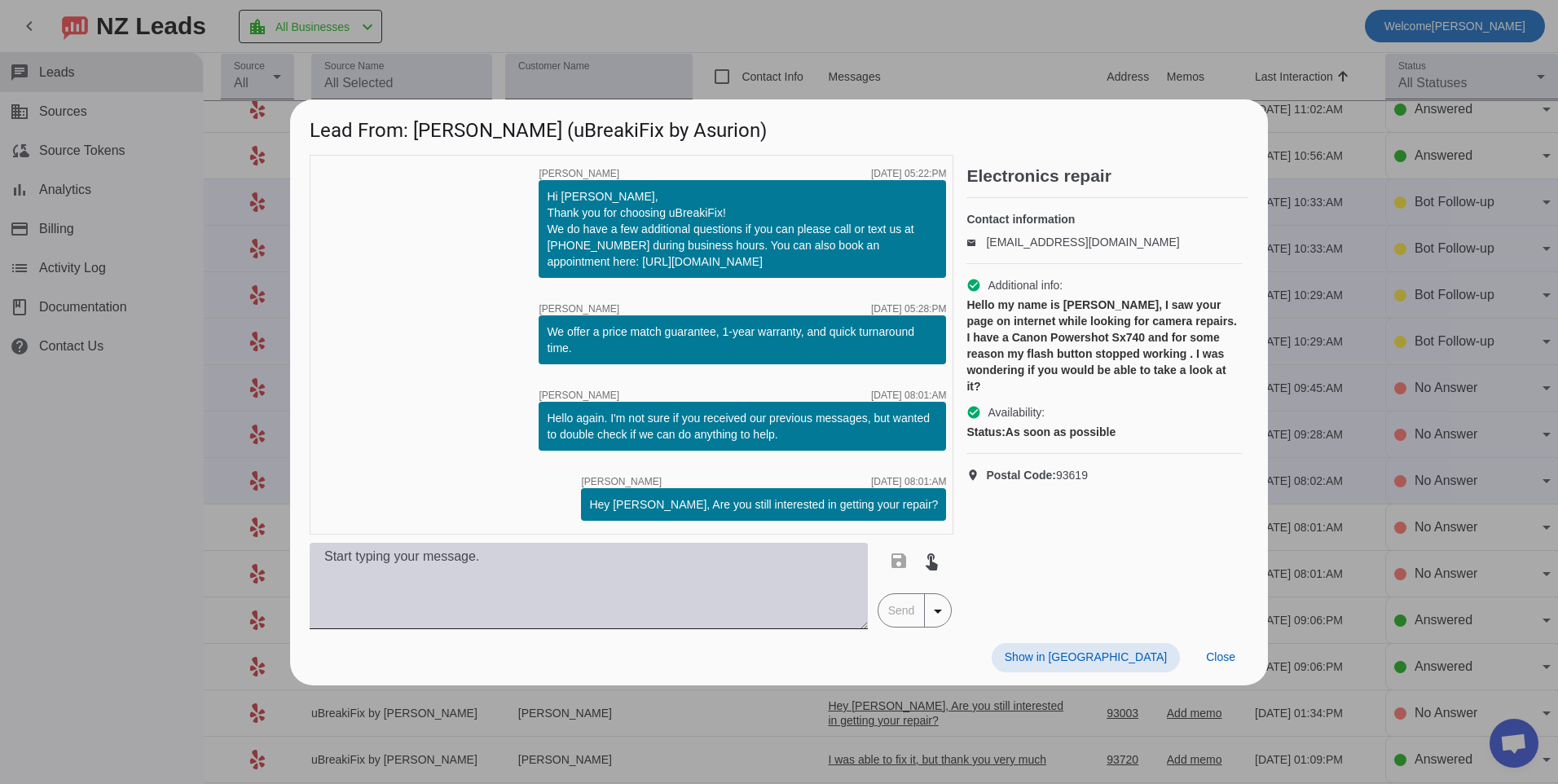
click at [599, 574] on textarea at bounding box center [589, 586] width 558 height 86
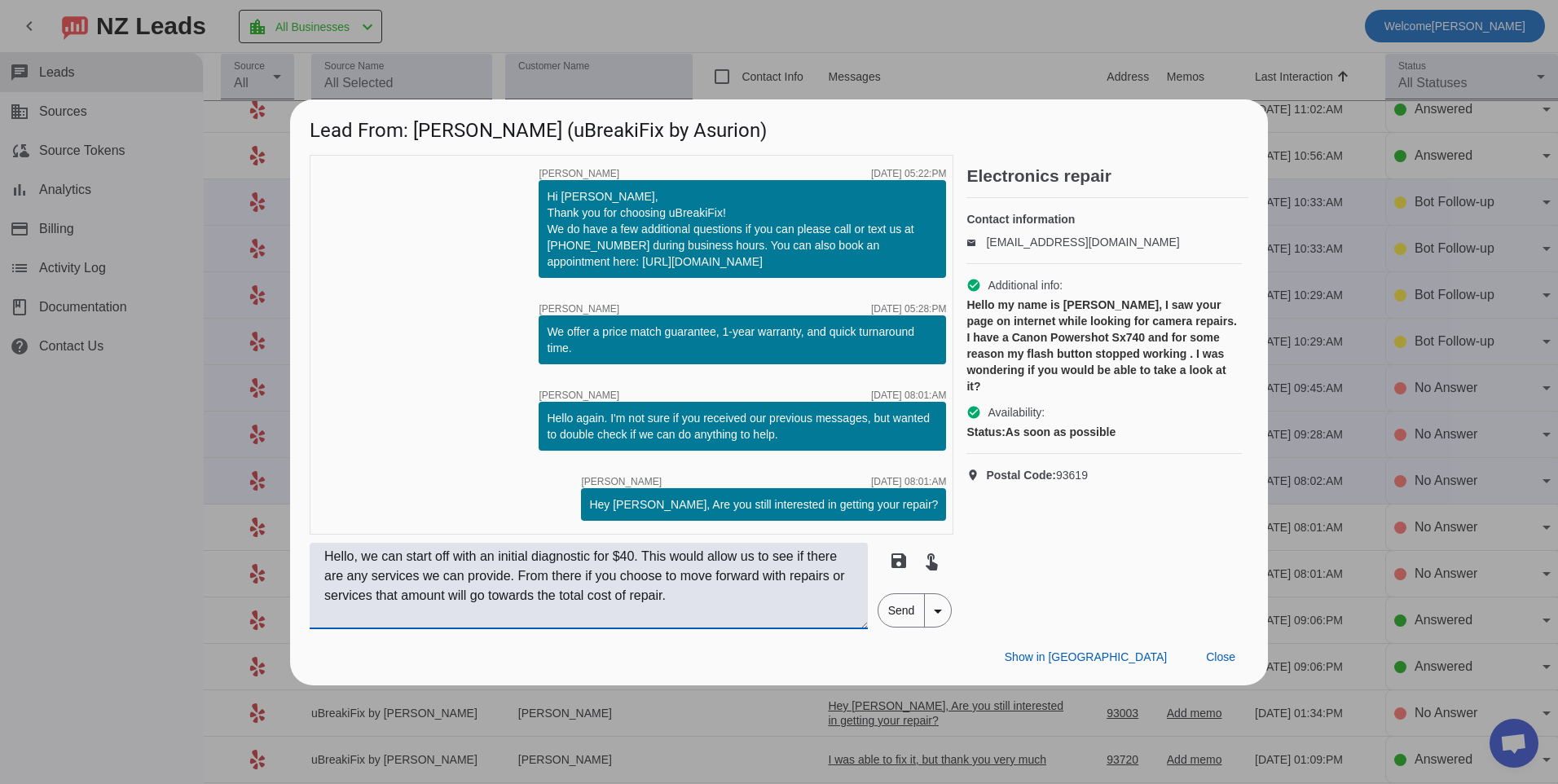
type textarea "Hello, we can start off with an initial diagnostic for $40. This would allow us…"
click at [916, 613] on span "Send" at bounding box center [901, 609] width 46 height 32
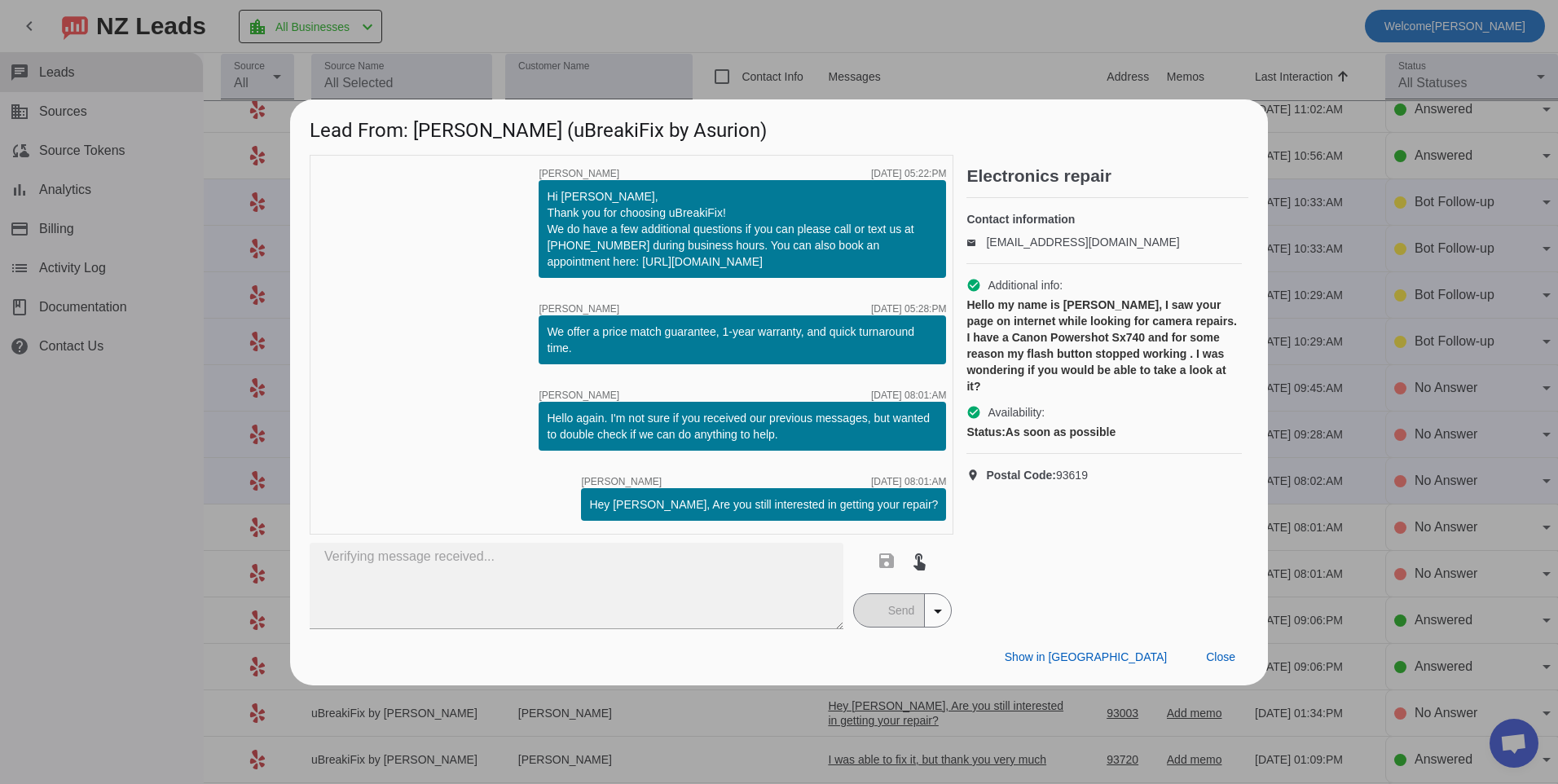
scroll to position [0, 0]
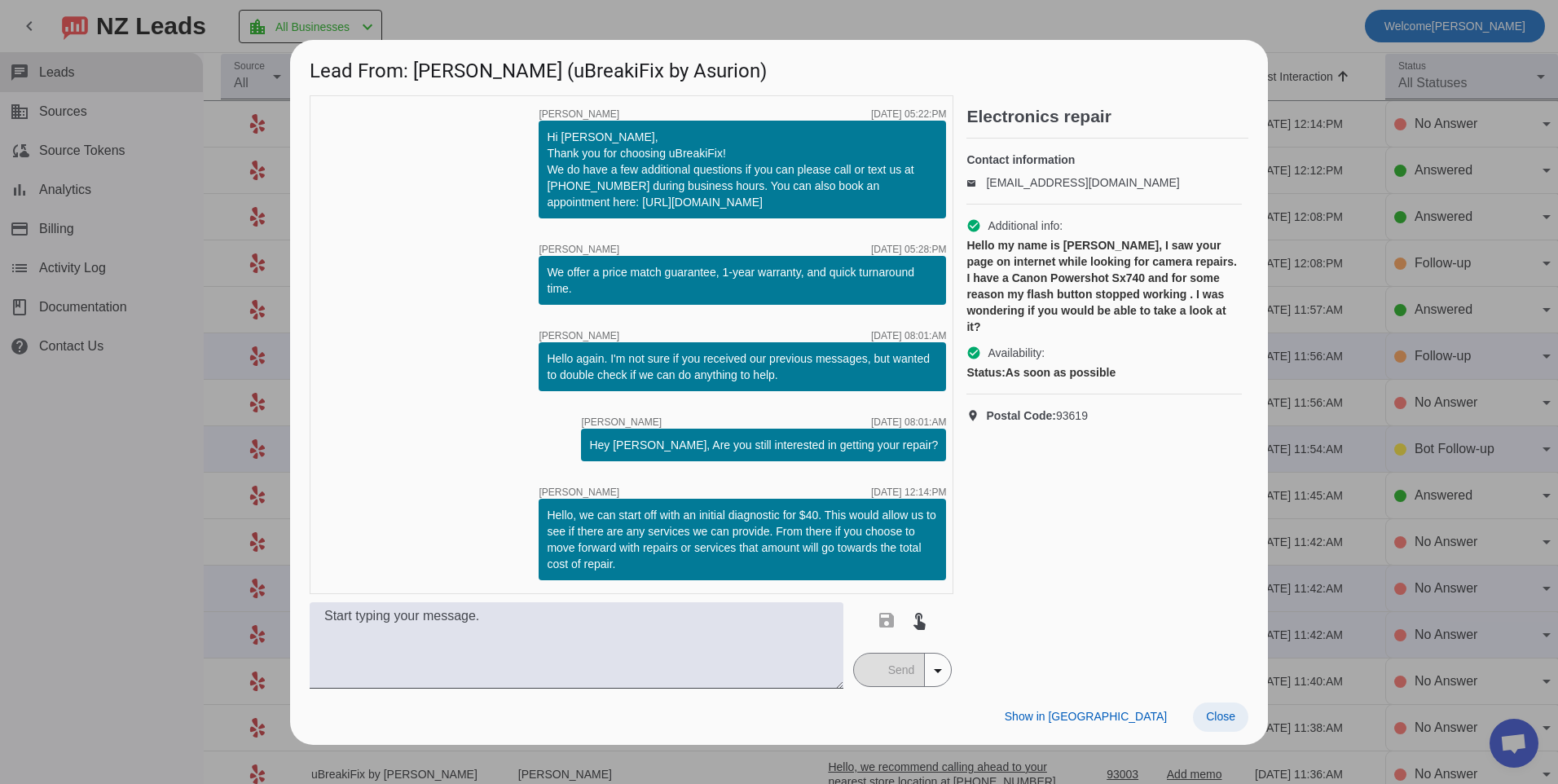
click at [1216, 722] on span "Close" at bounding box center [1221, 716] width 29 height 13
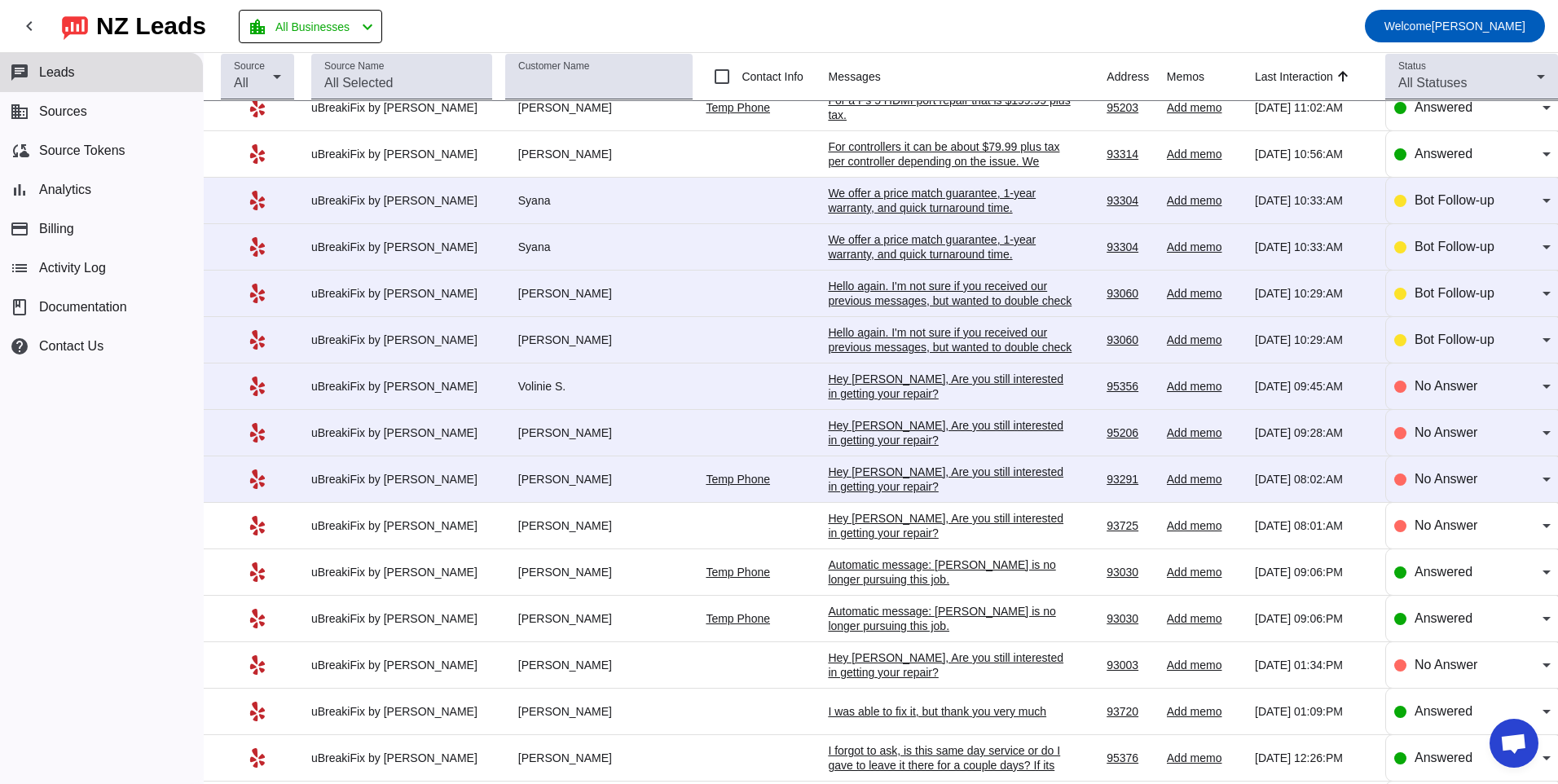
scroll to position [824, 0]
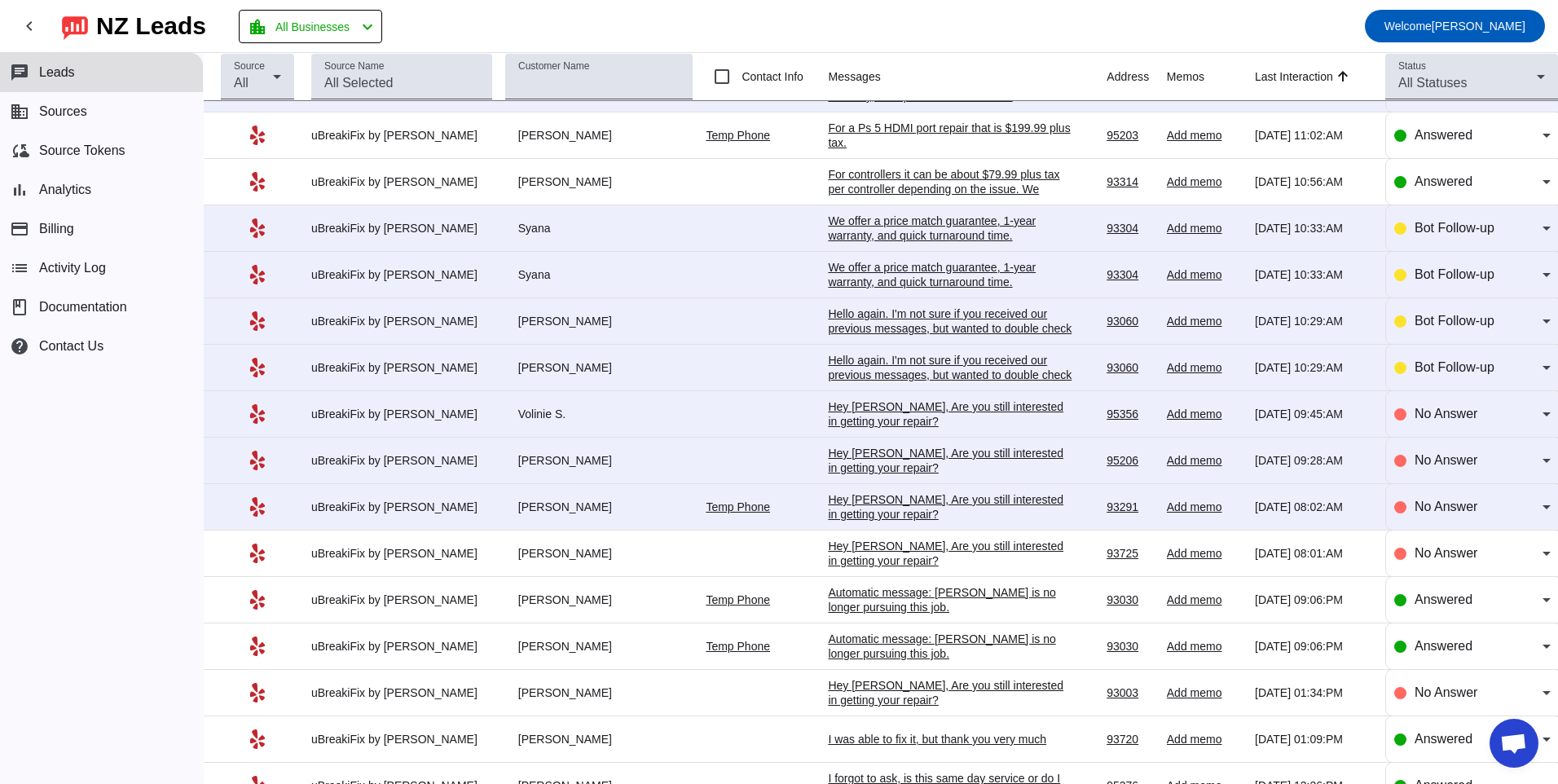
click at [886, 505] on div "Hey [PERSON_NAME], Are you still interested in getting your repair?​" at bounding box center [951, 506] width 245 height 29
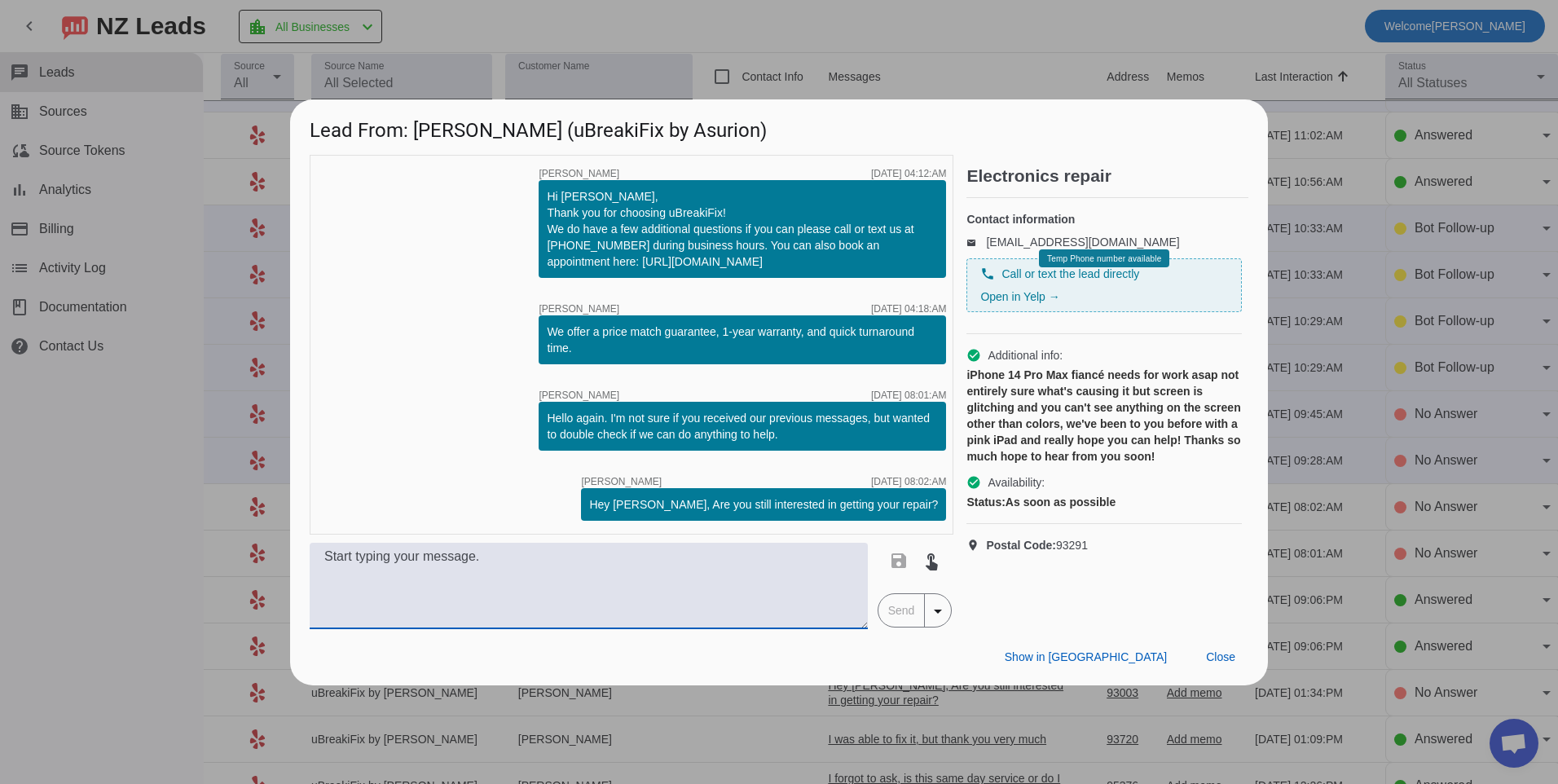
click at [791, 562] on textarea at bounding box center [589, 586] width 558 height 86
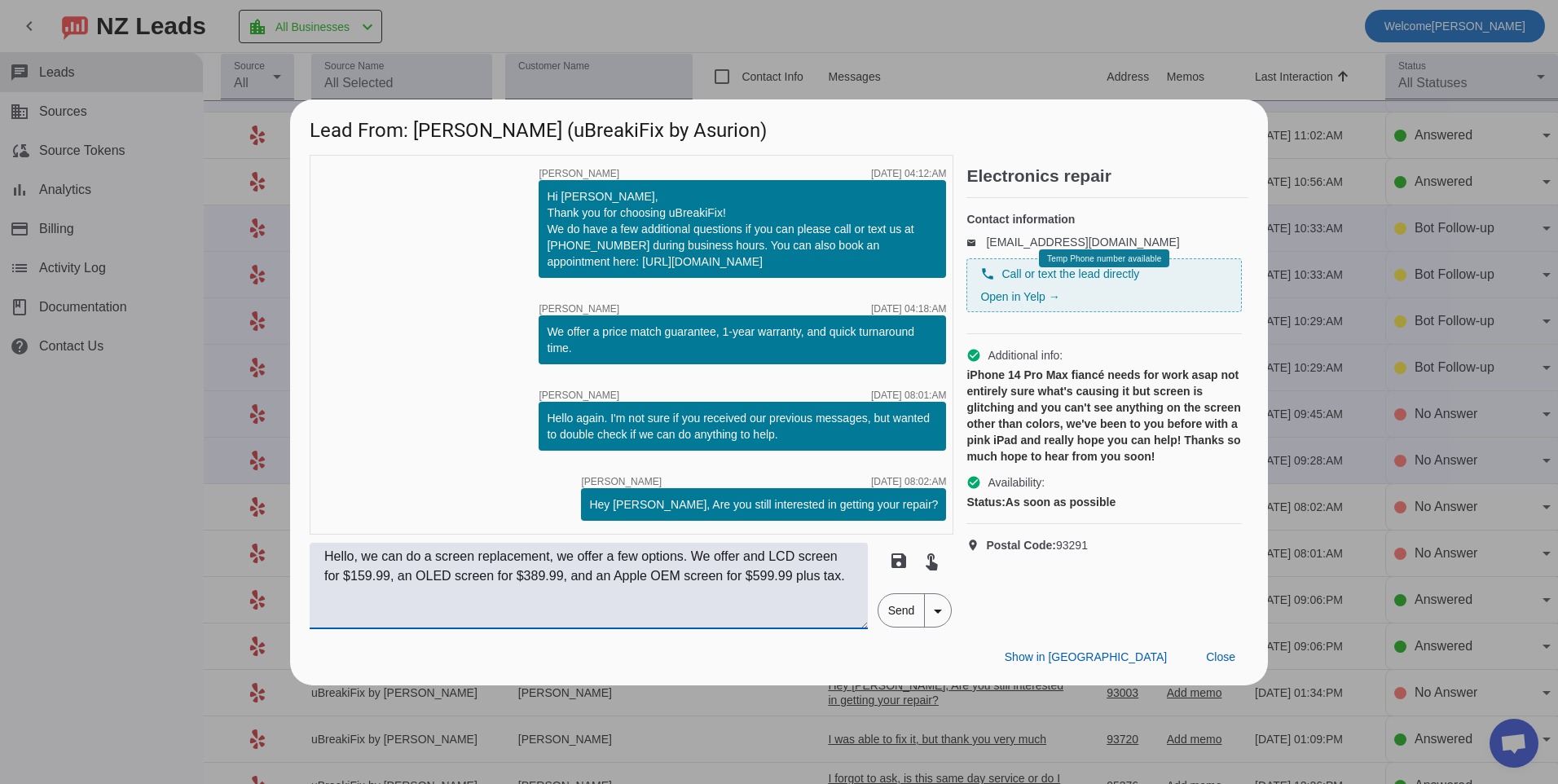
type textarea "Hello, we can do a screen replacement, we offer a few options. We offer and LCD…"
click at [901, 619] on span "Send" at bounding box center [901, 609] width 46 height 32
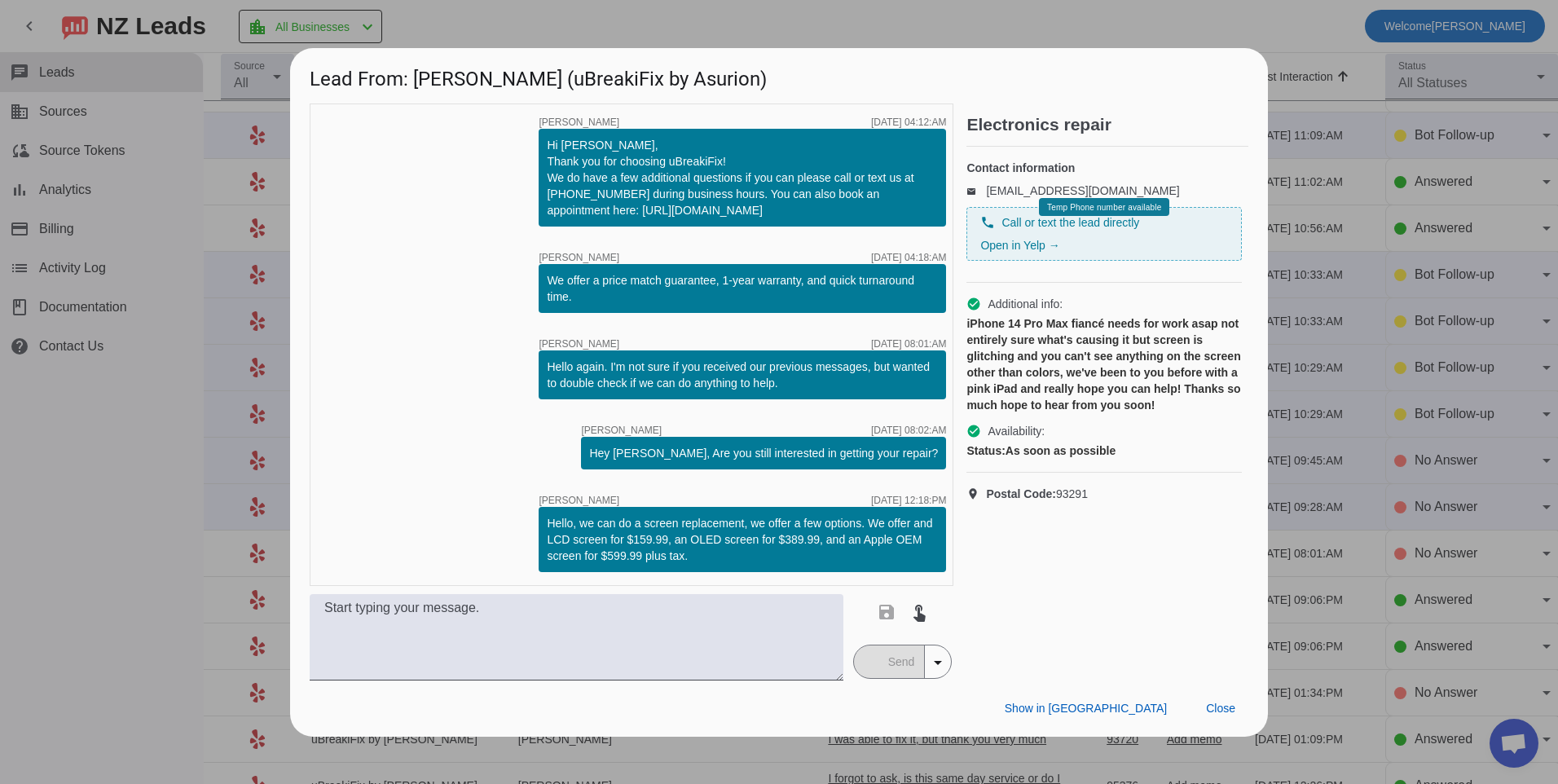
scroll to position [0, 0]
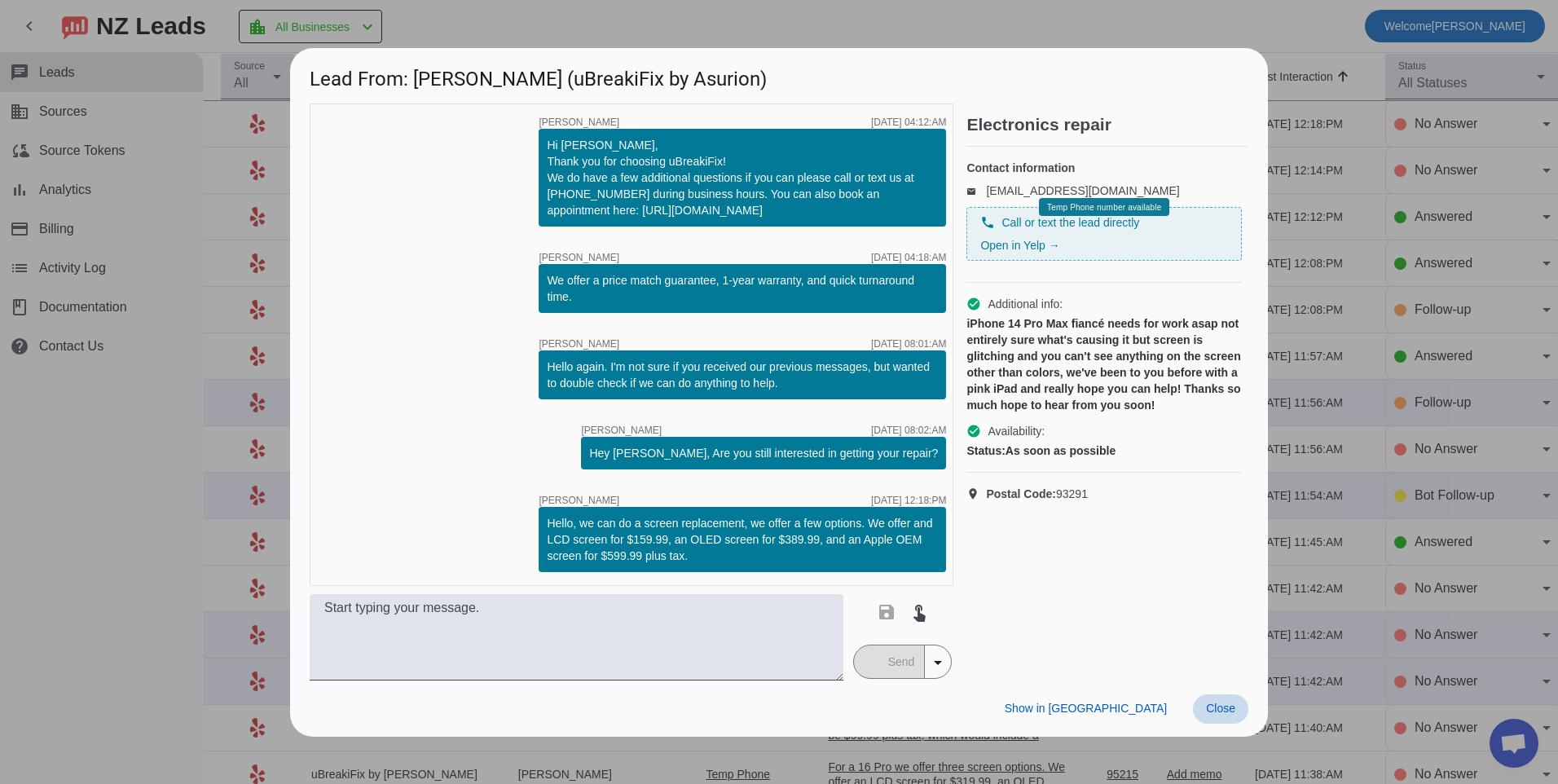
click at [1220, 710] on span "Close" at bounding box center [1221, 707] width 29 height 13
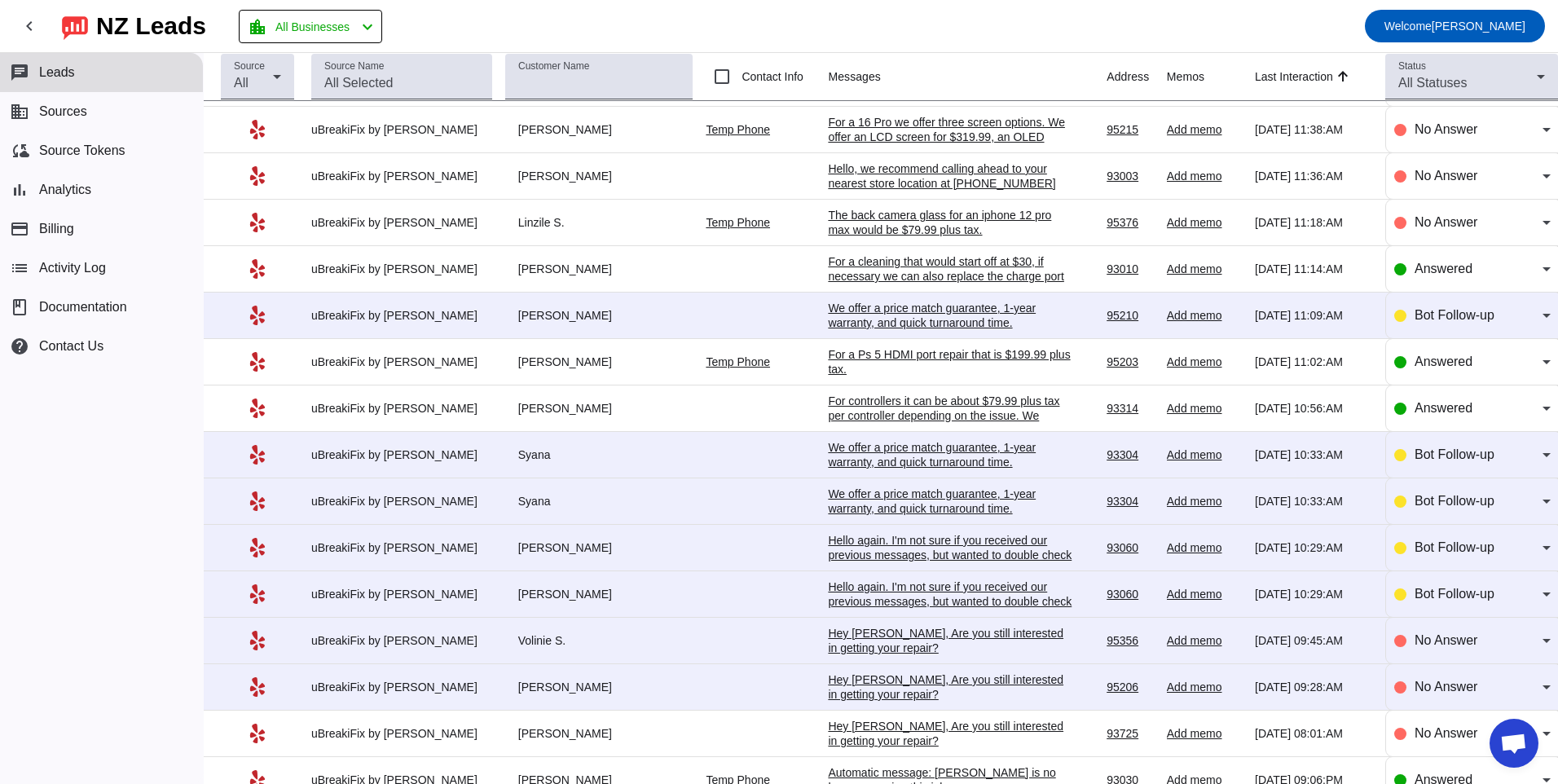
scroll to position [814, 0]
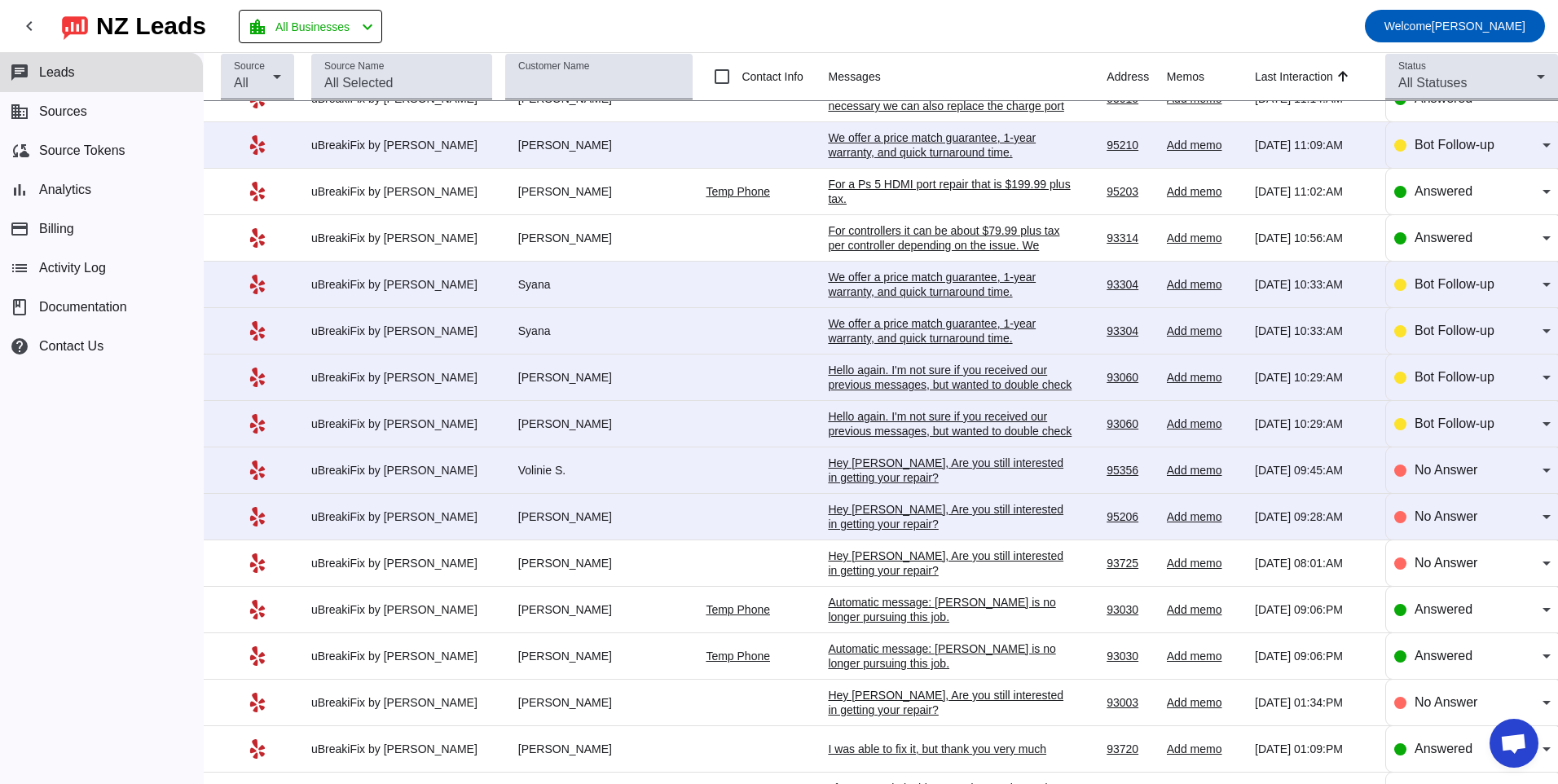
click at [901, 532] on td "Hey [PERSON_NAME], Are you still interested in getting your repair?​ [DATE] 09:…" at bounding box center [967, 516] width 279 height 46
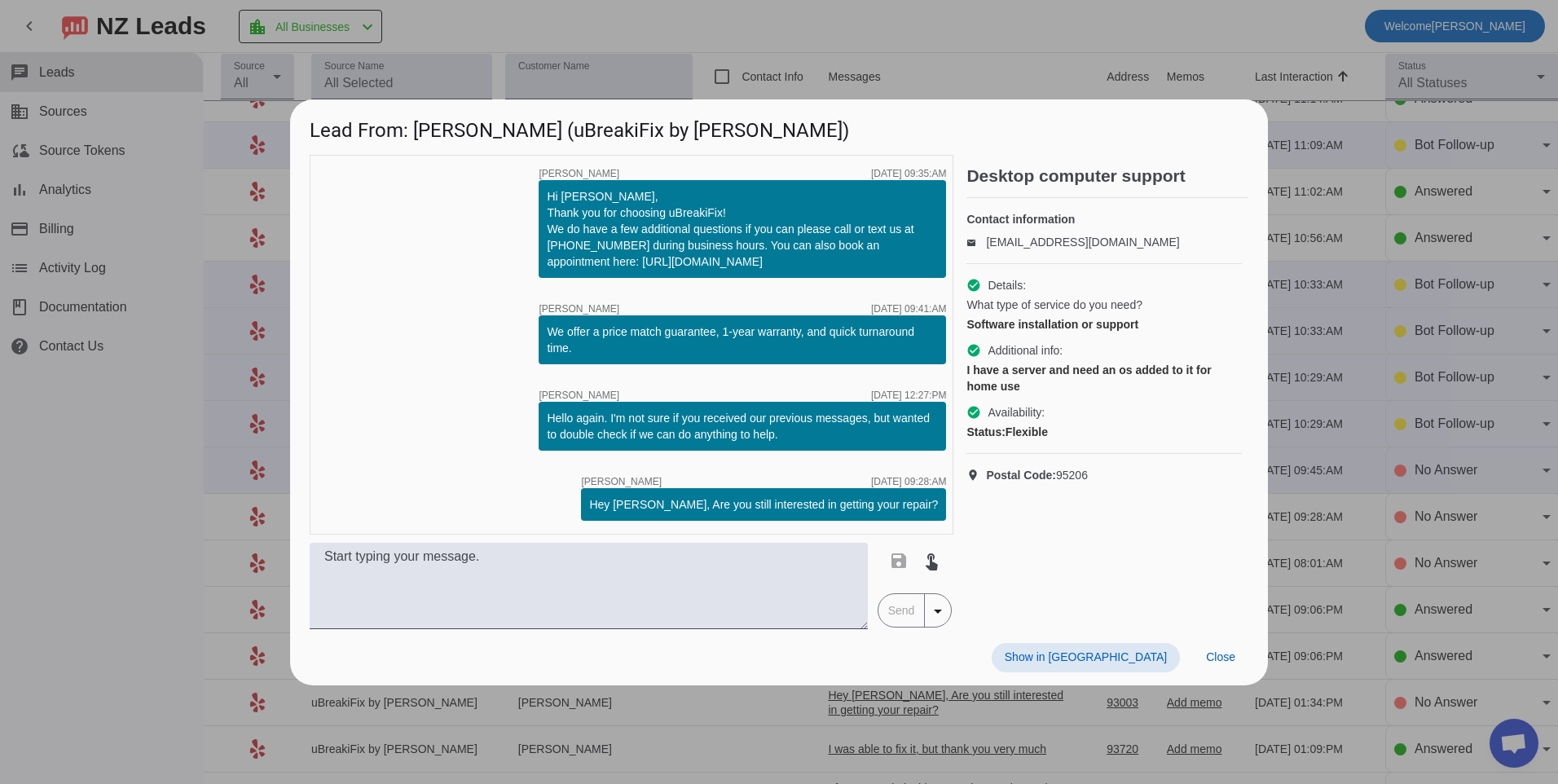
scroll to position [0, 0]
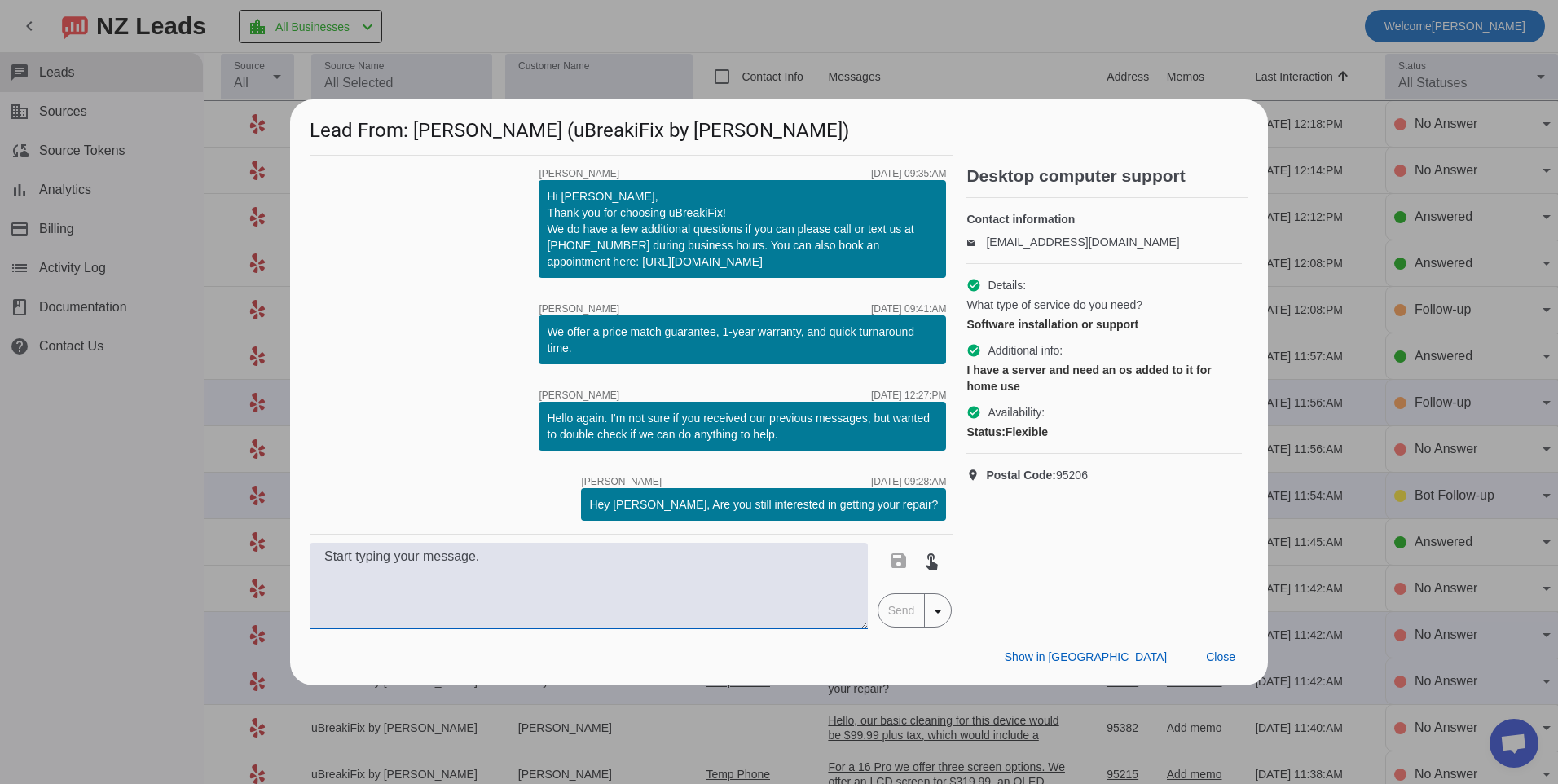
click at [750, 583] on textarea at bounding box center [589, 586] width 558 height 86
click at [749, 583] on textarea at bounding box center [589, 586] width 558 height 86
type textarea "W"
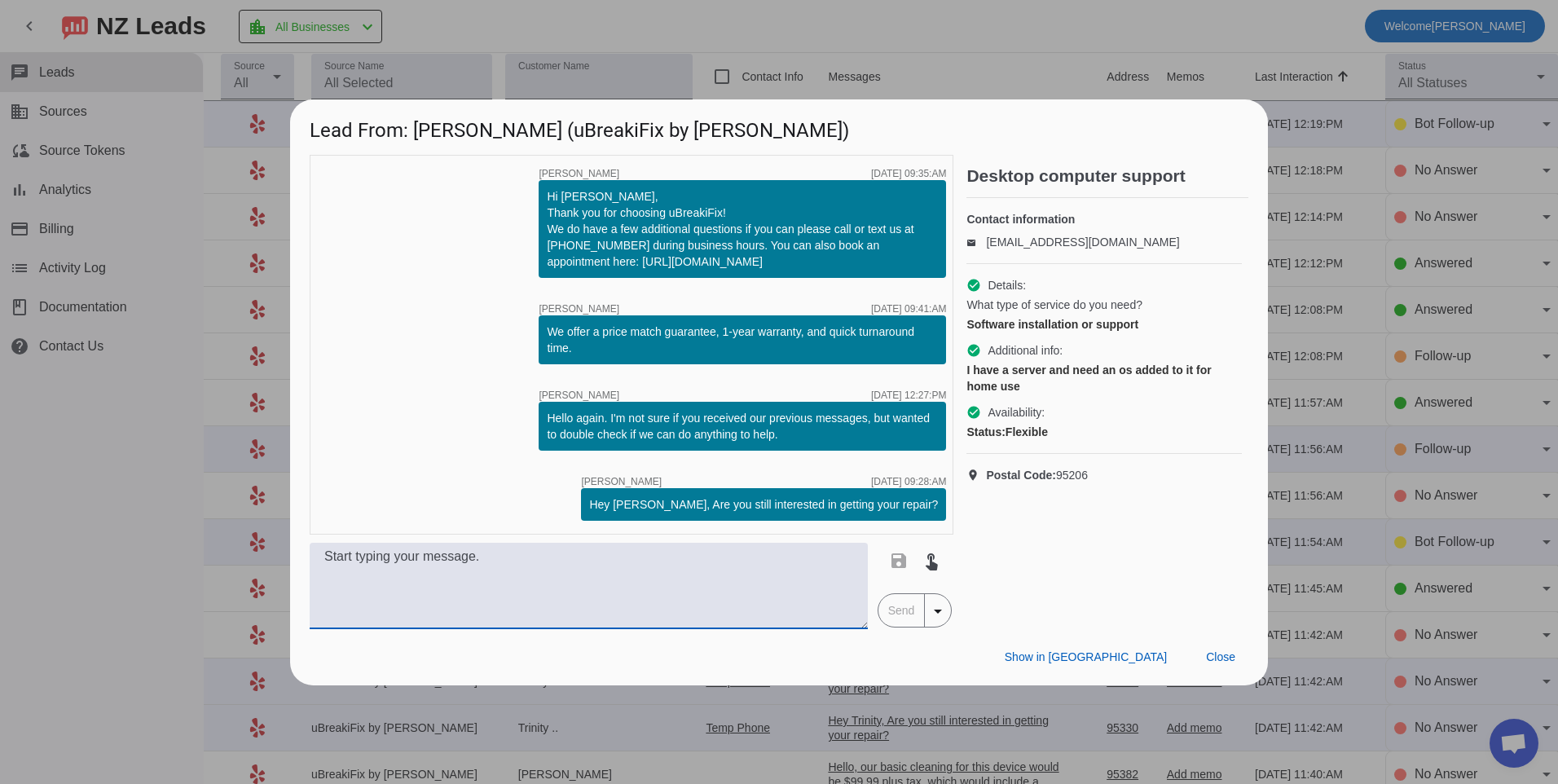
click at [442, 565] on textarea at bounding box center [589, 586] width 558 height 86
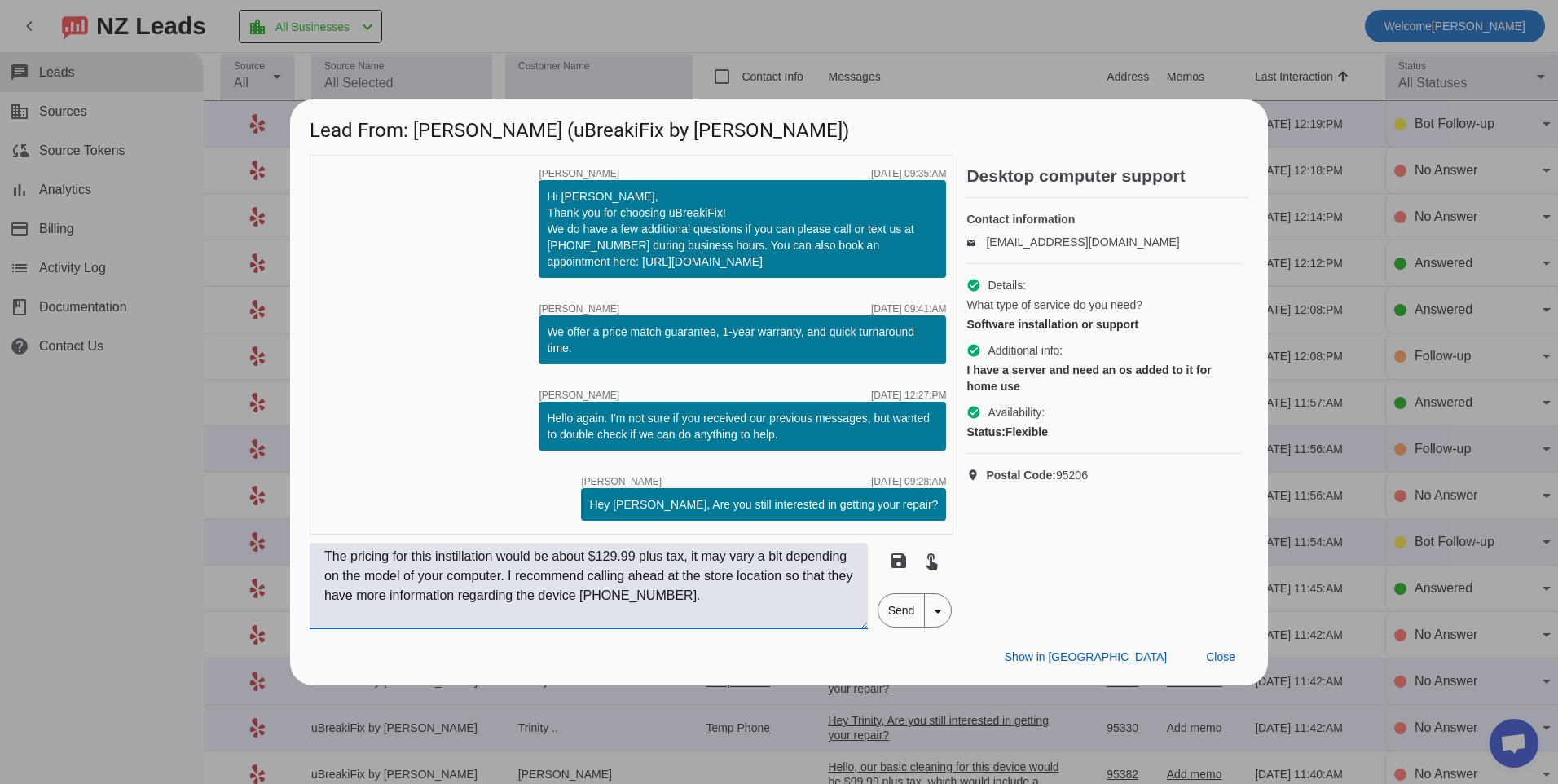
click at [582, 595] on textarea "The pricing for this instillation would be about $129.99 plus tax, it may vary …" at bounding box center [589, 586] width 558 height 86
type textarea "The pricing for this instillation would be about $129.99 plus tax, it may vary …"
click at [902, 625] on span "Send" at bounding box center [901, 609] width 46 height 32
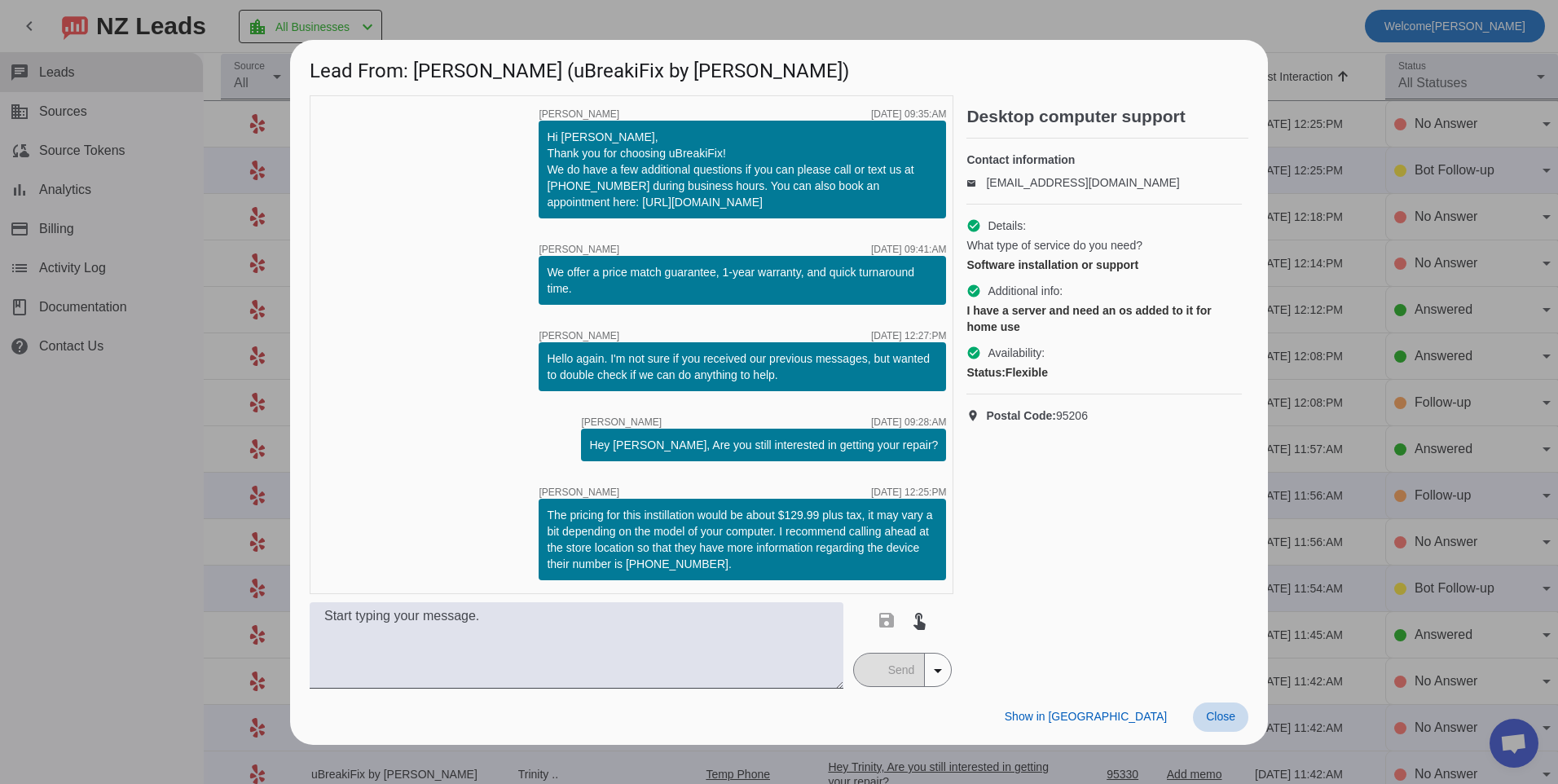
click at [1221, 719] on span "Close" at bounding box center [1221, 716] width 29 height 13
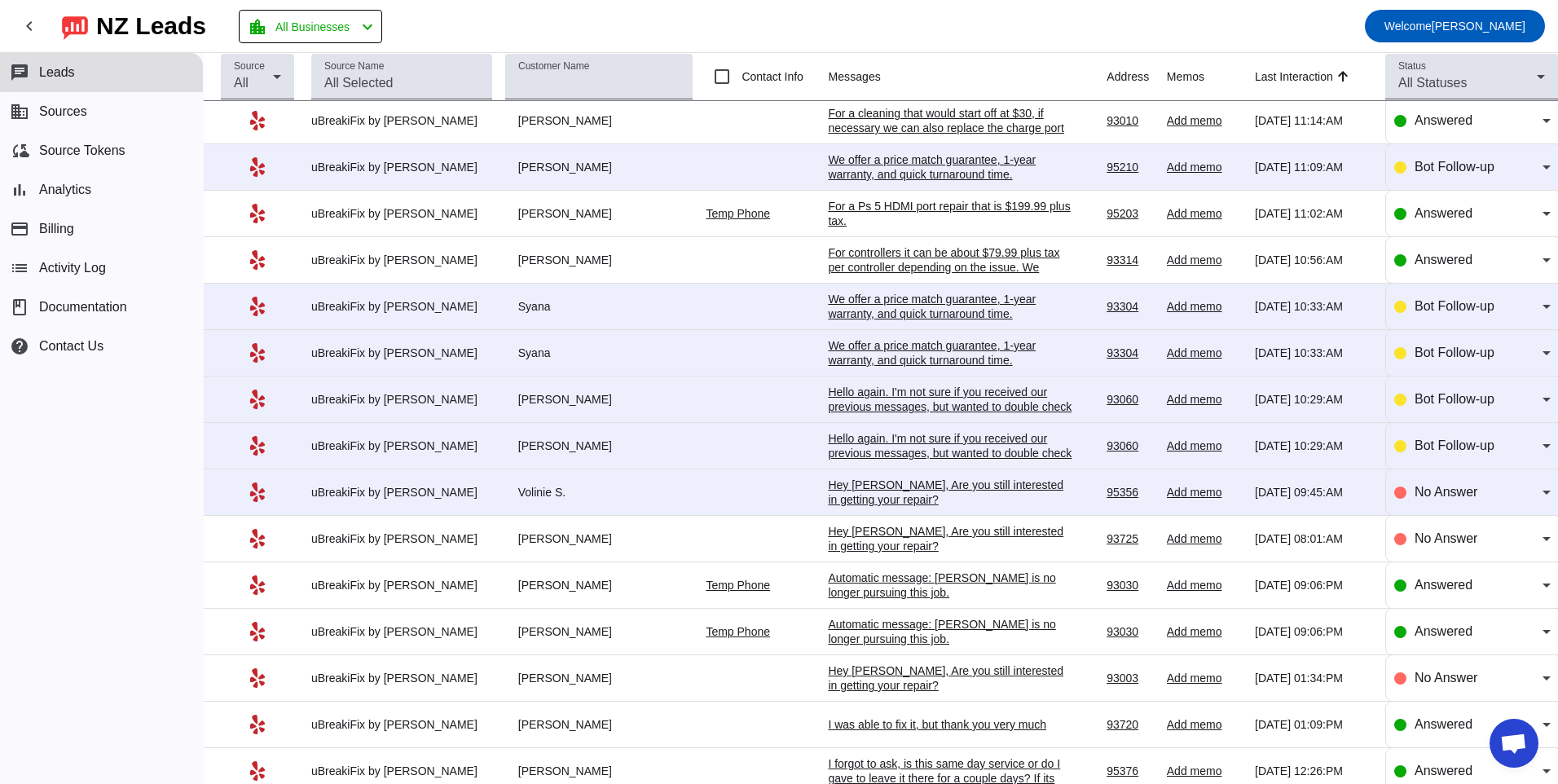
scroll to position [804, 0]
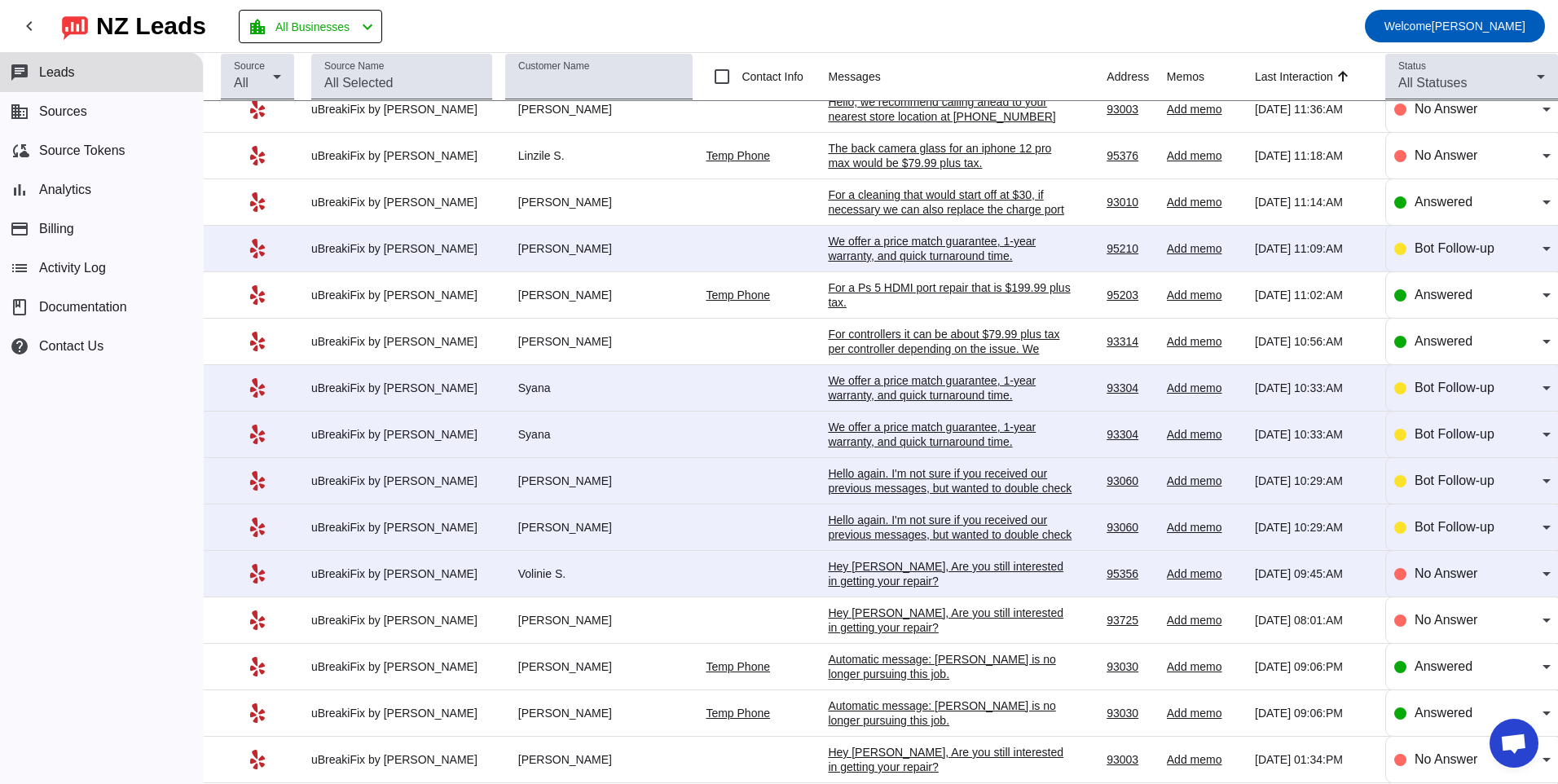
click at [922, 571] on div "Hey [PERSON_NAME], Are you still interested in getting your repair?​" at bounding box center [951, 574] width 245 height 29
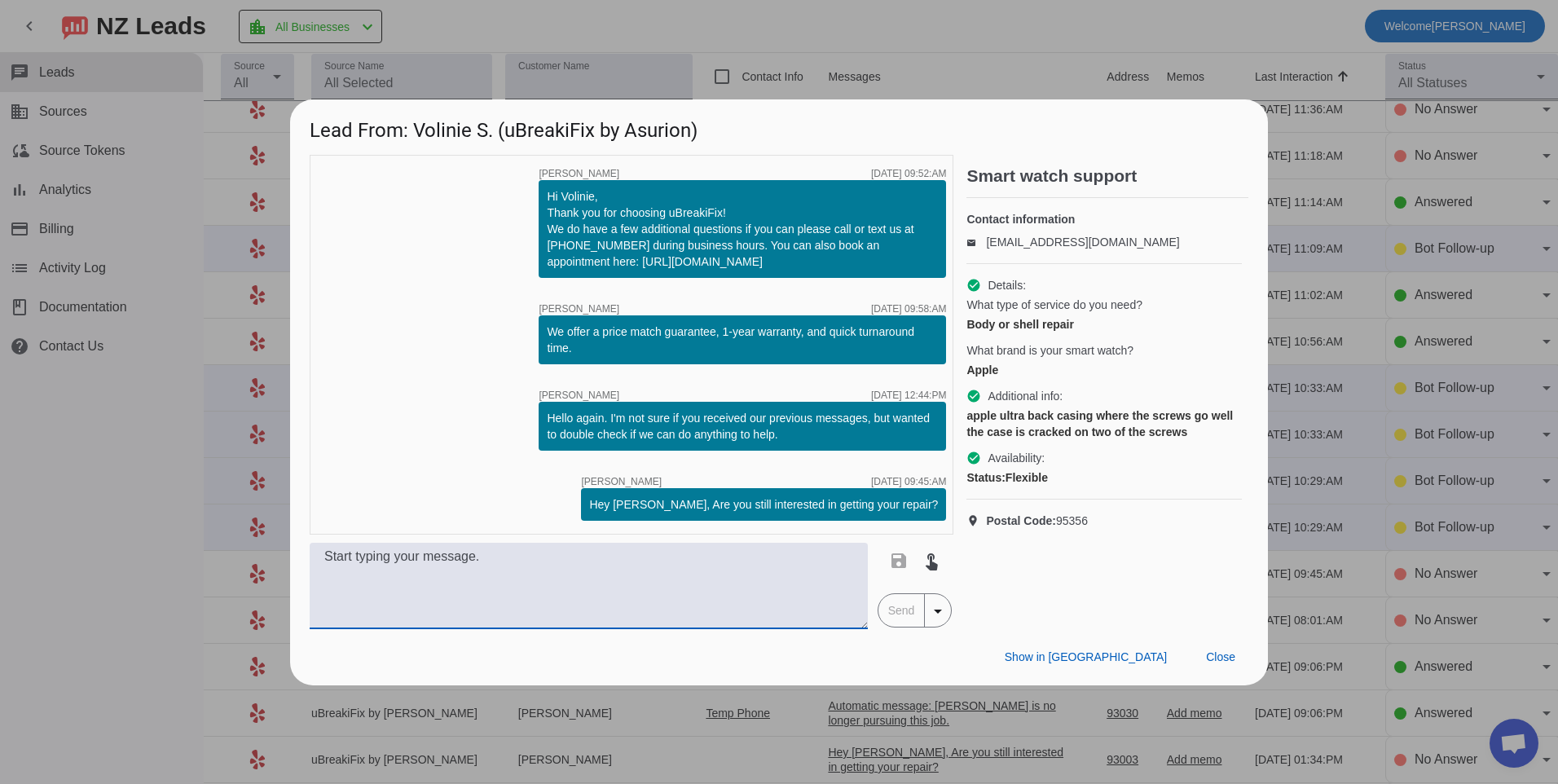
click at [372, 563] on textarea at bounding box center [589, 586] width 558 height 86
click at [535, 596] on textarea at bounding box center [589, 586] width 558 height 86
type textarea "Hello, what model of phone do you have? Our pricing will vary depending on the …"
click at [902, 613] on span "Send" at bounding box center [901, 609] width 46 height 32
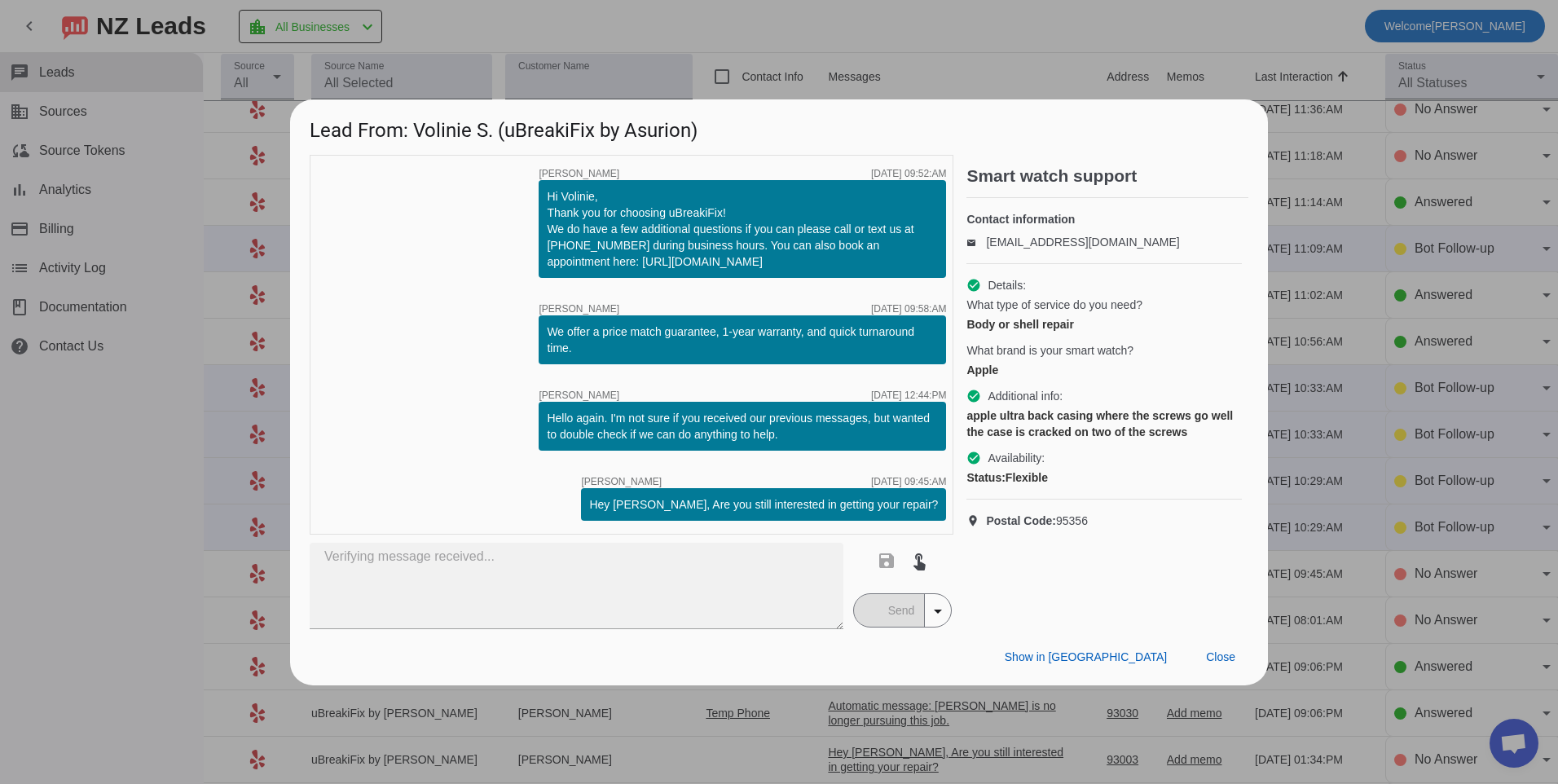
scroll to position [0, 0]
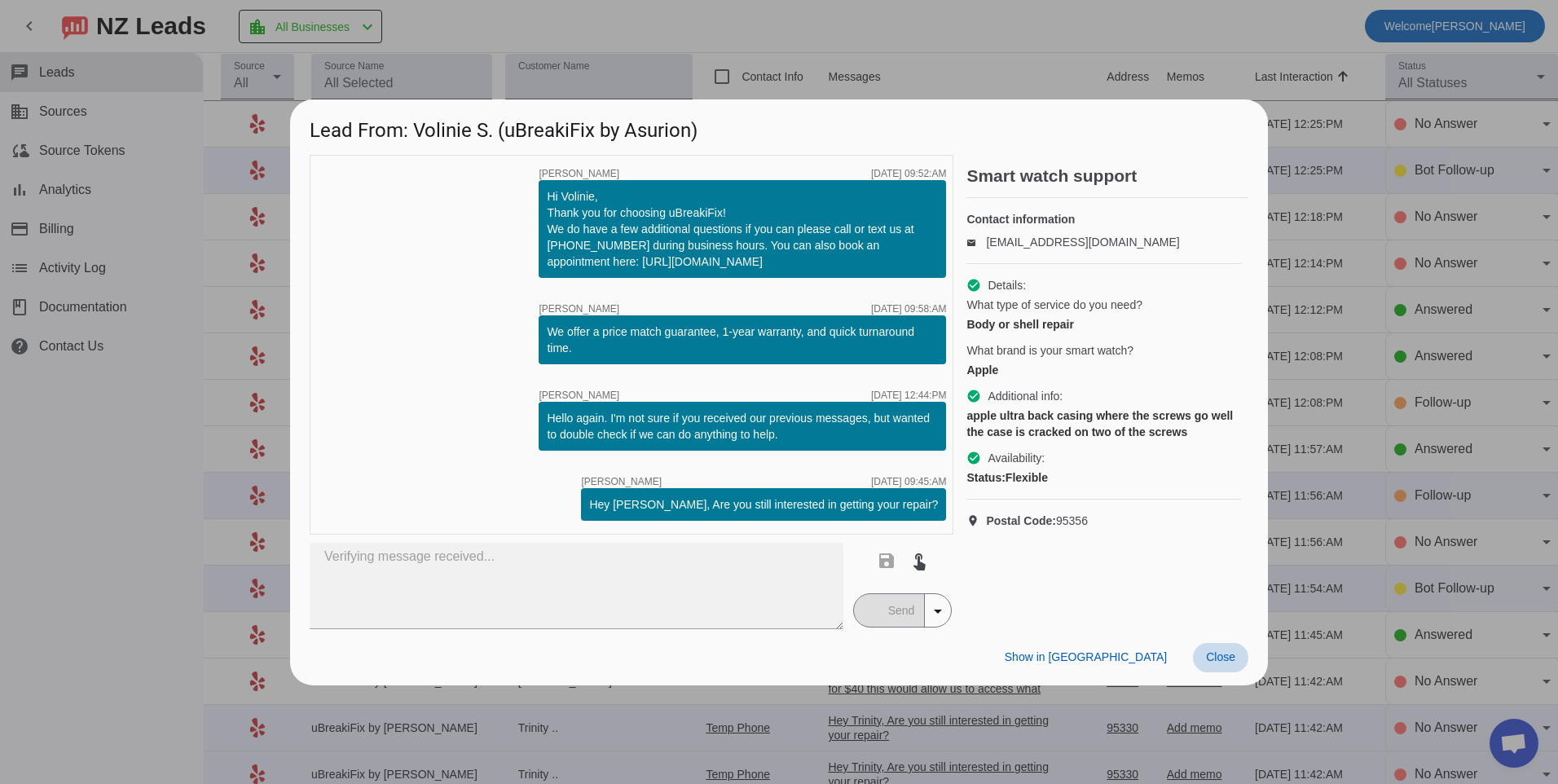
click at [1233, 656] on span "Close" at bounding box center [1221, 656] width 29 height 13
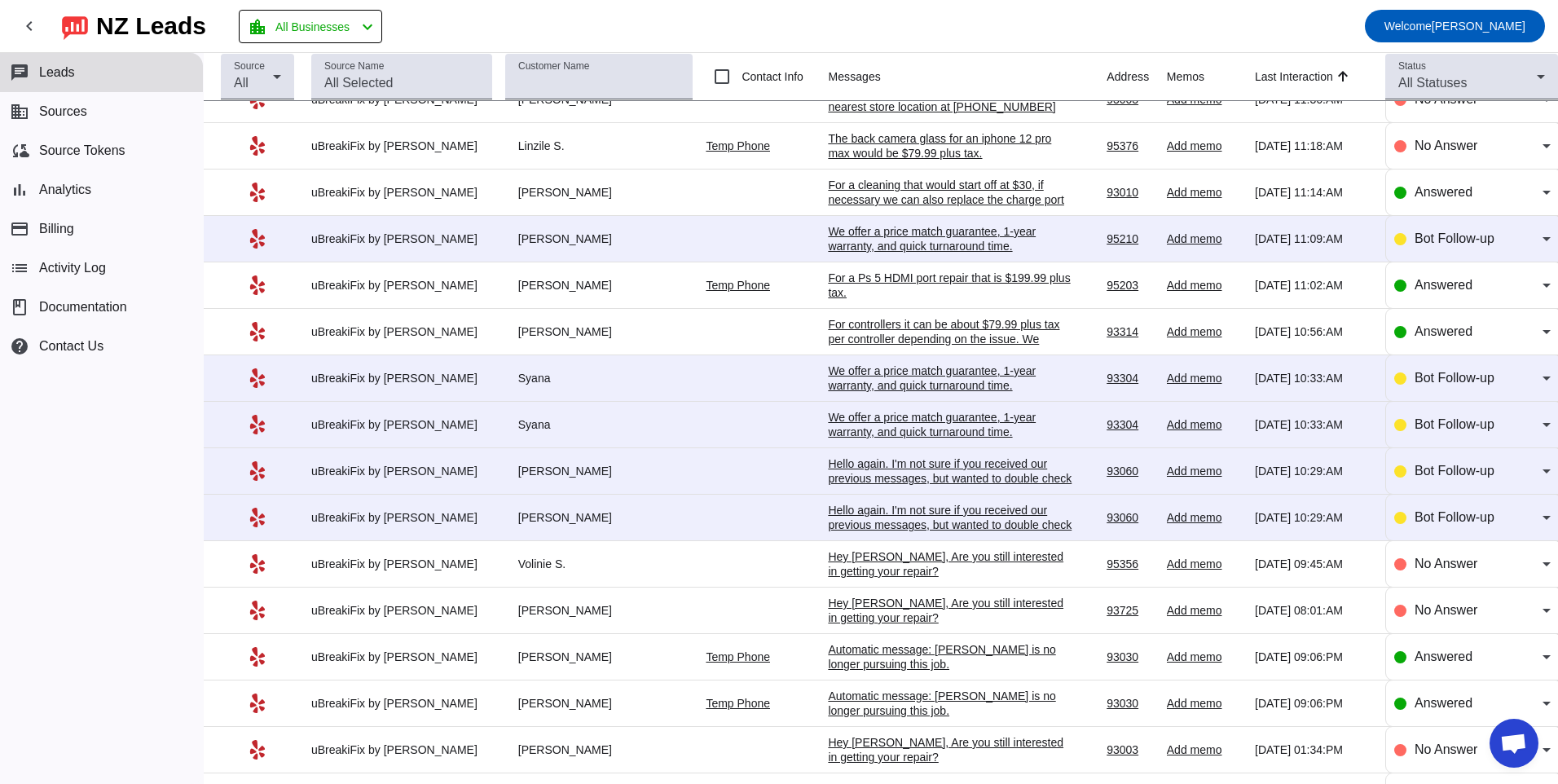
scroll to position [814, 0]
click at [865, 516] on div "Hello again. I'm not sure if you received our previous messages, but wanted to …" at bounding box center [951, 523] width 245 height 44
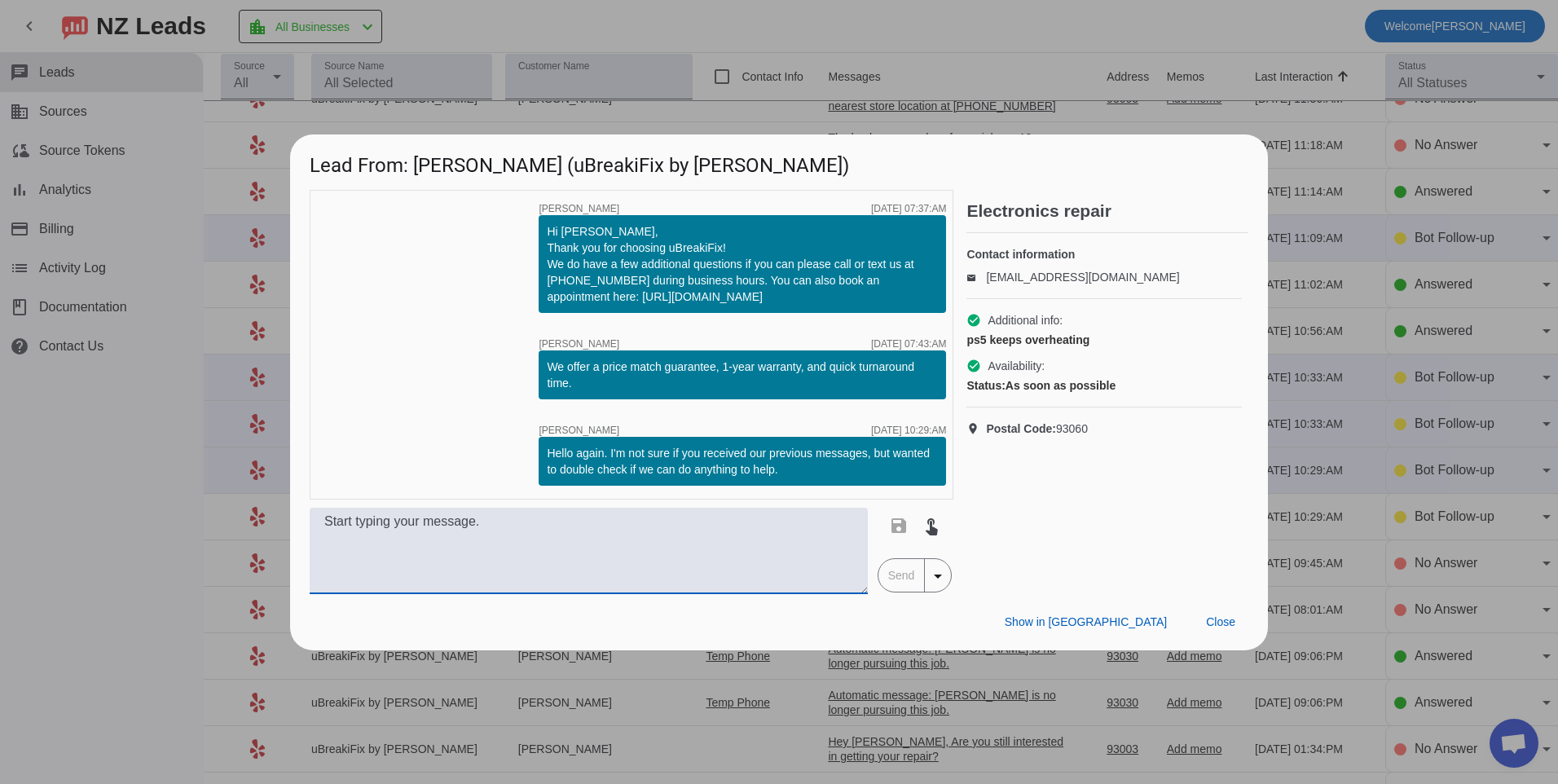
click at [687, 527] on textarea at bounding box center [589, 550] width 558 height 86
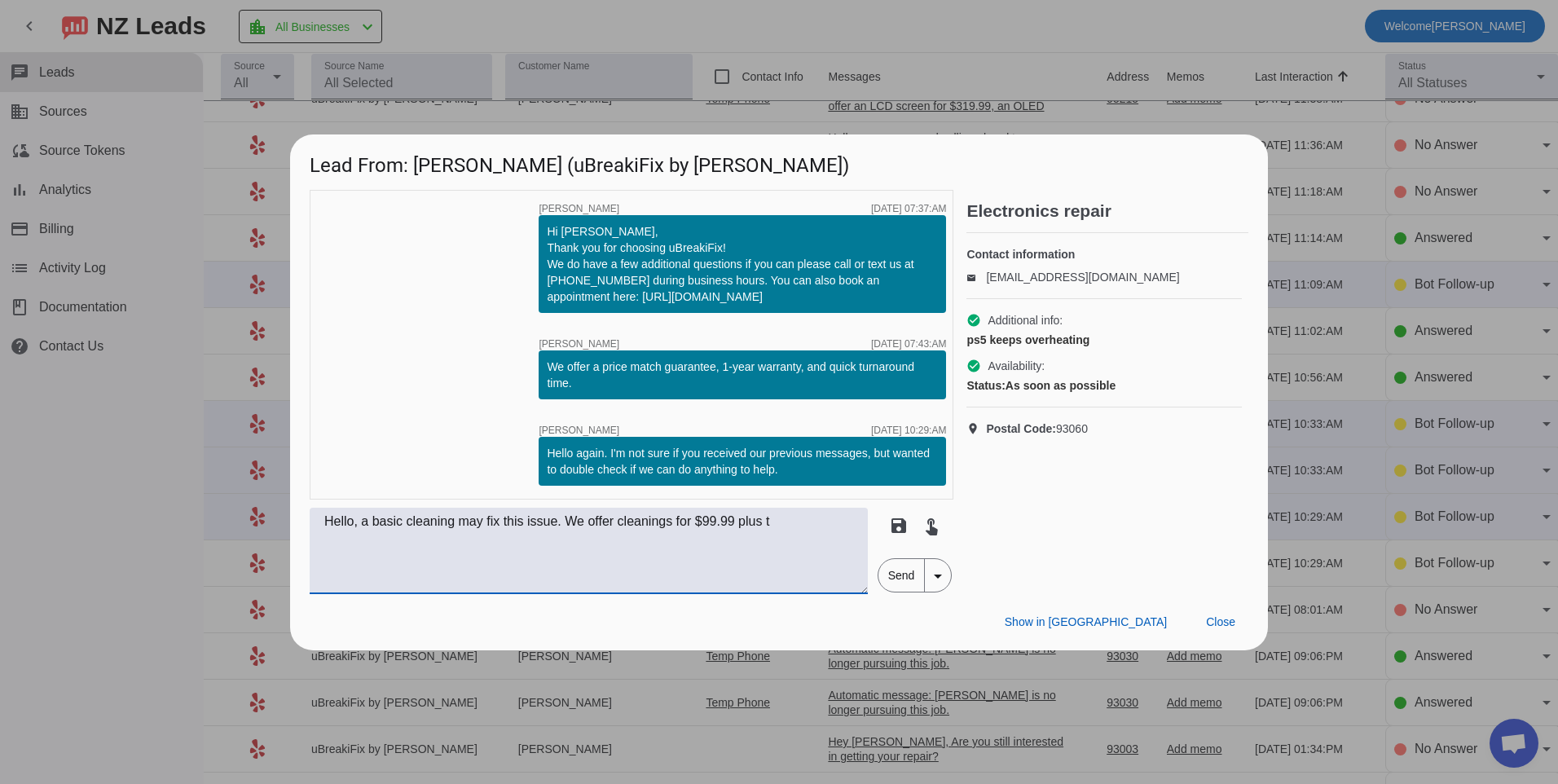
scroll to position [0, 0]
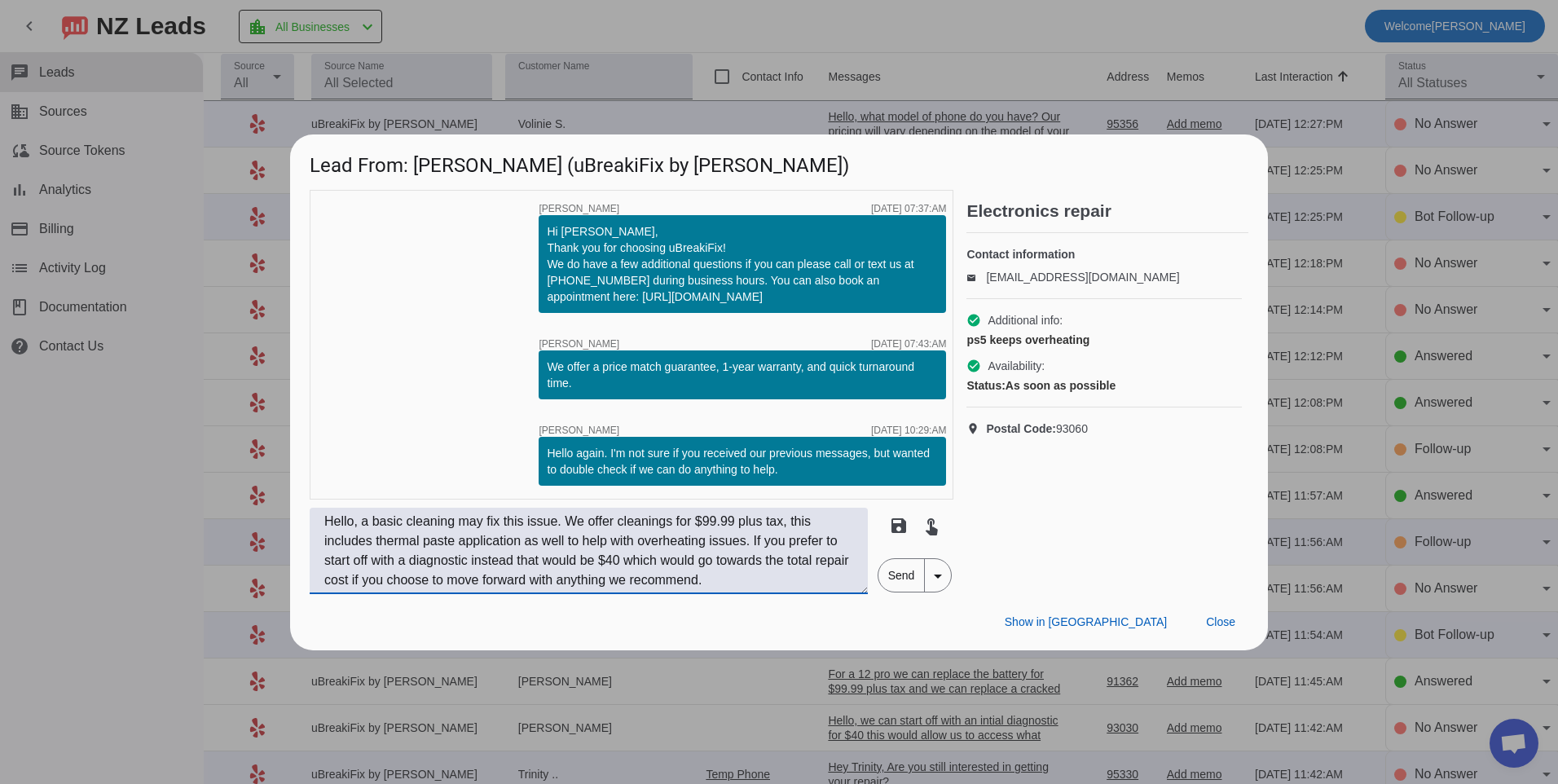
type textarea "Hello, a basic cleaning may fix this issue. We offer cleanings for $99.99 plus …"
click at [902, 579] on span "Send" at bounding box center [901, 575] width 46 height 32
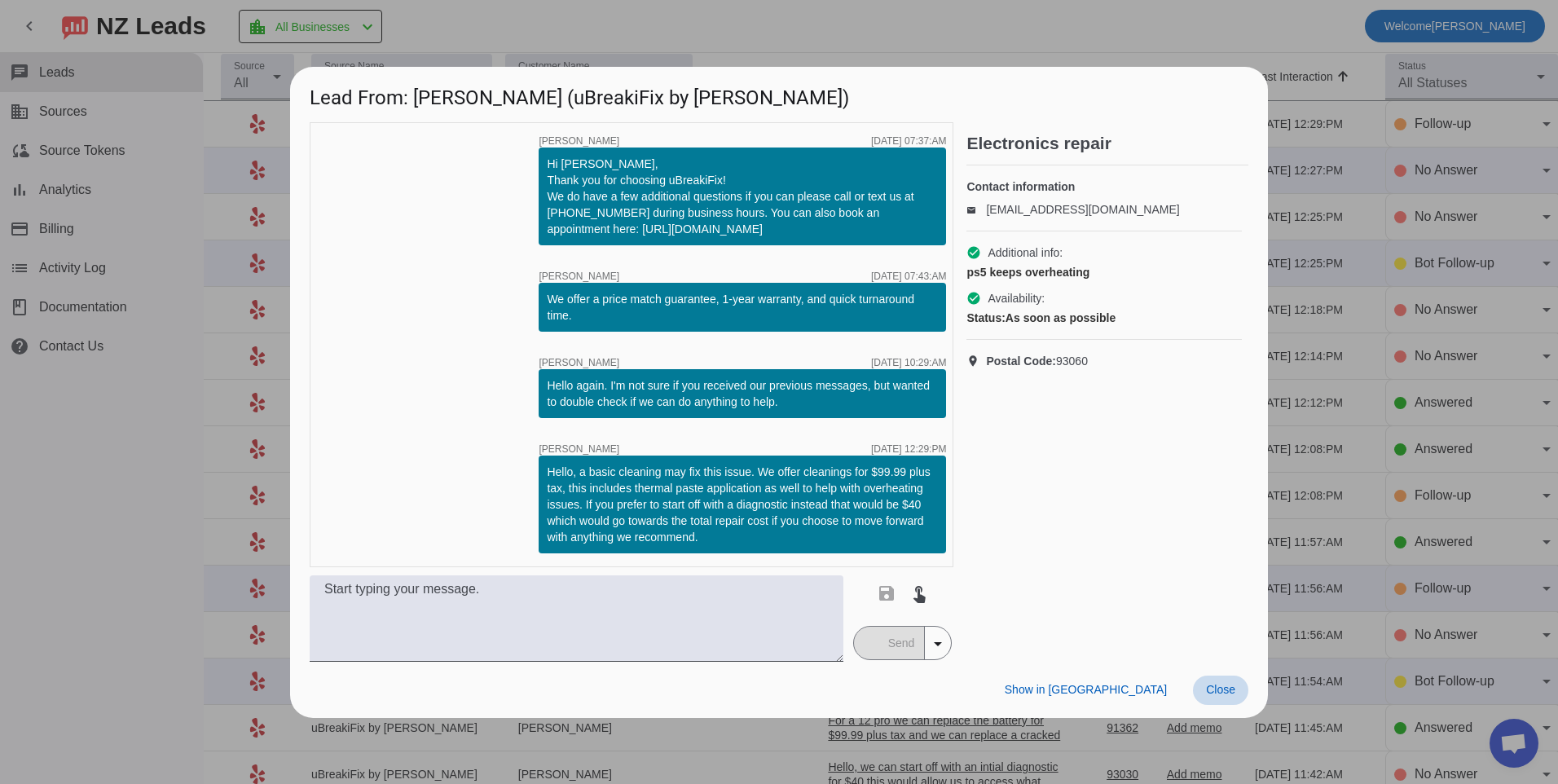
click at [1211, 686] on span "Close" at bounding box center [1221, 688] width 29 height 13
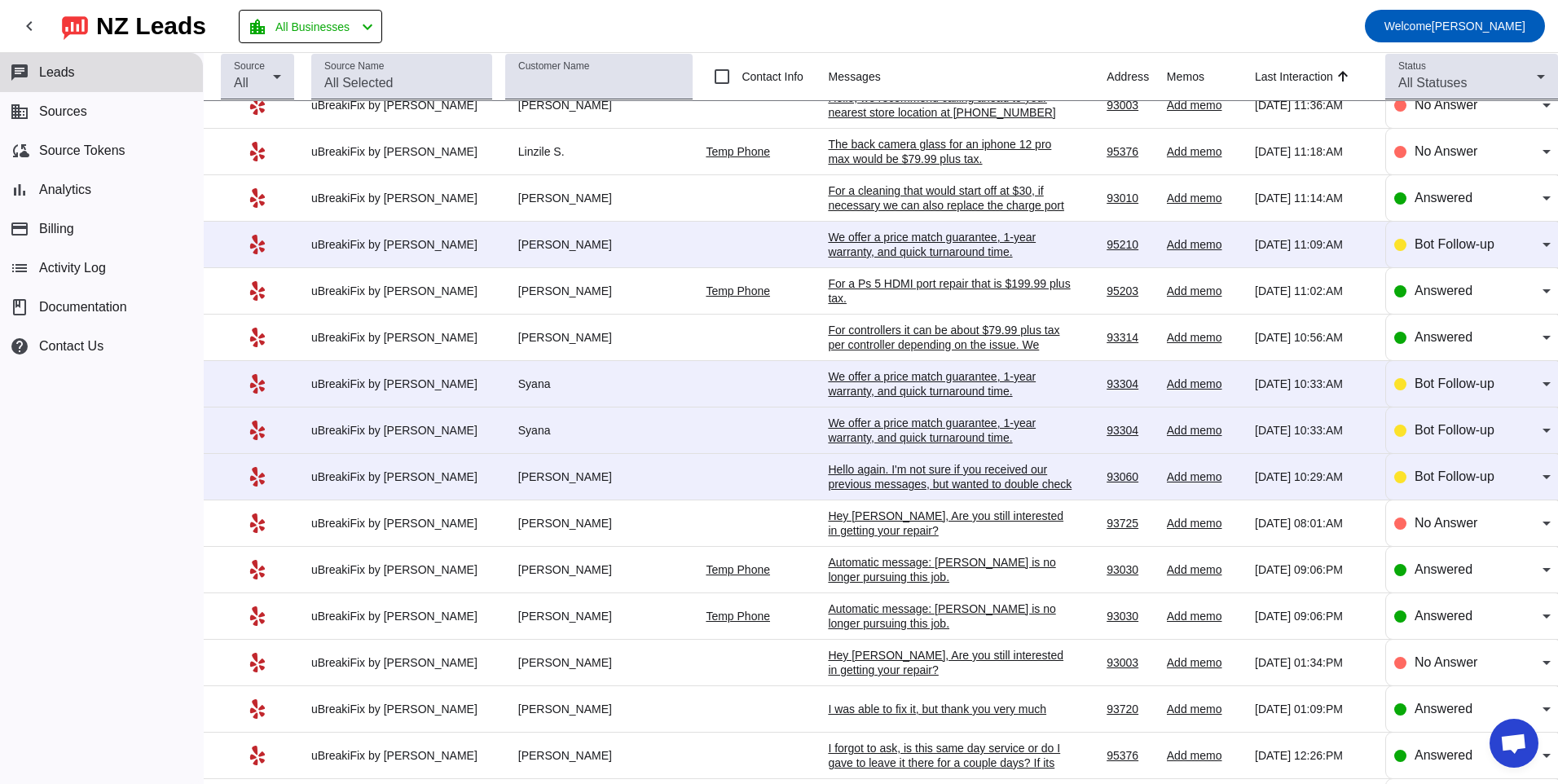
scroll to position [886, 0]
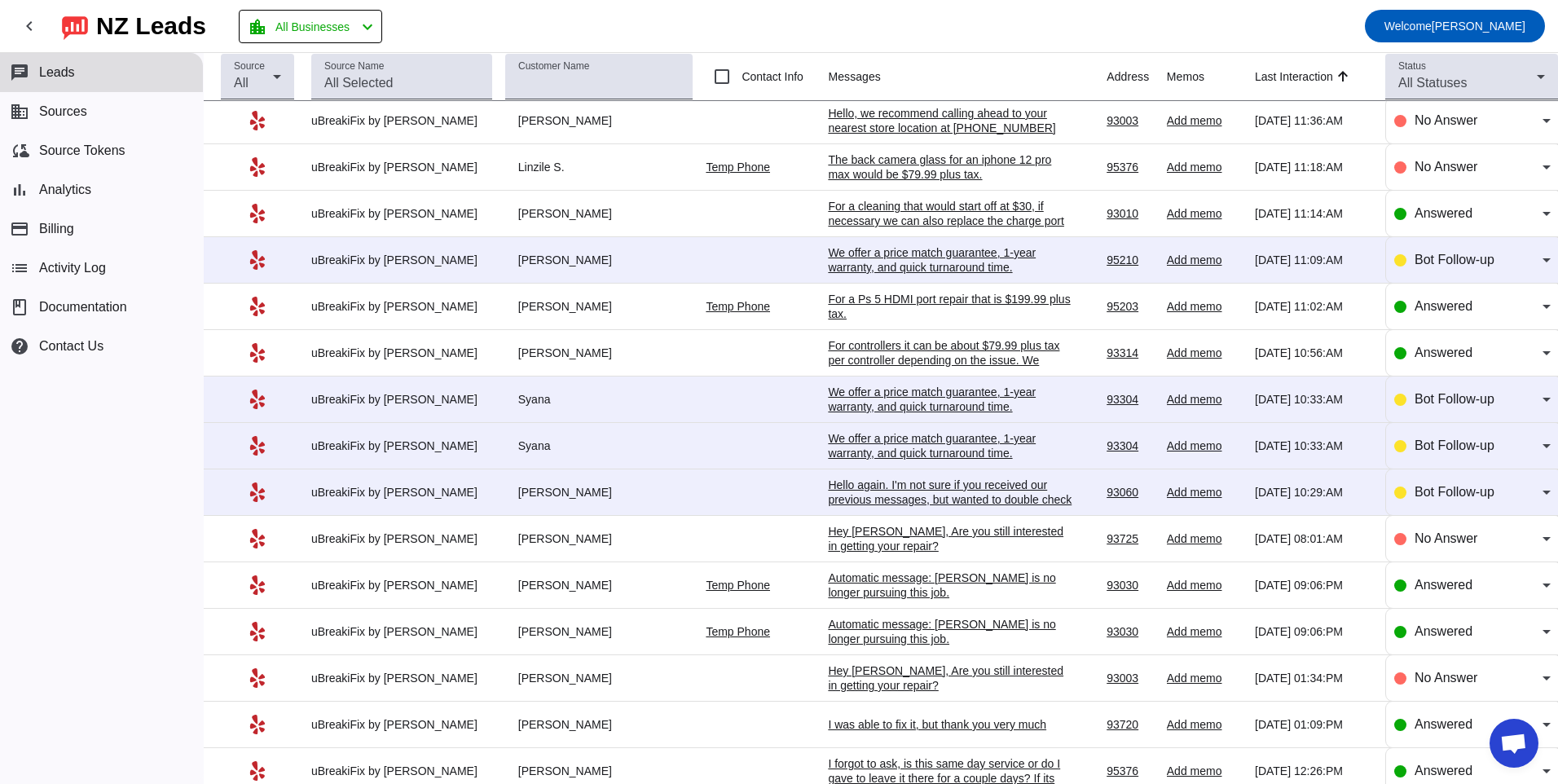
click at [912, 499] on div "Hello again. I'm not sure if you received our previous messages, but wanted to …" at bounding box center [951, 499] width 245 height 44
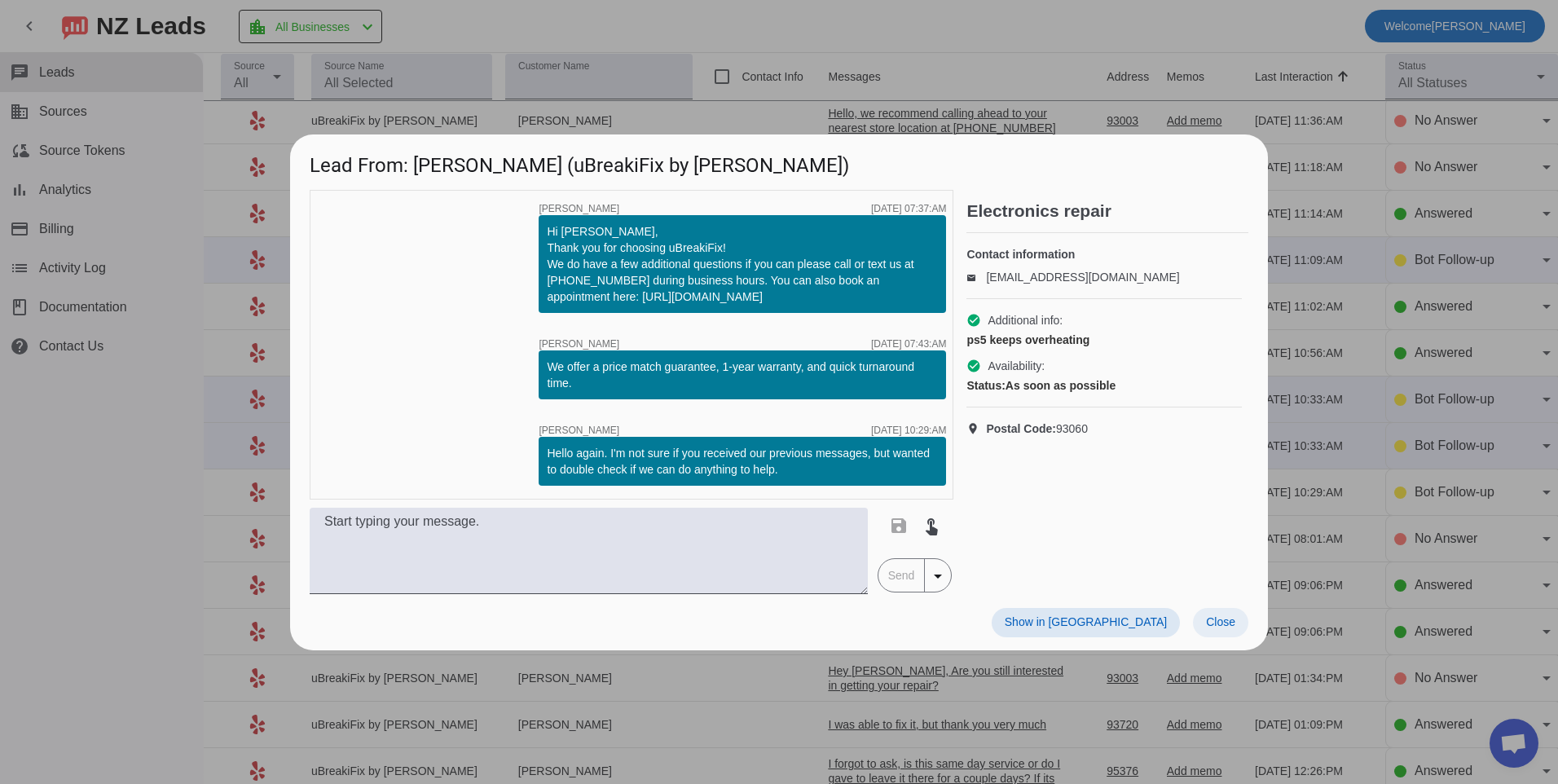
click at [1241, 631] on span at bounding box center [1221, 623] width 56 height 29
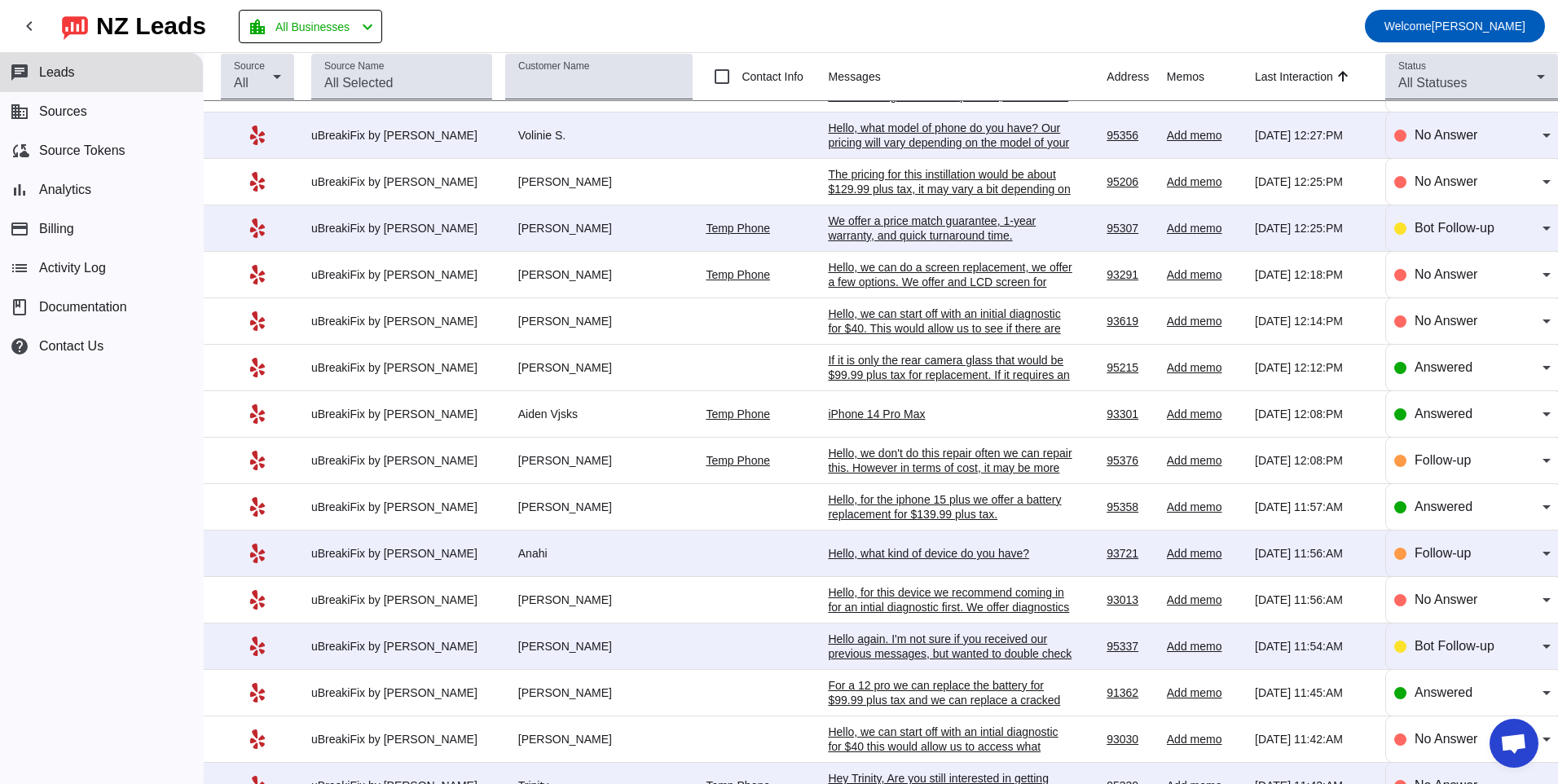
scroll to position [0, 0]
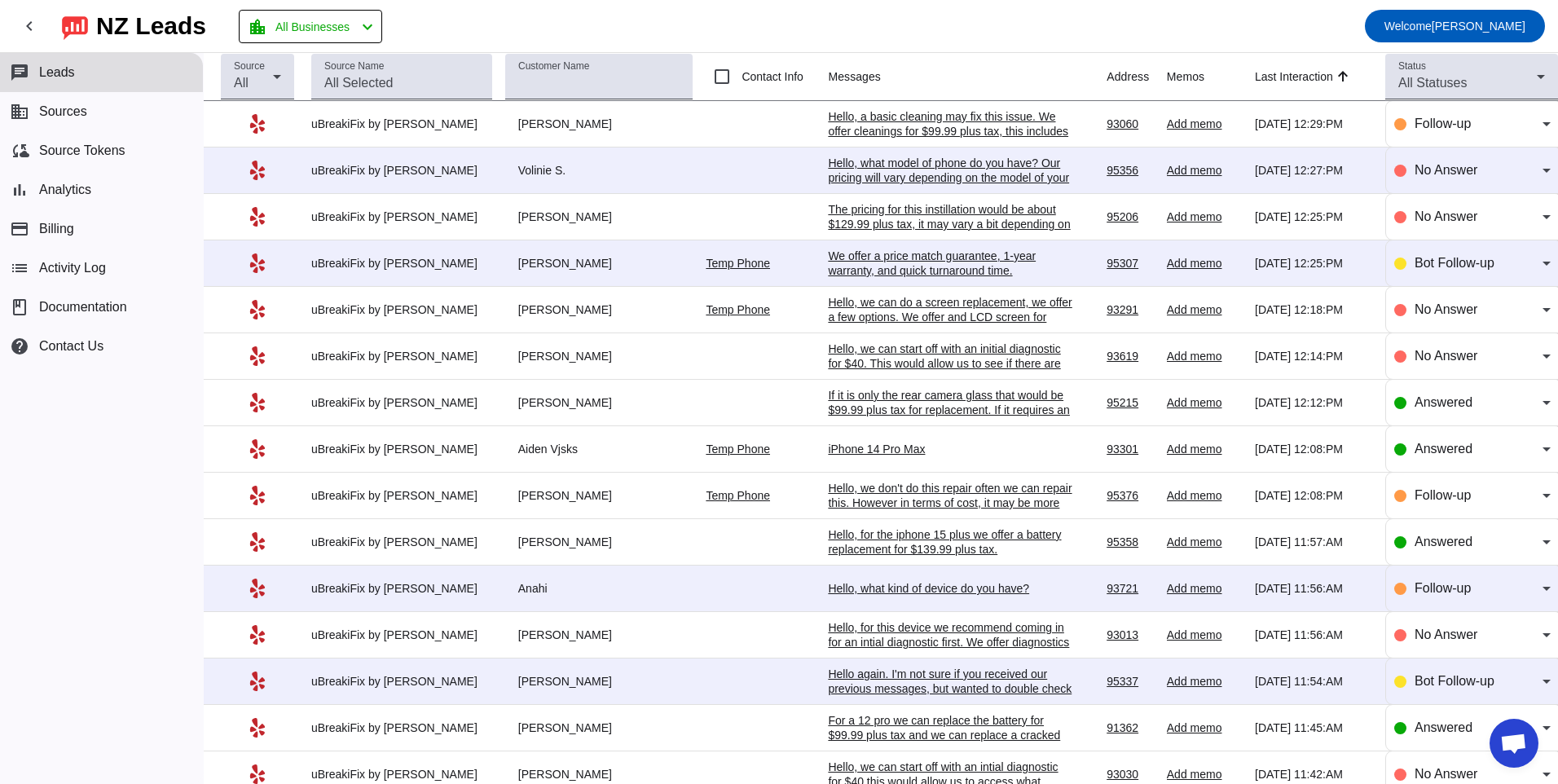
click at [898, 124] on div "Hello, a basic cleaning may fix this issue. We offer cleanings for $99.99 plus …" at bounding box center [951, 168] width 245 height 117
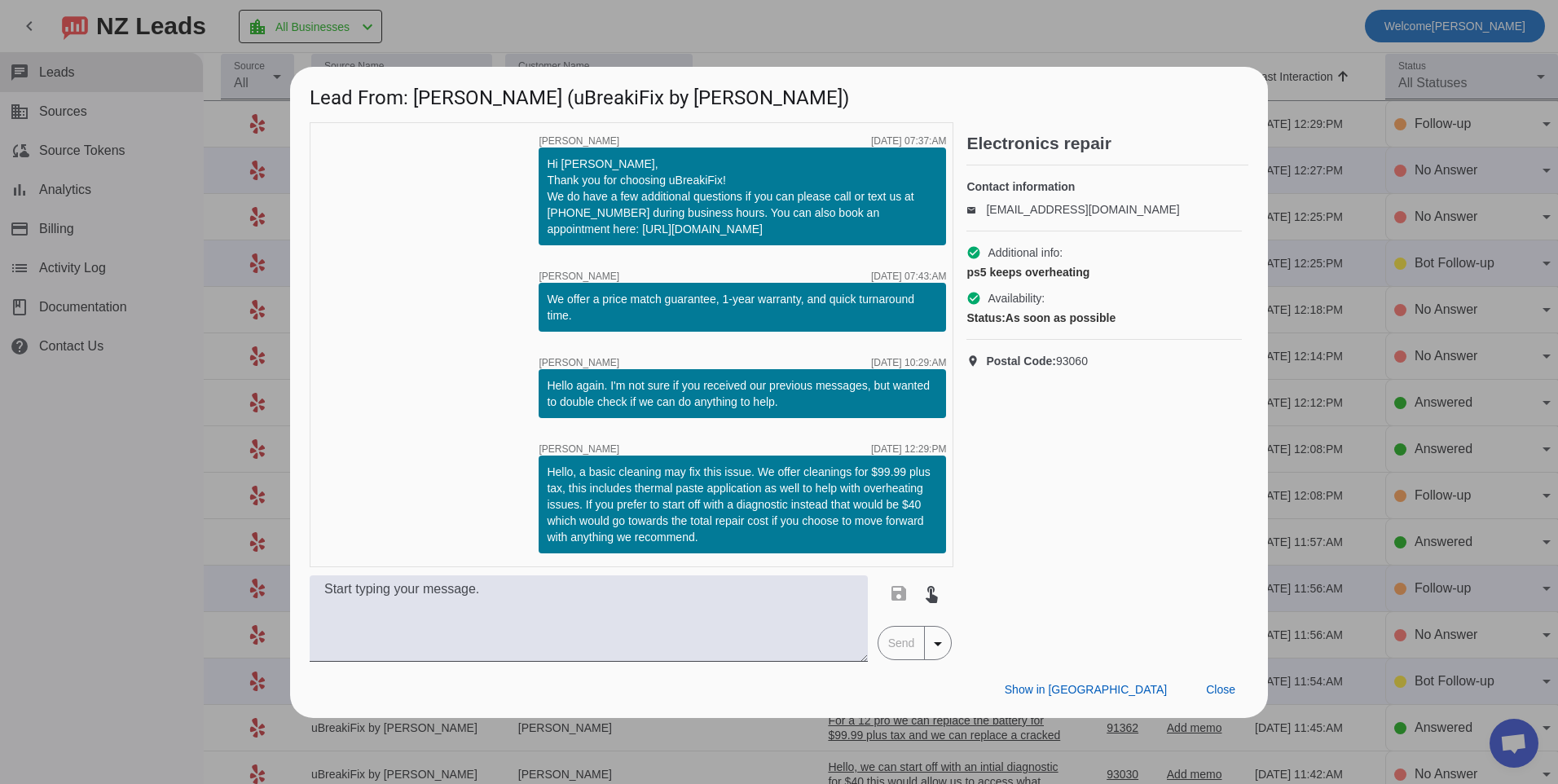
drag, startPoint x: 549, startPoint y: 468, endPoint x: 723, endPoint y: 559, distance: 196.4
click at [723, 559] on div "timer close [PERSON_NAME] [DATE] 07:37:AM Hi [PERSON_NAME], Thank you for choos…" at bounding box center [632, 344] width 644 height 445
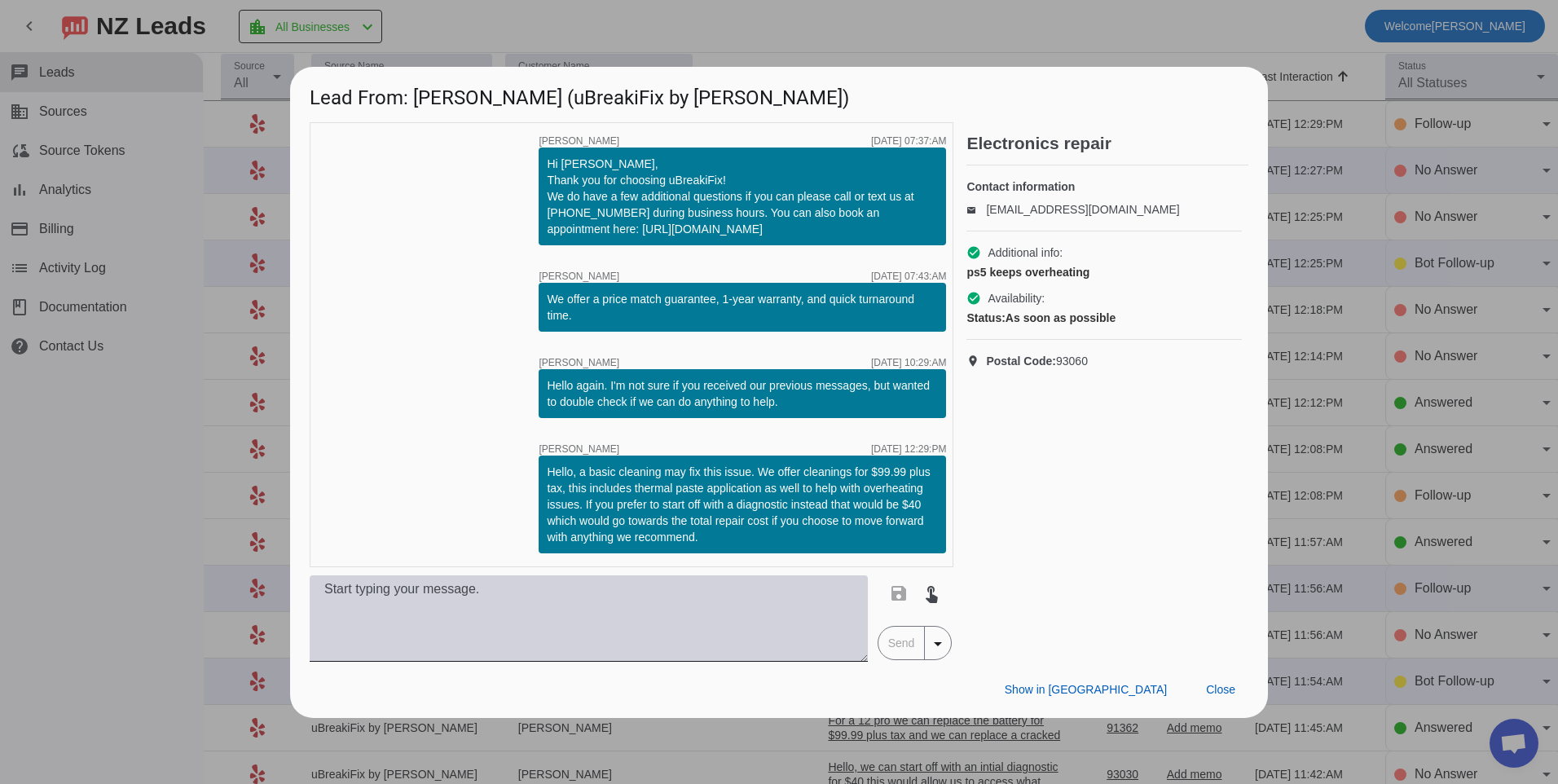
copy div "Hello, a basic cleaning may fix this issue. We offer cleanings for $99.99 plus …"
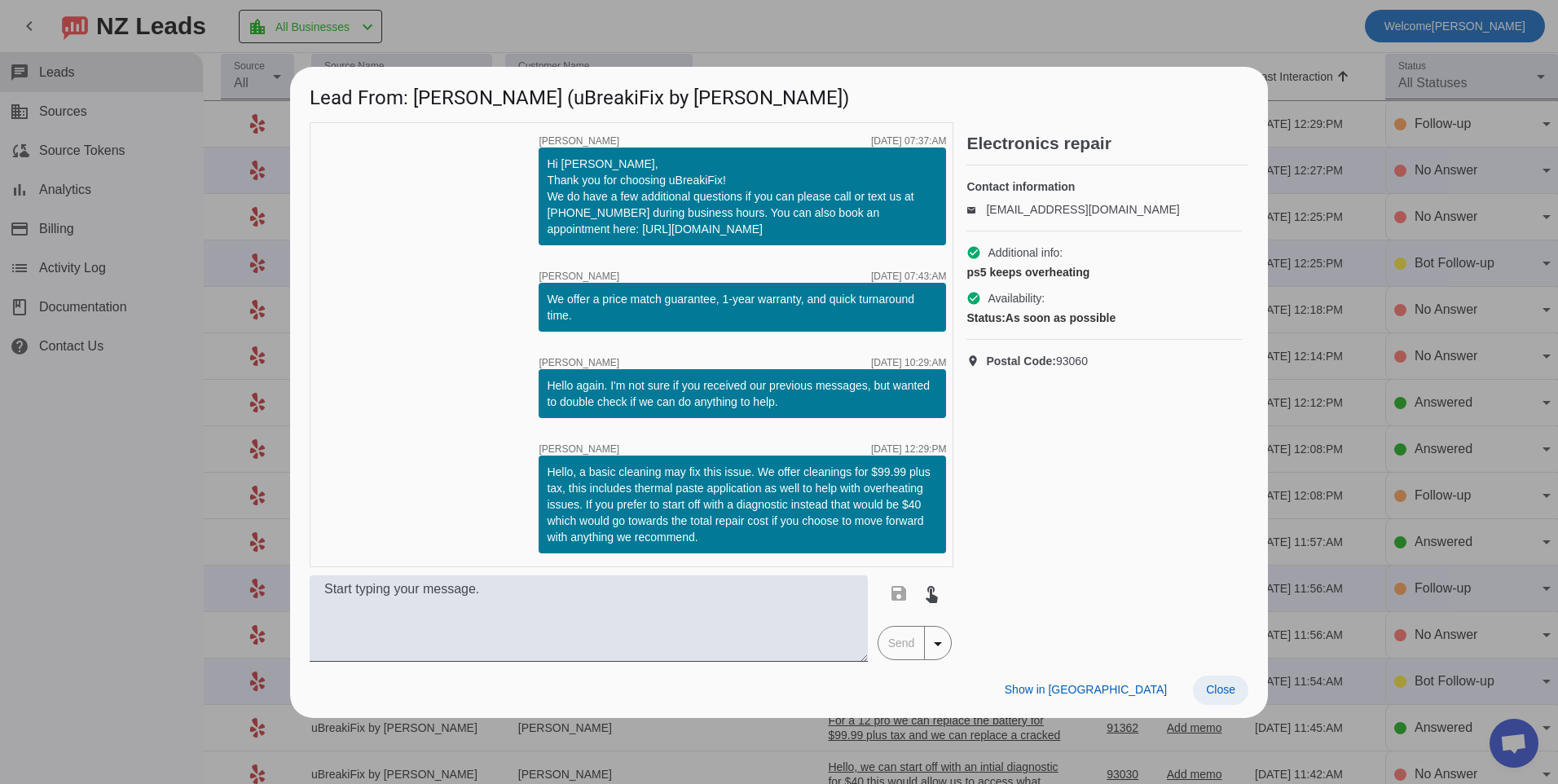
click at [1225, 697] on span at bounding box center [1221, 690] width 56 height 29
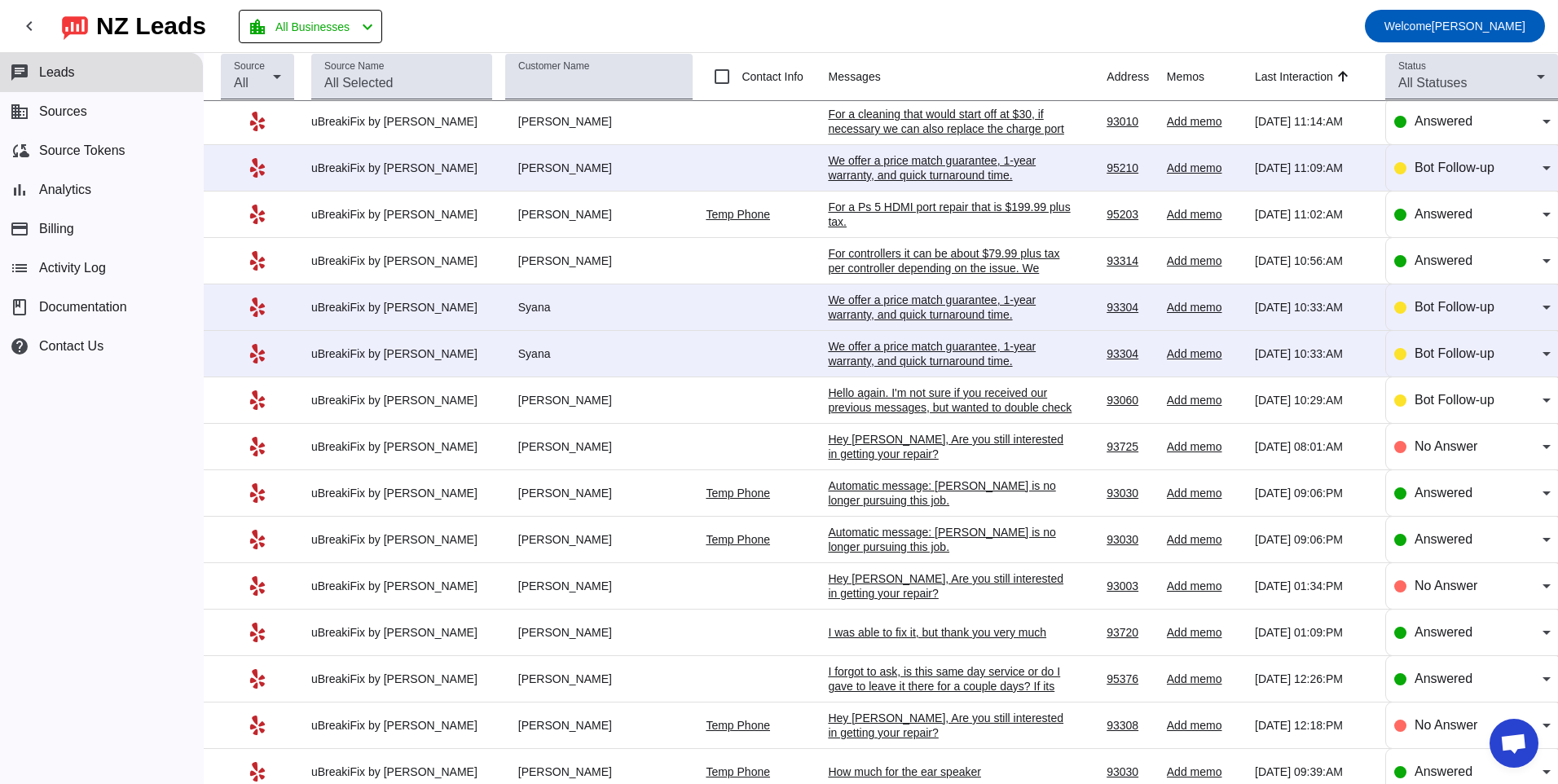
scroll to position [1059, 0]
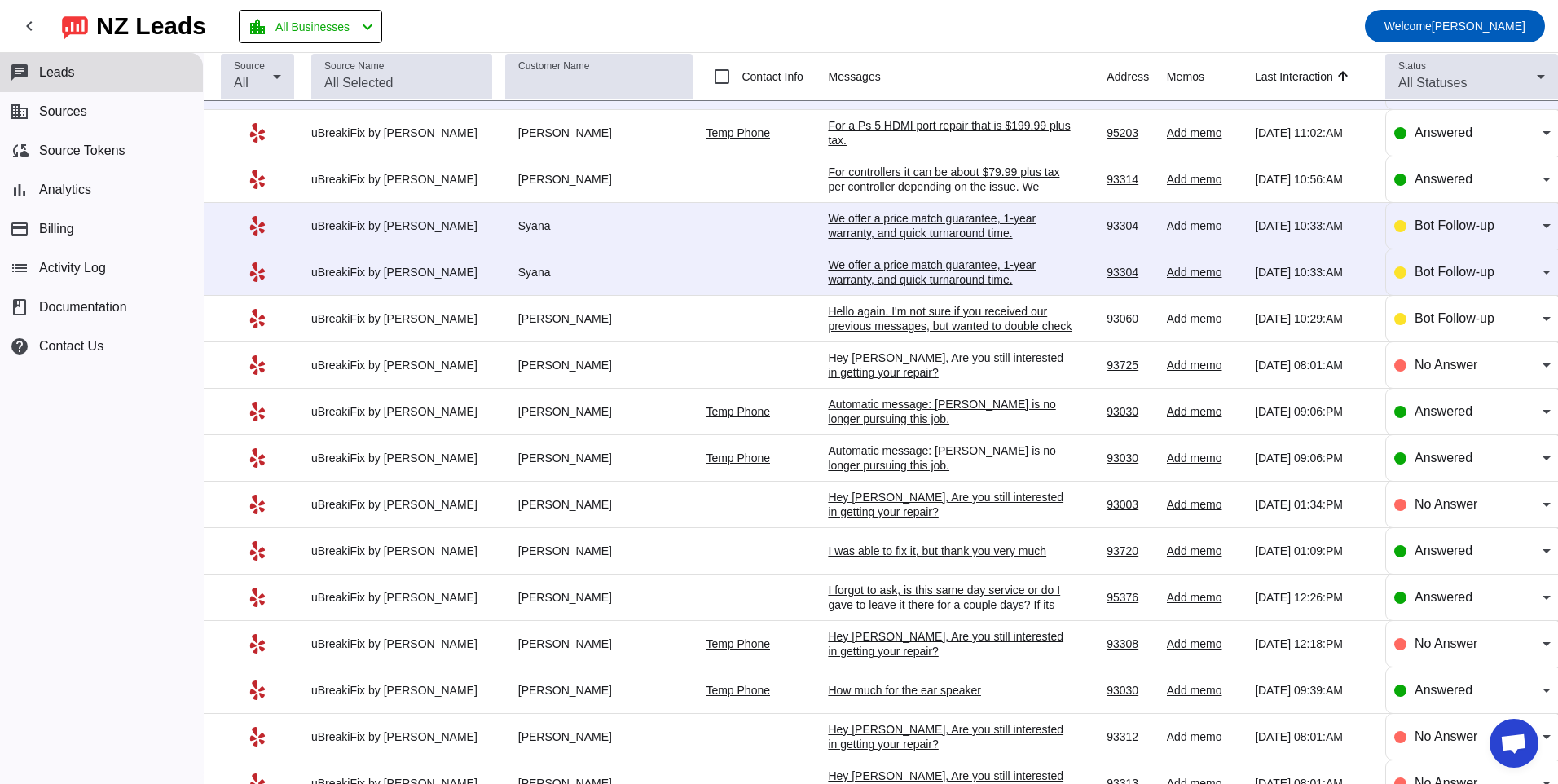
click at [900, 310] on div "Hello again. I'm not sure if you received our previous messages, but wanted to …" at bounding box center [951, 326] width 245 height 44
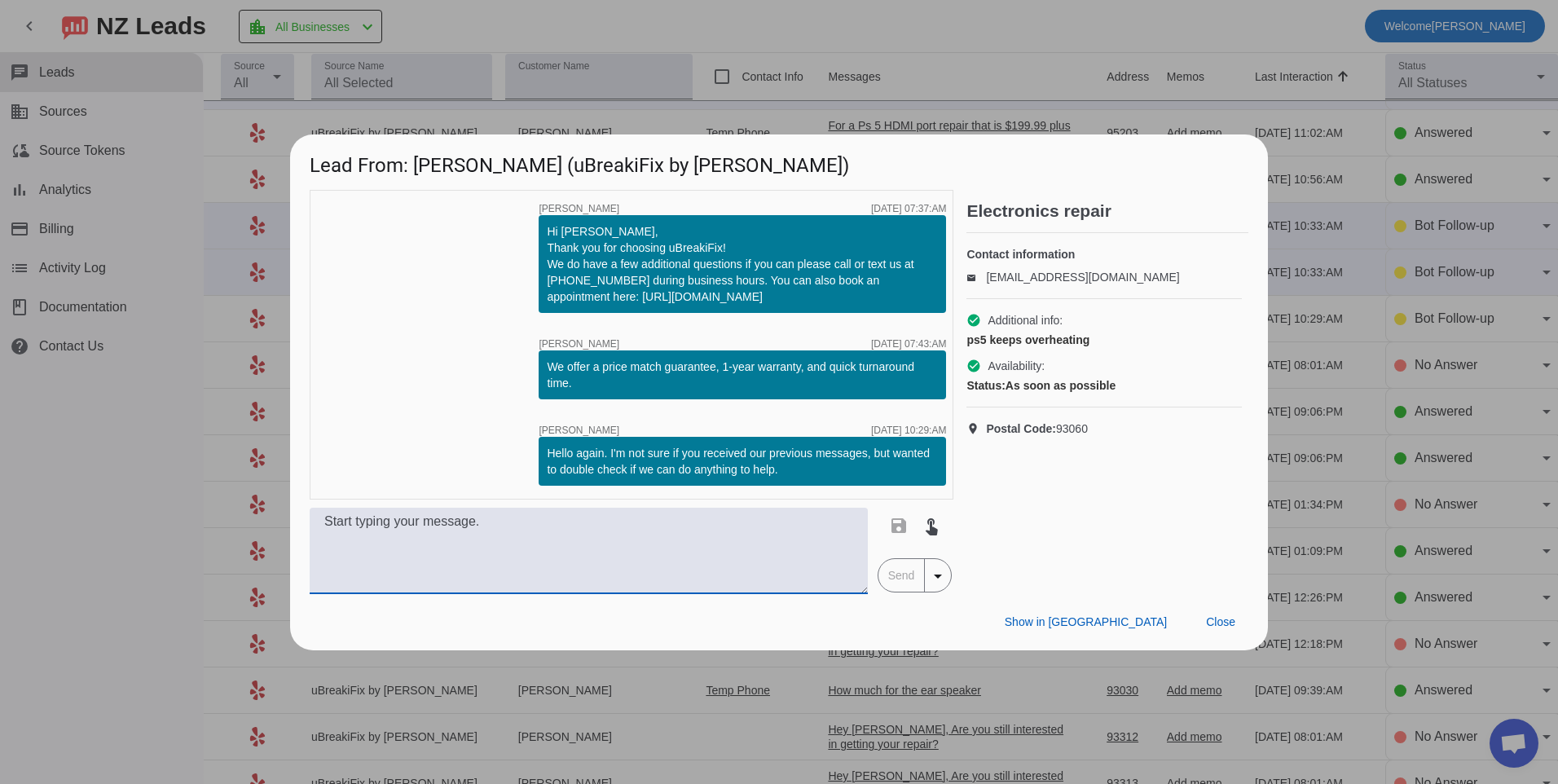
click at [672, 537] on textarea at bounding box center [589, 550] width 558 height 86
paste textarea "Hello, a basic cleaning may fix this issue. We offer cleanings for $99.99 plus …"
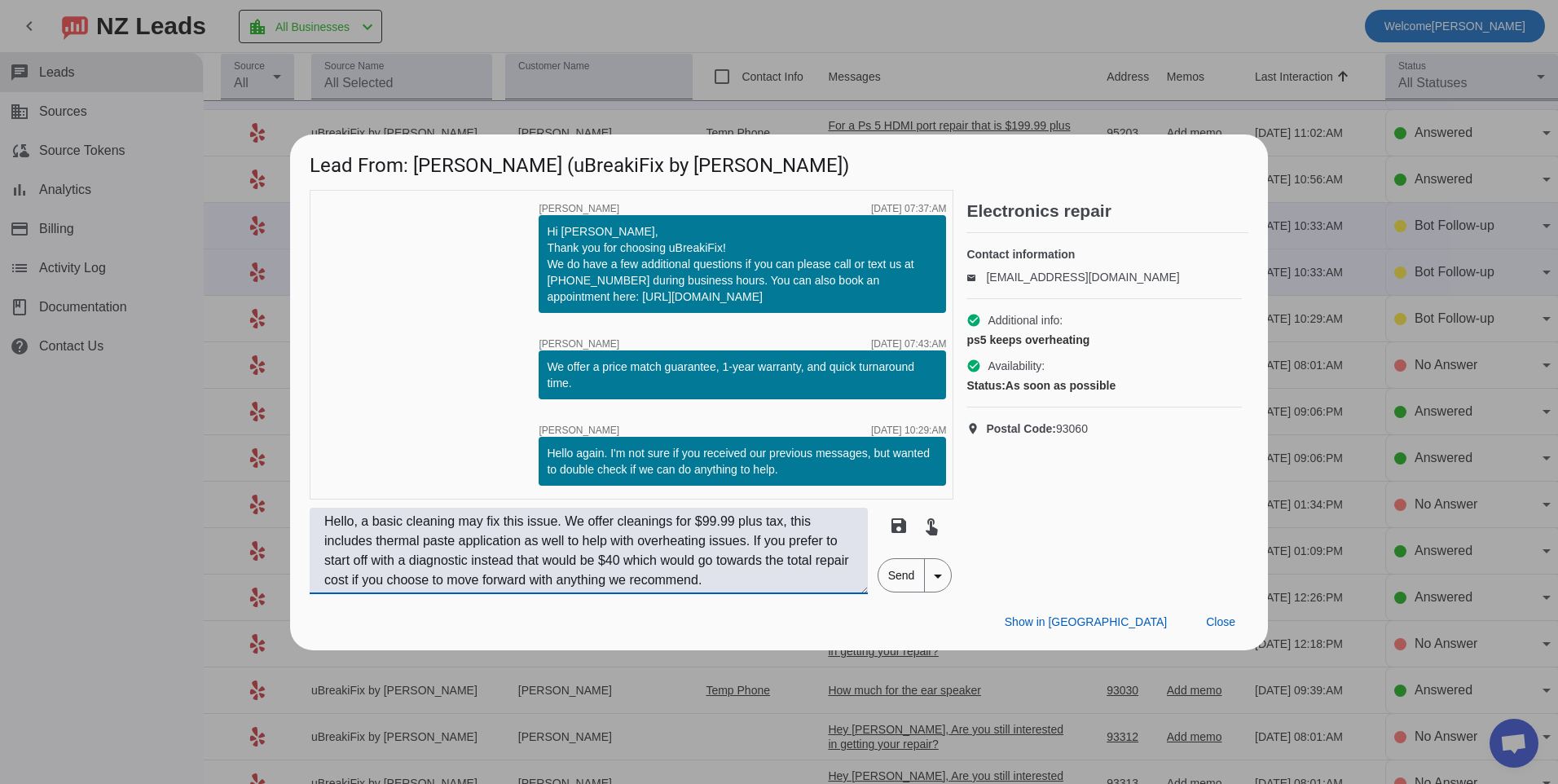
type textarea "Hello, a basic cleaning may fix this issue. We offer cleanings for $99.99 plus …"
click at [882, 574] on span "Send" at bounding box center [901, 575] width 46 height 32
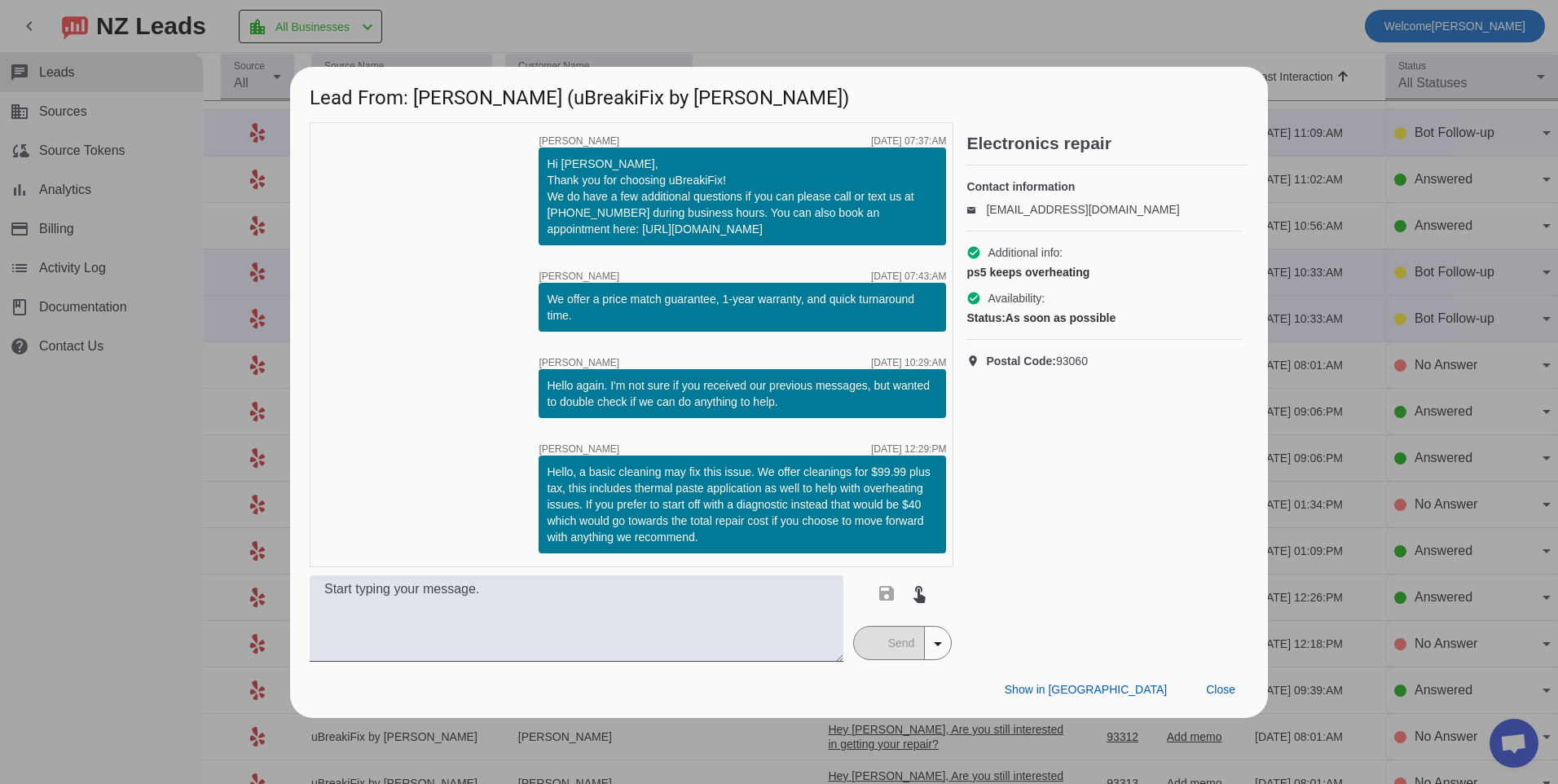
scroll to position [0, 0]
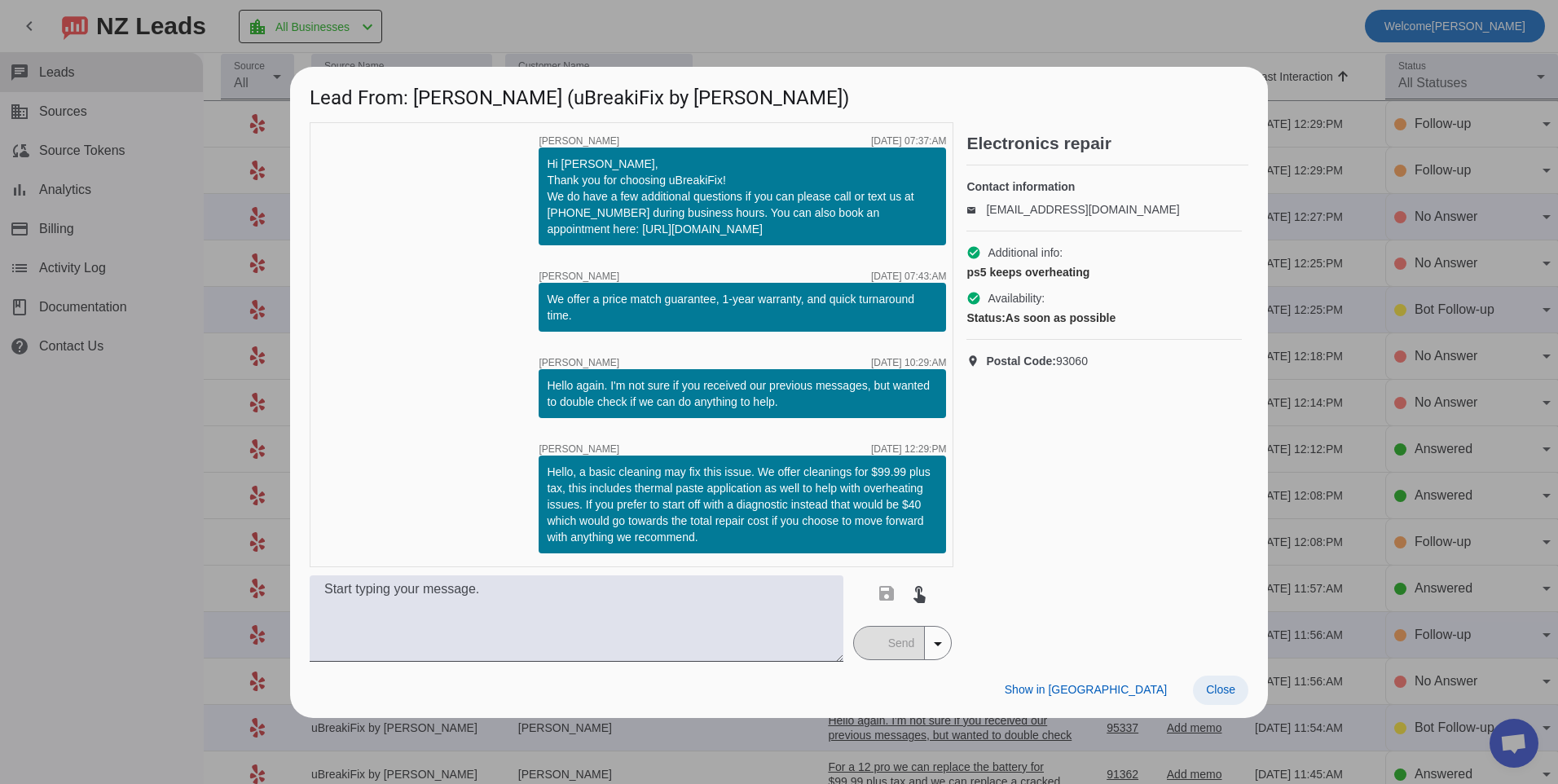
click at [1209, 695] on span "Close" at bounding box center [1221, 688] width 29 height 13
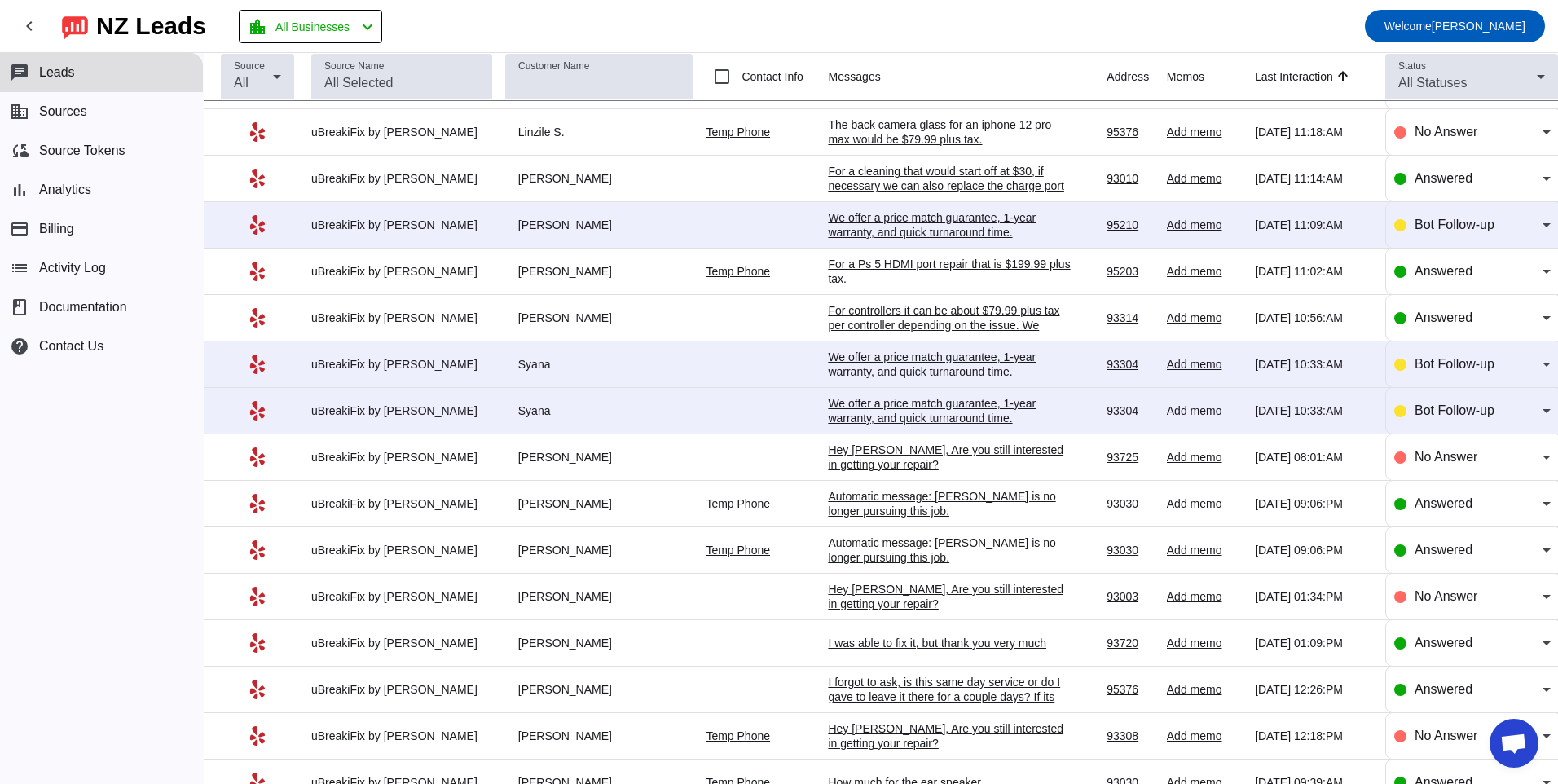
scroll to position [886, 0]
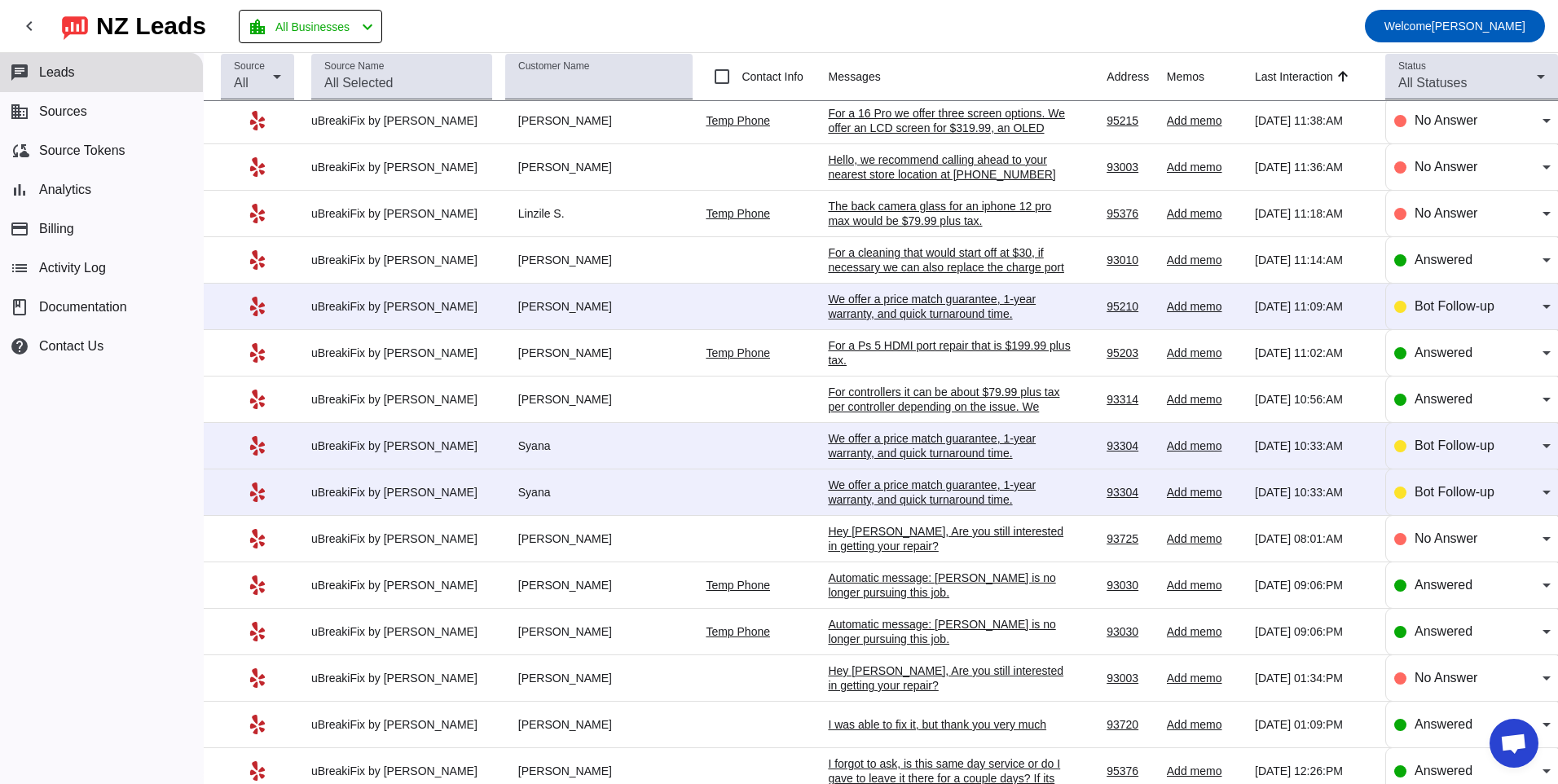
click at [876, 496] on div "We offer a price match guarantee, 1-year warranty, and quick turnaround time.​" at bounding box center [951, 492] width 245 height 29
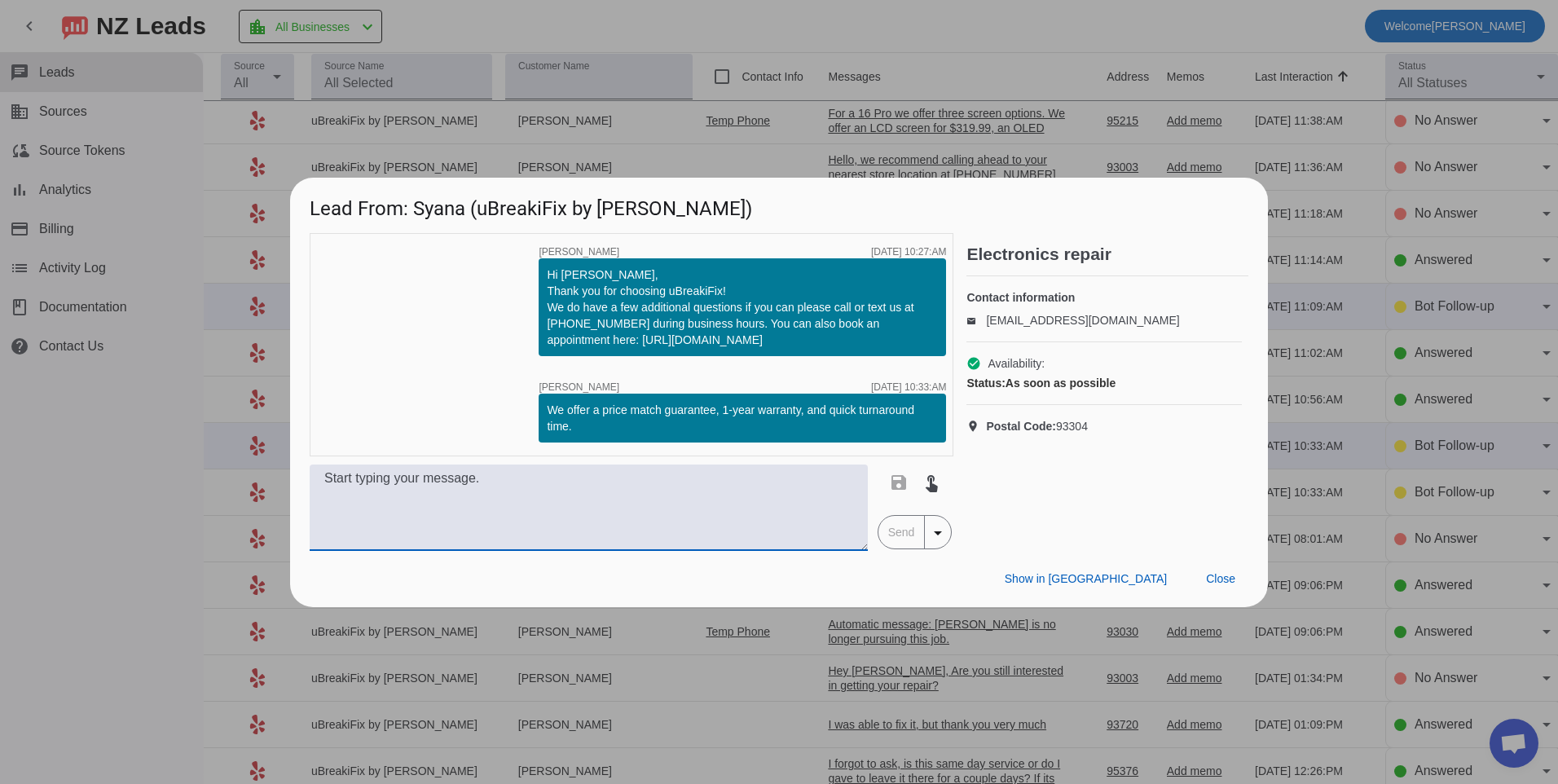
click at [735, 497] on textarea at bounding box center [589, 507] width 558 height 86
type textarea "Hello, what kind of device are you looking to get repaired?"
click at [899, 537] on span "Send" at bounding box center [901, 531] width 46 height 32
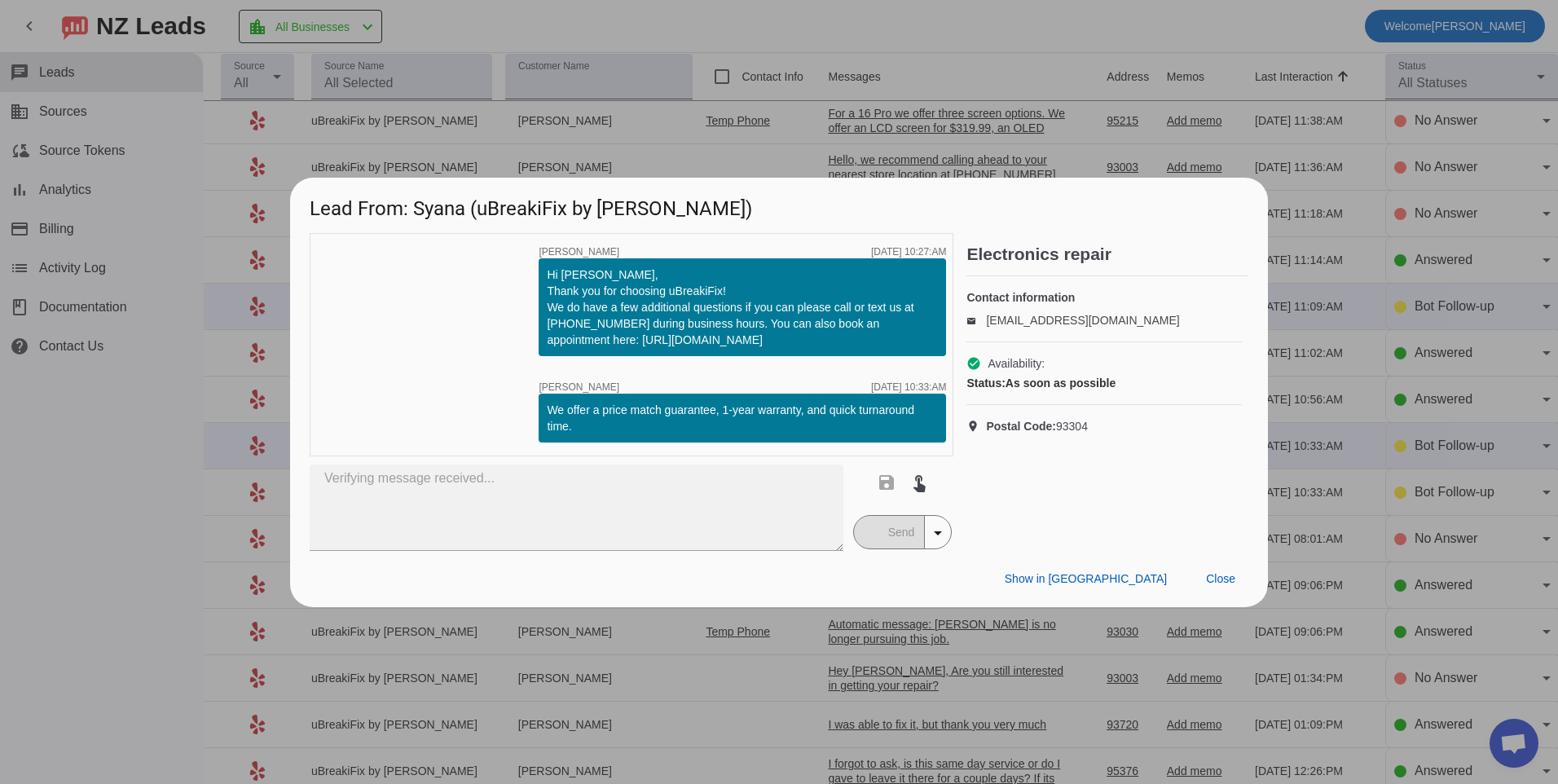
scroll to position [0, 0]
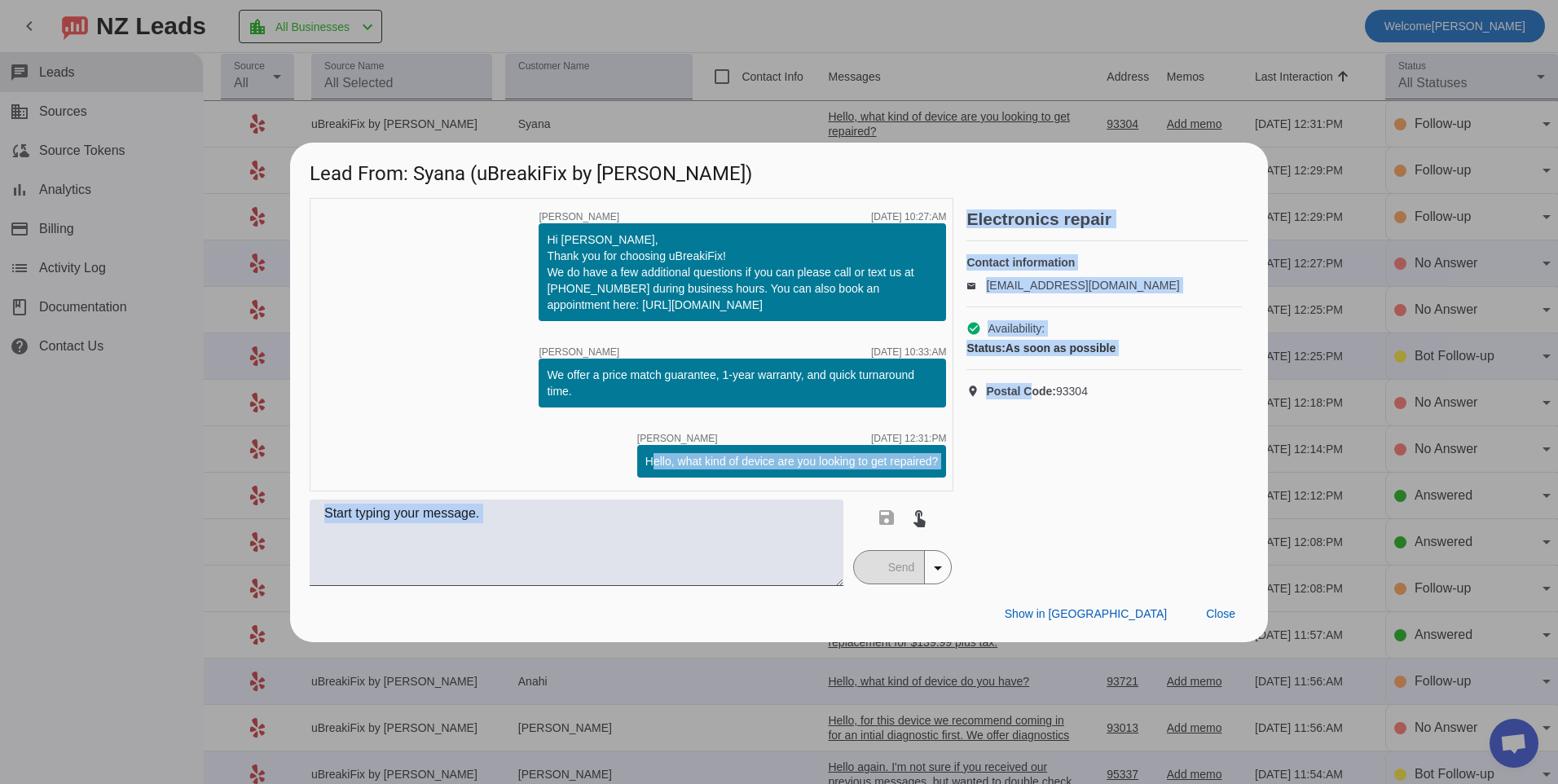
drag, startPoint x: 646, startPoint y: 460, endPoint x: 1034, endPoint y: 457, distance: 388.0
click at [1034, 457] on div "timer close [PERSON_NAME] [DATE] 10:27:AM Hi [PERSON_NAME], Thank you for choos…" at bounding box center [779, 391] width 939 height 388
click at [706, 465] on div "Hello, what kind of device are you looking to get repaired?" at bounding box center [792, 460] width 293 height 17
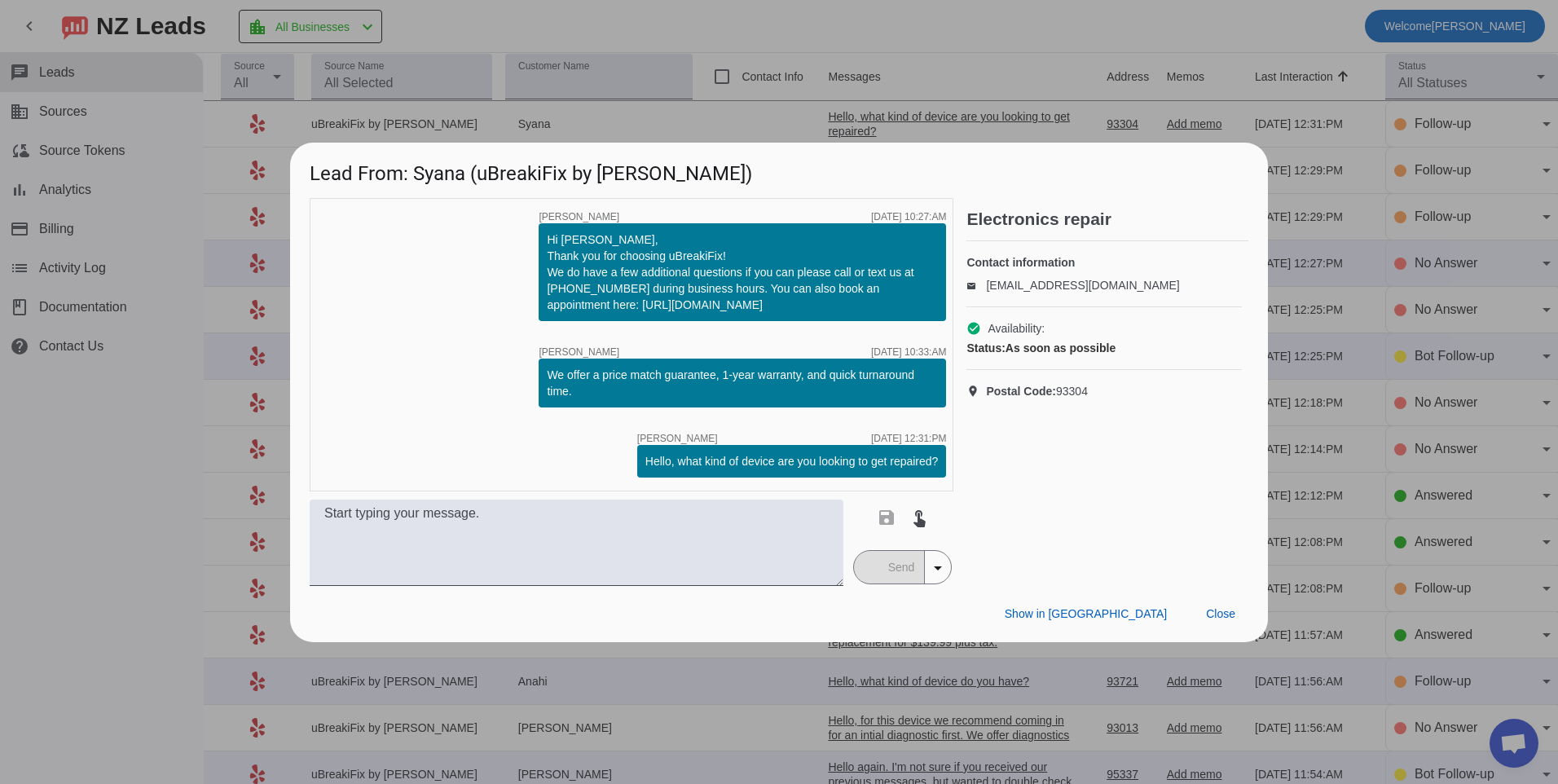
drag, startPoint x: 647, startPoint y: 461, endPoint x: 958, endPoint y: 461, distance: 311.0
click at [958, 461] on div "timer close [PERSON_NAME] [DATE] 10:27:AM Hi [PERSON_NAME], Thank you for choos…" at bounding box center [779, 391] width 939 height 388
copy div "Hello, what kind of device are you looking to get repaired?"
click at [1229, 622] on span at bounding box center [1221, 614] width 56 height 29
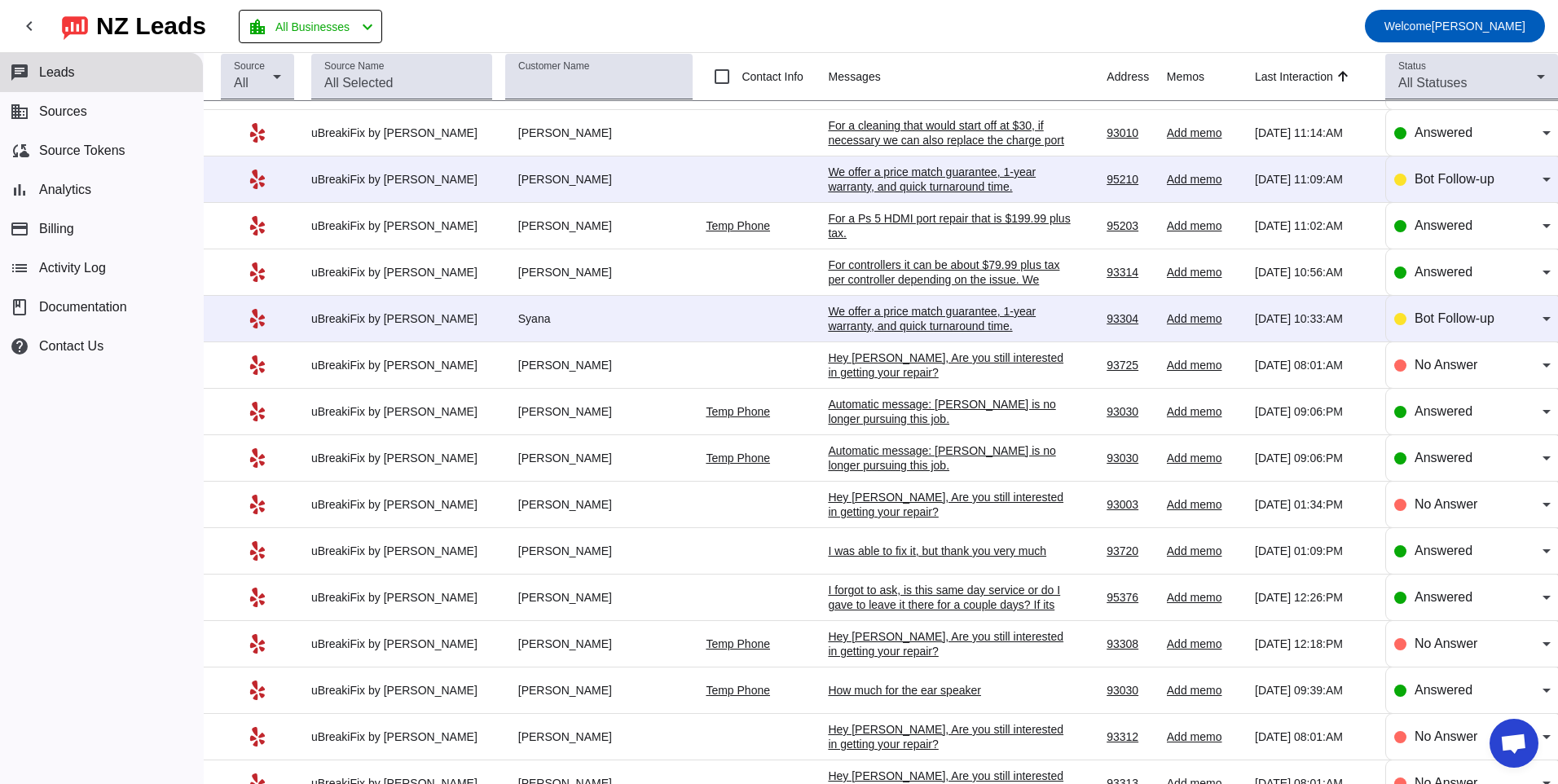
scroll to position [967, 0]
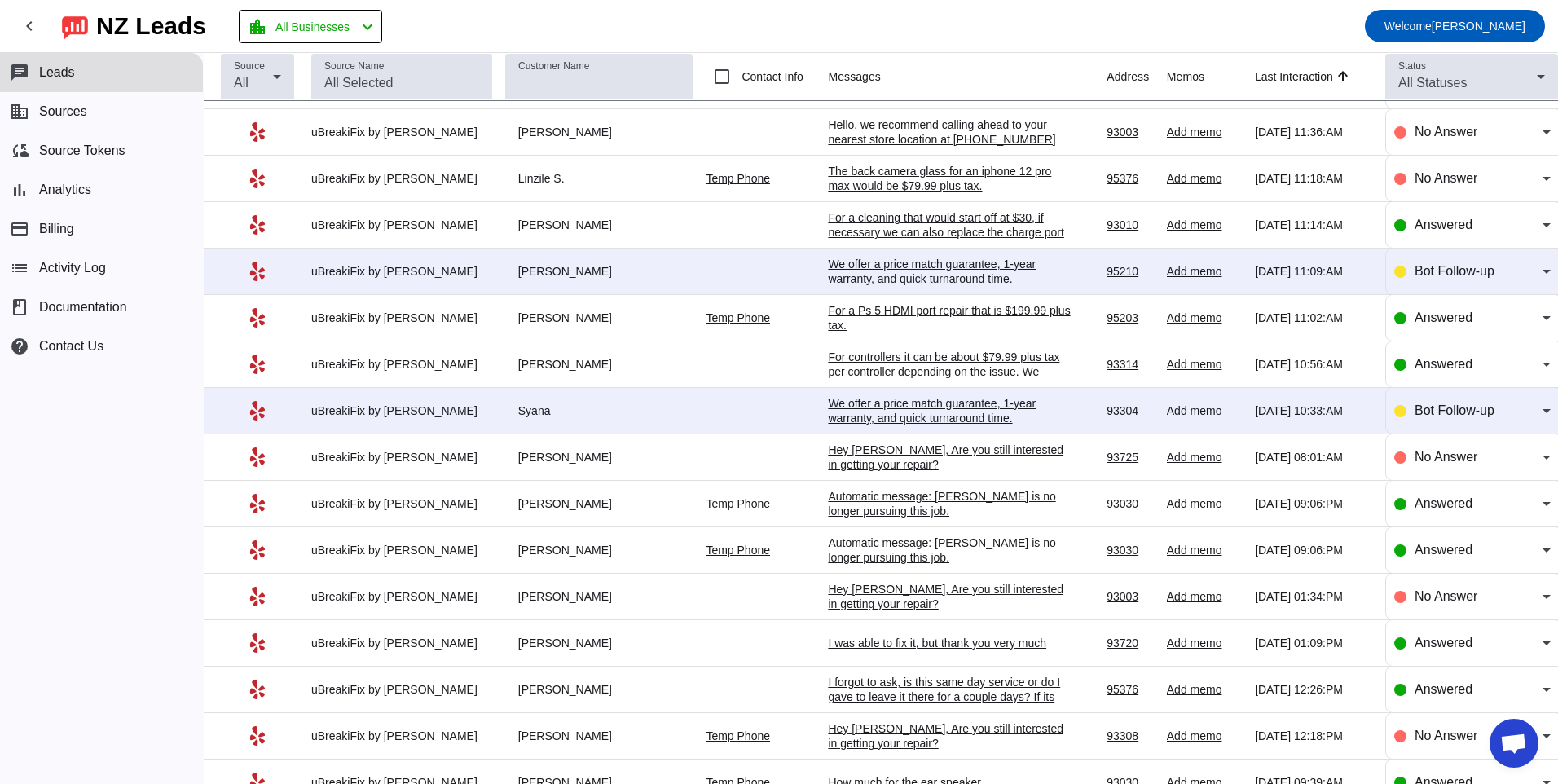
click at [866, 402] on div "We offer a price match guarantee, 1-year warranty, and quick turnaround time.​" at bounding box center [951, 411] width 245 height 29
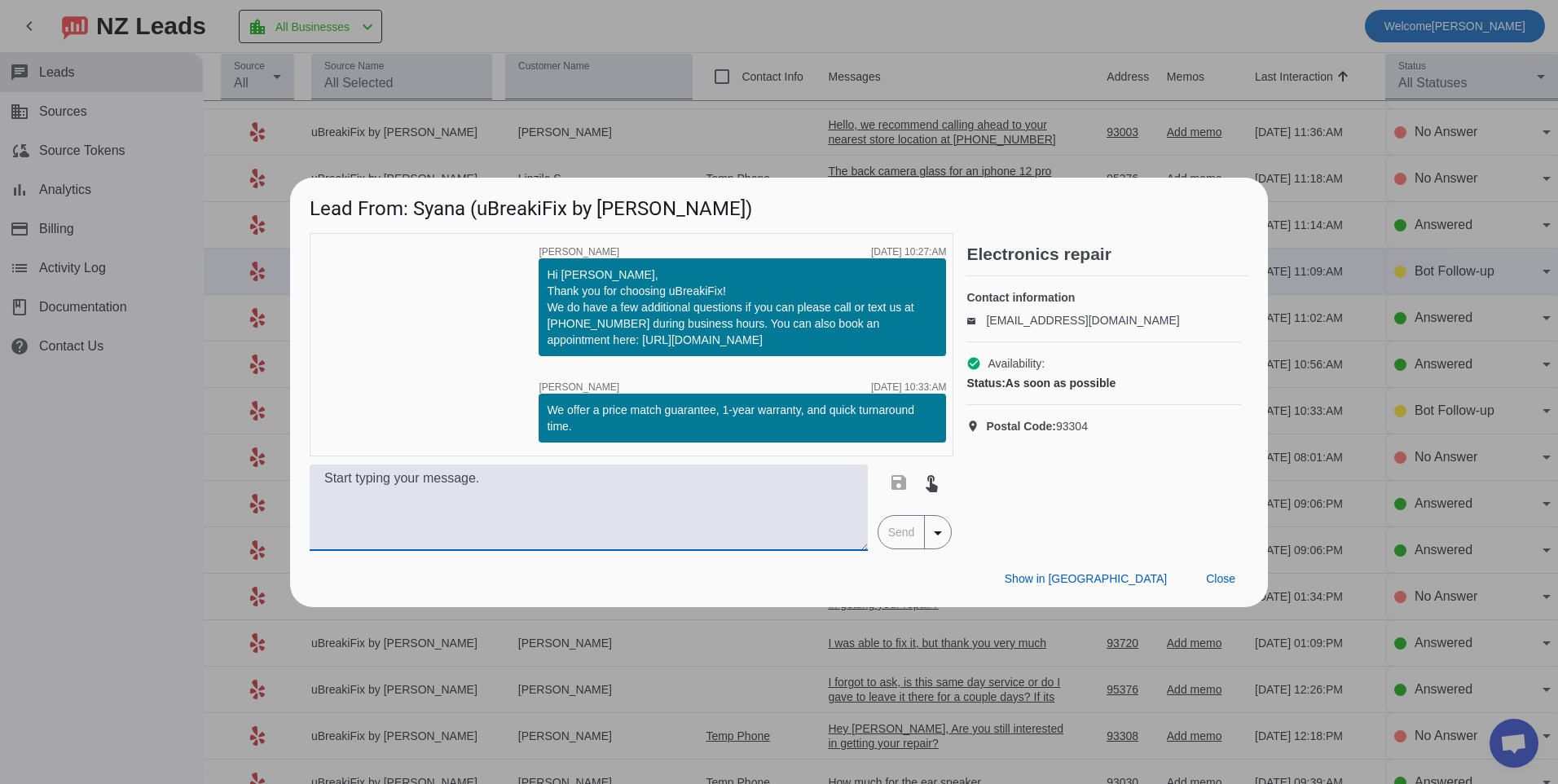
click at [637, 501] on textarea at bounding box center [589, 507] width 558 height 86
paste textarea "Hello, what kind of device are you looking to get repaired?"
type textarea "Hello, what kind of device are you looking to get repaired?"
click at [897, 538] on span "Send" at bounding box center [901, 531] width 46 height 32
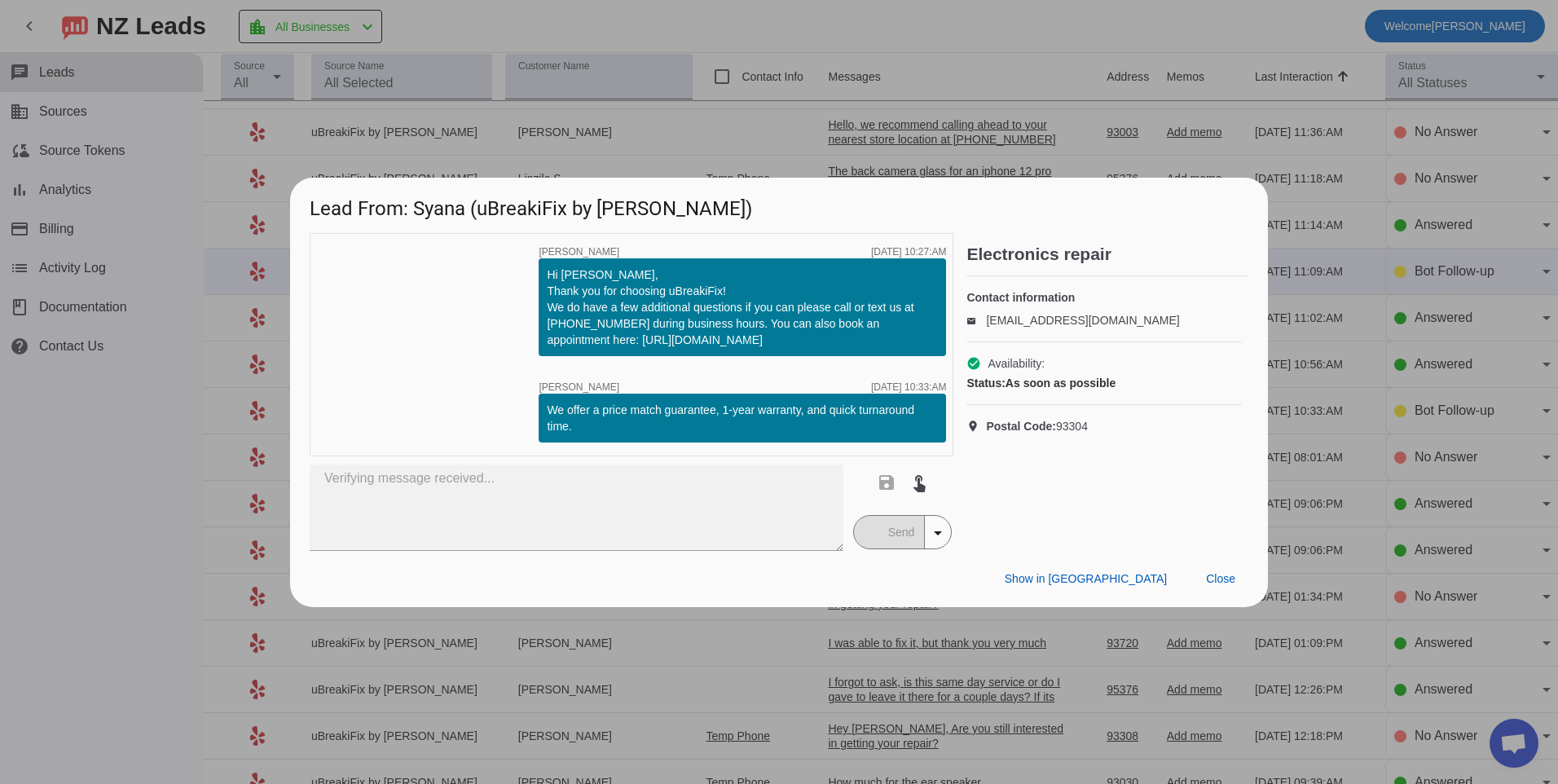
scroll to position [0, 0]
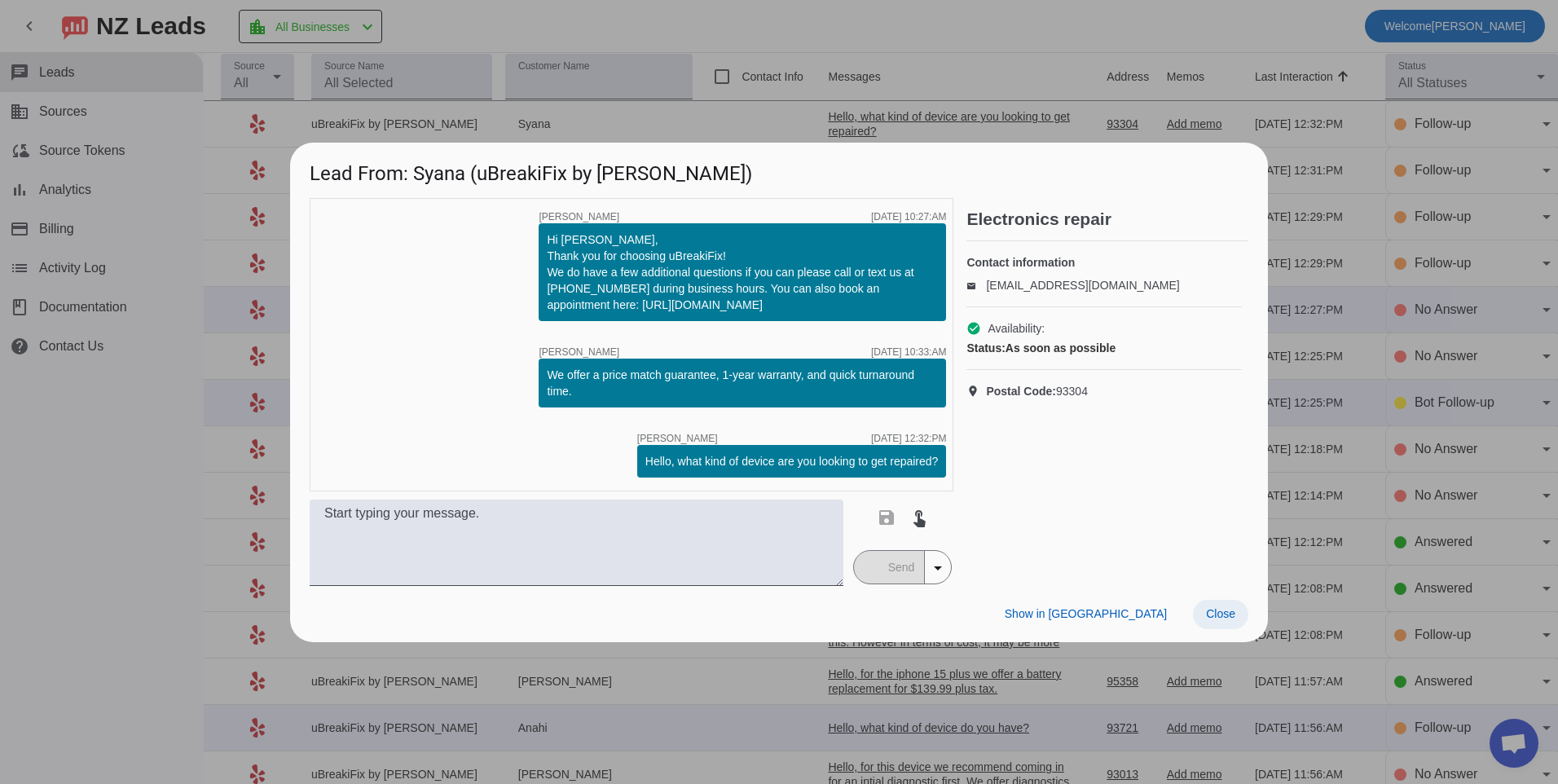
click at [1226, 620] on span "Close" at bounding box center [1221, 613] width 29 height 13
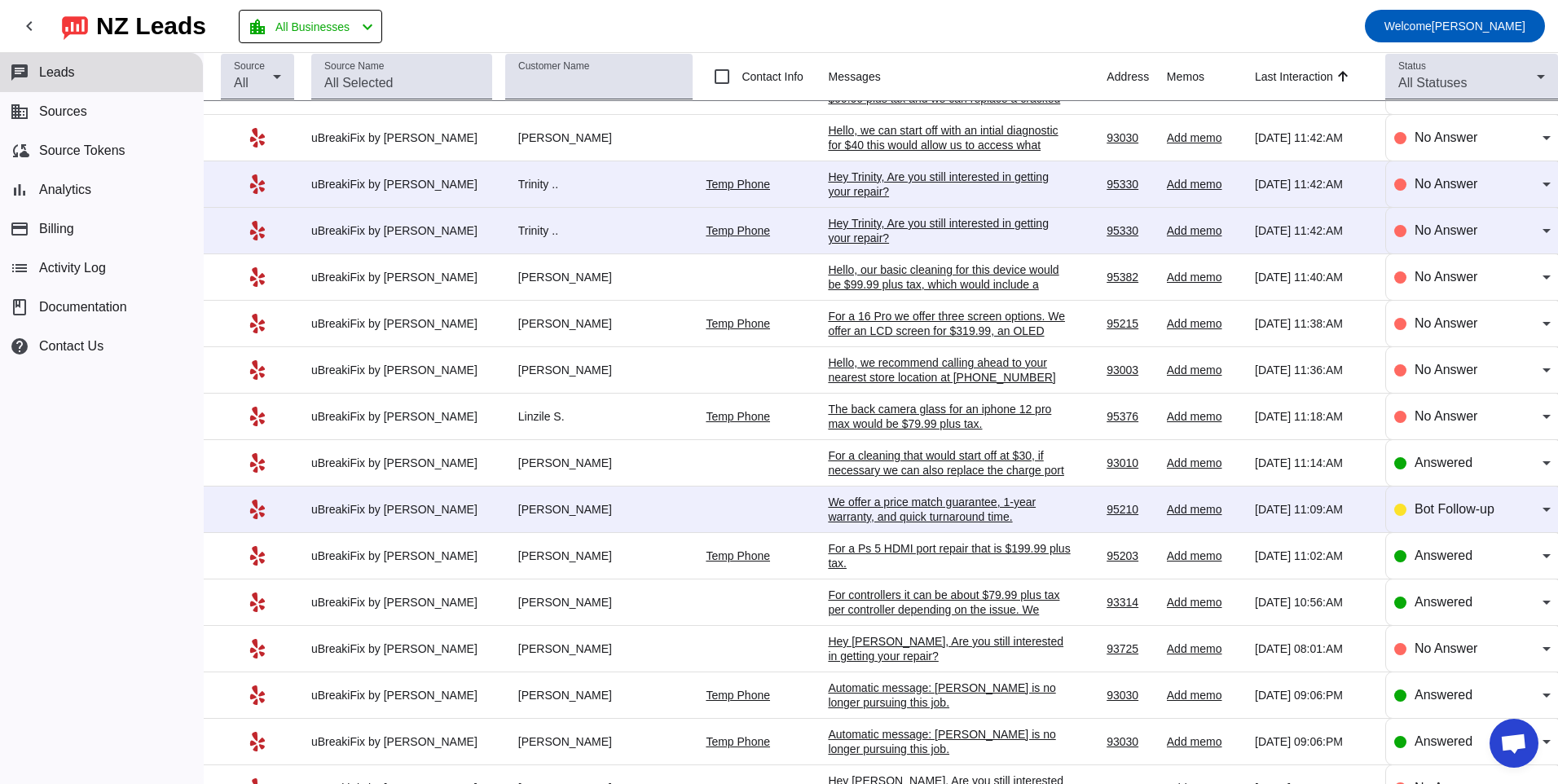
scroll to position [804, 0]
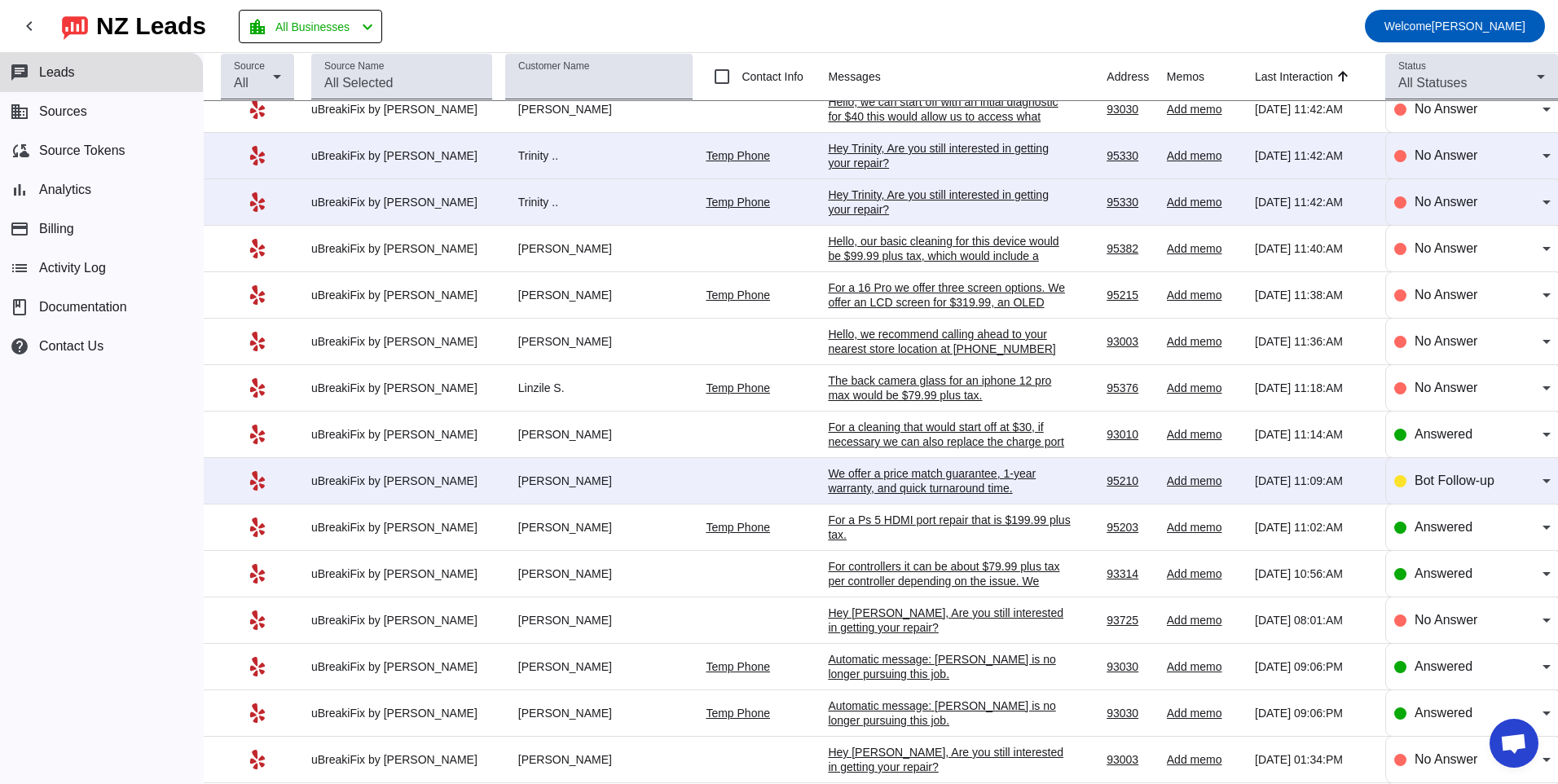
click at [880, 471] on div "We offer a price match guarantee, 1-year warranty, and quick turnaround time.​" at bounding box center [951, 481] width 245 height 29
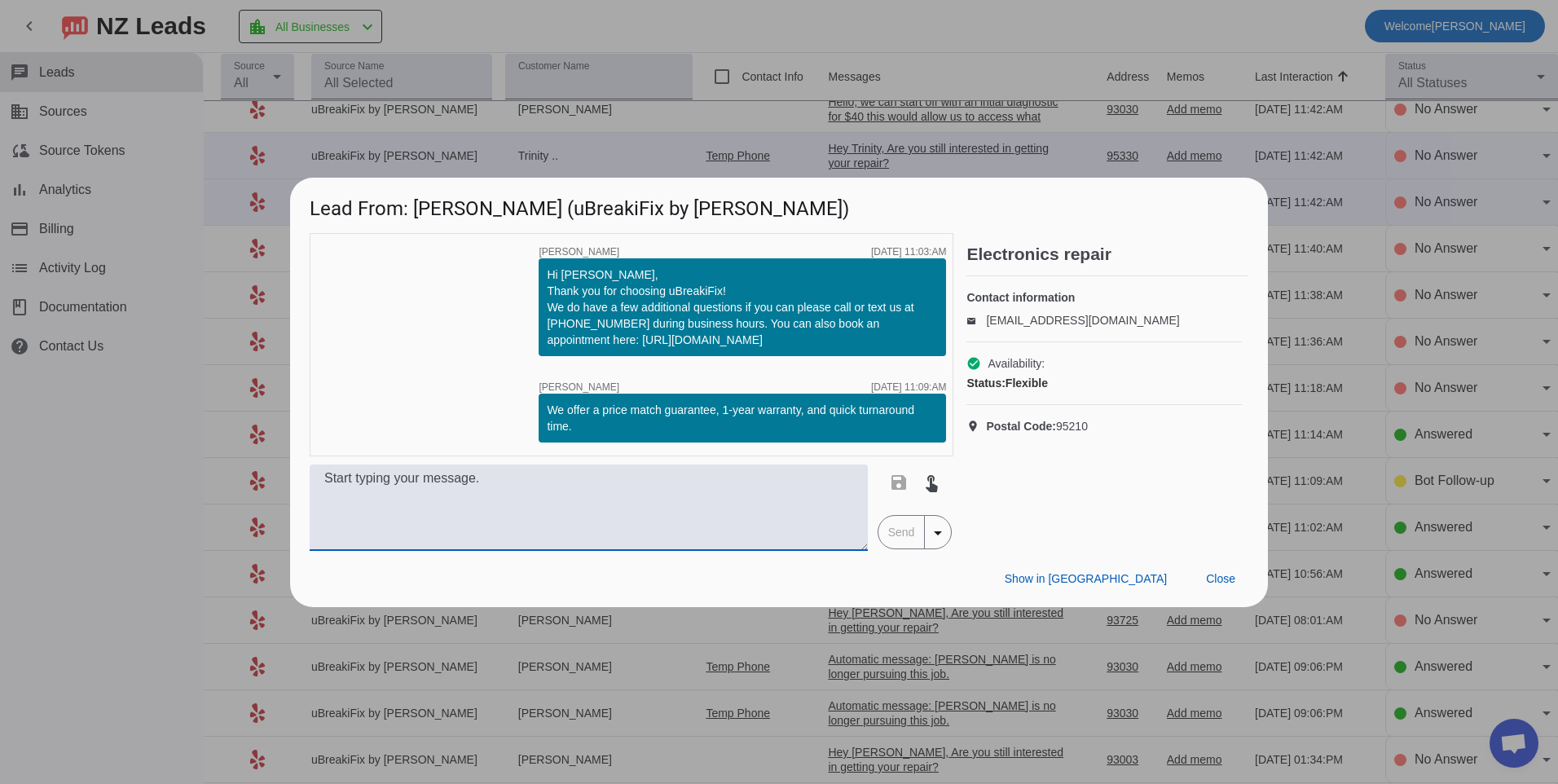
click at [803, 478] on textarea at bounding box center [589, 507] width 558 height 86
type textarea "What kind of device do you need repaired?"
click at [882, 538] on span "Send" at bounding box center [901, 531] width 46 height 32
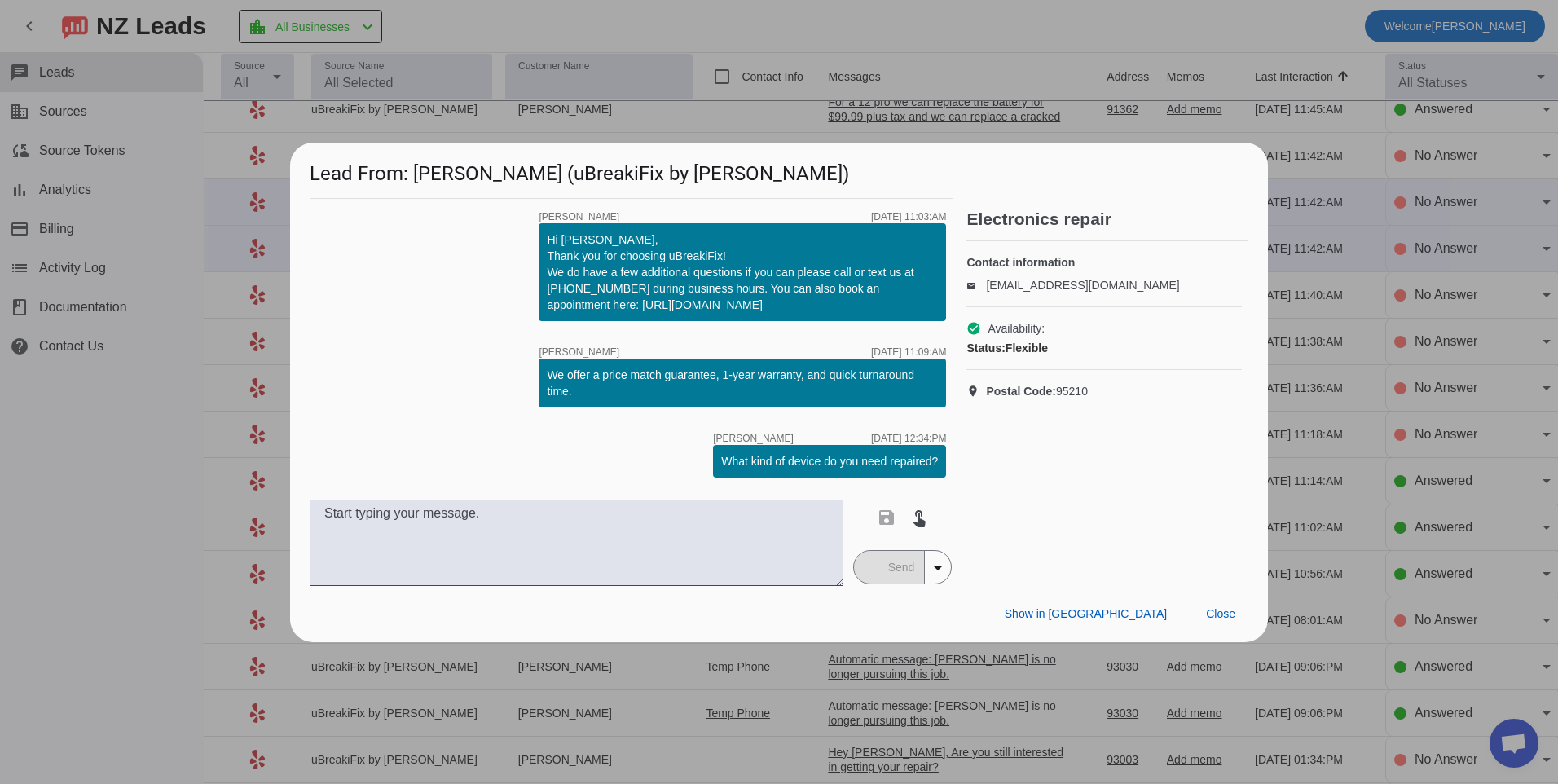
scroll to position [0, 0]
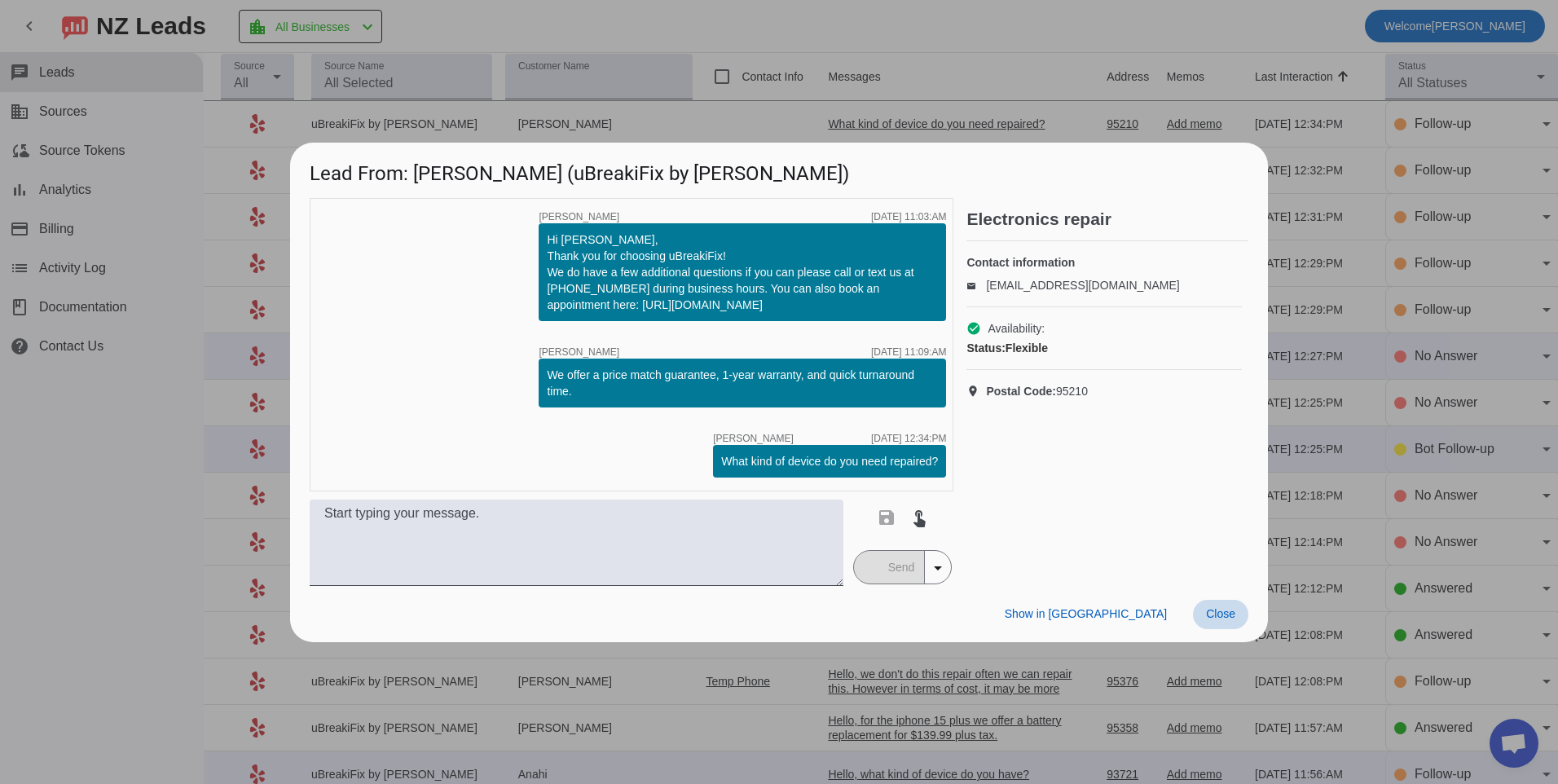
click at [1216, 617] on span "Close" at bounding box center [1221, 613] width 29 height 13
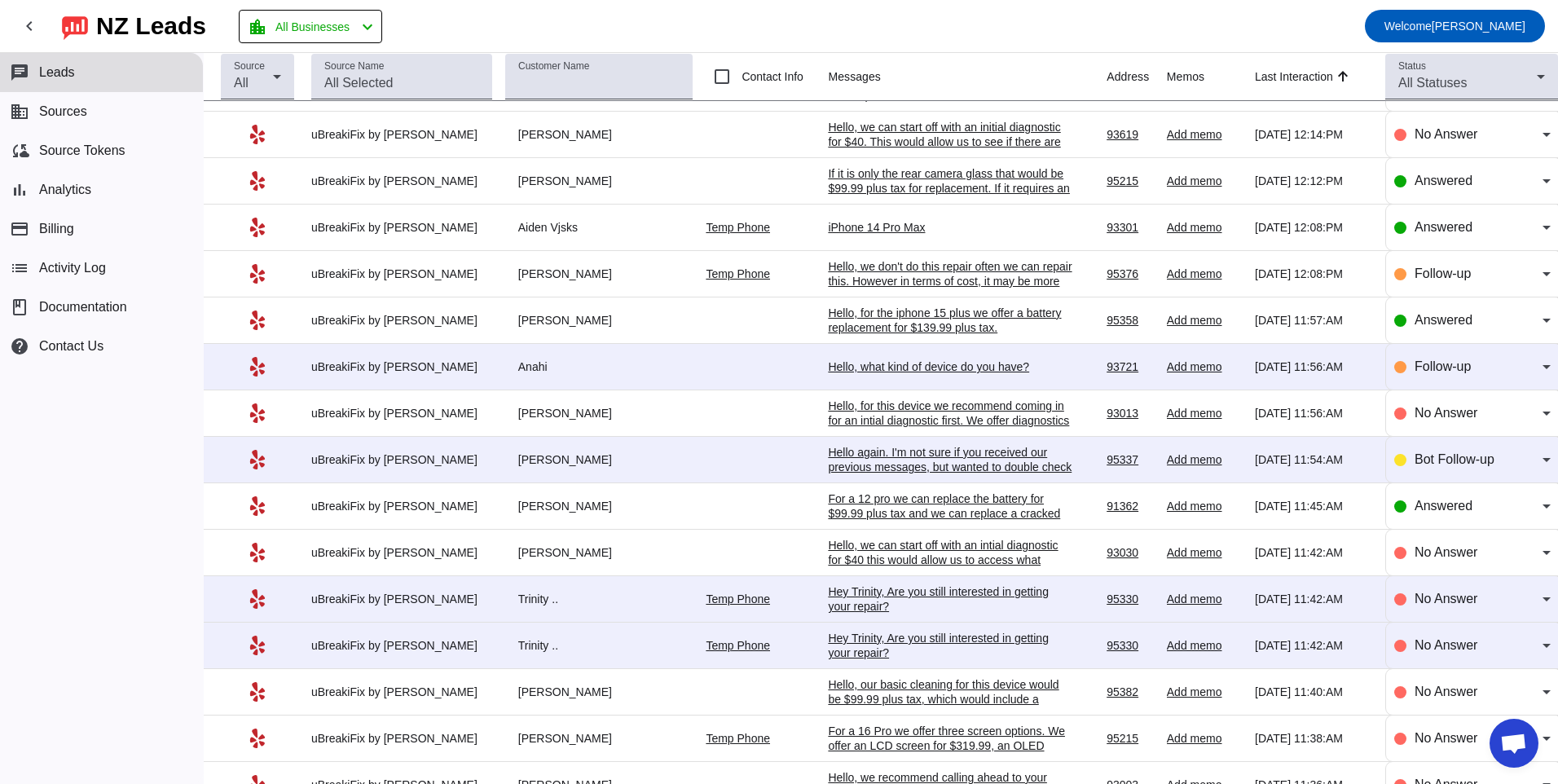
scroll to position [326, 0]
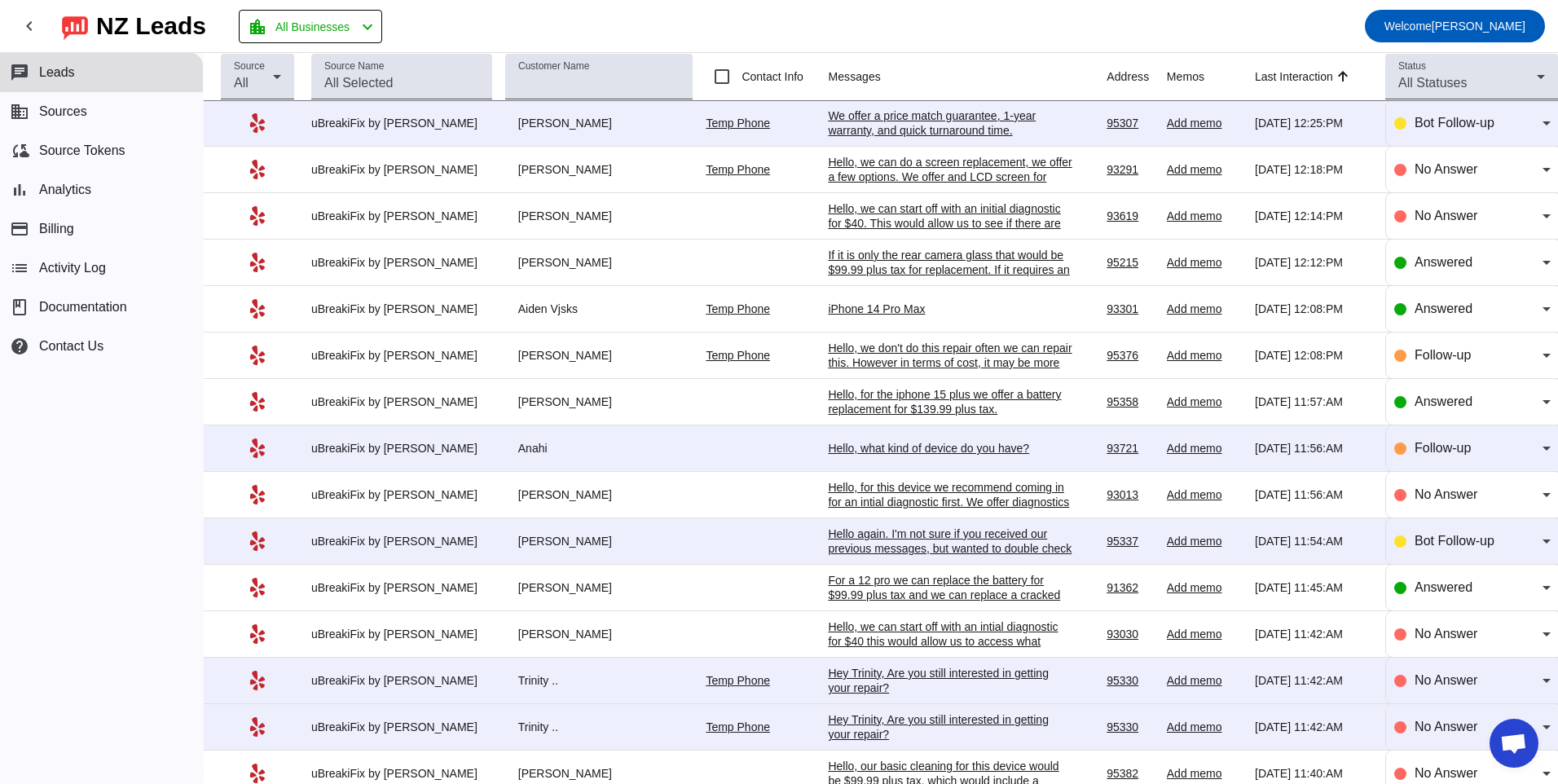
click at [828, 718] on div "Hey Trinity, Are you still interested in getting your repair?​" at bounding box center [951, 726] width 245 height 29
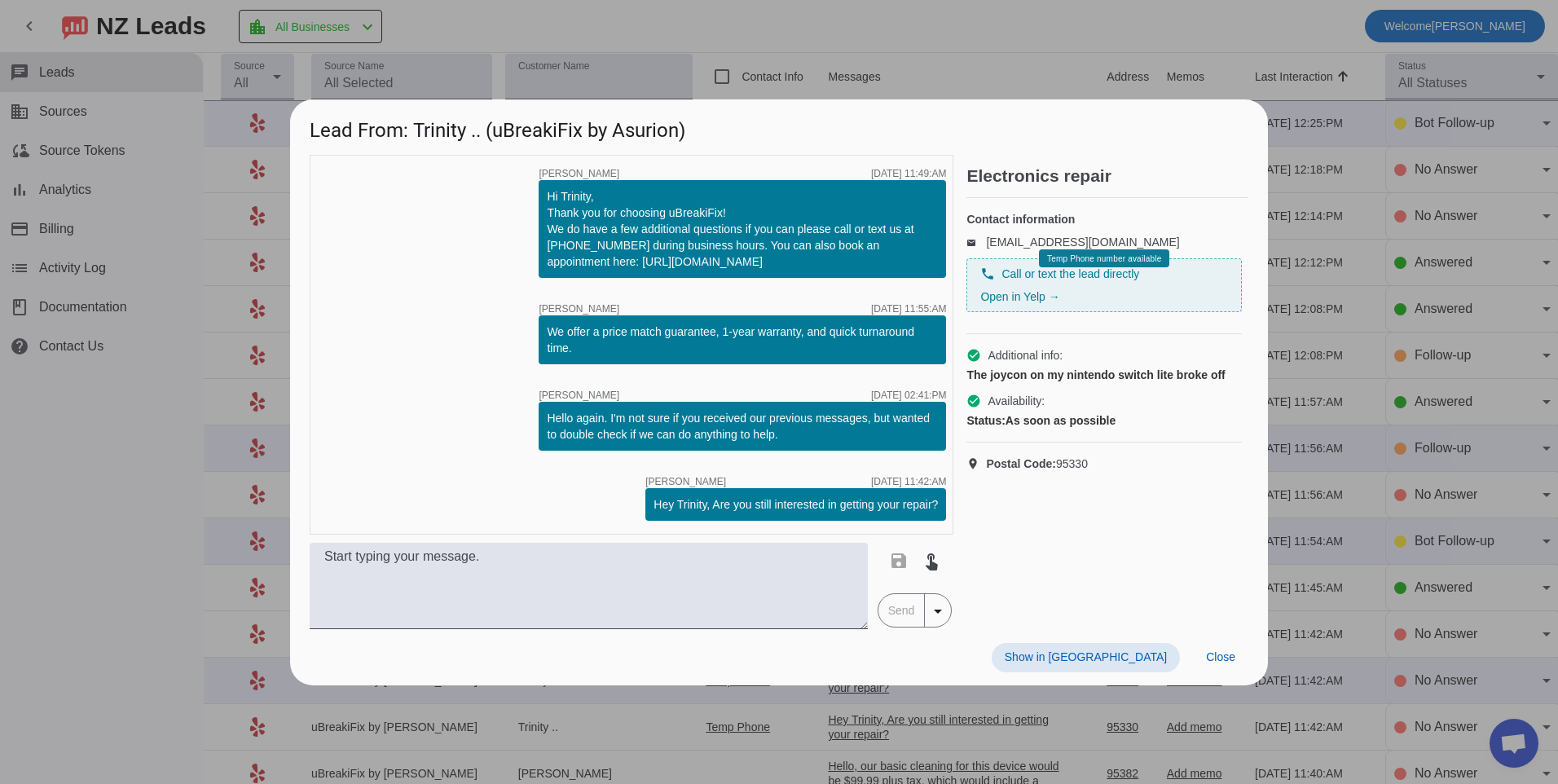
scroll to position [0, 0]
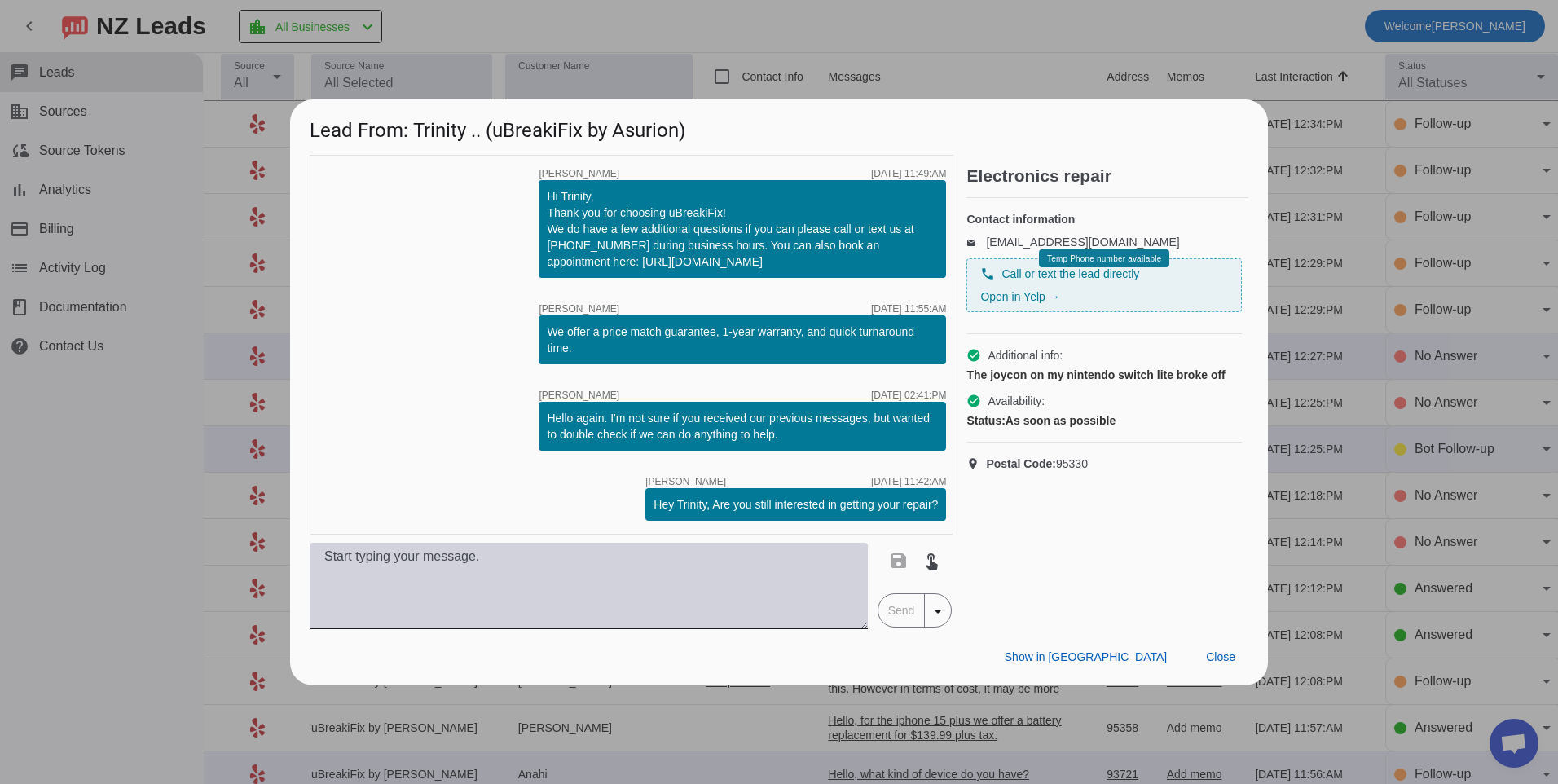
click at [583, 593] on textarea at bounding box center [589, 586] width 558 height 86
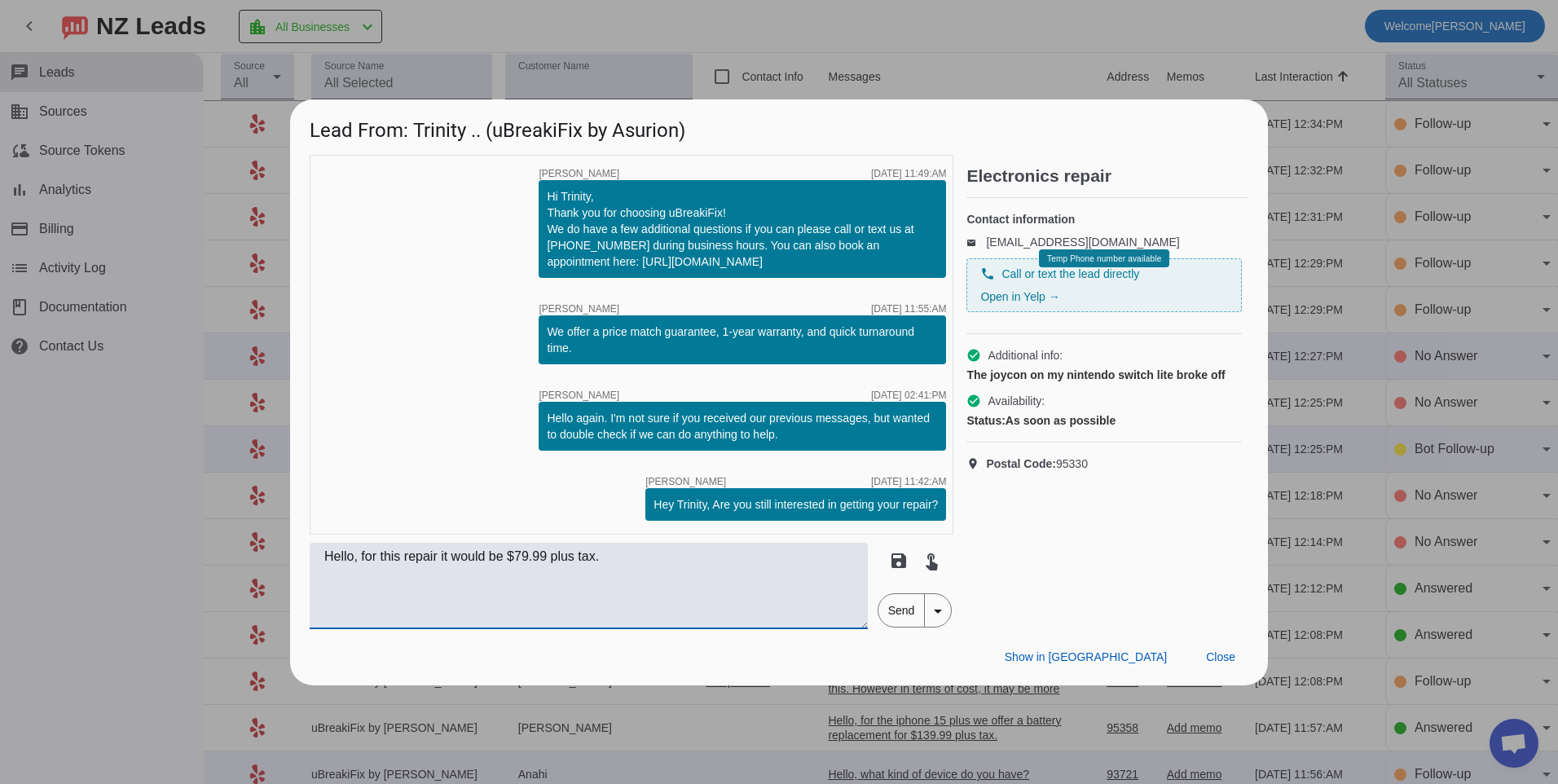
type textarea "Hello, for this repair it would be $79.99 plus tax."
click at [901, 610] on span "Send" at bounding box center [901, 609] width 46 height 32
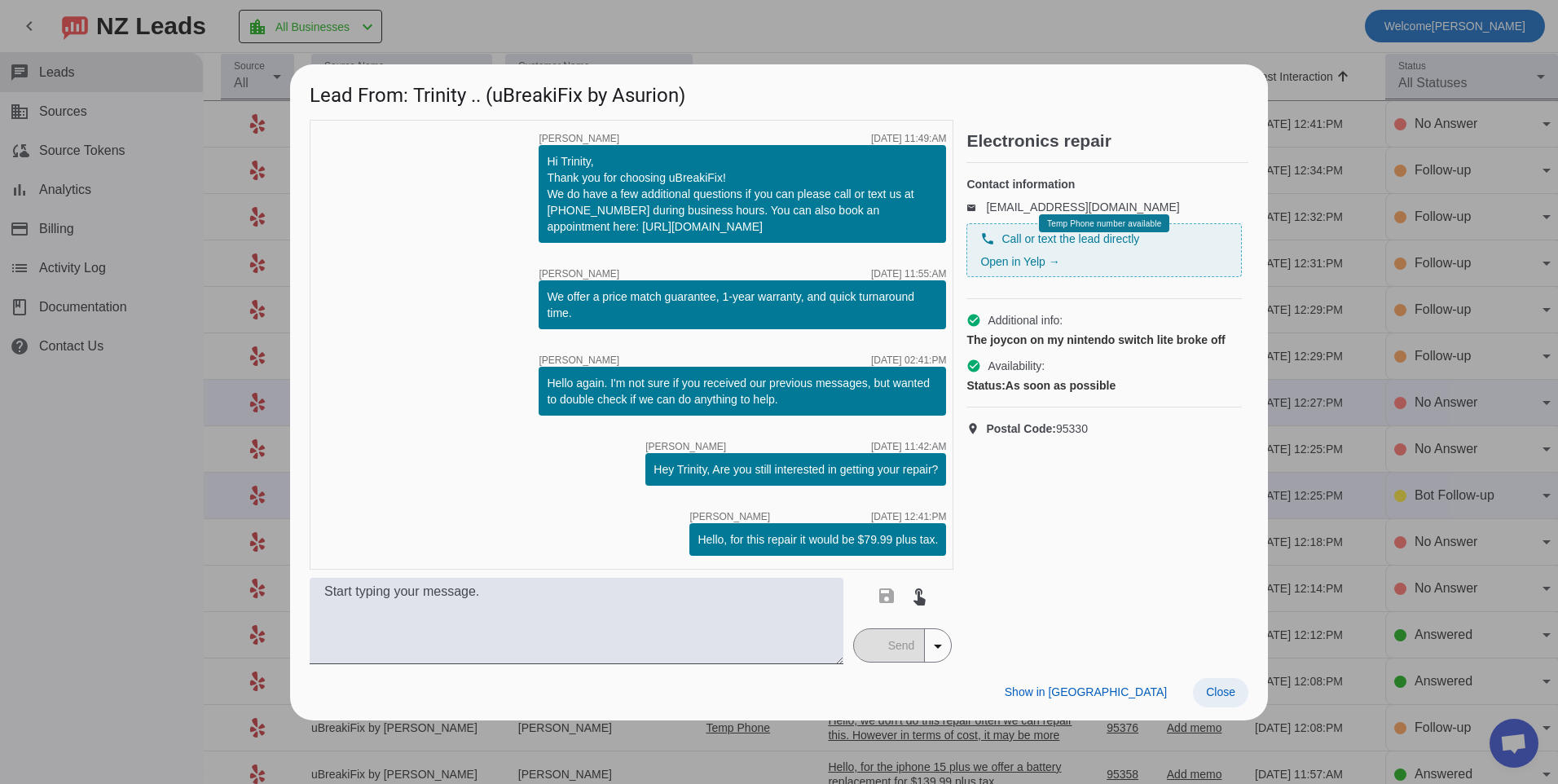
click at [1200, 701] on span at bounding box center [1221, 692] width 56 height 29
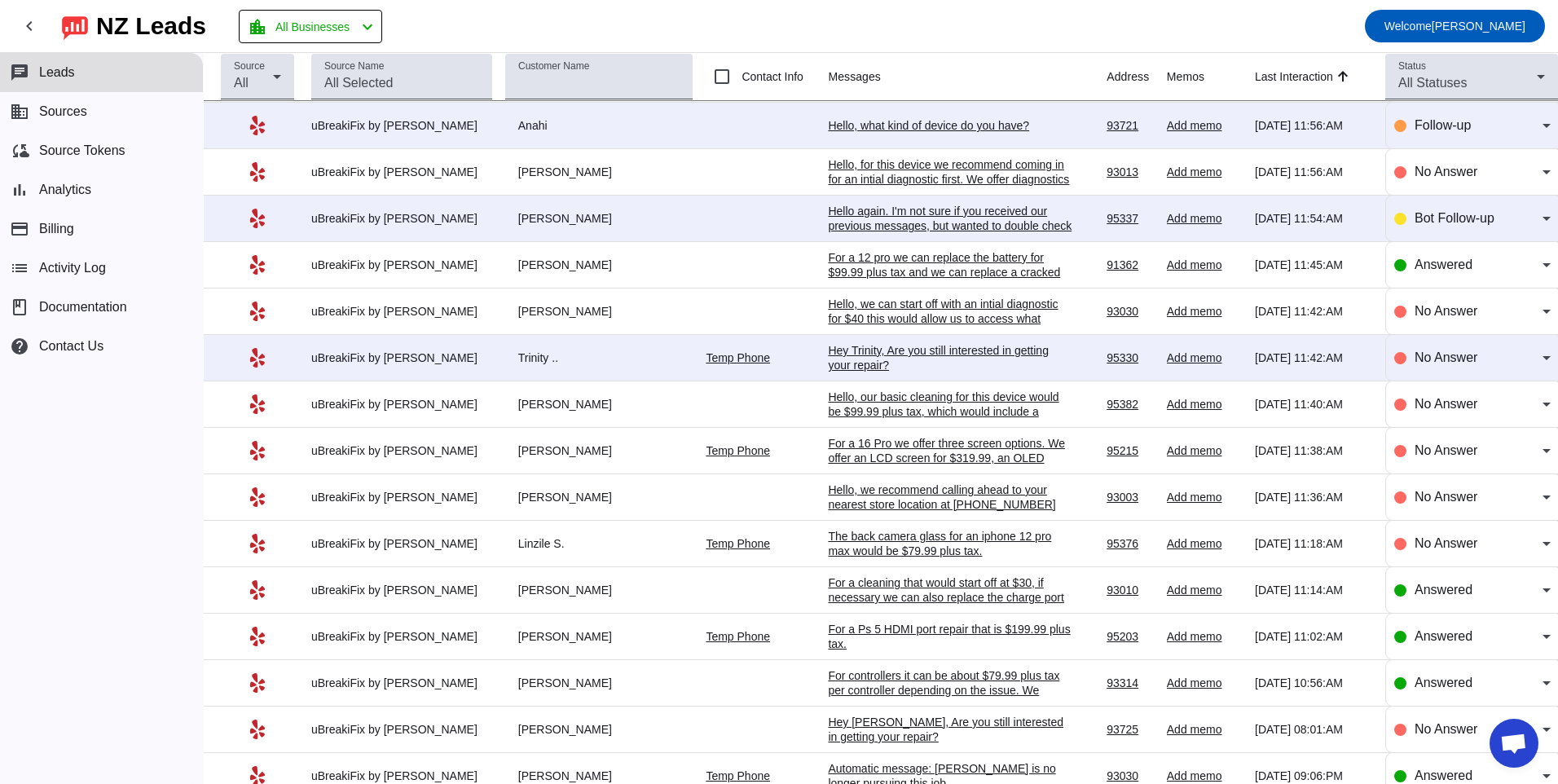
scroll to position [641, 0]
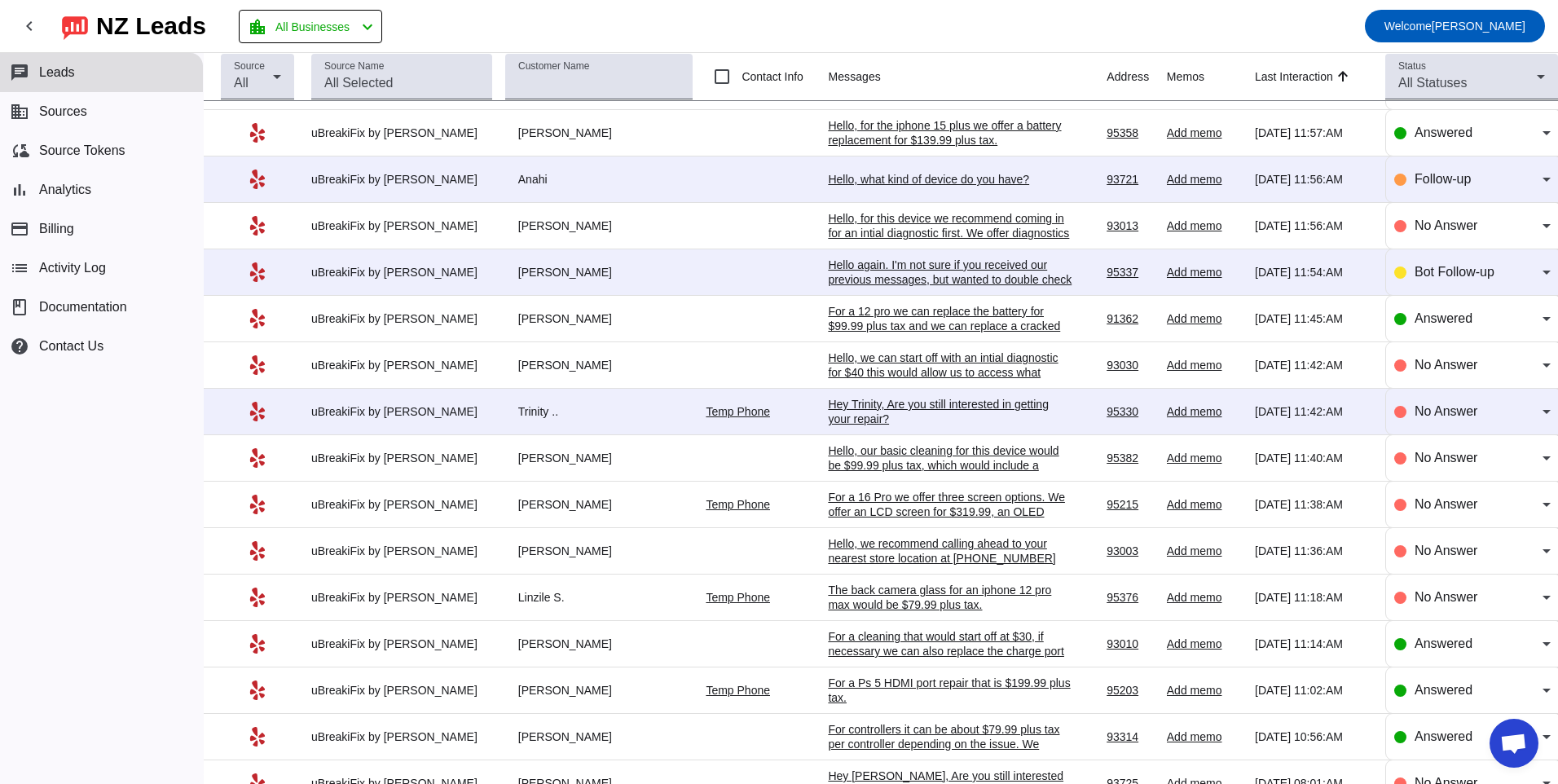
click at [868, 400] on div "Hey Trinity, Are you still interested in getting your repair?​" at bounding box center [951, 412] width 245 height 29
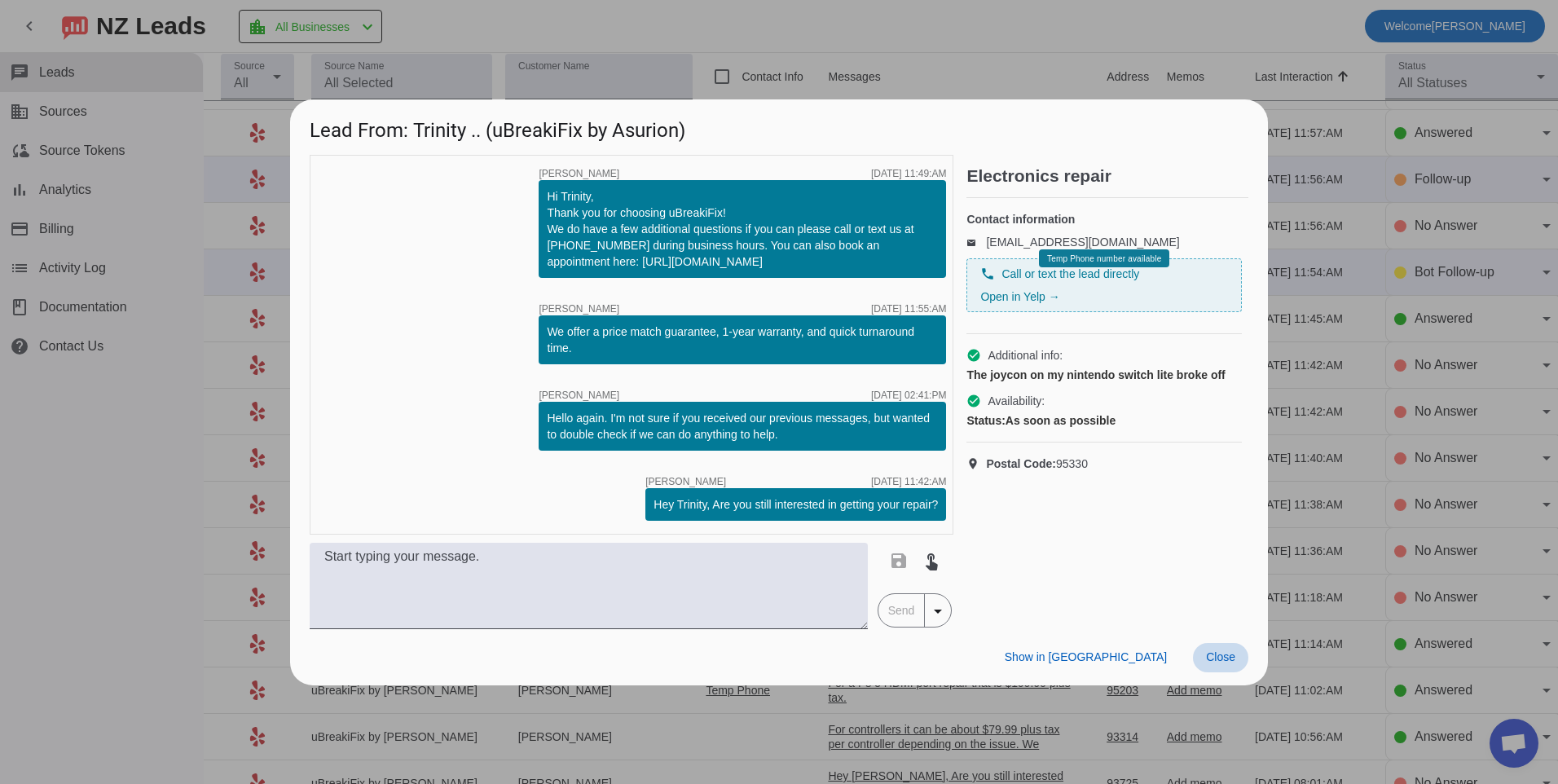
click at [1212, 659] on span "Close" at bounding box center [1221, 656] width 29 height 13
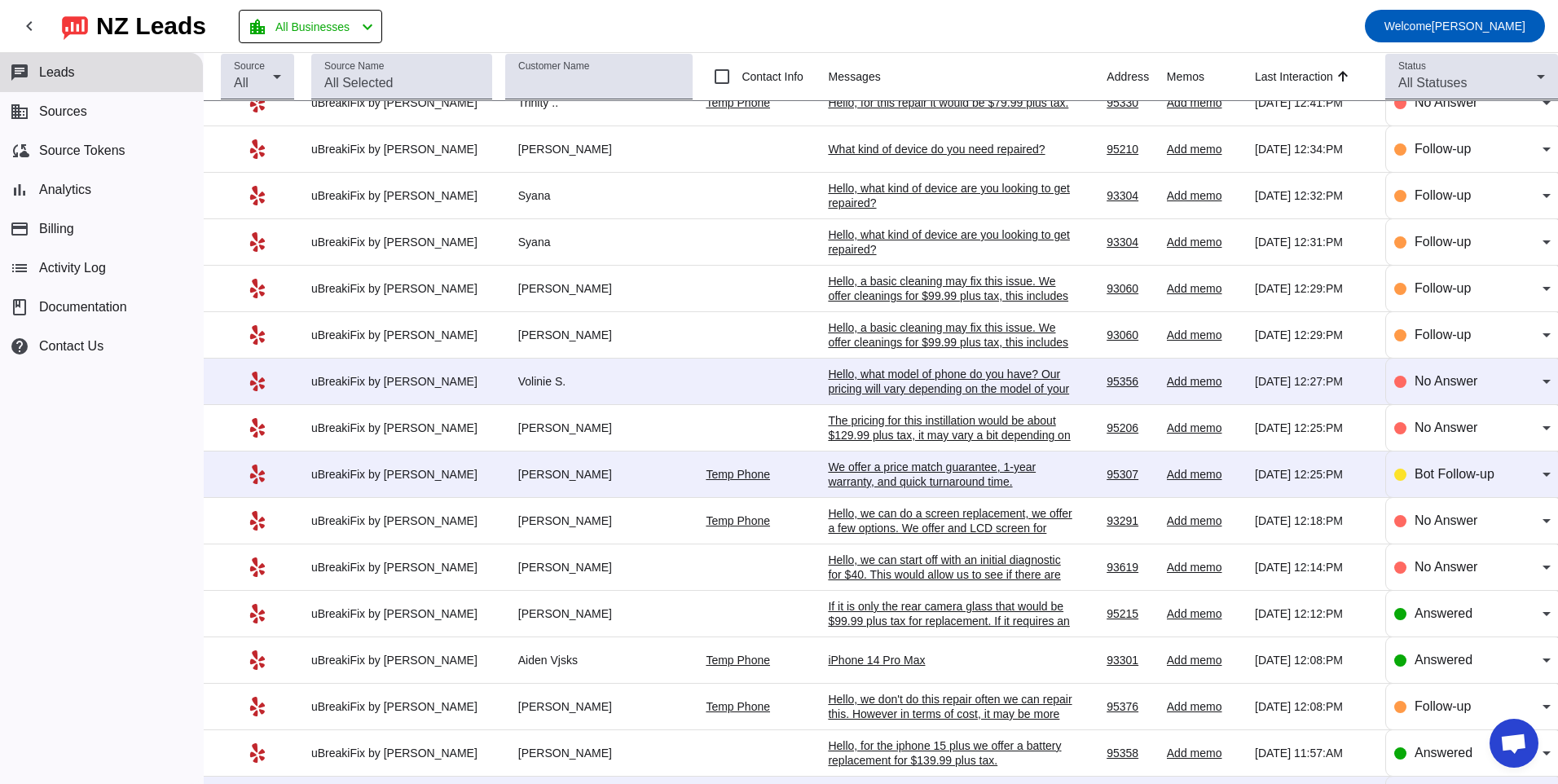
scroll to position [0, 0]
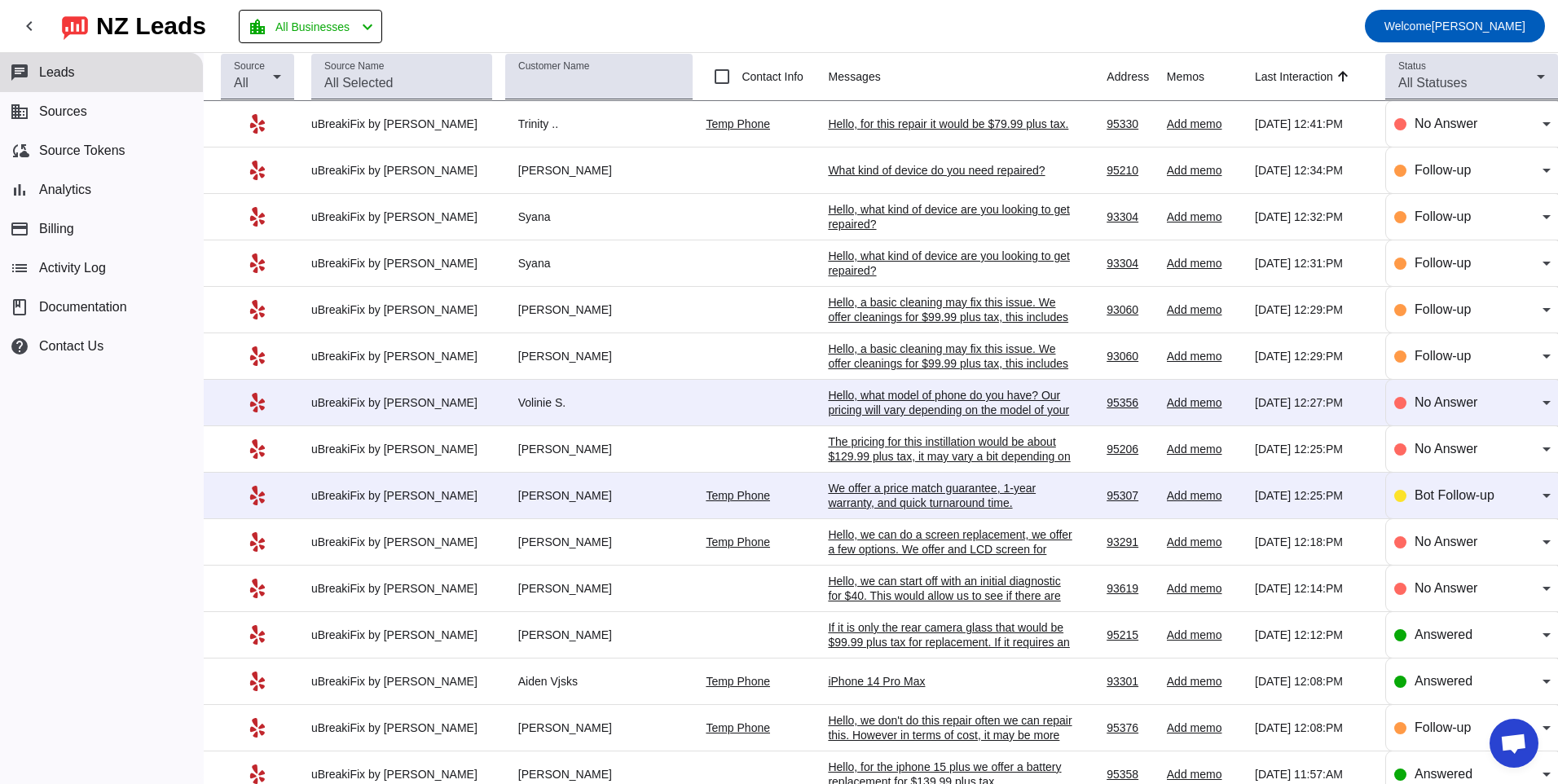
click at [890, 134] on td "Hello, for this repair it would be $79.99 plus tax. [DATE] 12:41:PM" at bounding box center [967, 123] width 279 height 46
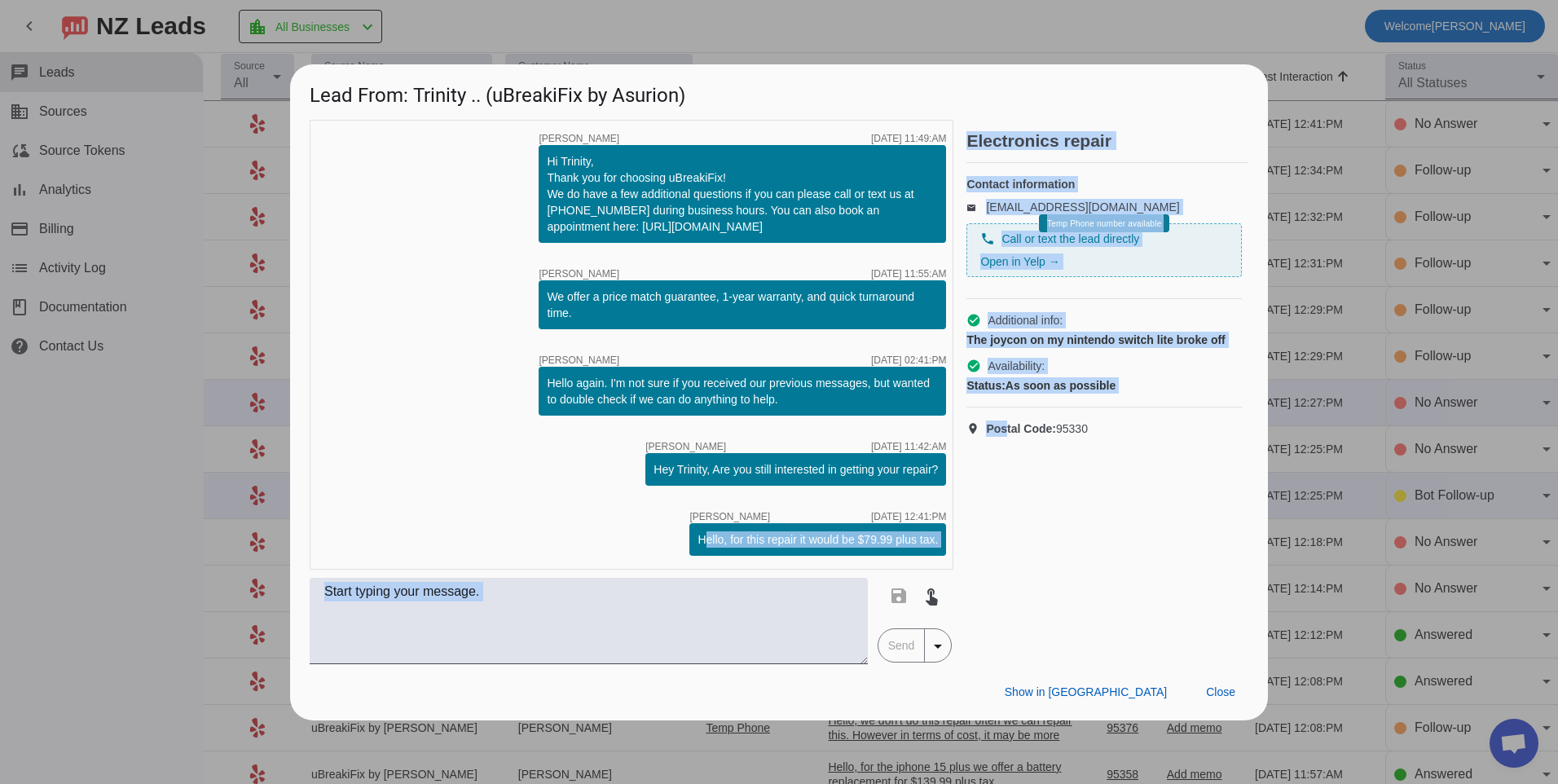
drag, startPoint x: 697, startPoint y: 538, endPoint x: 1005, endPoint y: 534, distance: 308.0
click at [1005, 534] on div "timer close [PERSON_NAME] [DATE] 11:49:AM Hi Trinity, Thank you for choosing uB…" at bounding box center [779, 391] width 939 height 544
drag, startPoint x: 1005, startPoint y: 534, endPoint x: 928, endPoint y: 529, distance: 77.2
click at [928, 529] on div "Hello, for this repair it would be $79.99 plus tax." at bounding box center [818, 539] width 256 height 32
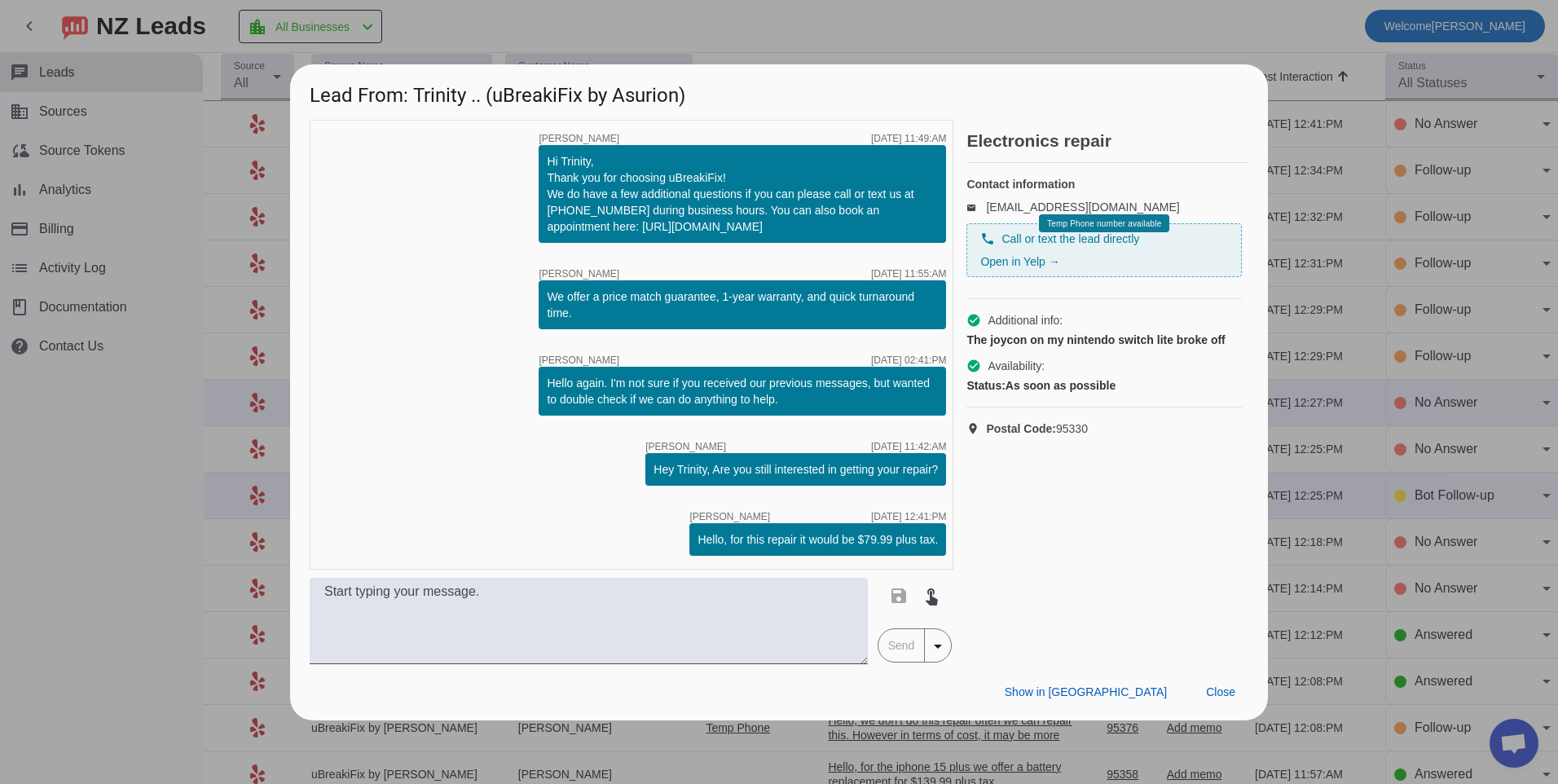
drag, startPoint x: 698, startPoint y: 542, endPoint x: 955, endPoint y: 532, distance: 257.2
click at [955, 532] on div "timer close [PERSON_NAME] [DATE] 11:49:AM Hi Trinity, Thank you for choosing uB…" at bounding box center [779, 391] width 939 height 544
copy div "Hello, for this repair it would be $79.99 plus tax."
click at [1225, 689] on span "Close" at bounding box center [1221, 691] width 29 height 13
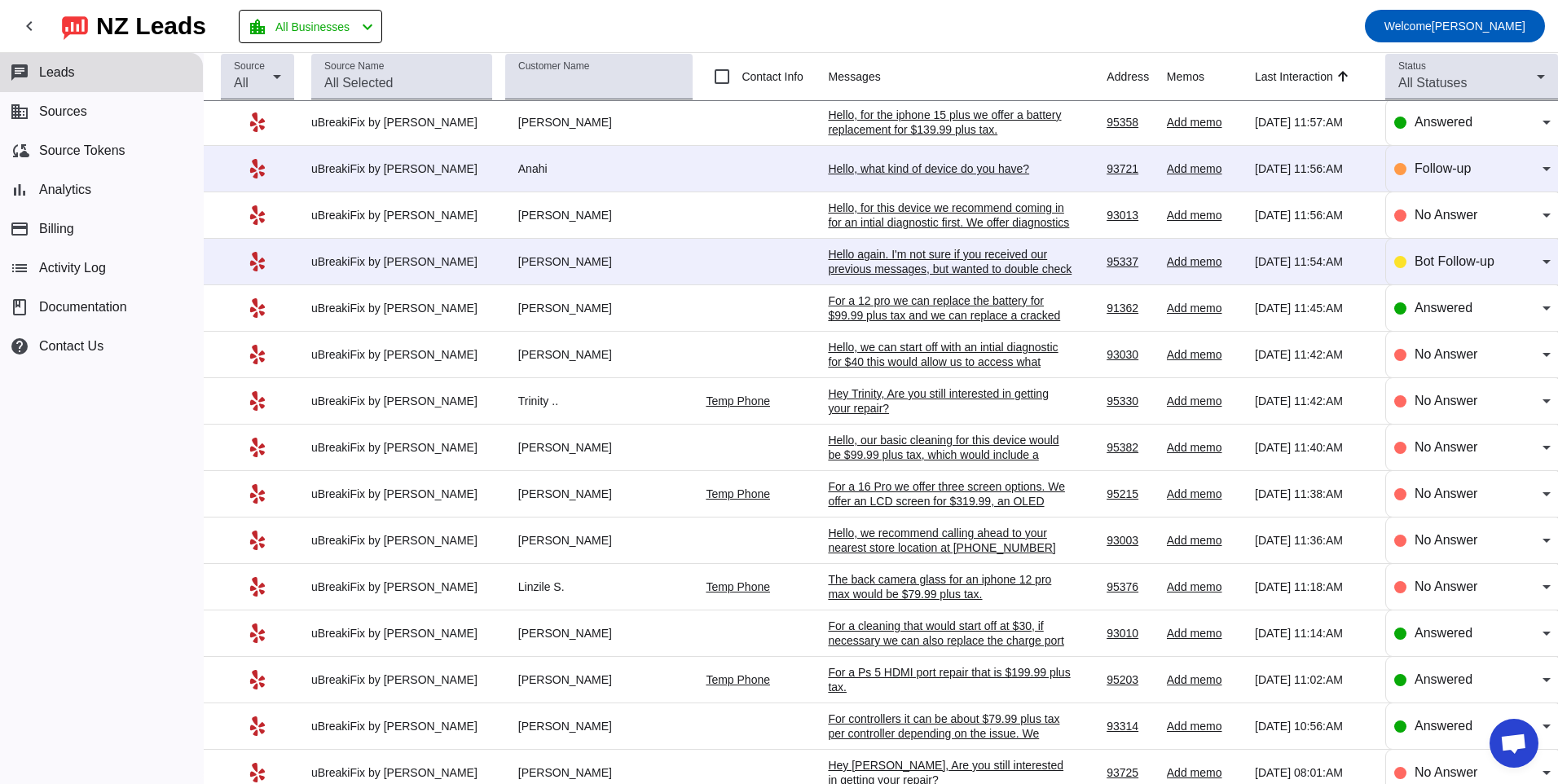
scroll to position [733, 0]
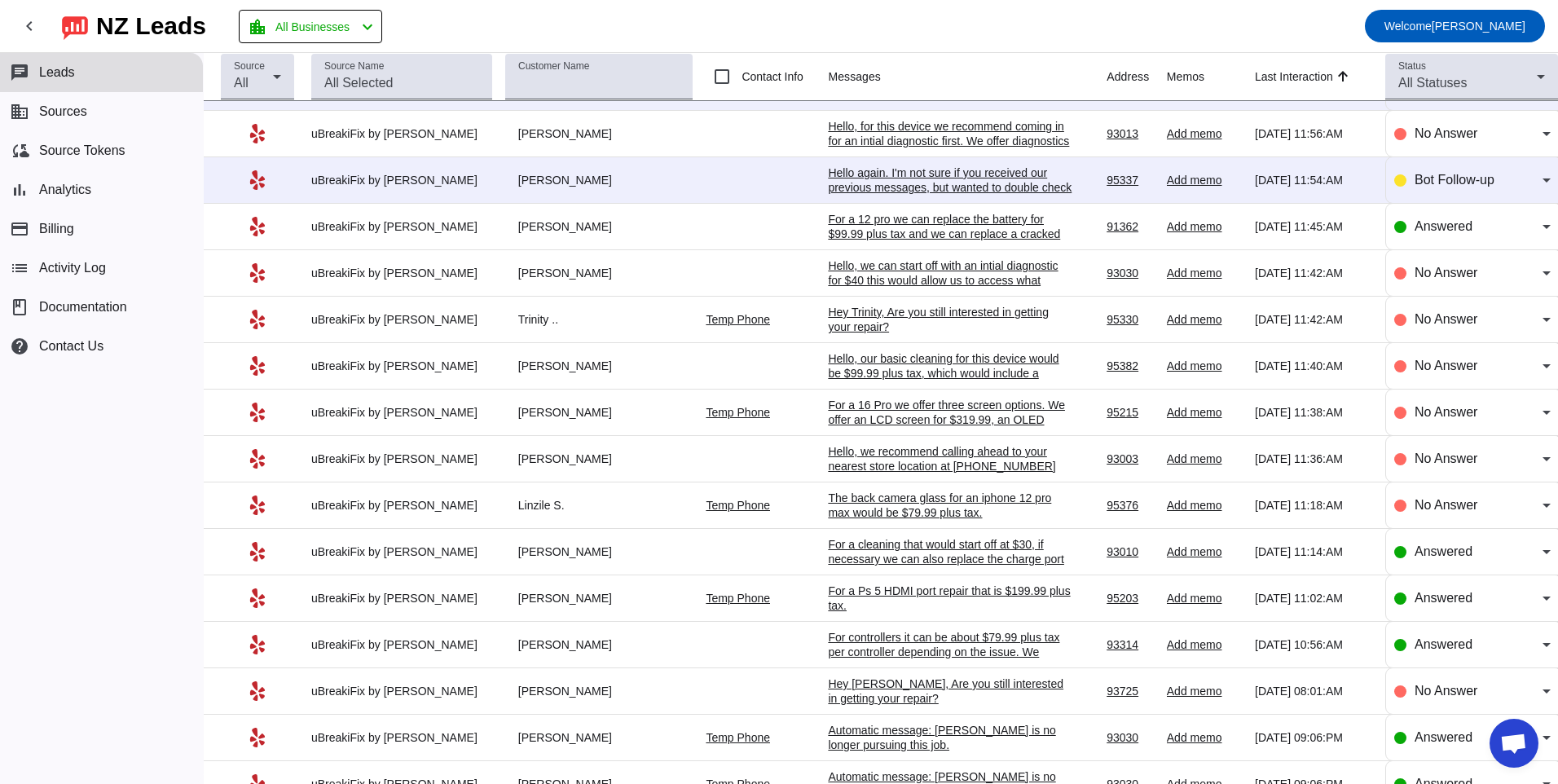
click at [854, 323] on div "Hey Trinity, Are you still interested in getting your repair?​" at bounding box center [951, 320] width 245 height 29
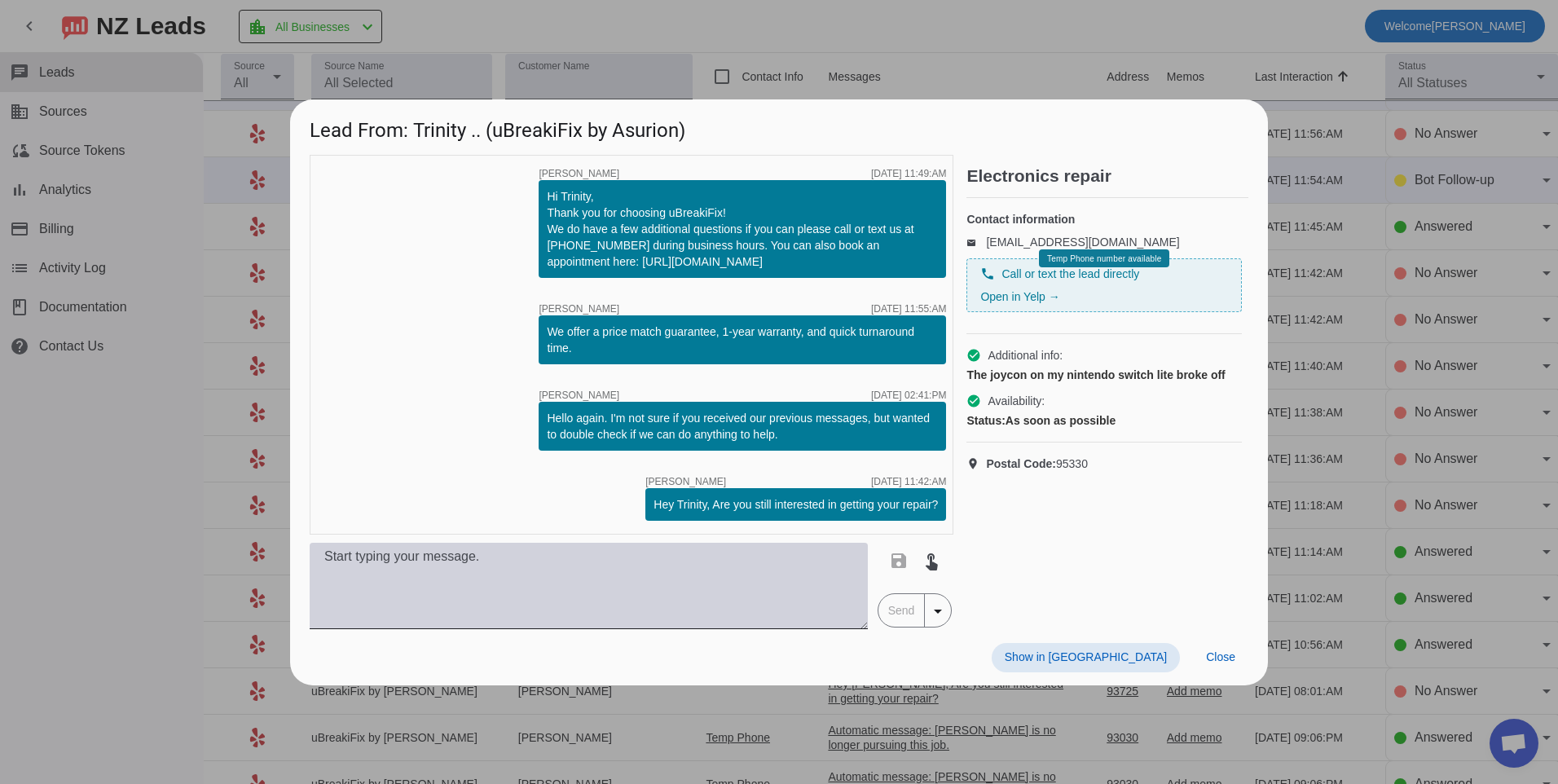
click at [662, 584] on textarea at bounding box center [589, 586] width 558 height 86
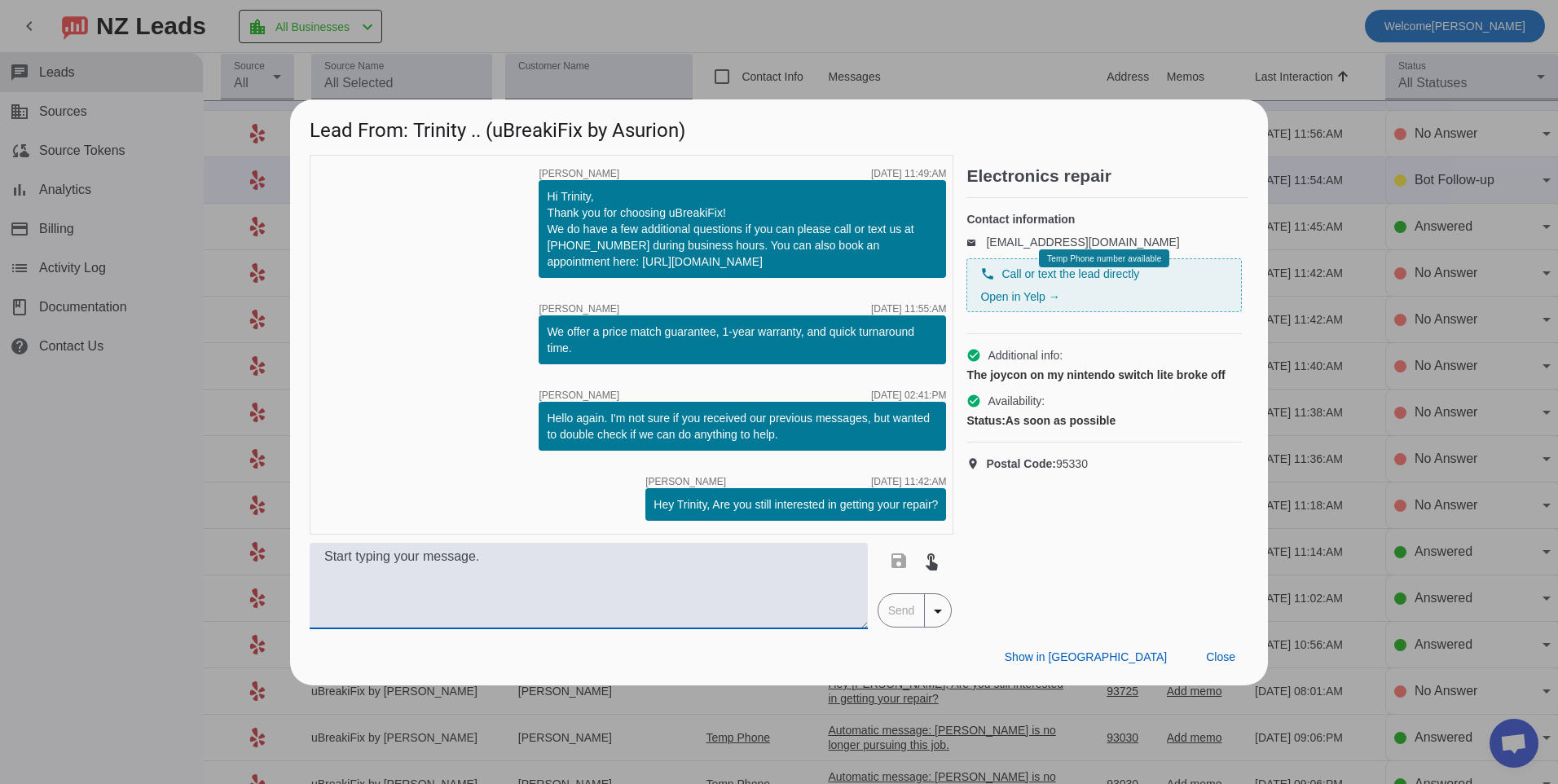
paste textarea "Hello, for this repair it would be $79.99 plus tax."
type textarea "Hello, for this repair it would be $79.99 plus tax."
click at [892, 615] on span "Send" at bounding box center [901, 609] width 46 height 32
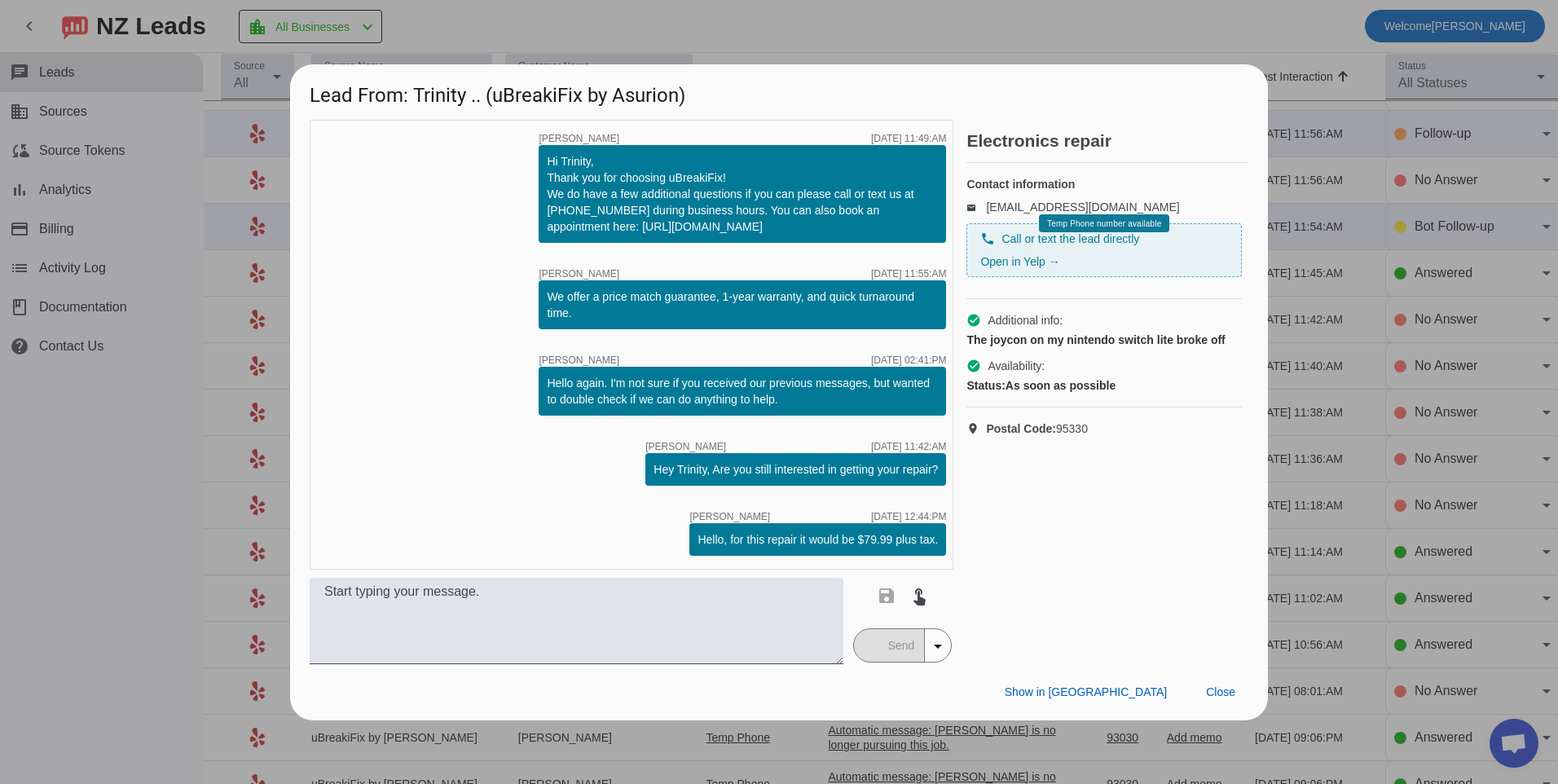
scroll to position [0, 0]
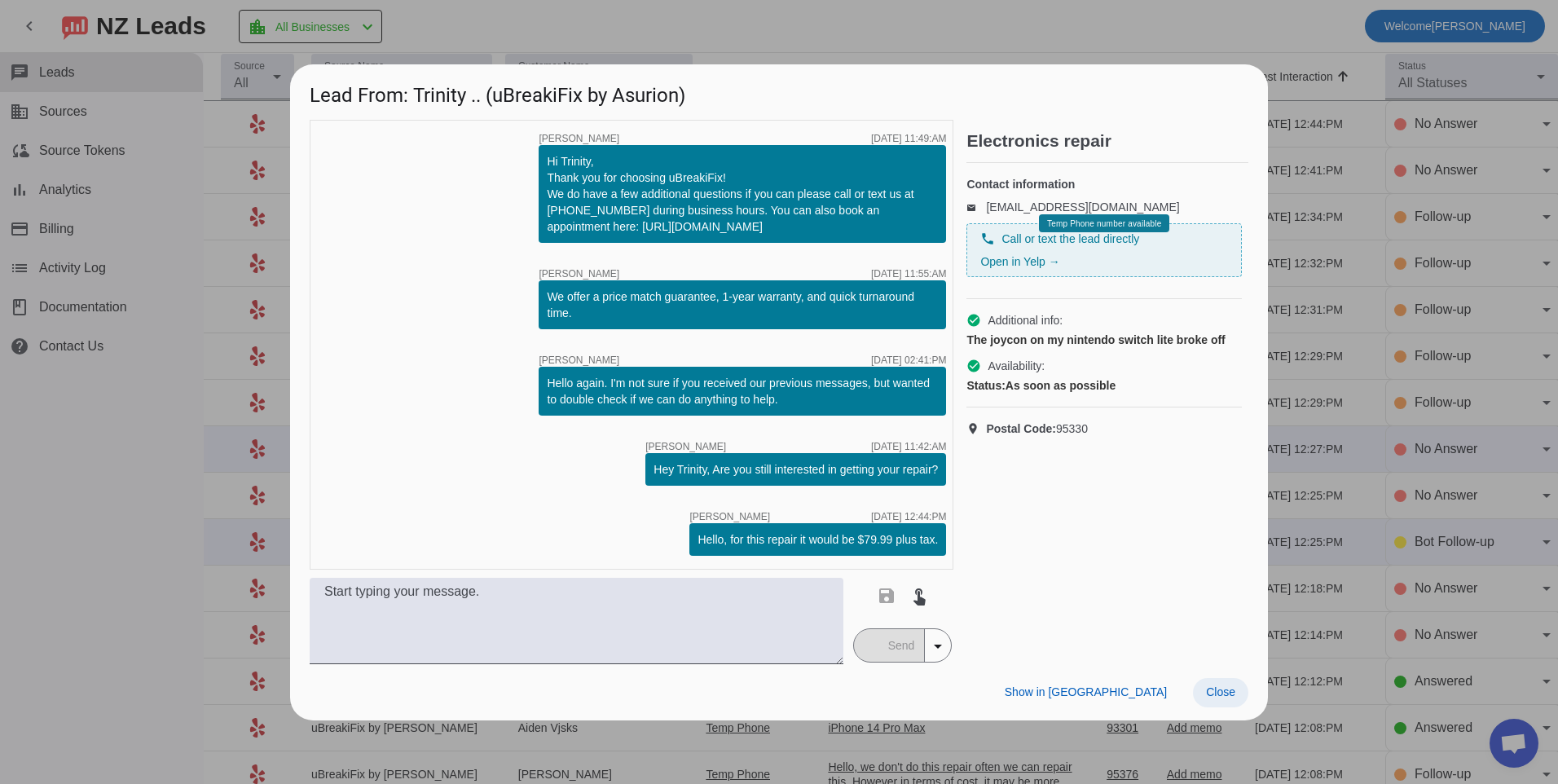
click at [1216, 704] on span at bounding box center [1221, 692] width 56 height 29
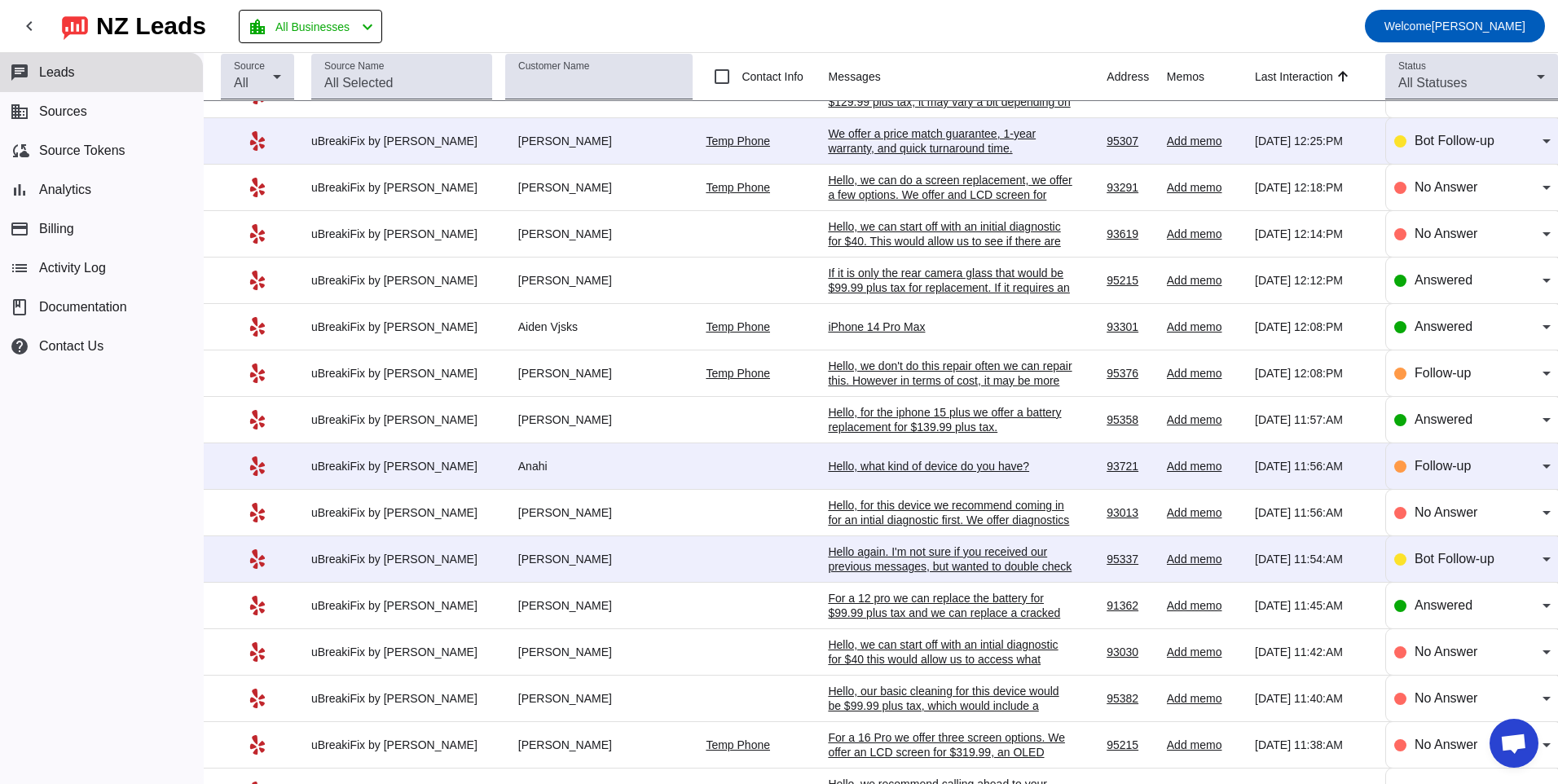
scroll to position [397, 0]
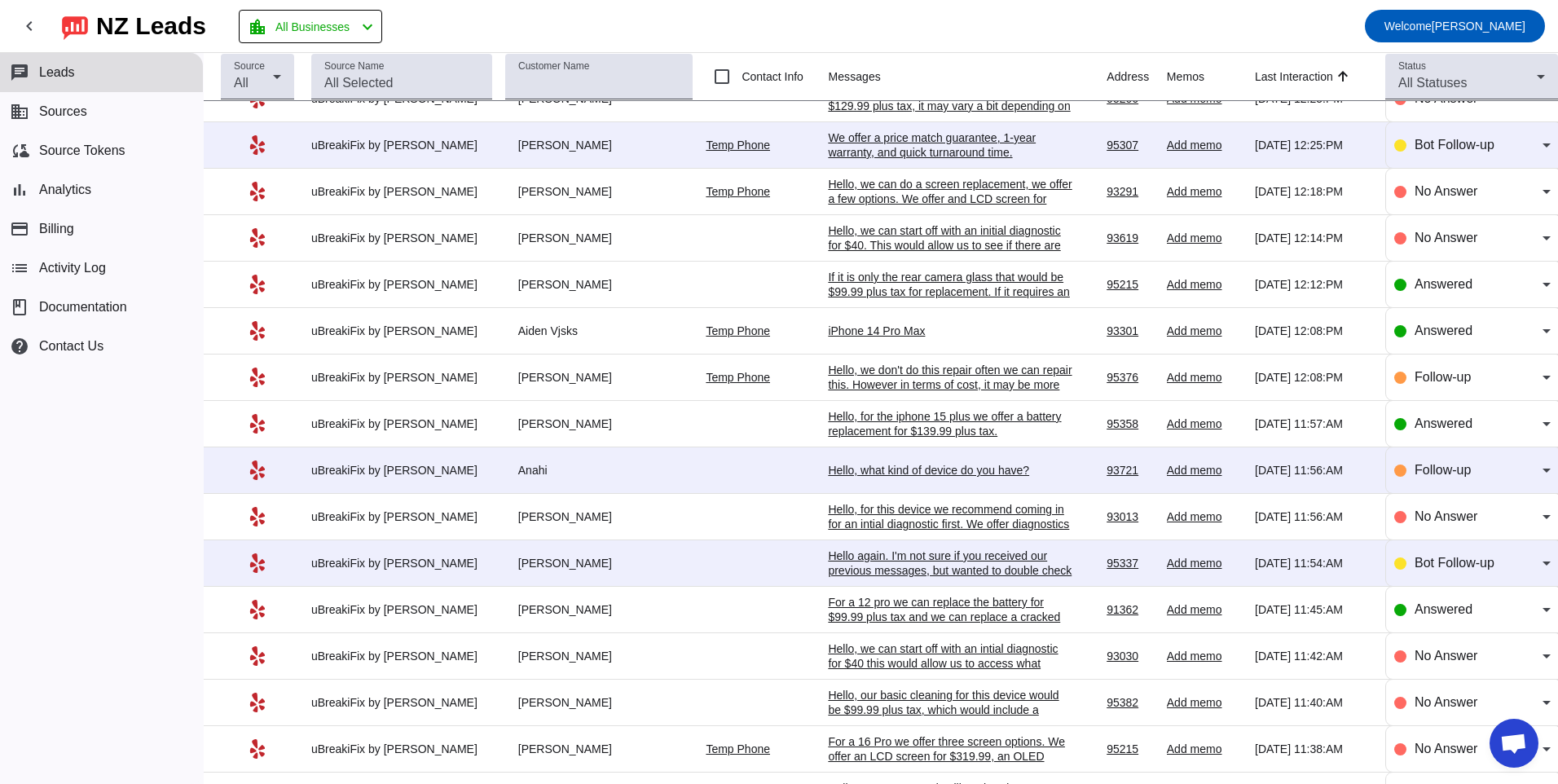
click at [849, 565] on div "Hello again. I'm not sure if you received our previous messages, but wanted to …" at bounding box center [951, 570] width 245 height 44
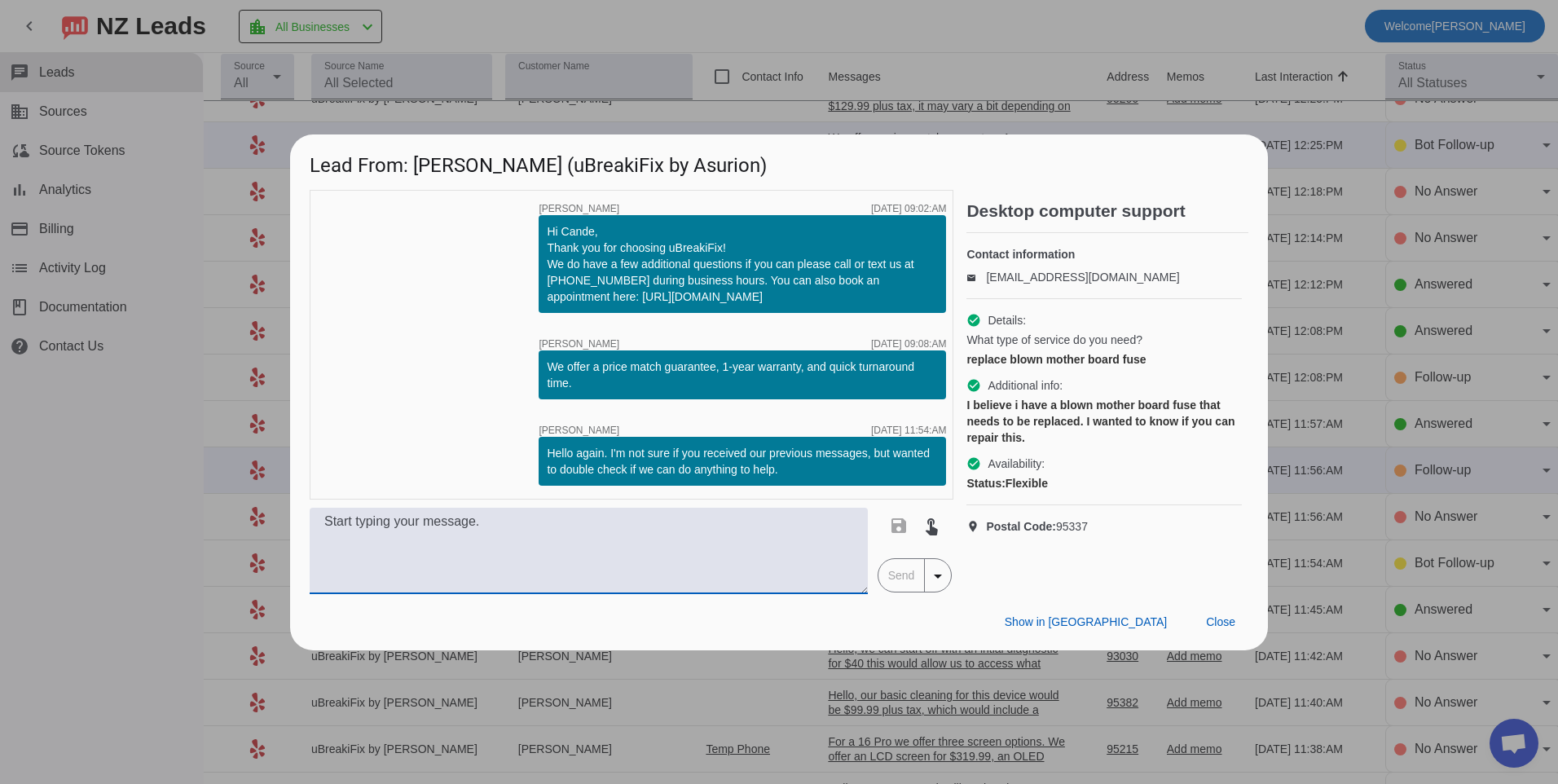
click at [705, 542] on textarea at bounding box center [589, 550] width 558 height 86
click at [695, 530] on textarea "Hello, we recommend coming in for an initial diagnostic" at bounding box center [589, 550] width 558 height 86
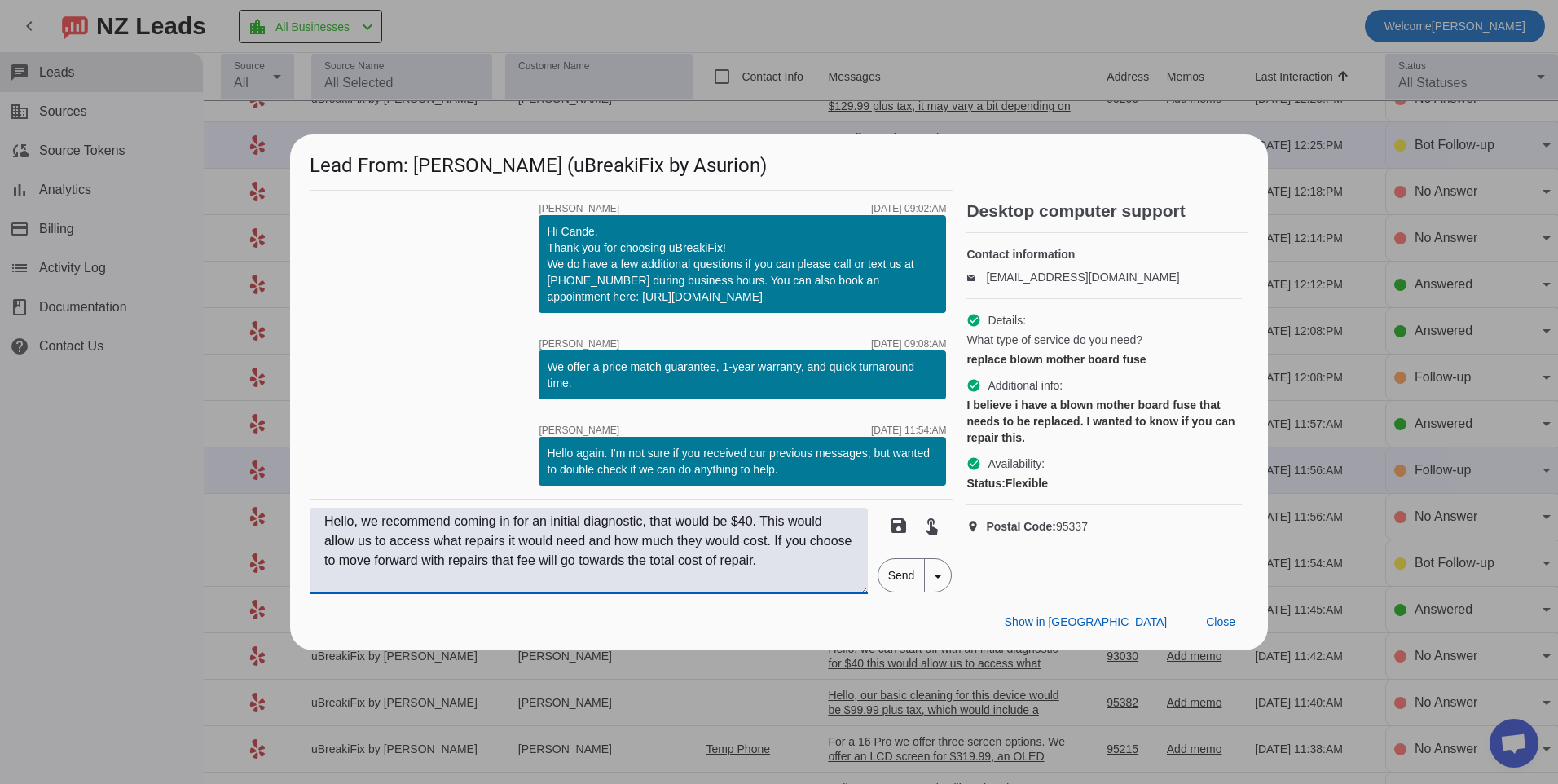
type textarea "Hello, we recommend coming in for an initial diagnostic, that would be $40. Thi…"
click at [905, 581] on span "Send" at bounding box center [901, 575] width 46 height 32
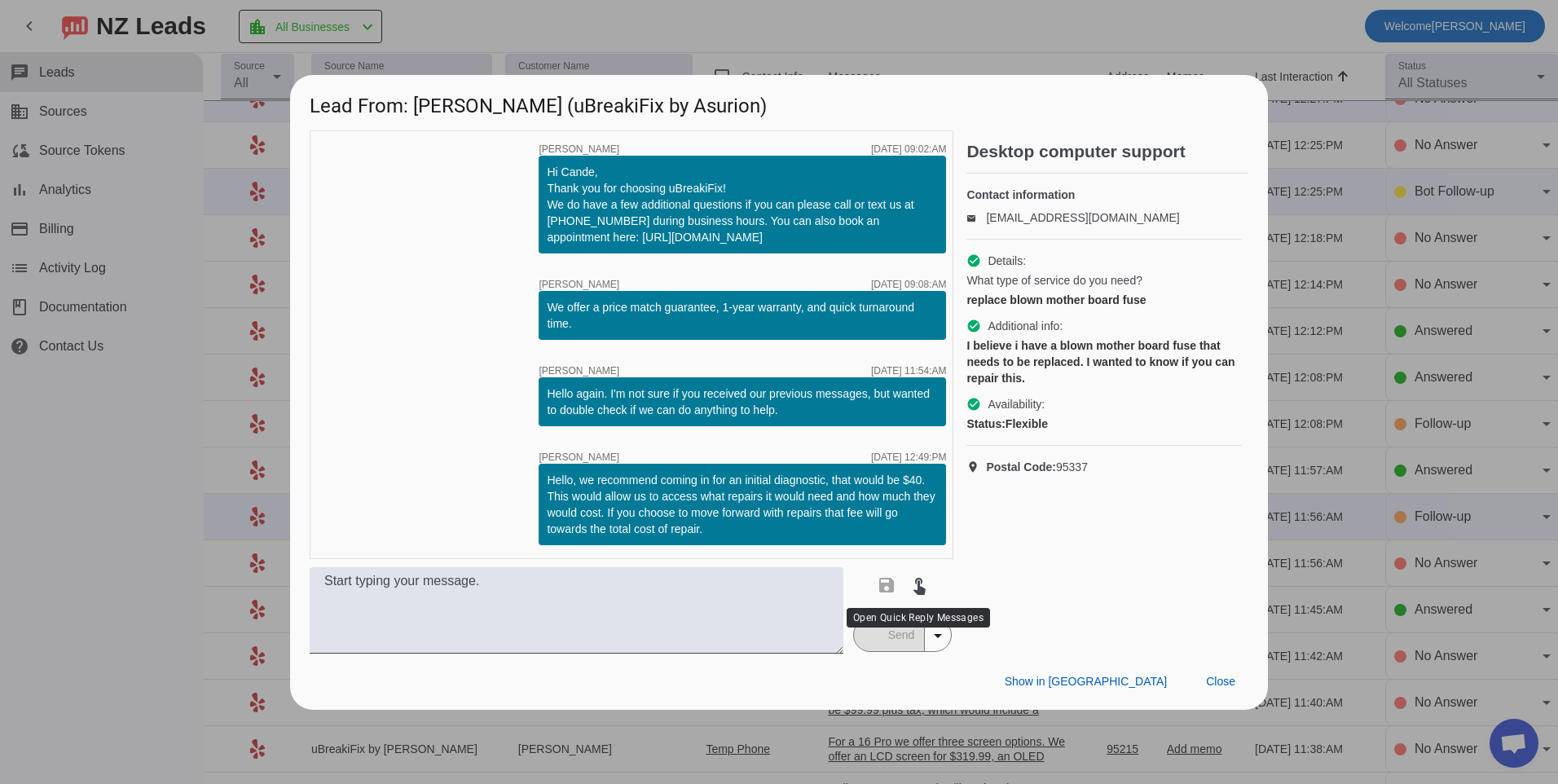
scroll to position [0, 0]
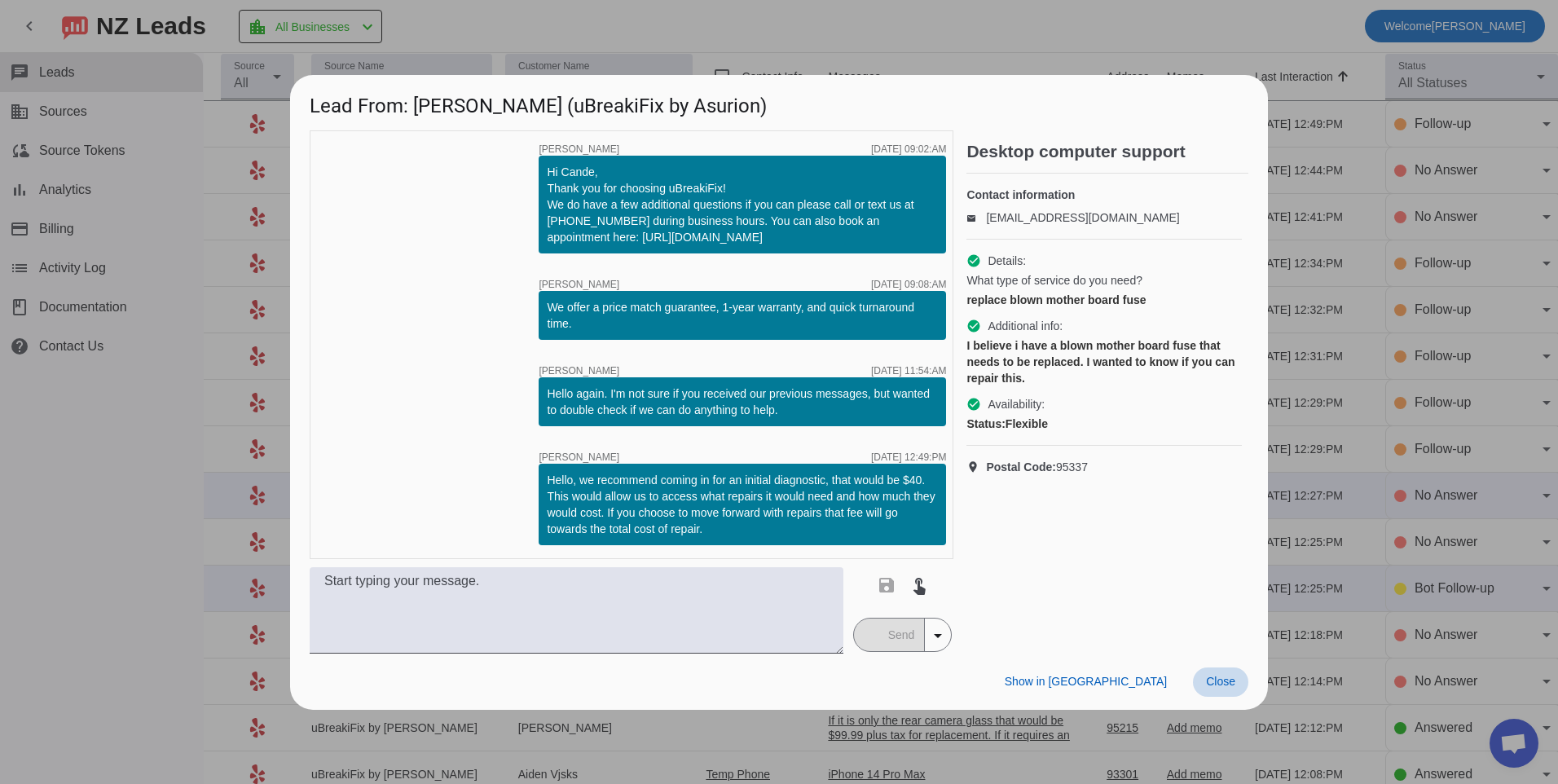
click at [1214, 686] on span "Close" at bounding box center [1221, 680] width 29 height 13
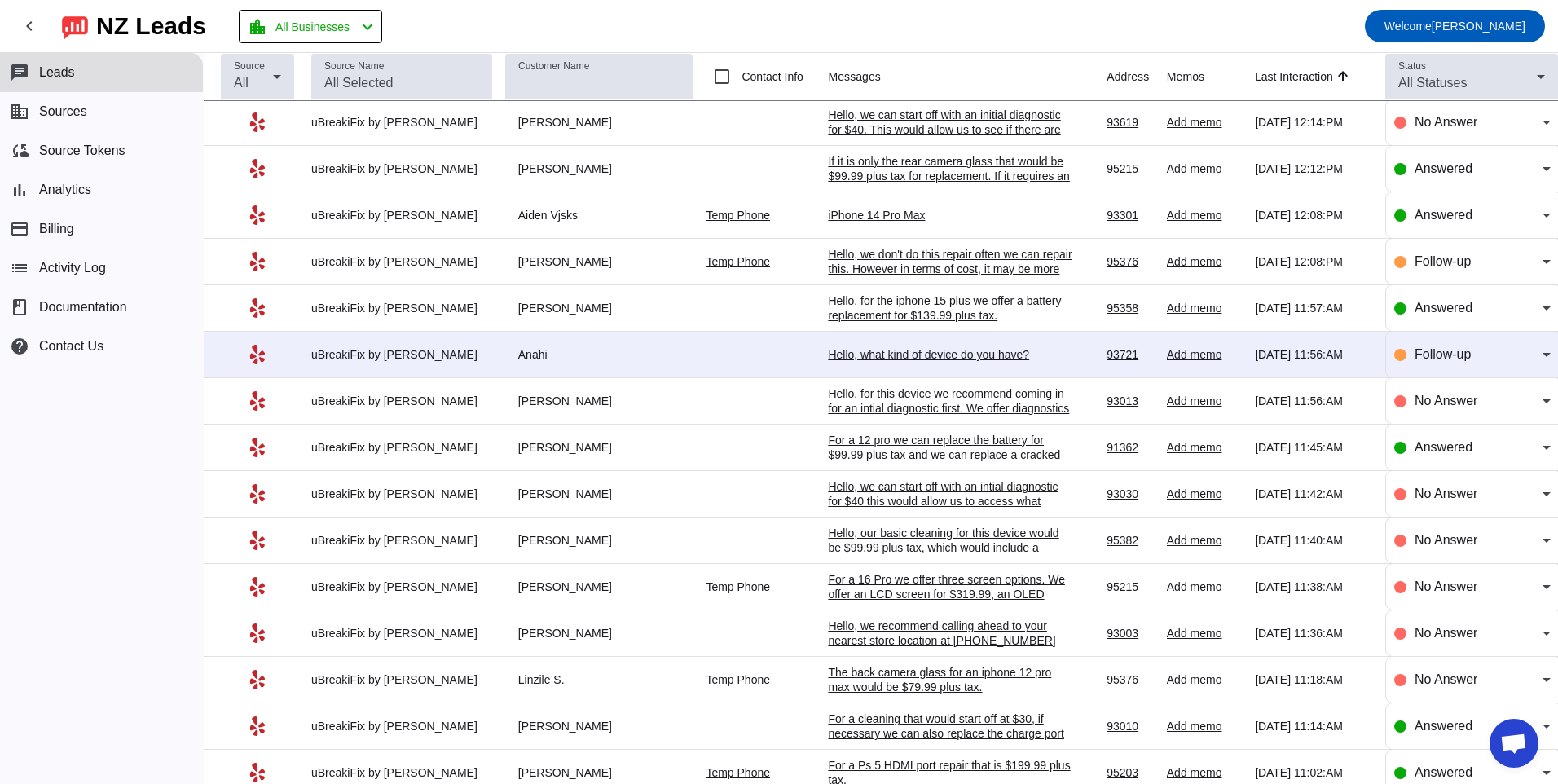
scroll to position [570, 0]
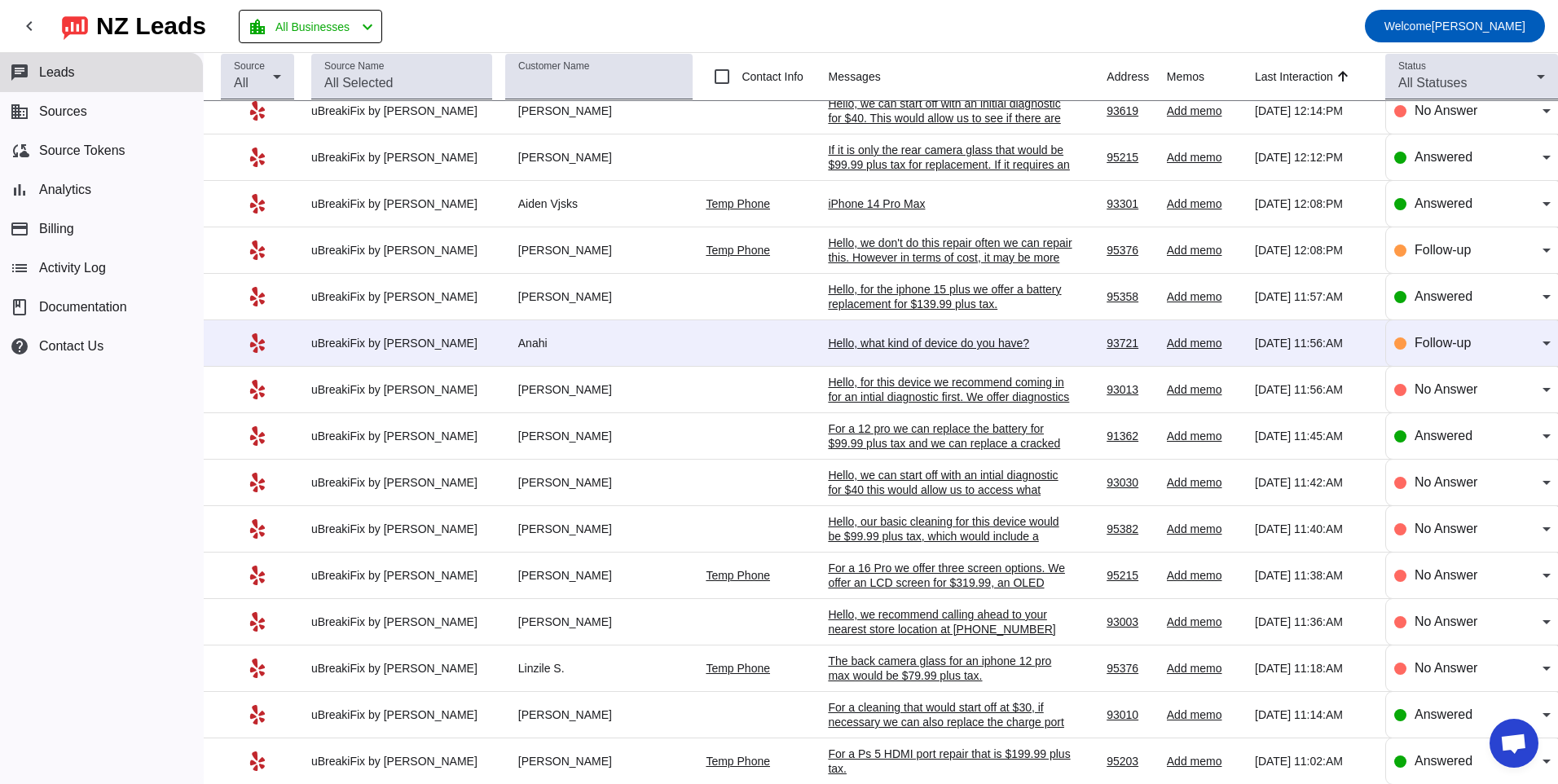
click at [944, 345] on div "Hello, what kind of device do you have?" at bounding box center [951, 342] width 245 height 15
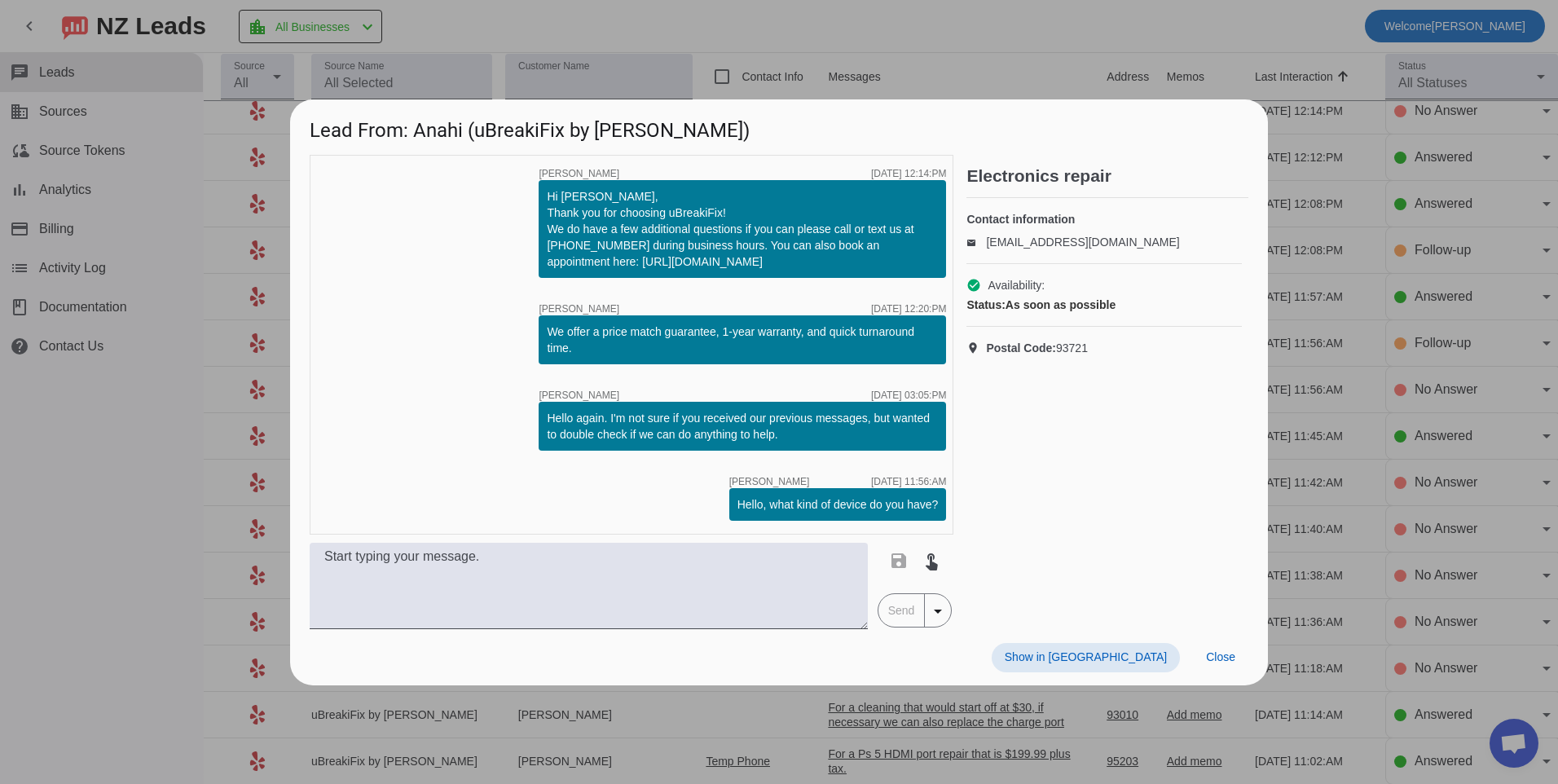
scroll to position [0, 0]
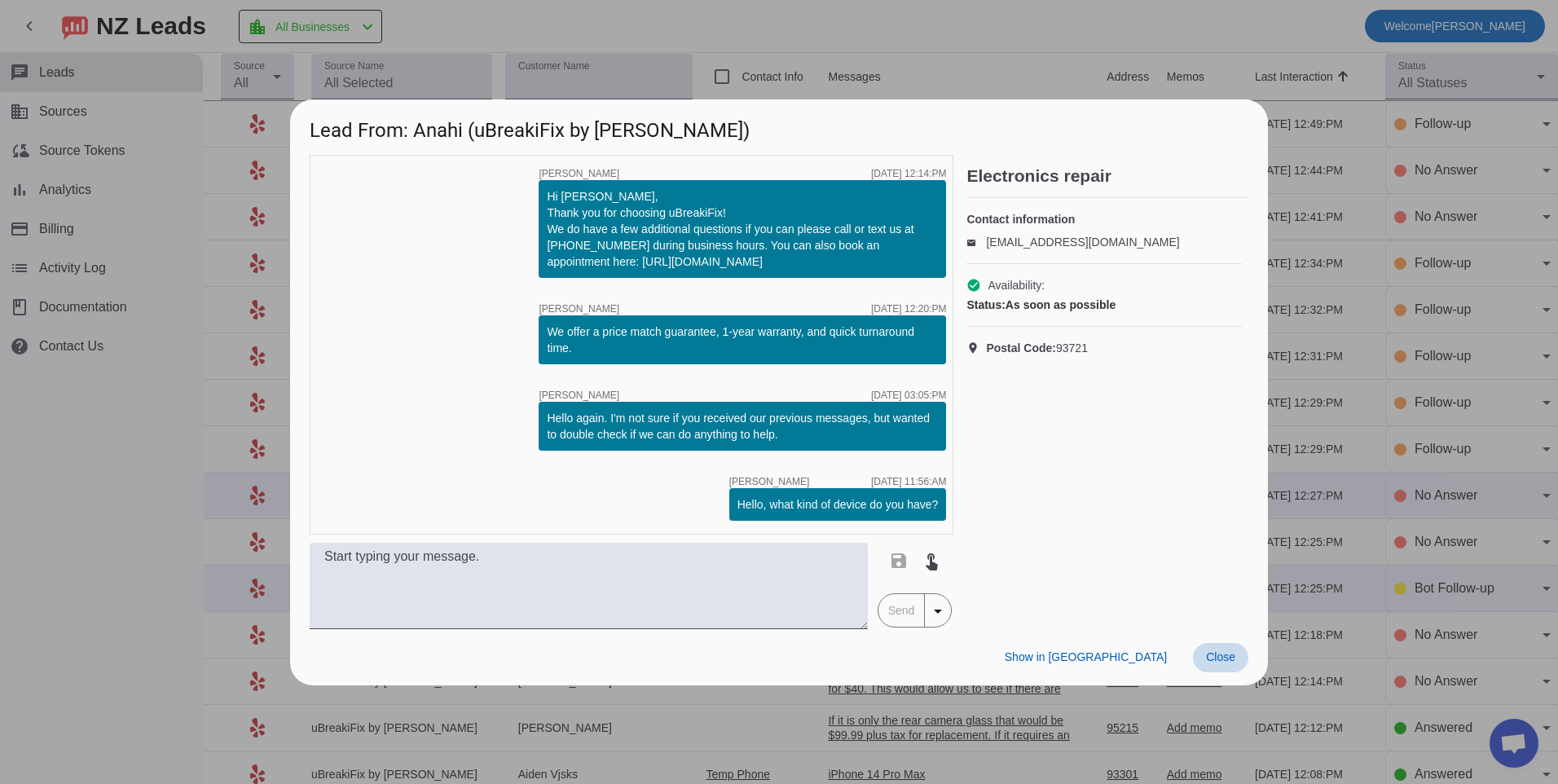
click at [1234, 659] on span "Close" at bounding box center [1221, 656] width 29 height 13
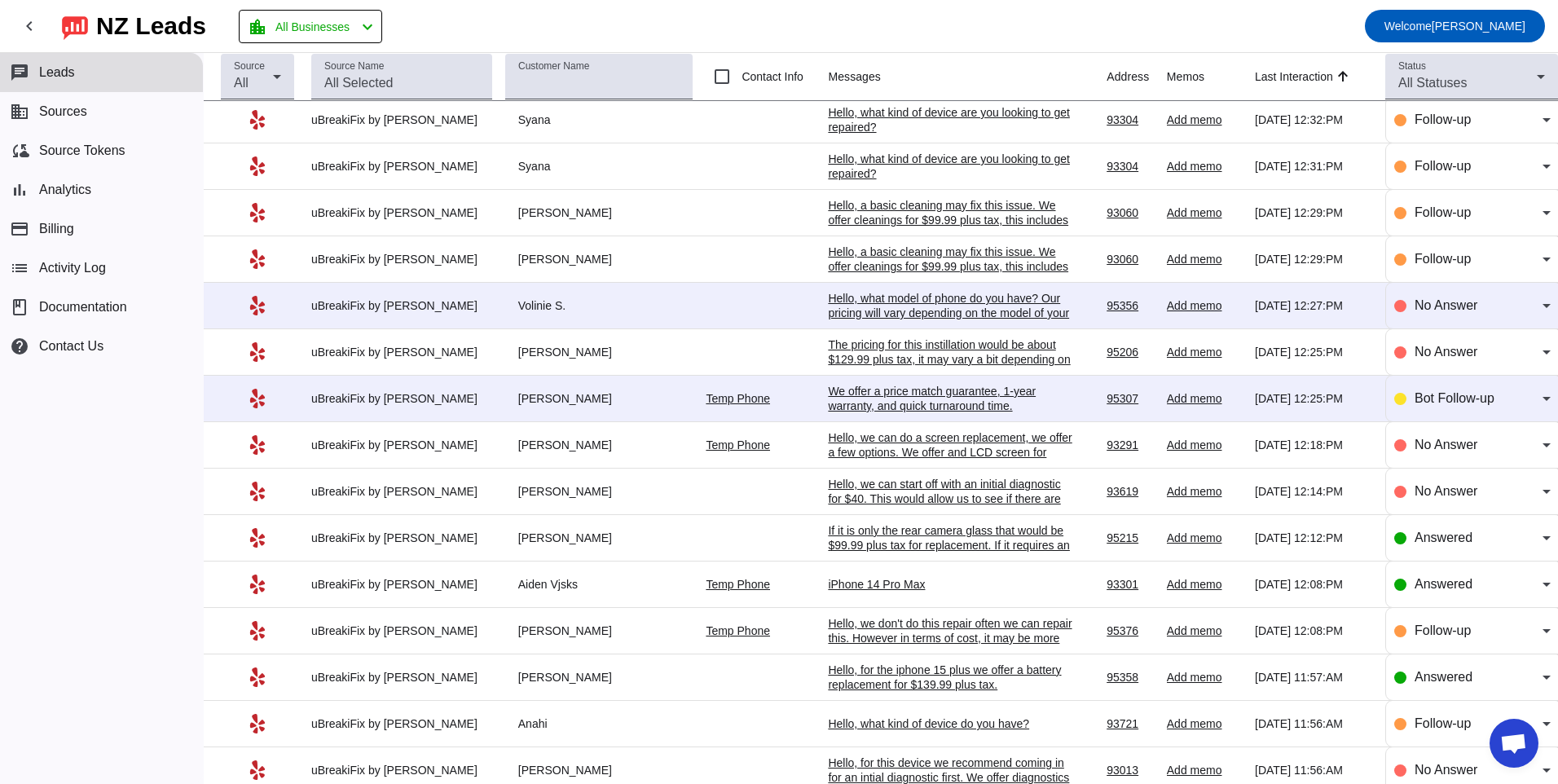
scroll to position [163, 0]
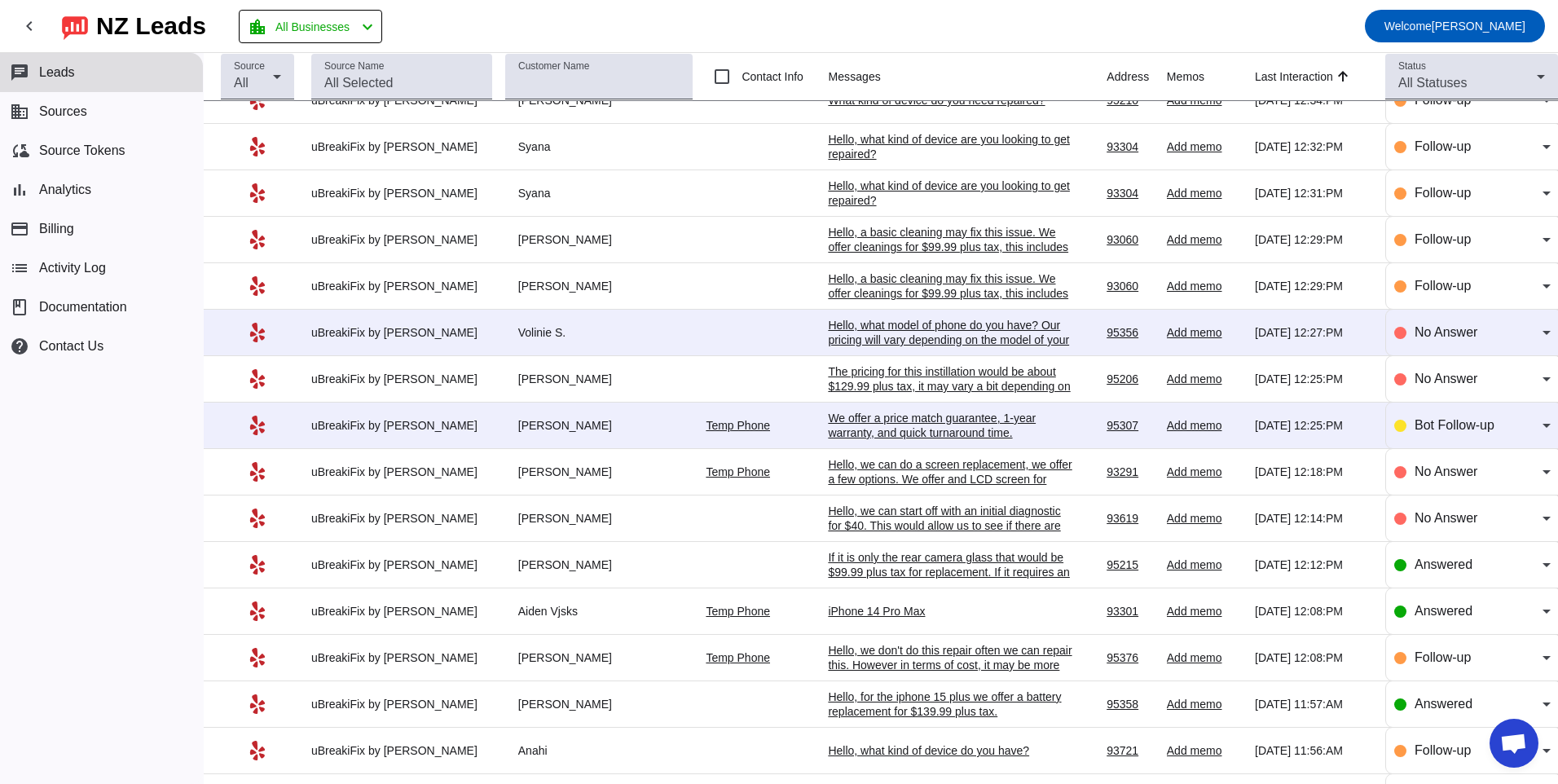
click at [962, 417] on div "We offer a price match guarantee, 1-year warranty, and quick turnaround time.​" at bounding box center [951, 425] width 245 height 29
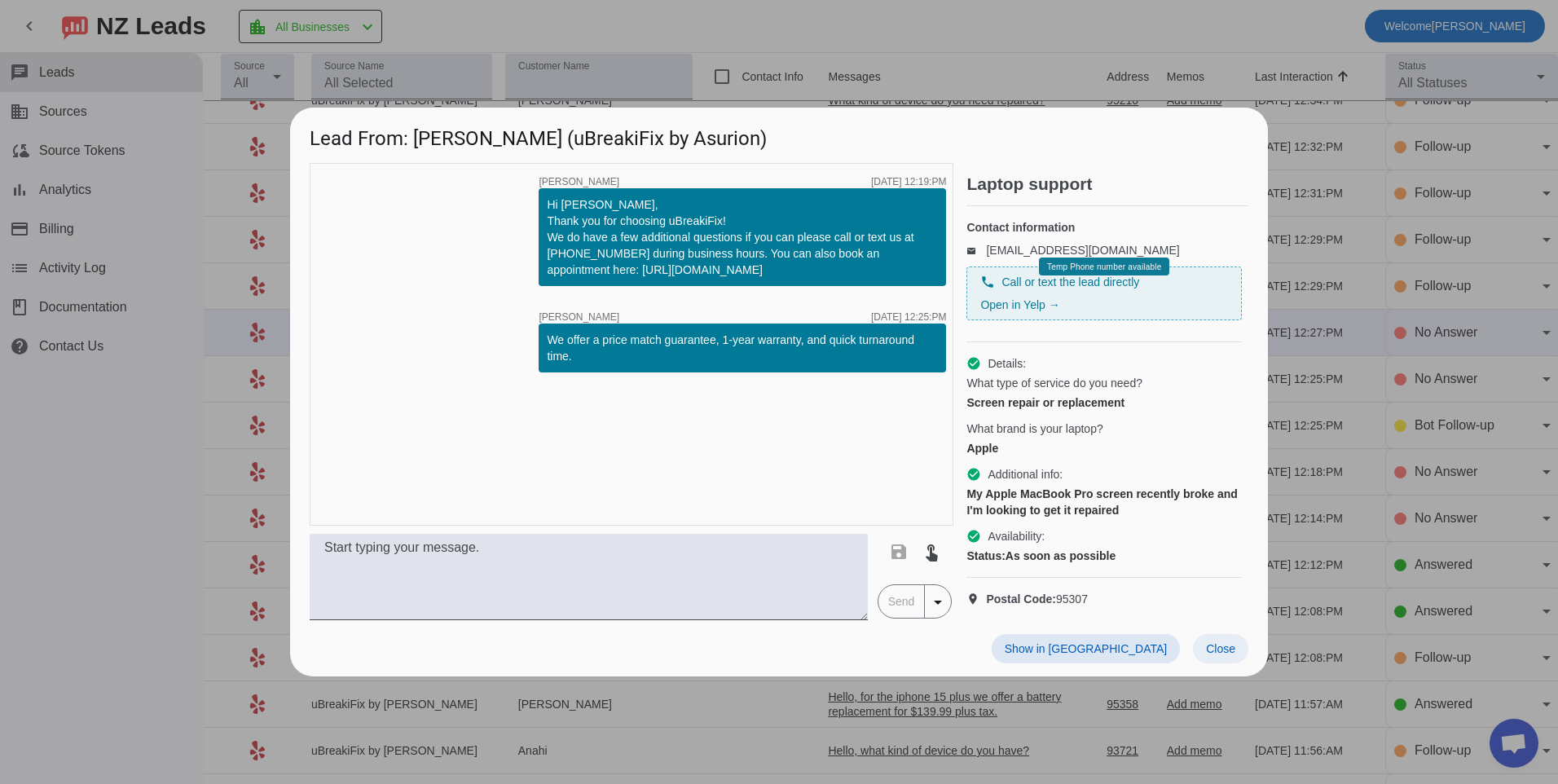
click at [1226, 663] on span at bounding box center [1221, 648] width 56 height 29
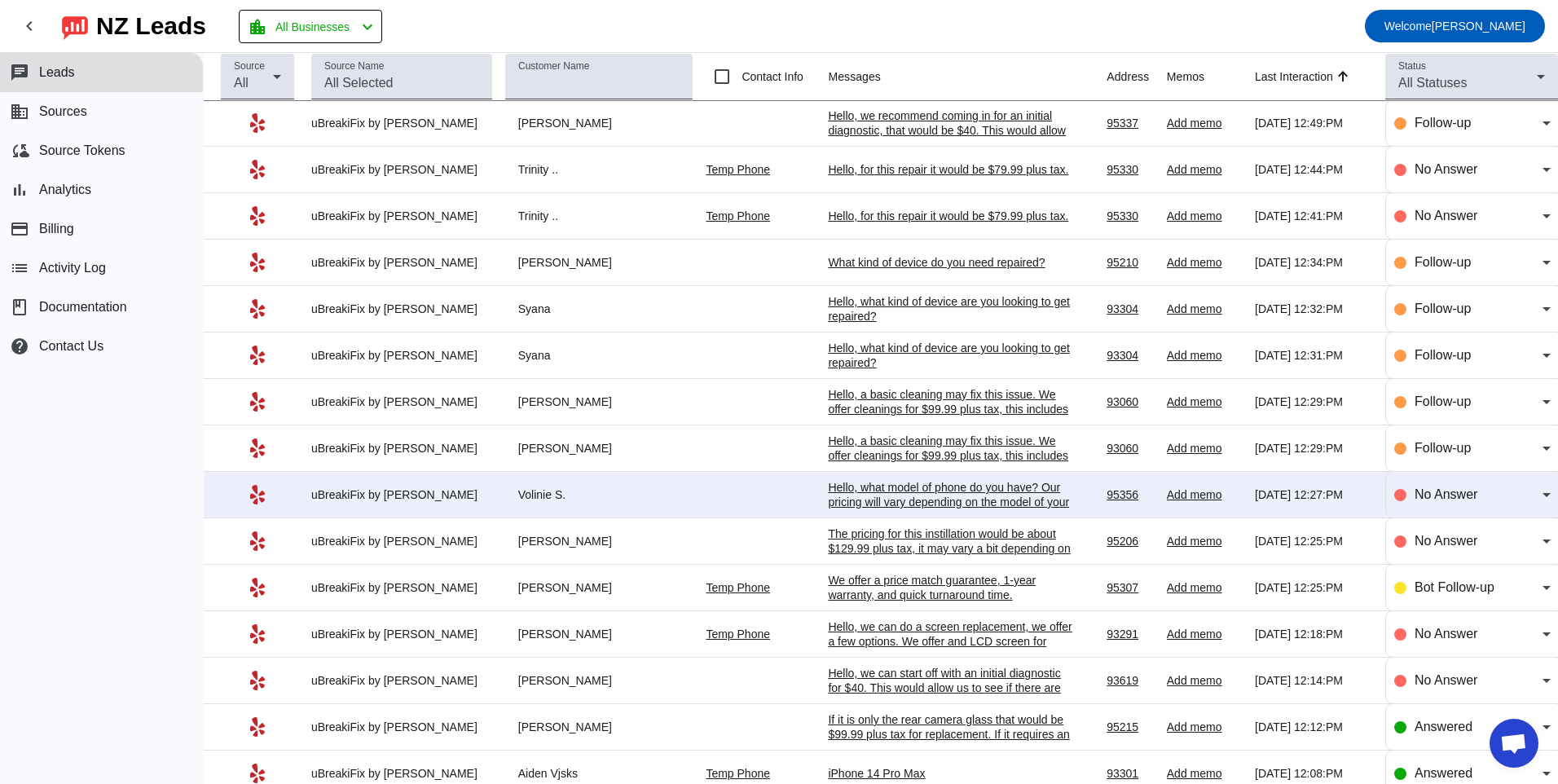
scroll to position [0, 0]
